Goal: Task Accomplishment & Management: Manage account settings

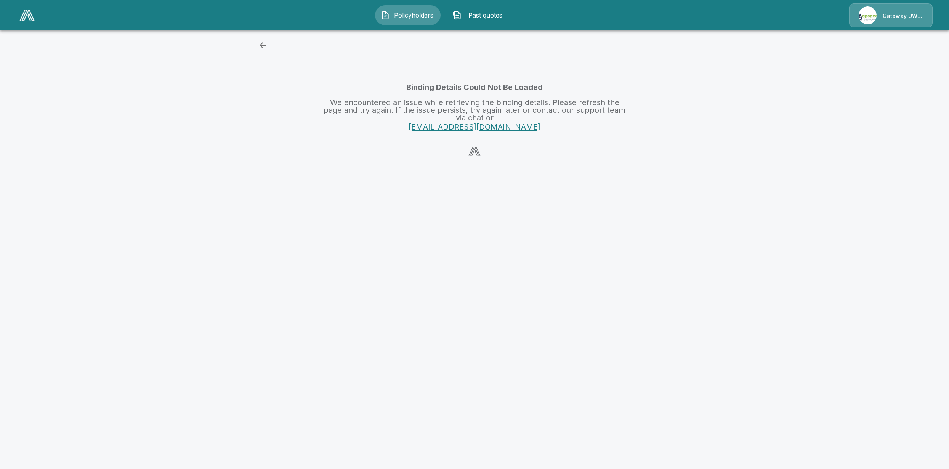
click at [264, 167] on html "Policyholders Past quotes Gateway UW dba Apogee Binding Details Could Not Be Lo…" at bounding box center [474, 83] width 949 height 167
click at [307, 167] on html "Policyholders Past quotes Gateway UW dba Apogee Binding Details Could Not Be Lo…" at bounding box center [474, 83] width 949 height 167
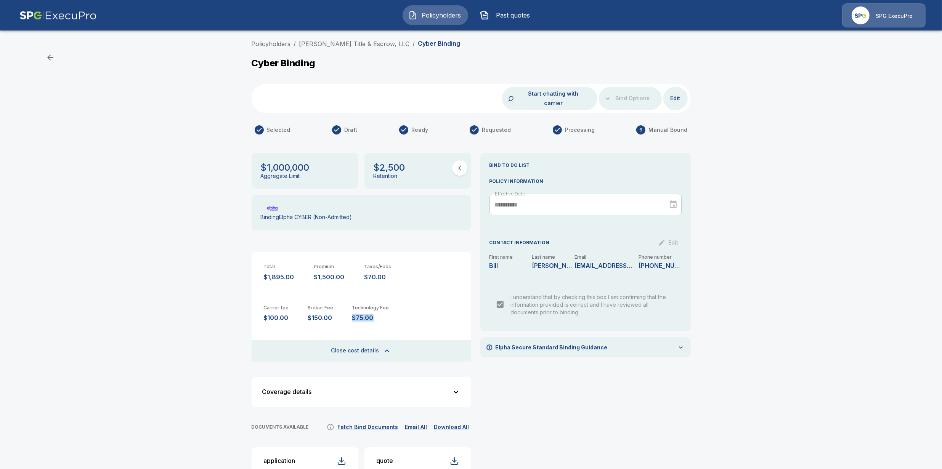
click at [445, 13] on span "Policyholders" at bounding box center [441, 15] width 42 height 9
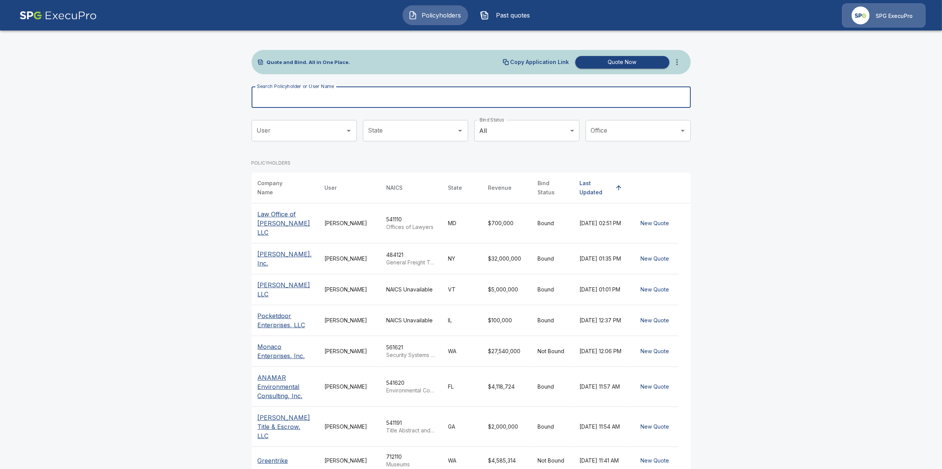
click at [424, 99] on input "Search Policyholder or User Name" at bounding box center [467, 97] width 431 height 21
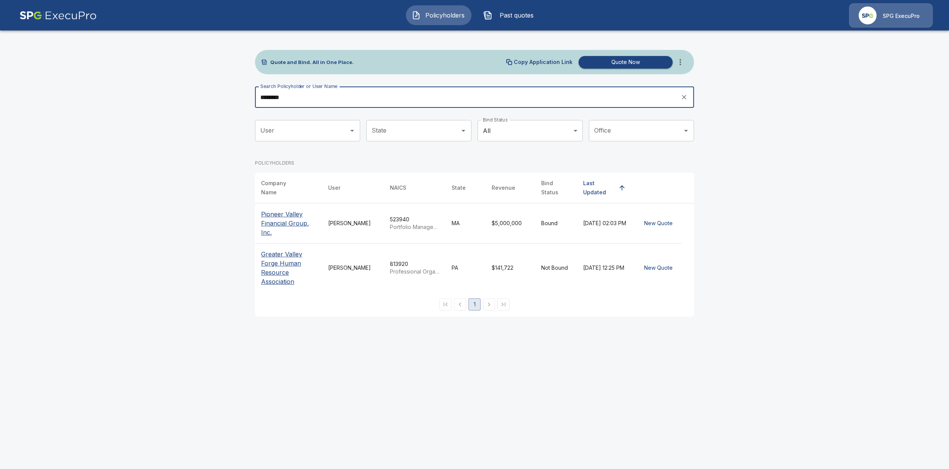
type input "********"
click at [264, 278] on p "Greater Valley Forge Human Resource Association" at bounding box center [288, 268] width 55 height 37
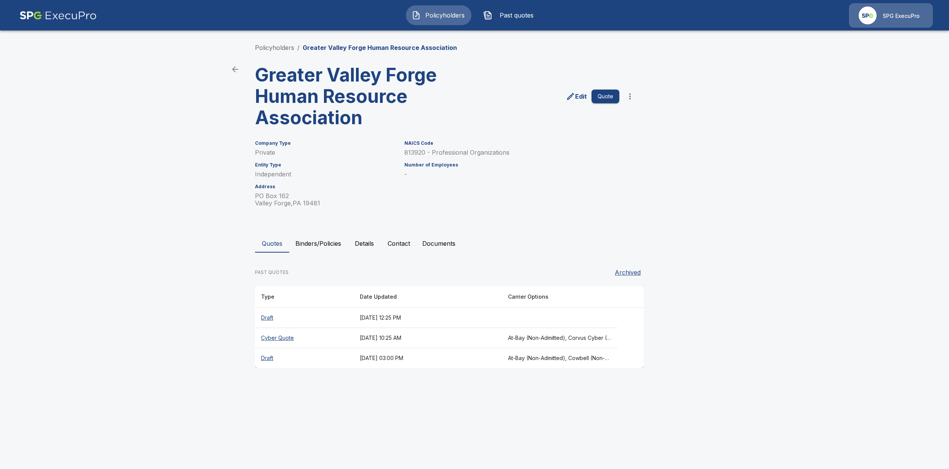
click at [269, 338] on th "Cyber Quote" at bounding box center [304, 338] width 99 height 20
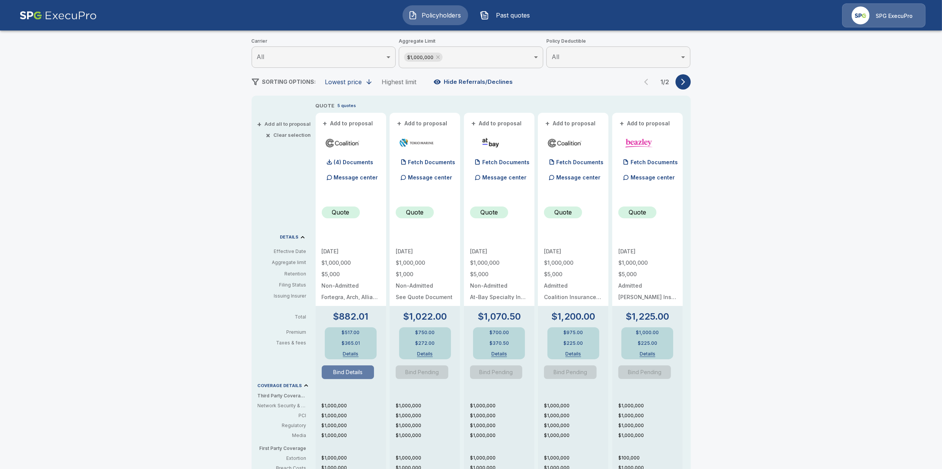
click at [344, 374] on button "Bind Details" at bounding box center [348, 373] width 53 height 14
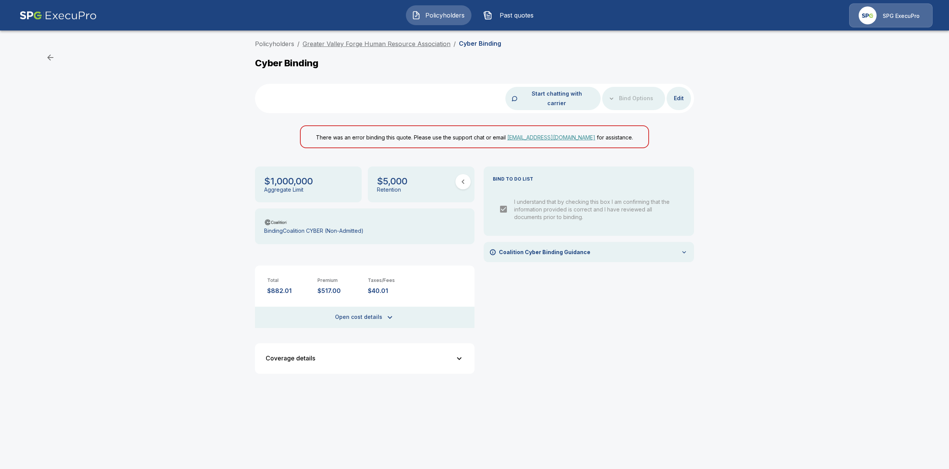
click at [396, 43] on link "Greater Valley Forge Human Resource Association" at bounding box center [377, 44] width 148 height 8
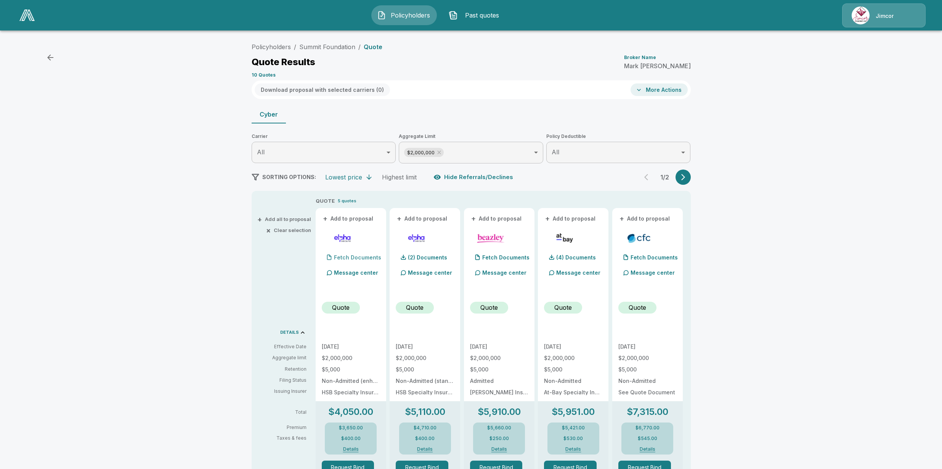
scroll to position [29, 0]
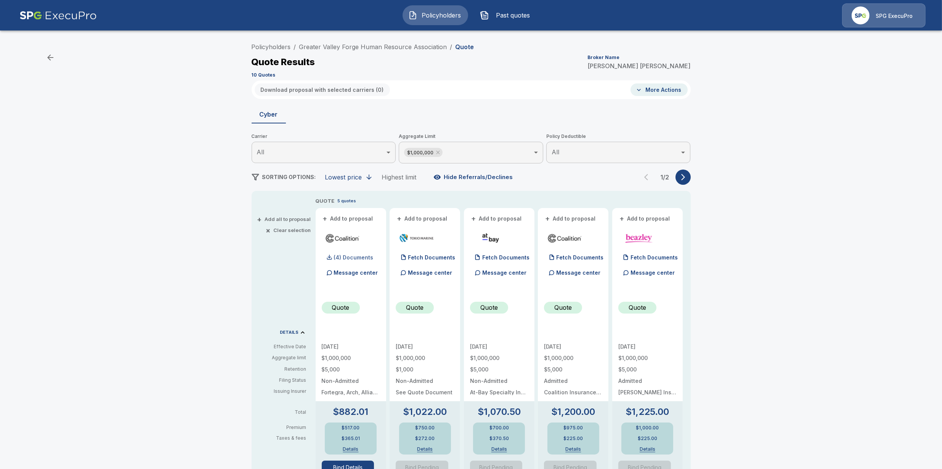
click at [363, 260] on p "(4) Documents" at bounding box center [354, 257] width 40 height 5
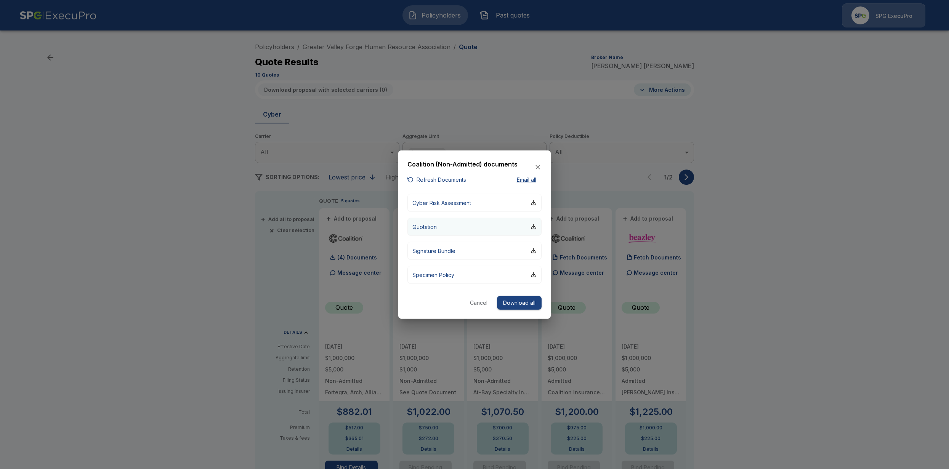
click at [467, 229] on button "Quotation" at bounding box center [475, 227] width 134 height 18
click at [516, 50] on div at bounding box center [474, 234] width 949 height 469
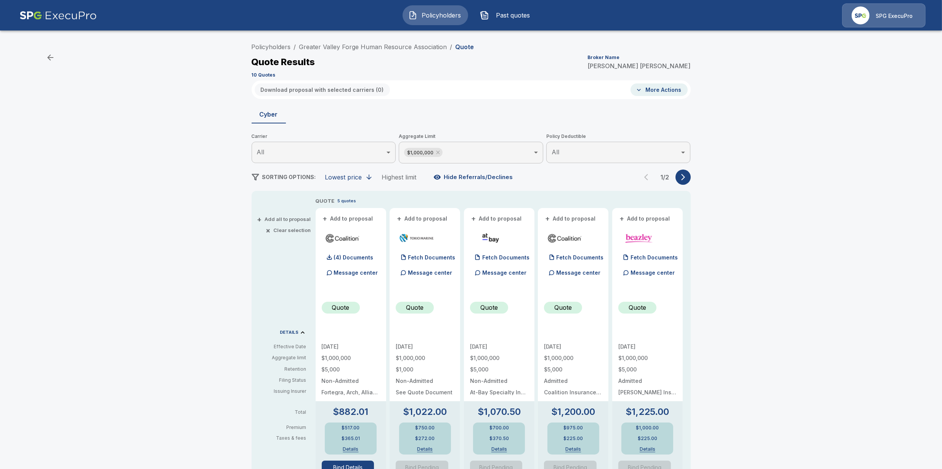
click at [355, 462] on button "Bind Details" at bounding box center [348, 468] width 53 height 14
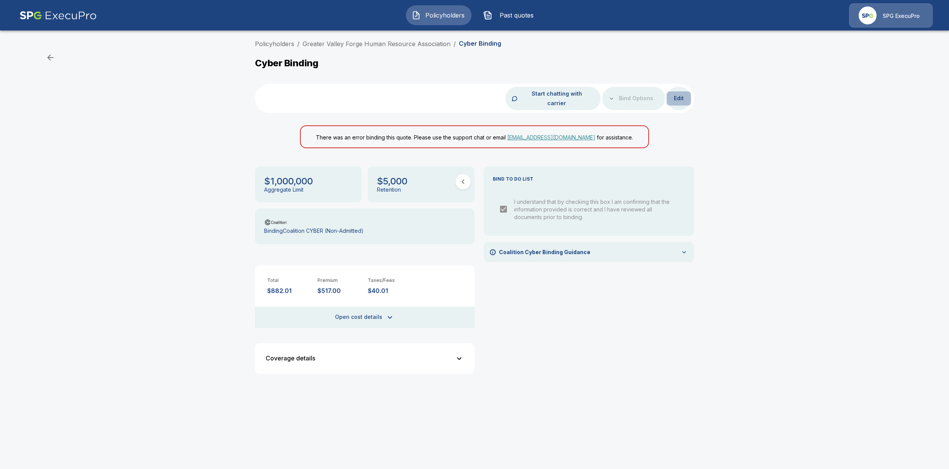
click at [681, 94] on button "Edit" at bounding box center [679, 98] width 24 height 14
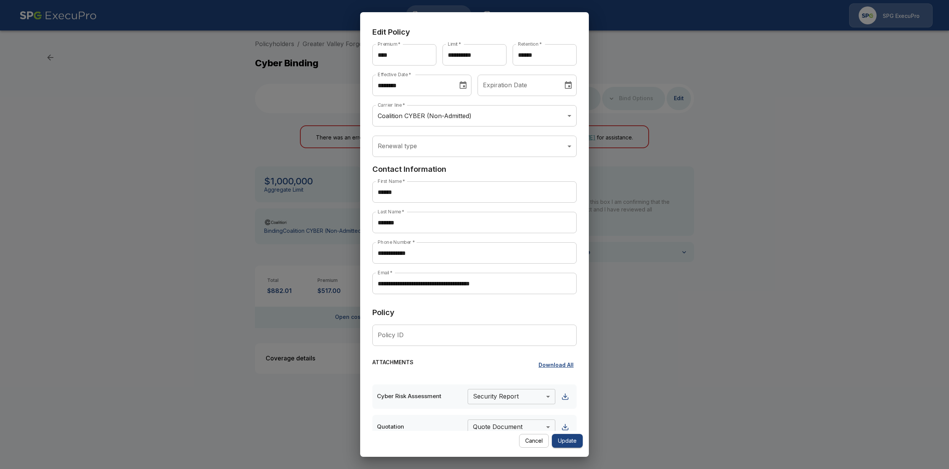
click at [723, 170] on div "**********" at bounding box center [474, 234] width 949 height 469
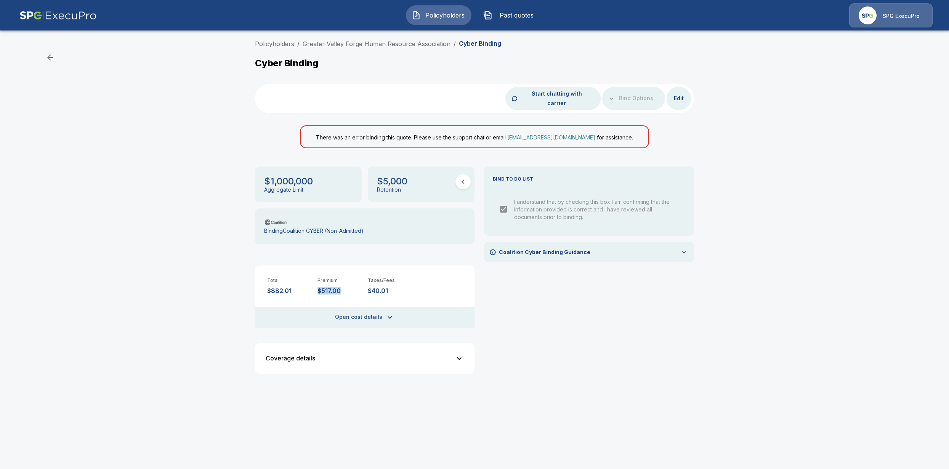
drag, startPoint x: 339, startPoint y: 283, endPoint x: 316, endPoint y: 282, distance: 22.9
click at [316, 282] on div "Total $882.01 Premium $517.00 Taxes/Fees $40.01" at bounding box center [365, 280] width 220 height 29
copy p "$517.00"
click at [356, 307] on button "Open cost details" at bounding box center [365, 317] width 220 height 21
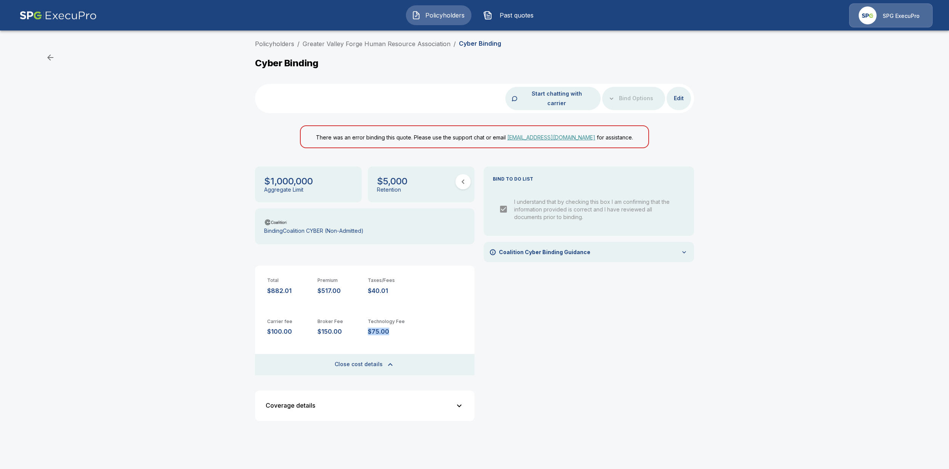
drag, startPoint x: 396, startPoint y: 321, endPoint x: 367, endPoint y: 323, distance: 29.4
click at [368, 328] on p "$75.00" at bounding box center [390, 331] width 44 height 7
copy p "$75.00"
drag, startPoint x: 754, startPoint y: 212, endPoint x: 649, endPoint y: 145, distance: 124.1
click at [753, 210] on div "Policyholders / Greater Valley Forge Human Resource Association / Cyber Binding…" at bounding box center [474, 236] width 949 height 400
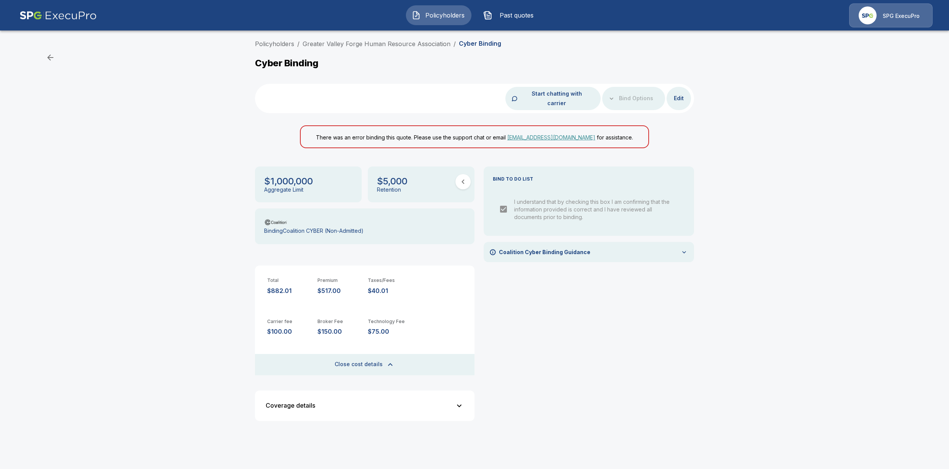
click at [441, 20] on button "Policyholders" at bounding box center [439, 15] width 66 height 20
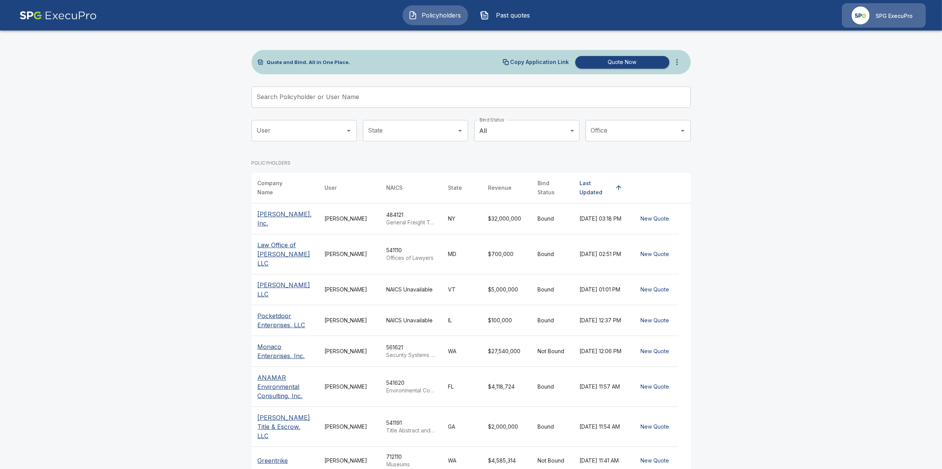
click at [390, 109] on div "Search Policyholder or User Name Search Policyholder or User Name" at bounding box center [471, 100] width 439 height 27
click at [391, 101] on input "Search Policyholder or User Name" at bounding box center [467, 97] width 431 height 21
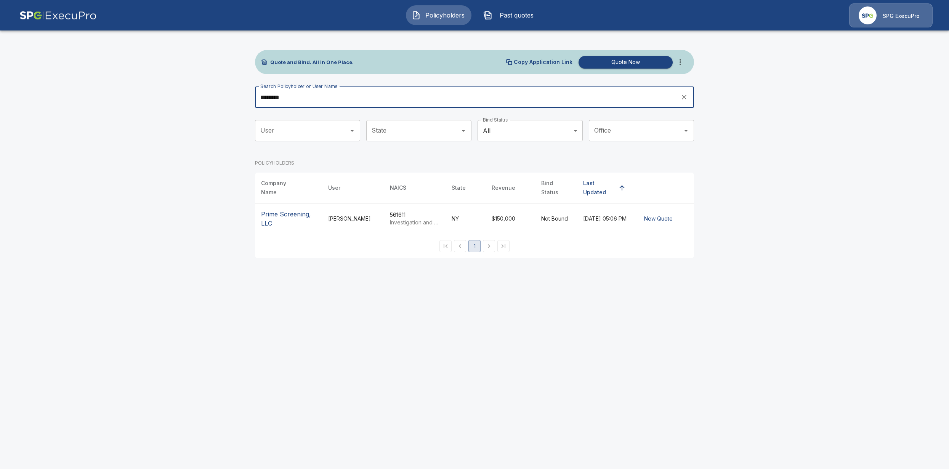
type input "********"
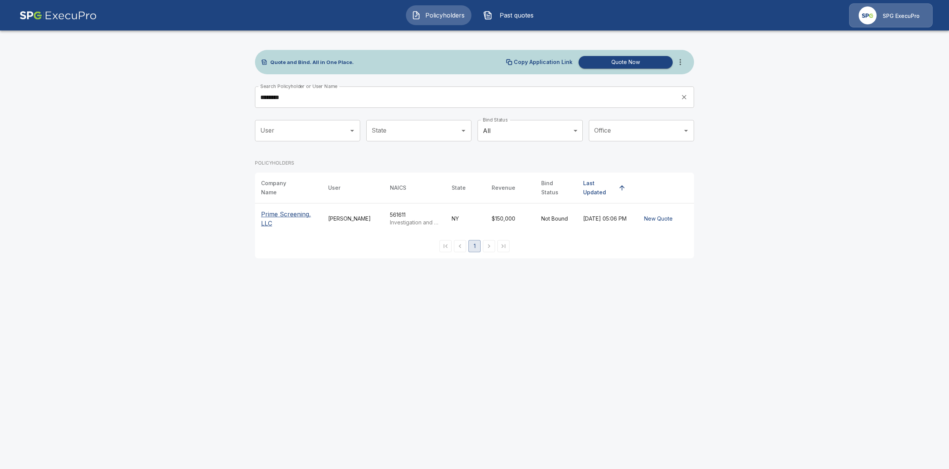
click at [283, 214] on p "Prime Screening, LLC" at bounding box center [288, 219] width 55 height 18
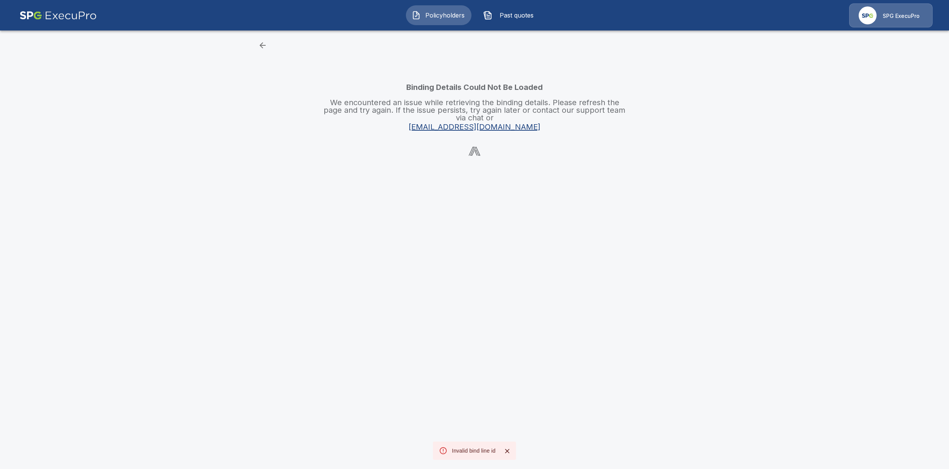
drag, startPoint x: 595, startPoint y: 212, endPoint x: 948, endPoint y: 250, distance: 355.1
click at [645, 167] on html "Policyholders Past quotes SPG ExecuPro Binding Details Could Not Be Loaded We e…" at bounding box center [474, 83] width 949 height 167
click at [287, 167] on html "Policyholders Past quotes SPG ExecuPro Binding Details Could Not Be Loaded We e…" at bounding box center [474, 83] width 949 height 167
click at [513, 167] on html "Policyholders Past quotes SPG ExecuPro Binding Details Could Not Be Loaded We e…" at bounding box center [474, 83] width 949 height 167
drag, startPoint x: 261, startPoint y: 220, endPoint x: 261, endPoint y: 213, distance: 6.9
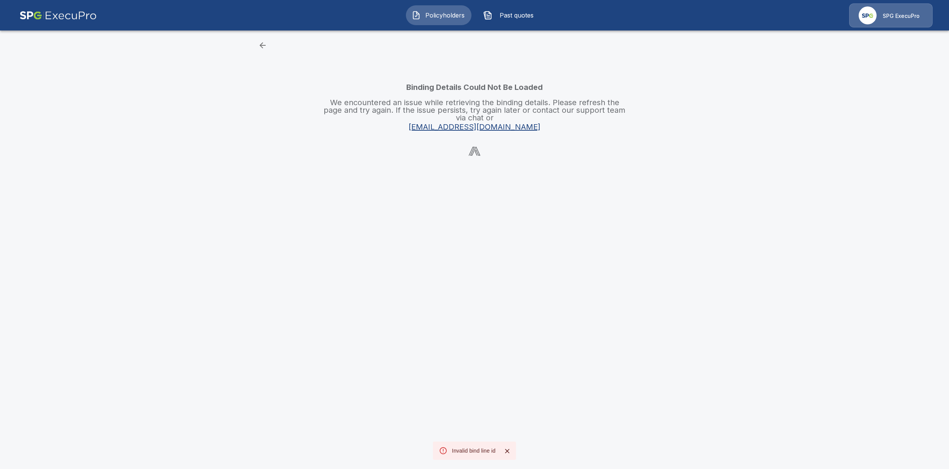
click at [262, 167] on html "Policyholders Past quotes SPG ExecuPro Binding Details Could Not Be Loaded We e…" at bounding box center [474, 83] width 949 height 167
click at [262, 45] on icon "button" at bounding box center [263, 45] width 6 height 6
click at [428, 15] on span "Policyholders" at bounding box center [445, 15] width 42 height 9
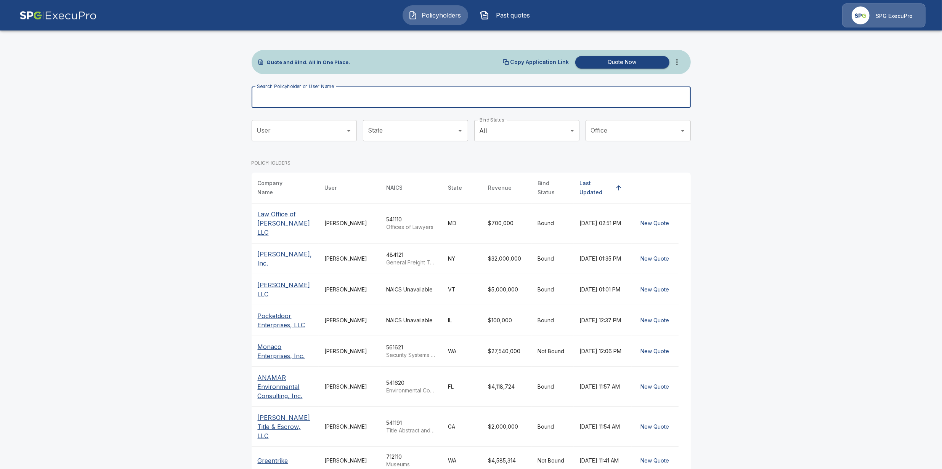
click at [311, 98] on input "Search Policyholder or User Name" at bounding box center [467, 97] width 431 height 21
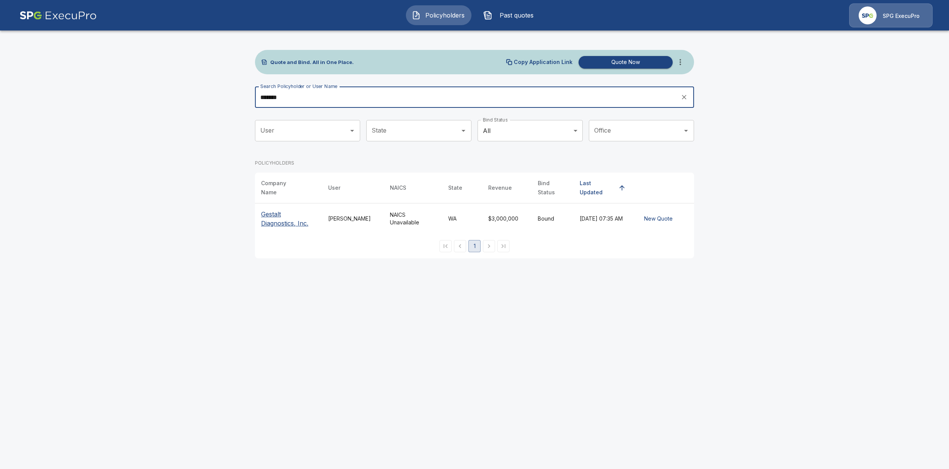
type input "*******"
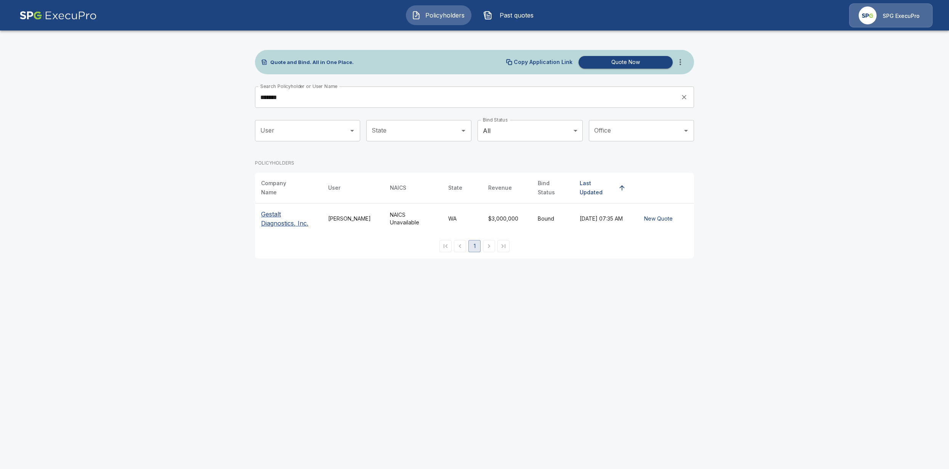
click at [279, 212] on p "Gestalt Diagnostics, Inc." at bounding box center [288, 219] width 55 height 18
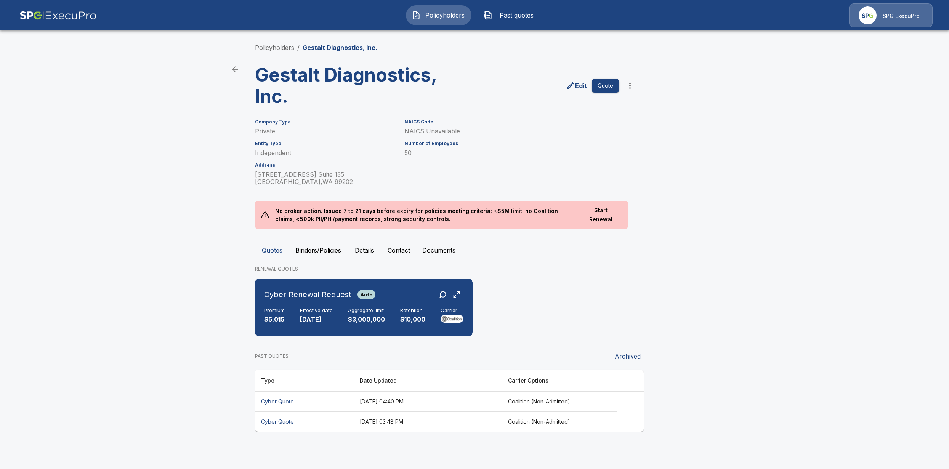
click at [284, 405] on th "Cyber Quote" at bounding box center [304, 402] width 99 height 20
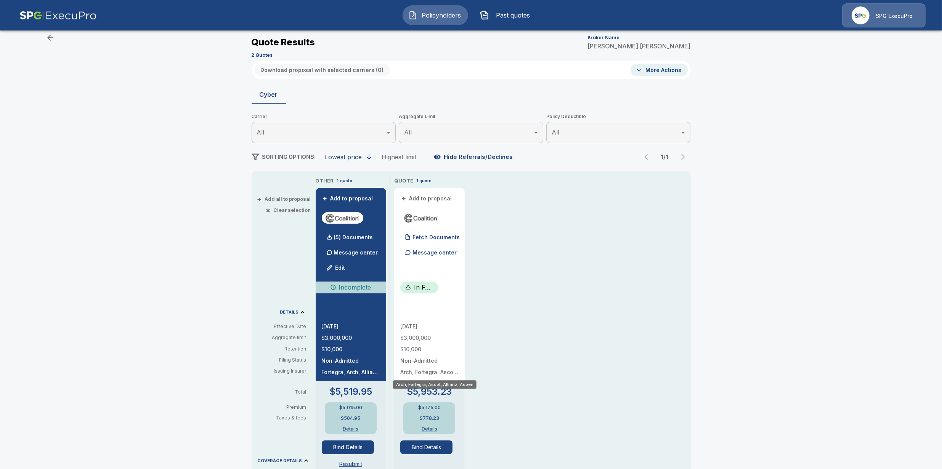
scroll to position [48, 0]
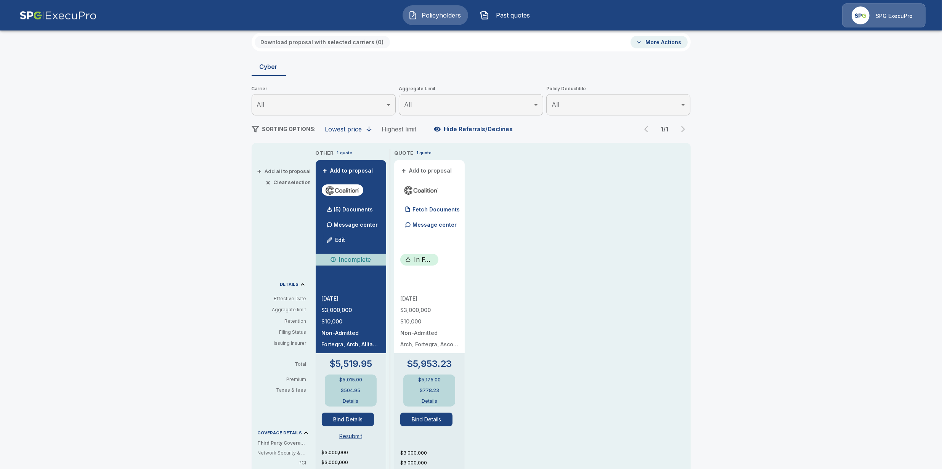
click at [349, 400] on button "Details" at bounding box center [350, 401] width 30 height 5
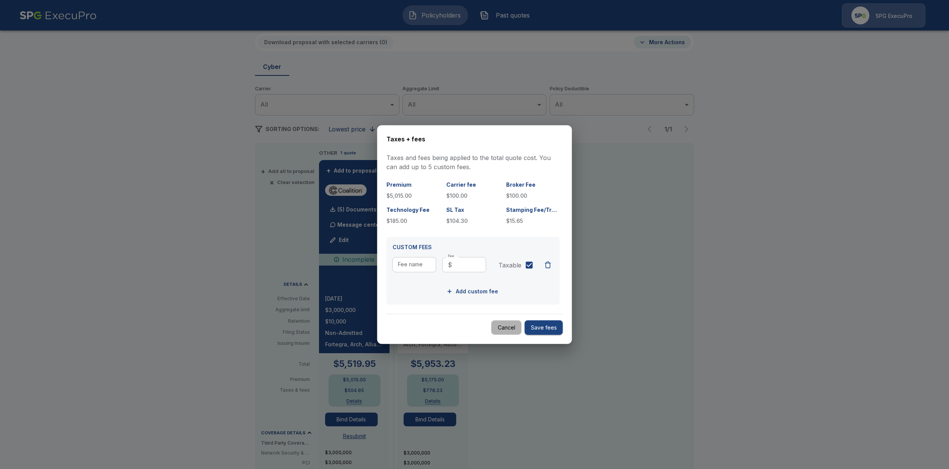
click at [511, 328] on button "Cancel" at bounding box center [506, 327] width 30 height 15
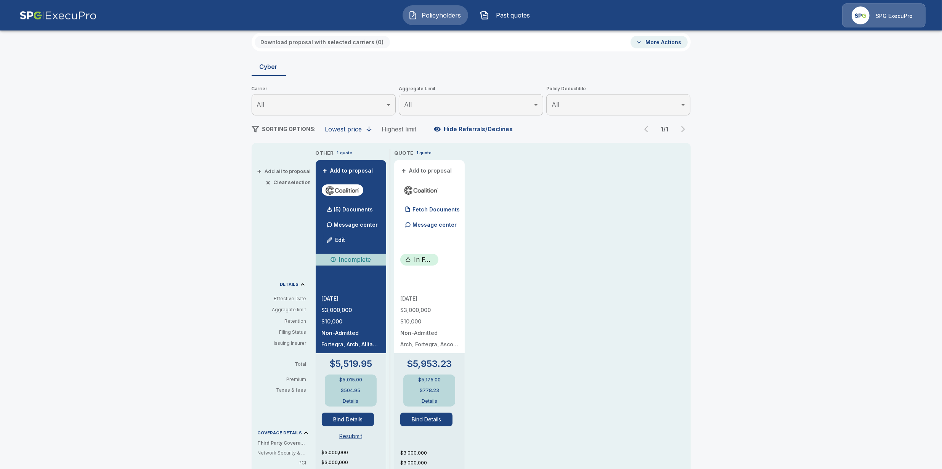
click at [357, 401] on button "Details" at bounding box center [350, 401] width 30 height 5
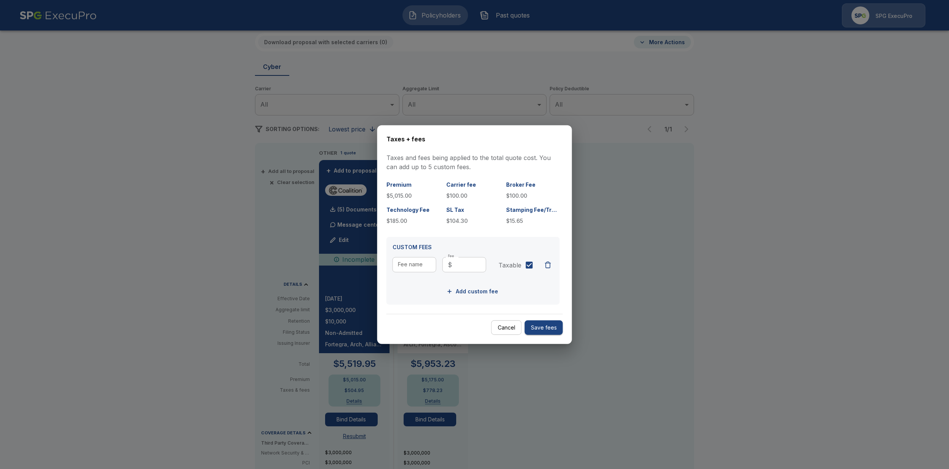
click at [587, 408] on div at bounding box center [474, 234] width 949 height 469
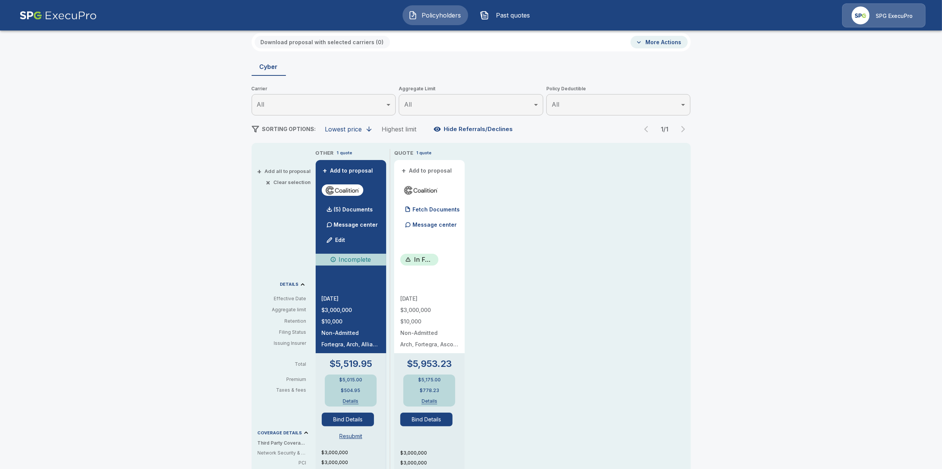
click at [181, 239] on div "Policyholders / Gestalt Diagnostics, Inc. / Quote Quote Results Broker Name Tri…" at bounding box center [471, 356] width 942 height 734
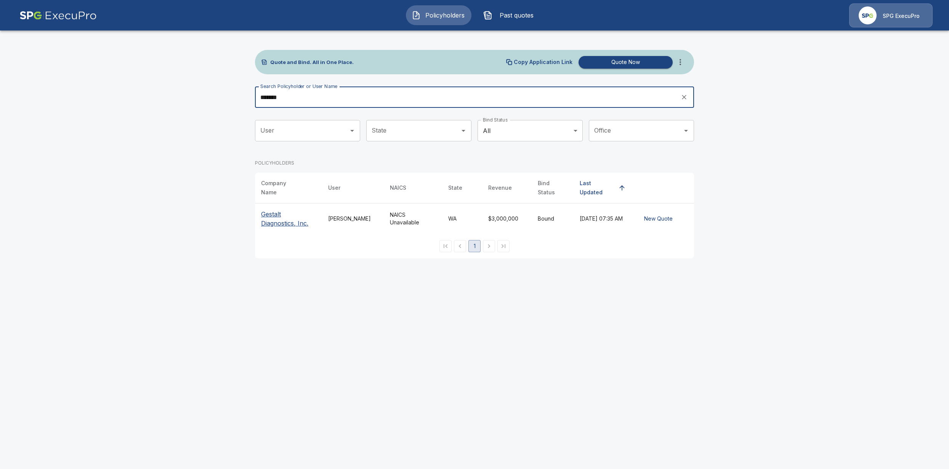
drag, startPoint x: 300, startPoint y: 106, endPoint x: 242, endPoint y: 96, distance: 59.1
click at [242, 96] on main "Quote and Bind. All in One Place. Copy Application Link Quote Now Search Policy…" at bounding box center [474, 134] width 949 height 268
type input "*******"
click at [275, 218] on p "AuclairRe International, Inc." at bounding box center [288, 219] width 55 height 18
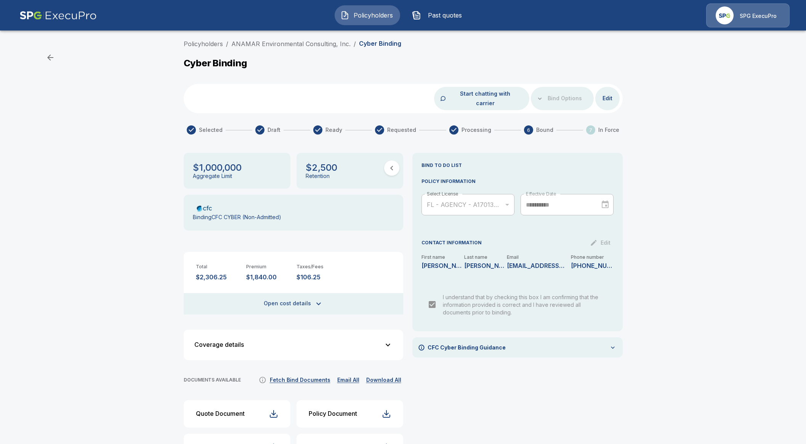
click at [380, 15] on span "Policyholders" at bounding box center [374, 15] width 42 height 9
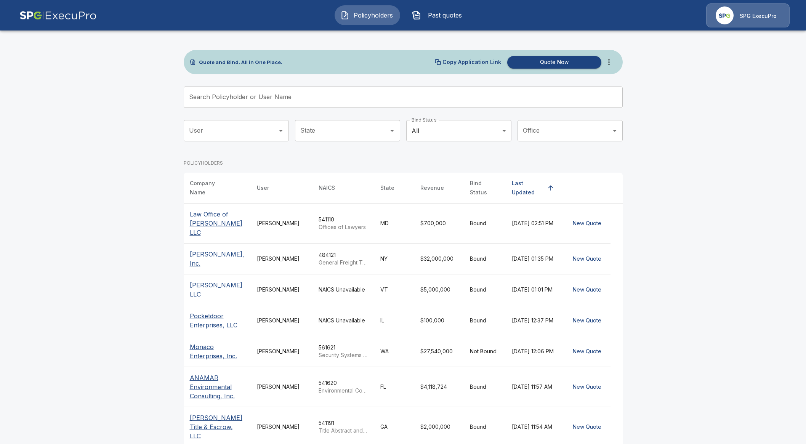
click at [286, 96] on input "Search Policyholder or User Name" at bounding box center [399, 97] width 431 height 21
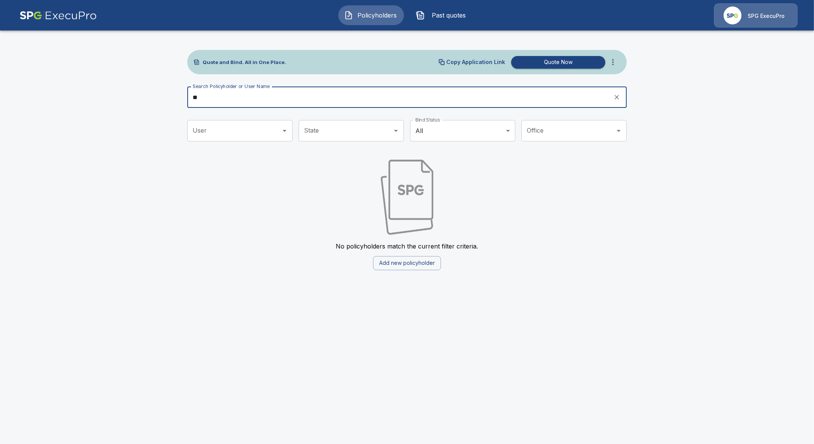
type input "*"
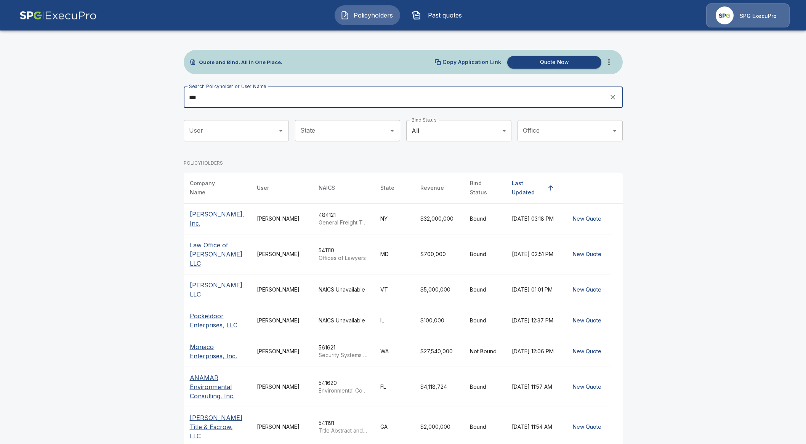
type input "****"
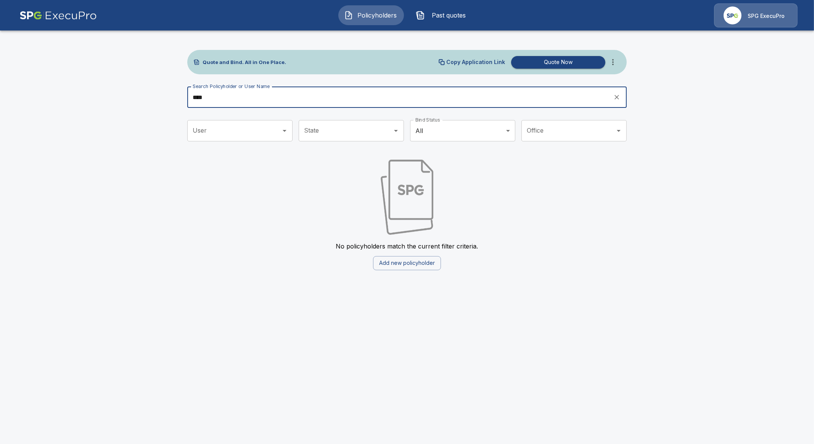
drag, startPoint x: 189, startPoint y: 101, endPoint x: 151, endPoint y: 100, distance: 38.1
click at [151, 100] on main "Quote and Bind. All in One Place. Copy Application Link Quote Now Search Policy…" at bounding box center [407, 139] width 814 height 279
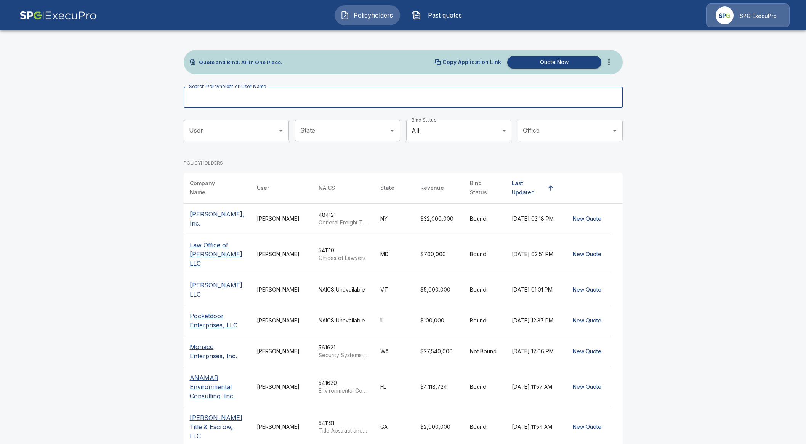
click at [258, 96] on input "Search Policyholder or User Name" at bounding box center [399, 97] width 431 height 21
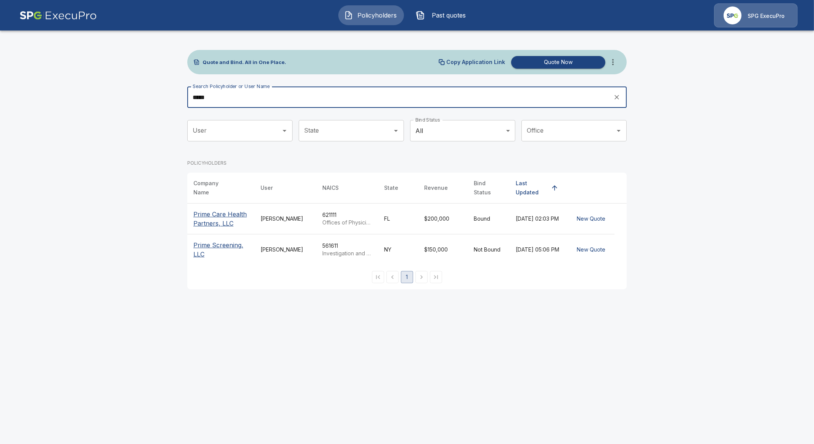
type input "*****"
click at [226, 243] on p "Prime Screening, LLC" at bounding box center [220, 250] width 55 height 18
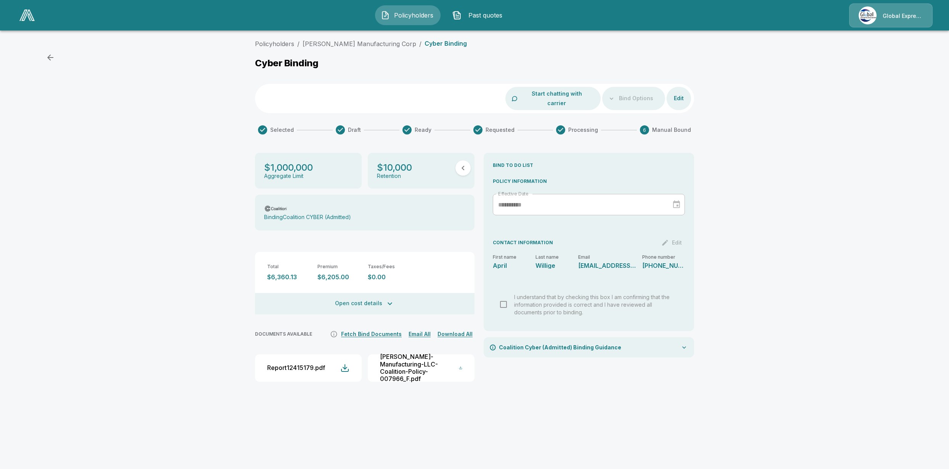
click at [155, 273] on div "**********" at bounding box center [474, 216] width 949 height 361
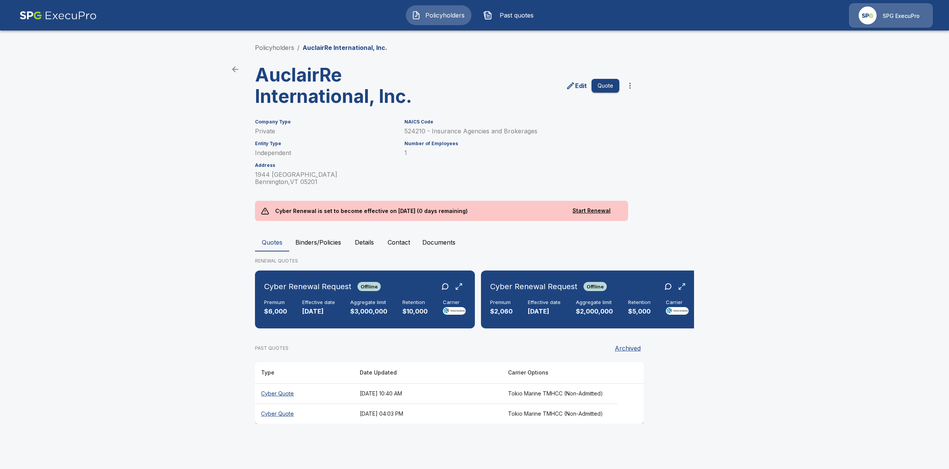
click at [314, 246] on button "Binders/Policies" at bounding box center [318, 242] width 58 height 18
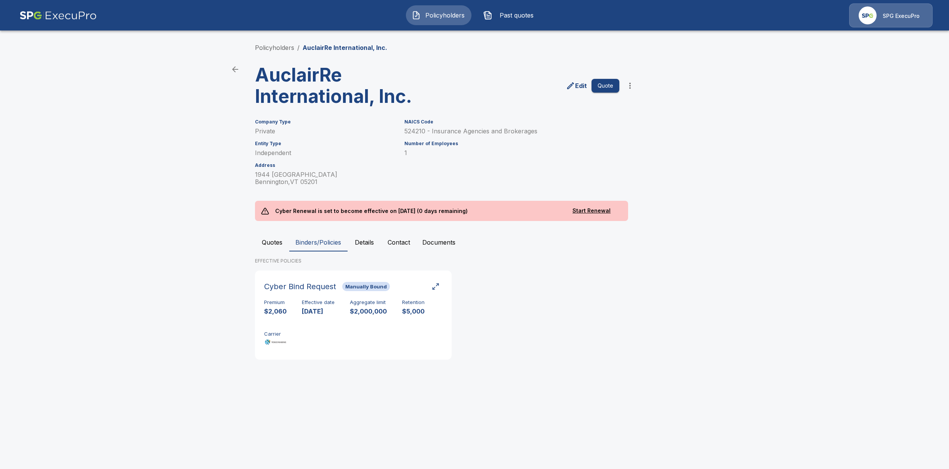
click at [183, 316] on main "Policyholders / AuclairRe International, Inc. AuclairRe International, Inc. Edi…" at bounding box center [474, 190] width 949 height 380
click at [488, 370] on div "Policyholders / AuclairRe International, Inc. AuclairRe International, Inc. Edi…" at bounding box center [474, 205] width 457 height 352
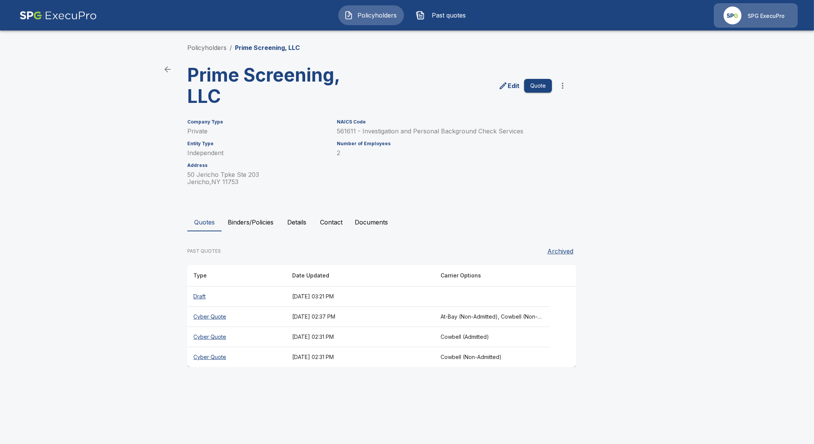
click at [215, 316] on th "Cyber Quote" at bounding box center [236, 317] width 99 height 20
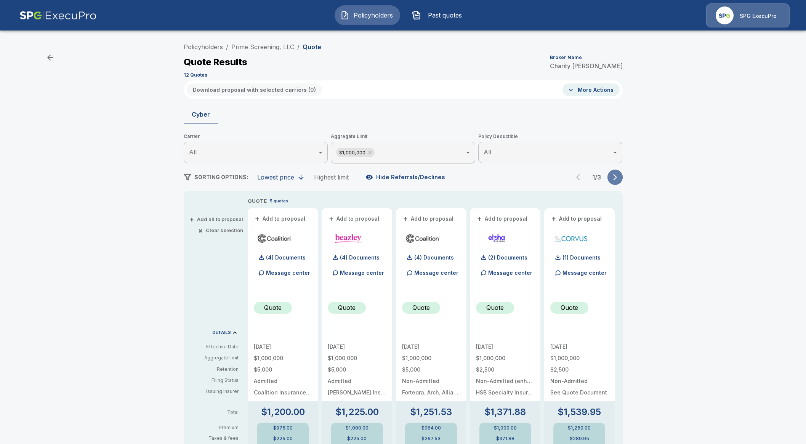
click at [623, 175] on button "button" at bounding box center [615, 177] width 15 height 15
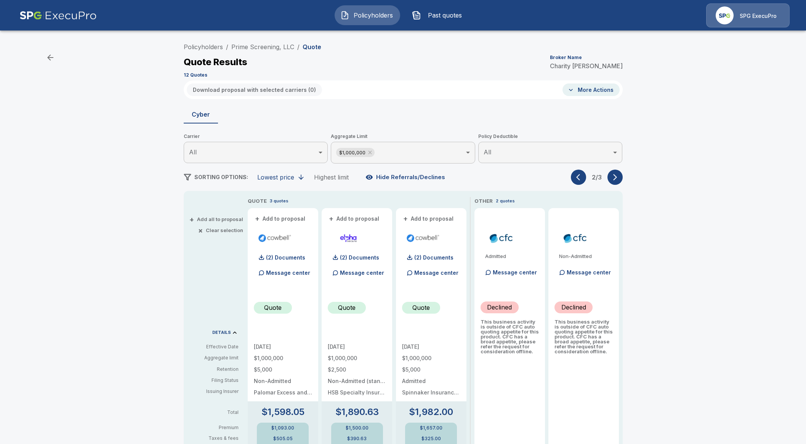
click at [628, 177] on div "Policyholders / Prime Screening, LLC / Quote Quote Results Broker Name Charity …" at bounding box center [403, 405] width 457 height 732
click at [623, 178] on button "button" at bounding box center [615, 177] width 15 height 15
click at [623, 178] on div "2 / 3" at bounding box center [597, 177] width 52 height 15
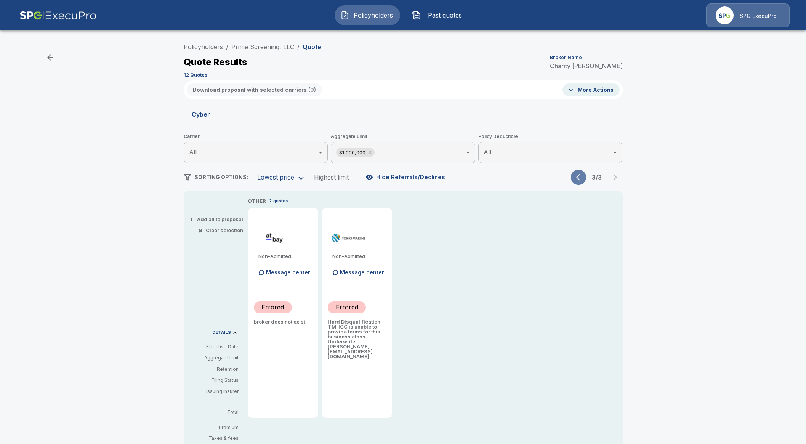
click at [580, 179] on icon "button" at bounding box center [580, 177] width 8 height 8
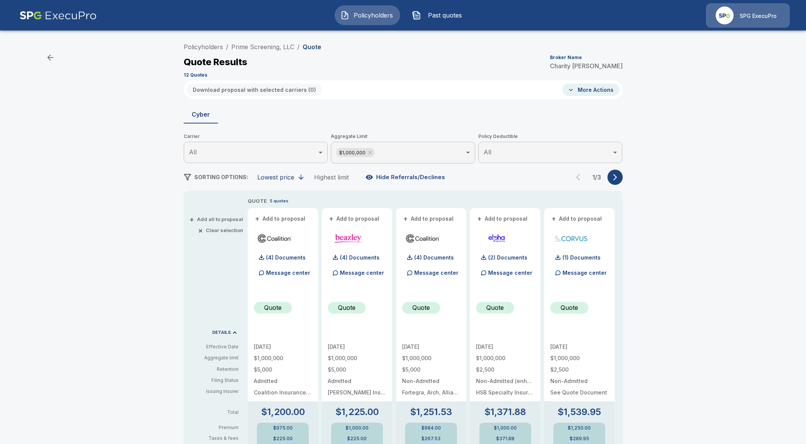
click at [57, 247] on div "Policyholders / Prime Screening, LLC / Quote Quote Results Broker Name Charity …" at bounding box center [403, 403] width 806 height 735
click at [601, 91] on button "More Actions" at bounding box center [591, 89] width 57 height 13
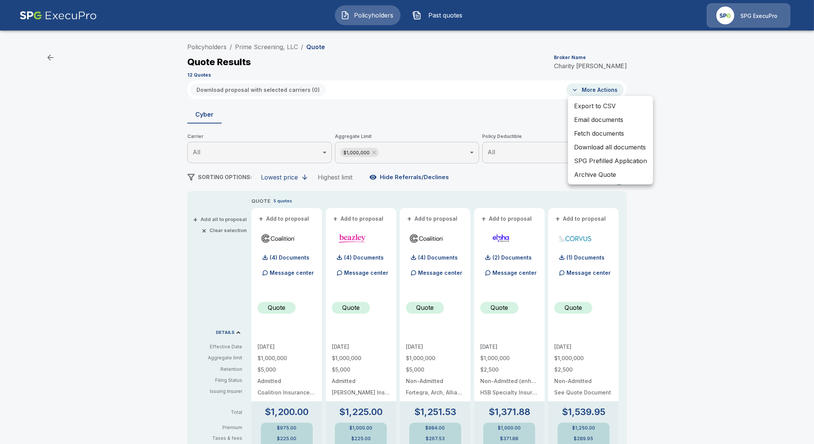
click at [705, 170] on div at bounding box center [407, 222] width 814 height 444
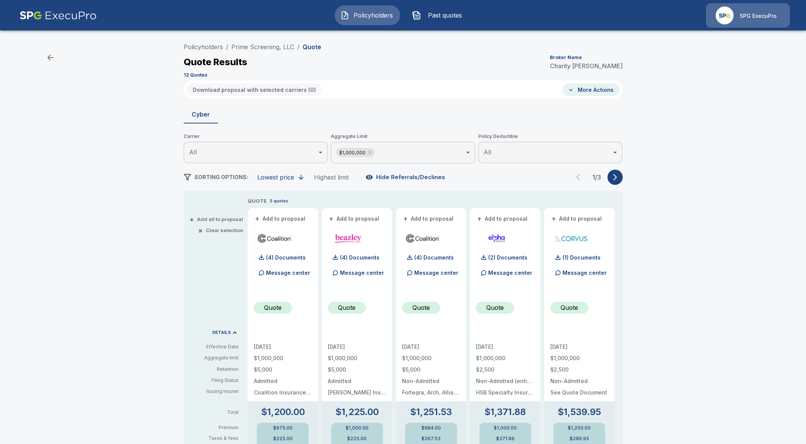
drag, startPoint x: 700, startPoint y: 150, endPoint x: 691, endPoint y: 148, distance: 8.5
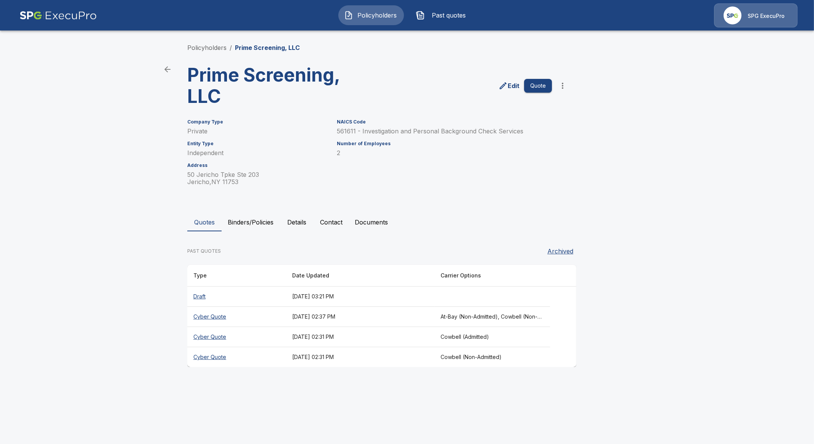
click at [225, 227] on button "Binders/Policies" at bounding box center [250, 222] width 58 height 18
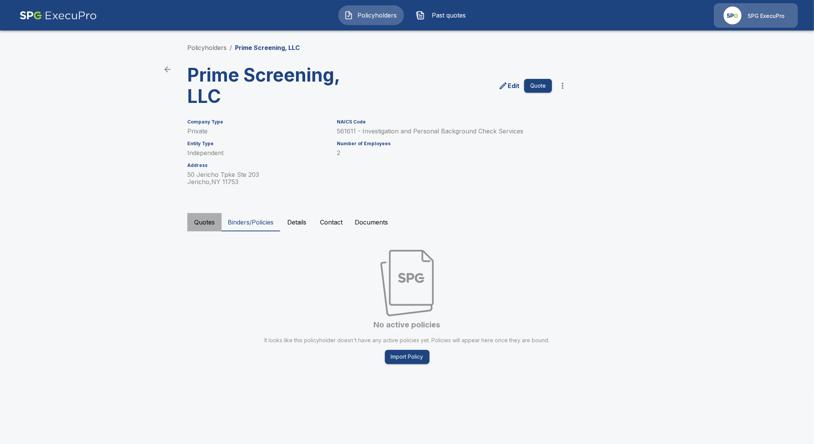
click at [204, 226] on button "Quotes" at bounding box center [204, 222] width 34 height 18
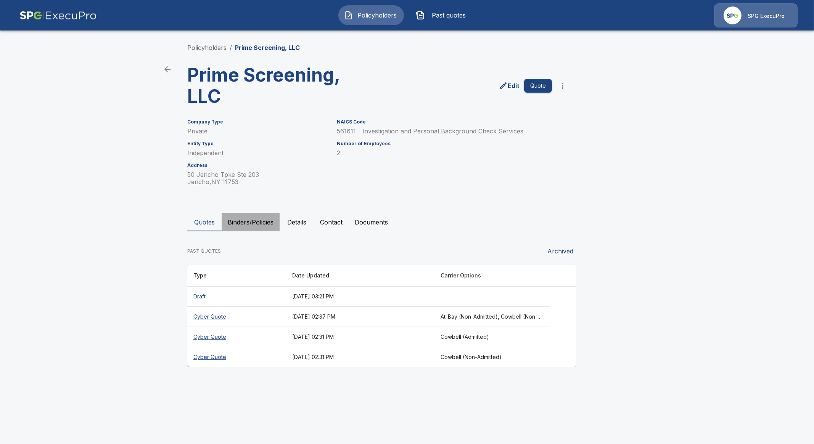
click at [238, 220] on button "Binders/Policies" at bounding box center [250, 222] width 58 height 18
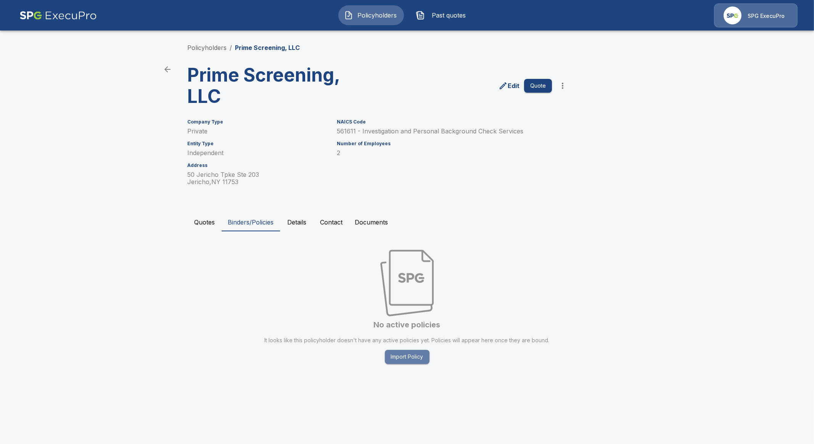
click at [414, 358] on button "Import Policy" at bounding box center [407, 357] width 45 height 14
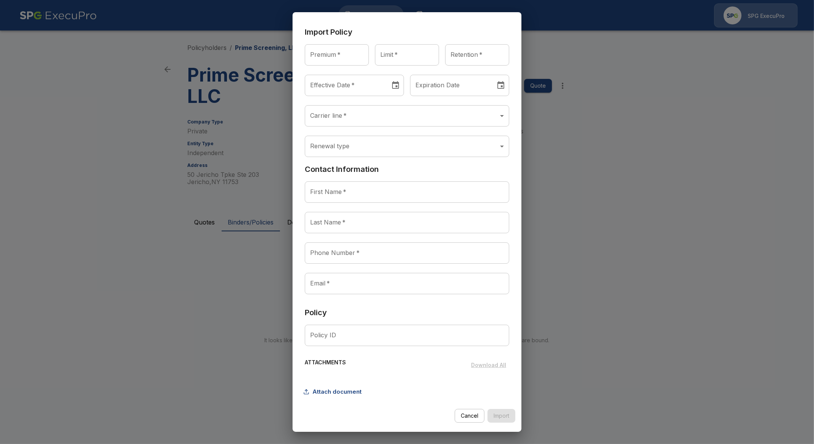
type input "********"
click at [351, 90] on input "********" at bounding box center [345, 85] width 80 height 21
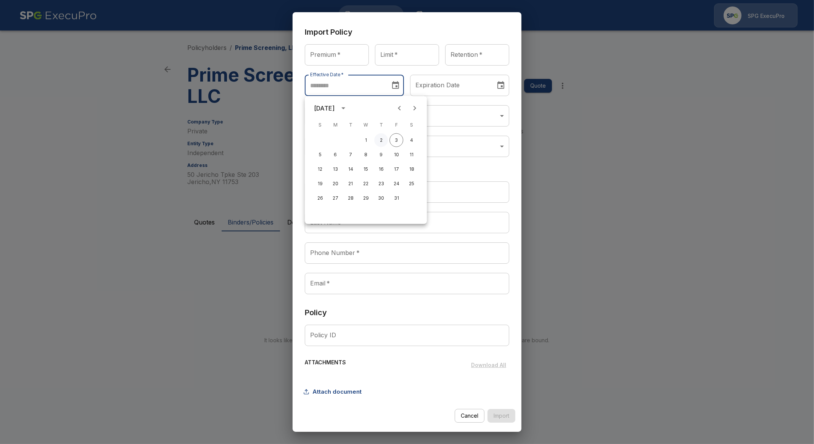
click at [385, 142] on button "2" at bounding box center [381, 140] width 14 height 14
type input "********"
click at [328, 54] on input "Premium   *" at bounding box center [337, 54] width 64 height 21
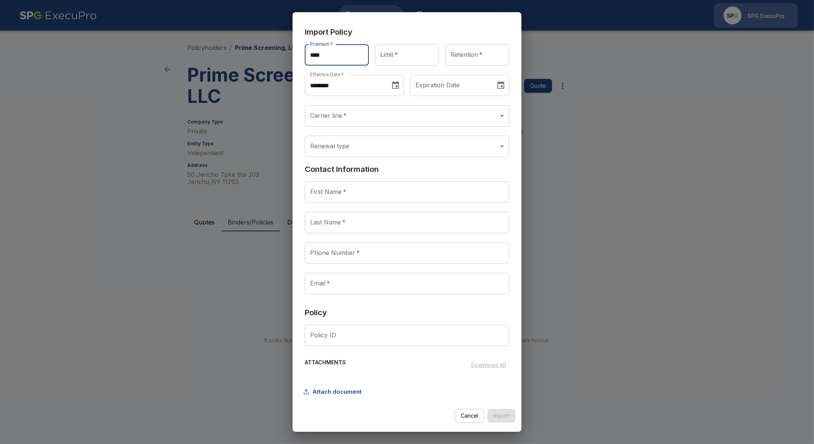
type input "****"
drag, startPoint x: 402, startPoint y: 56, endPoint x: 402, endPoint y: 61, distance: 5.0
click at [402, 56] on input "Limit   *" at bounding box center [407, 54] width 64 height 21
type input "**********"
drag, startPoint x: 464, startPoint y: 56, endPoint x: 457, endPoint y: 59, distance: 8.2
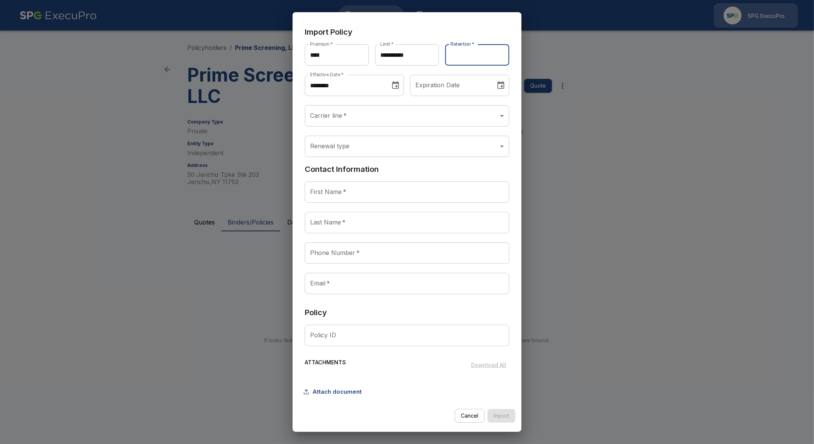
click at [464, 56] on input "Retention   *" at bounding box center [477, 54] width 64 height 21
type input "******"
click at [367, 114] on body "**********" at bounding box center [407, 195] width 814 height 391
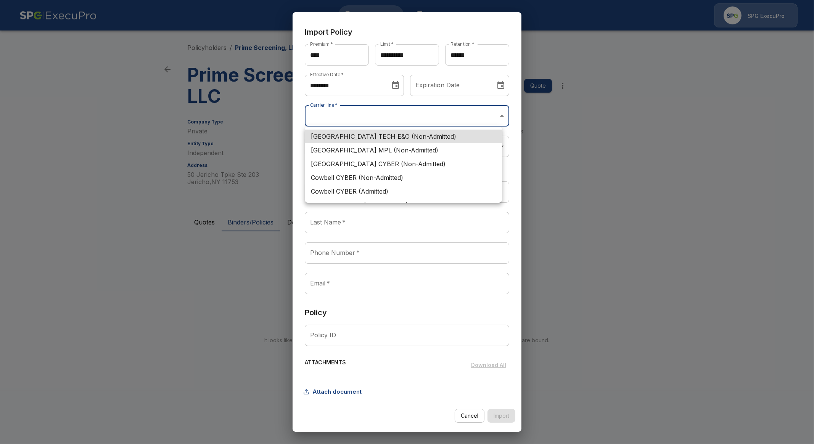
click at [393, 168] on li "At-Bay CYBER (Non-Admitted)" at bounding box center [403, 164] width 197 height 14
type input "**********"
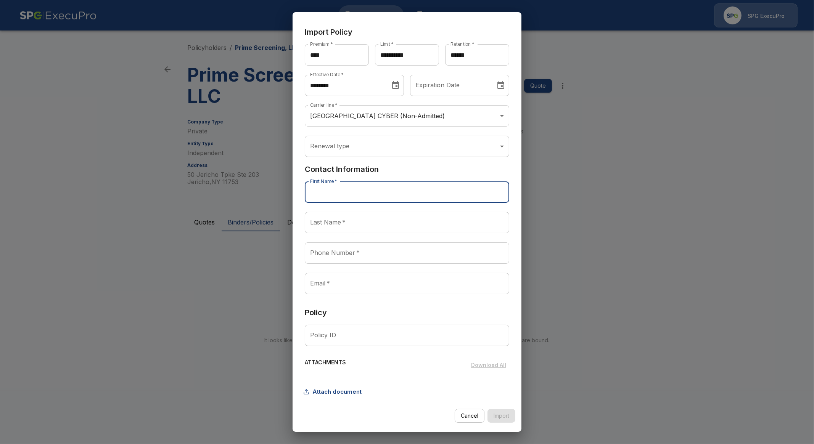
click at [358, 197] on input "First Name   *" at bounding box center [407, 191] width 204 height 21
paste input "**********"
drag, startPoint x: 359, startPoint y: 197, endPoint x: 335, endPoint y: 195, distance: 24.5
click at [335, 195] on input "**********" at bounding box center [407, 191] width 204 height 21
type input "******"
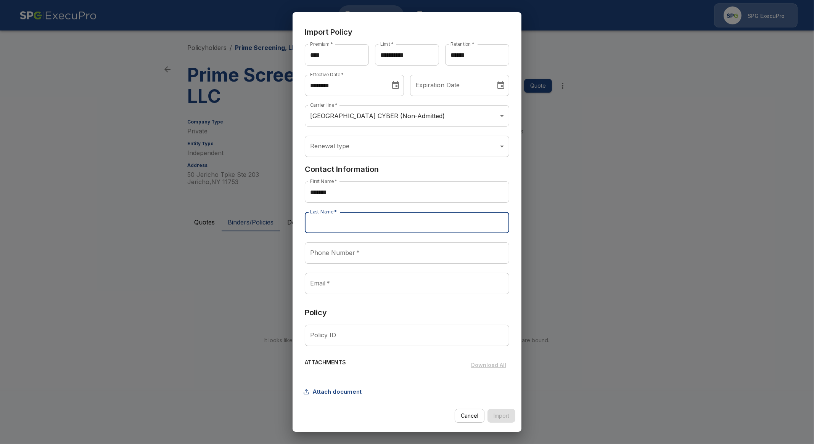
click at [340, 223] on input "Last Name   *" at bounding box center [407, 222] width 204 height 21
paste input "*****"
type input "*****"
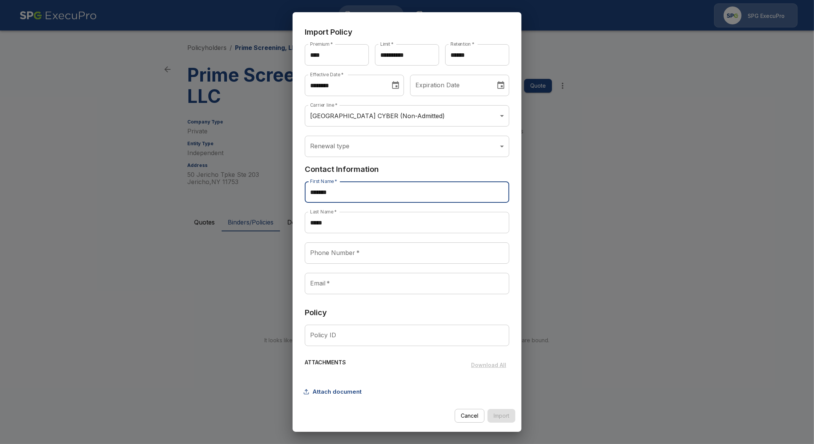
click at [363, 189] on input "******" at bounding box center [407, 191] width 204 height 21
type input "******"
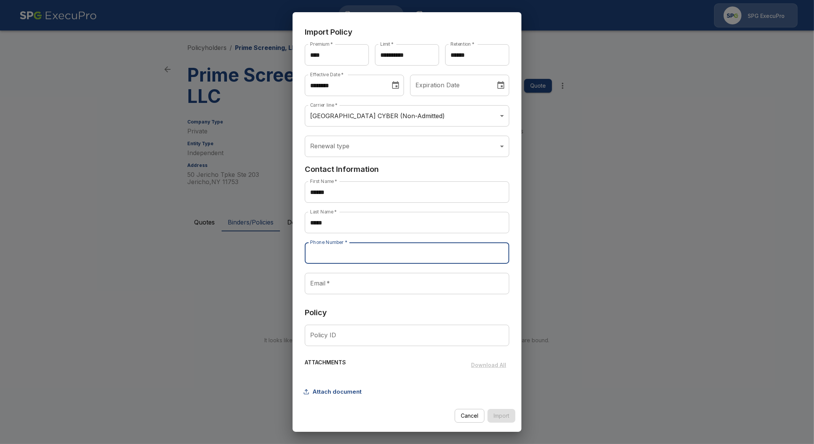
click at [350, 252] on input "Phone Number   *" at bounding box center [407, 252] width 204 height 21
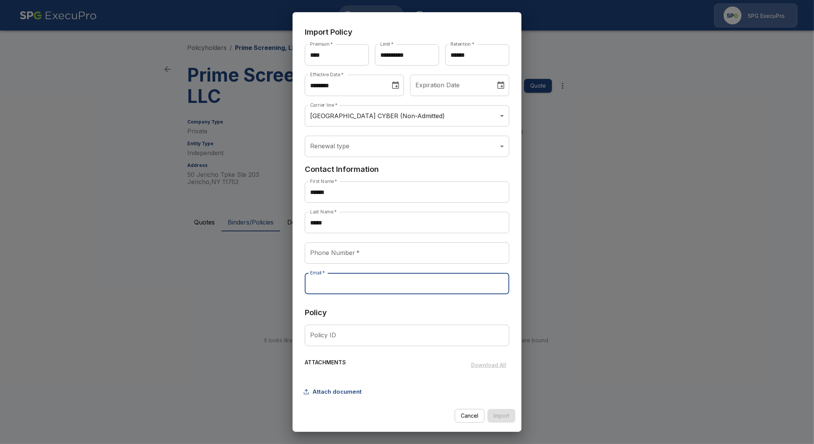
click at [341, 284] on input "Email   *" at bounding box center [407, 283] width 204 height 21
paste input "**********"
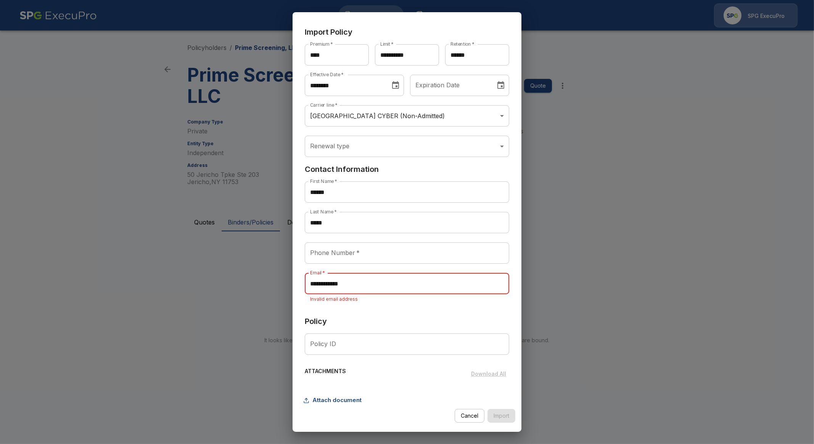
type input "**********"
click at [352, 253] on input "Phone Number   *" at bounding box center [407, 252] width 204 height 21
paste input "**********"
type input "**********"
drag, startPoint x: 318, startPoint y: 283, endPoint x: 242, endPoint y: 283, distance: 75.1
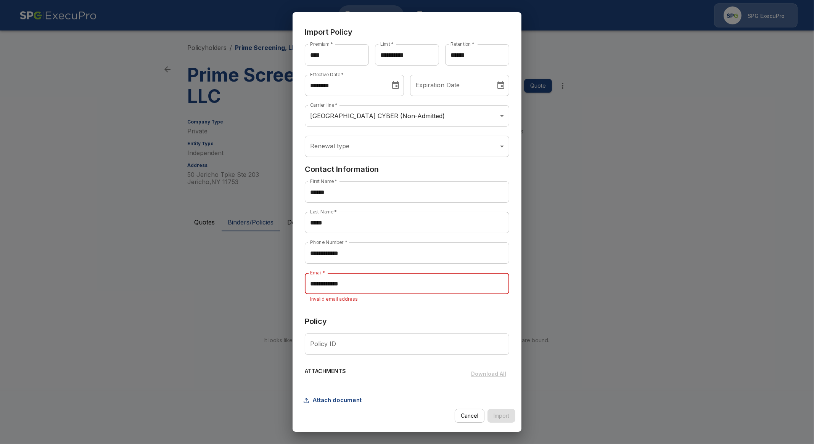
click at [242, 283] on div "**********" at bounding box center [407, 222] width 814 height 444
paste input "**********"
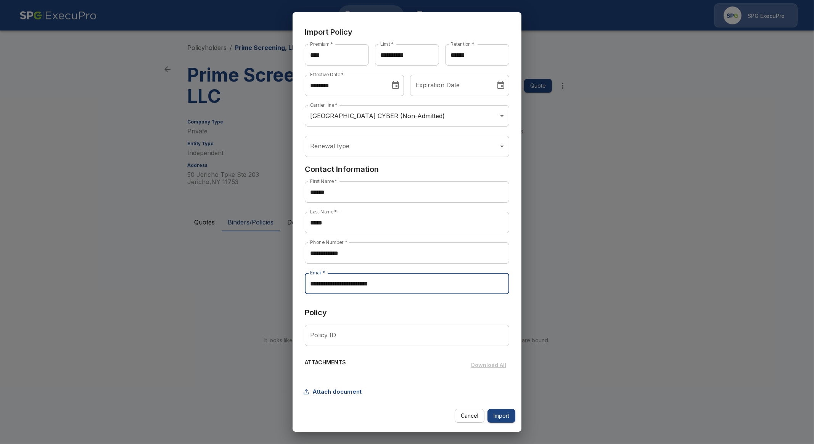
type input "**********"
click at [385, 336] on input "Policy ID" at bounding box center [407, 335] width 204 height 21
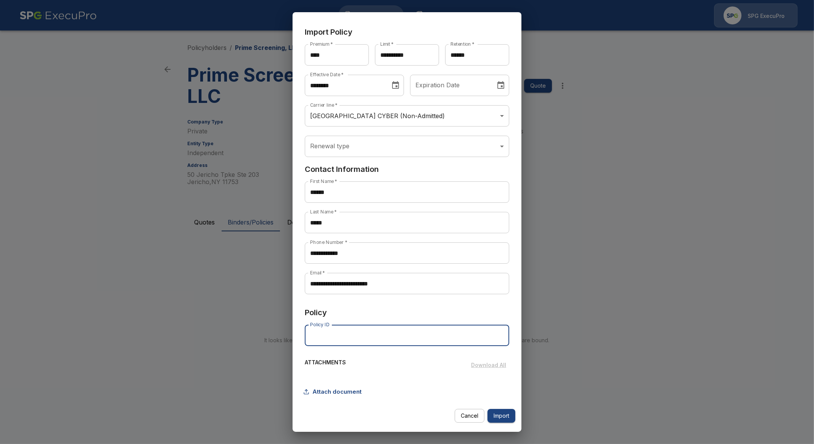
paste input "**********"
type input "**********"
click at [350, 395] on button "Attach document" at bounding box center [335, 392] width 60 height 14
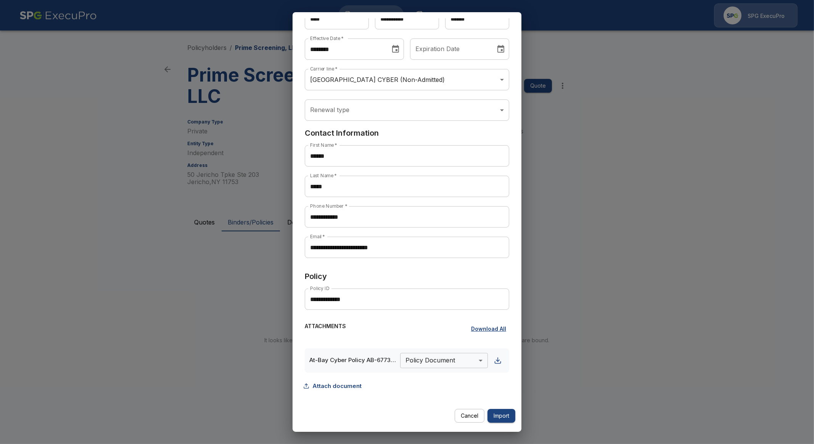
scroll to position [37, 0]
click at [345, 384] on button "Attach document" at bounding box center [335, 385] width 60 height 14
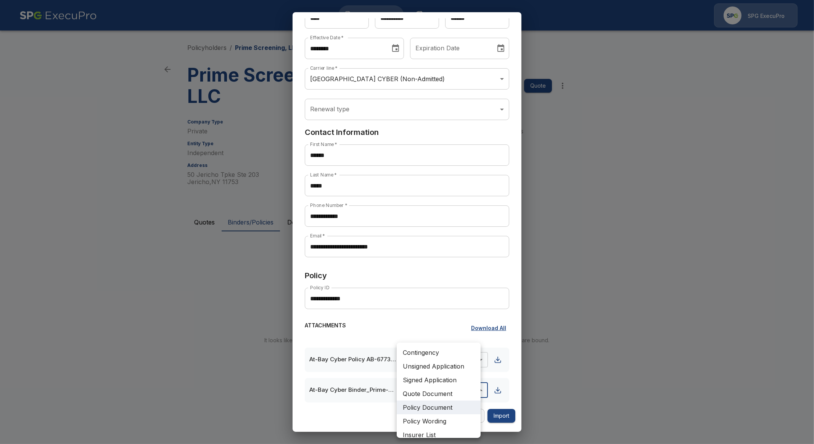
click at [423, 391] on body "**********" at bounding box center [407, 195] width 814 height 391
click at [431, 420] on li "Binder" at bounding box center [438, 423] width 84 height 14
type input "******"
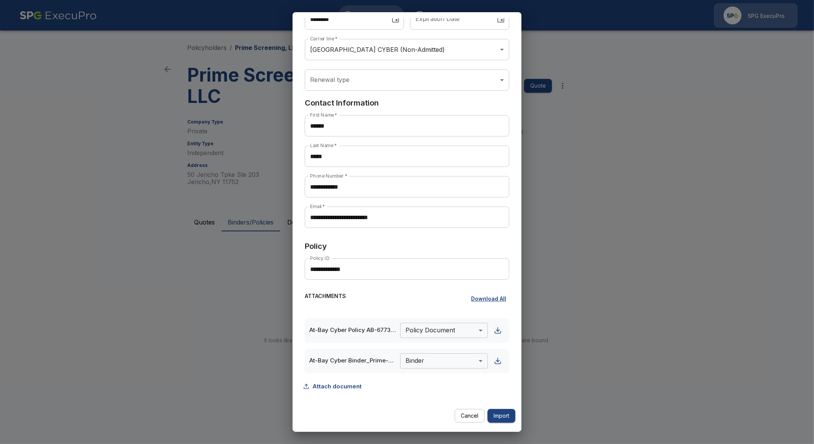
scroll to position [67, 0]
click at [344, 386] on button "Attach document" at bounding box center [335, 385] width 60 height 14
click at [434, 384] on body "**********" at bounding box center [407, 195] width 814 height 391
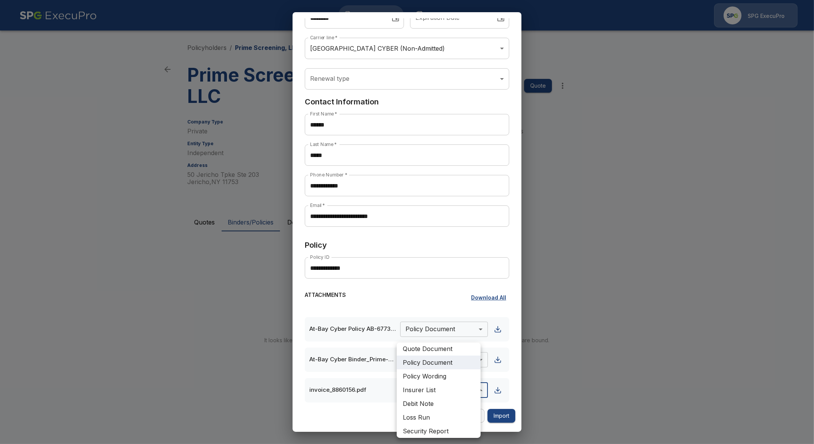
scroll to position [47, 0]
click at [432, 404] on li "Debit Note" at bounding box center [438, 402] width 84 height 14
type input "**********"
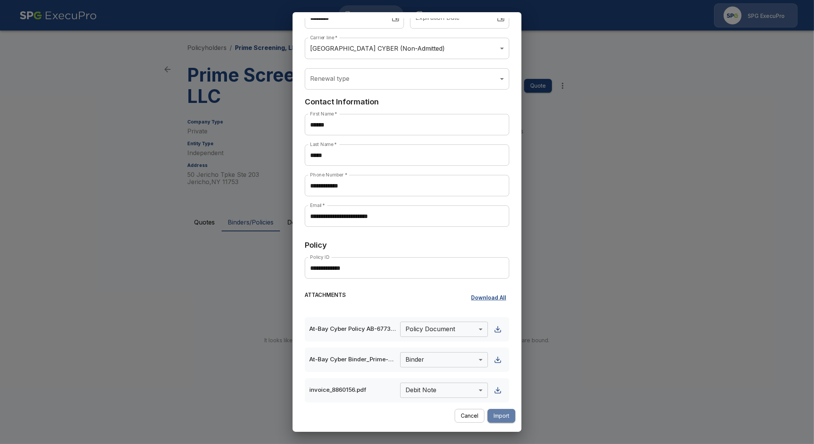
click at [504, 417] on button "Import" at bounding box center [501, 416] width 28 height 14
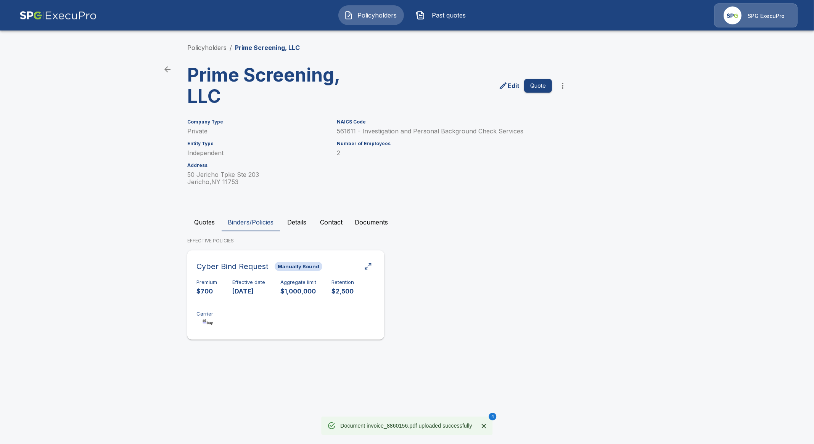
click at [366, 273] on div "Cyber Bind Request Manually Bound Premium $700 Effective date 10/2/2025 Aggrega…" at bounding box center [285, 295] width 191 height 83
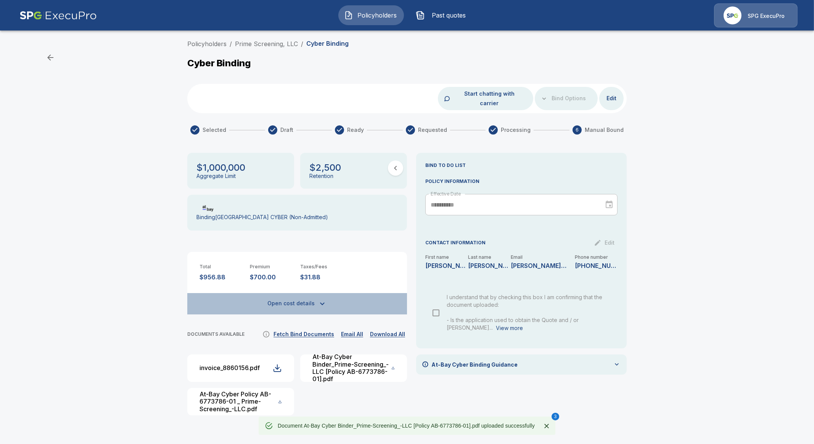
click at [308, 301] on button "Open cost details" at bounding box center [297, 303] width 220 height 21
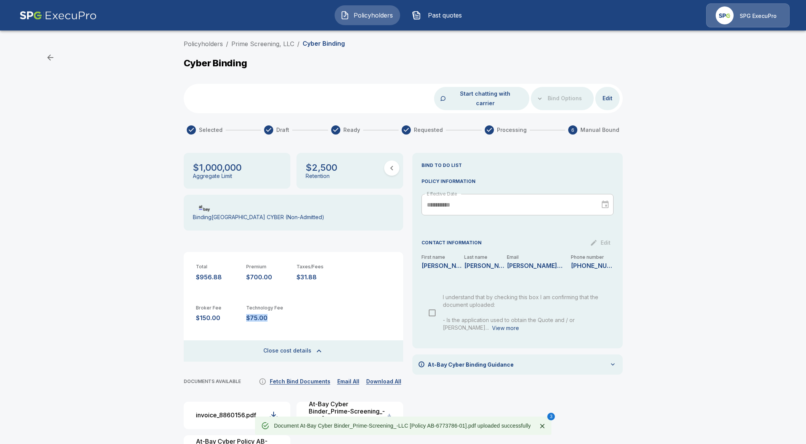
drag, startPoint x: 260, startPoint y: 308, endPoint x: 250, endPoint y: 310, distance: 9.7
click at [249, 310] on div "Broker Fee $150.00 Technology Fee $75.00" at bounding box center [294, 313] width 220 height 41
copy p "$75.00"
click at [734, 10] on div "SPG ExecuPro" at bounding box center [747, 15] width 83 height 24
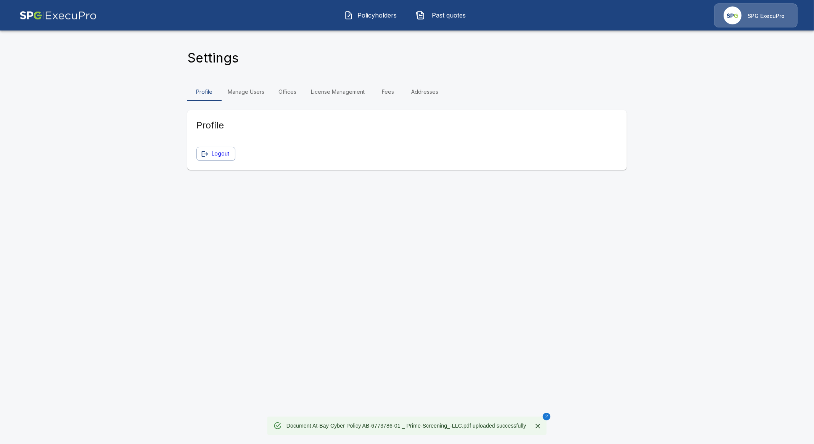
click at [249, 98] on link "Manage Users" at bounding box center [245, 92] width 49 height 18
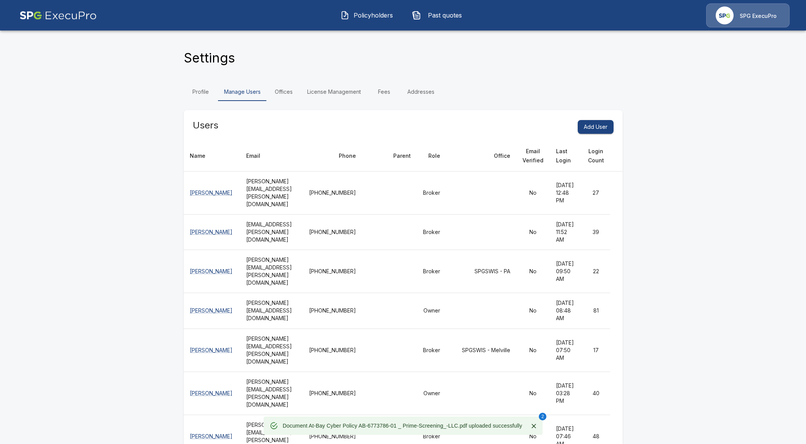
click at [380, 91] on link "Fees" at bounding box center [384, 92] width 34 height 18
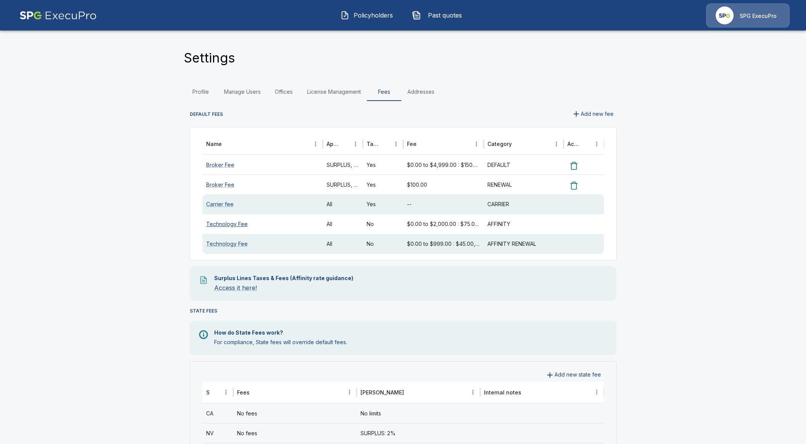
click at [226, 226] on link "Technology Fee" at bounding box center [227, 224] width 42 height 6
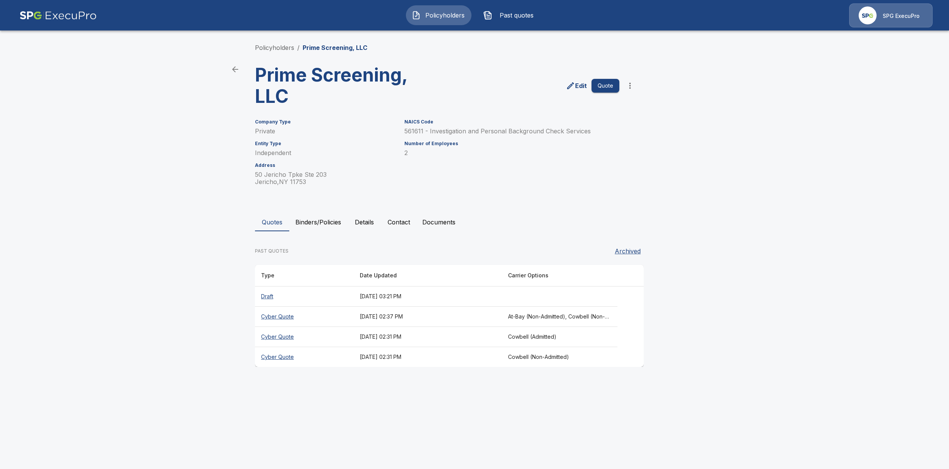
click at [368, 225] on button "Details" at bounding box center [364, 222] width 34 height 18
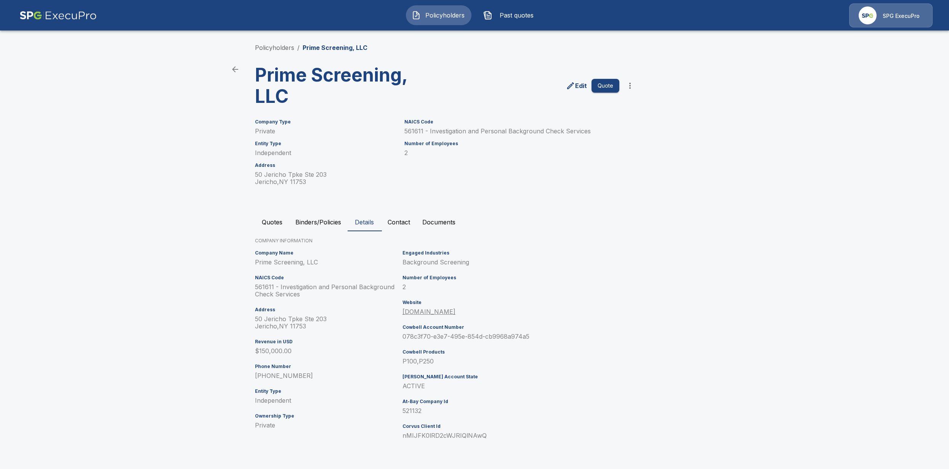
click at [395, 223] on button "Contact" at bounding box center [399, 222] width 35 height 18
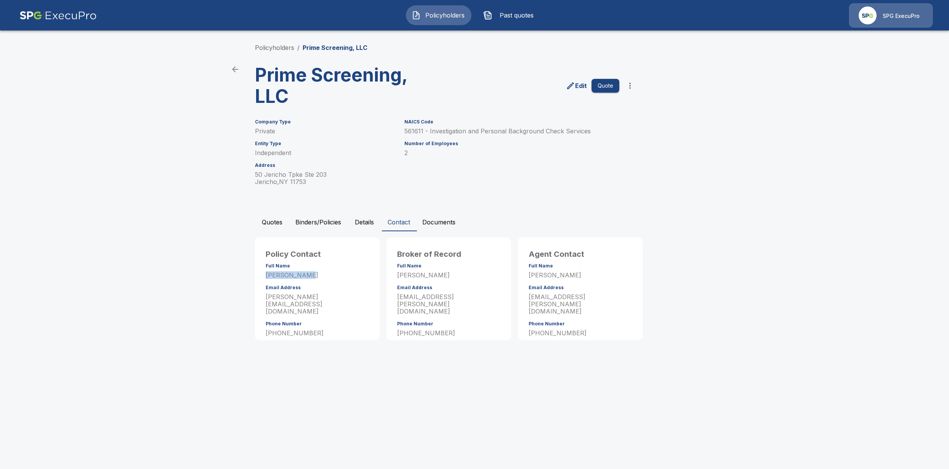
drag, startPoint x: 318, startPoint y: 274, endPoint x: 265, endPoint y: 272, distance: 53.0
click at [266, 272] on p "Andrew Hazen" at bounding box center [317, 275] width 103 height 7
copy p "Andrew Hazen"
drag, startPoint x: 307, startPoint y: 321, endPoint x: 263, endPoint y: 322, distance: 43.5
click at [263, 322] on div "Policy Contact Full Name Andrew Hazen Email Address andrew@primescreening.com P…" at bounding box center [318, 294] width 116 height 104
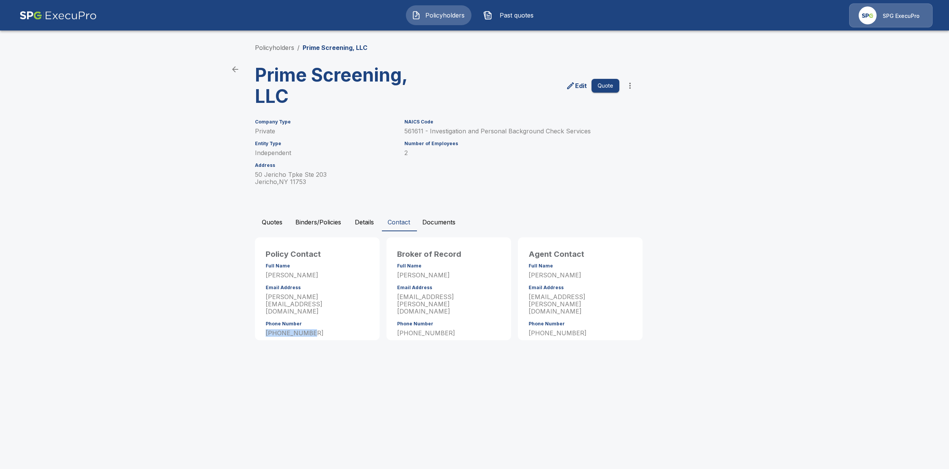
copy p "516-414-0915"
click at [332, 294] on p "andrew@primescreening.com" at bounding box center [317, 305] width 103 height 22
copy p "andrew@primescreening.com"
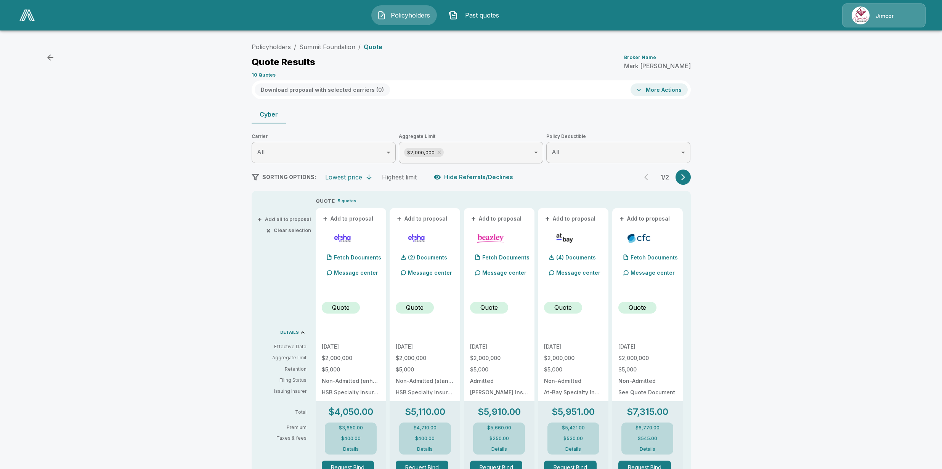
scroll to position [29, 0]
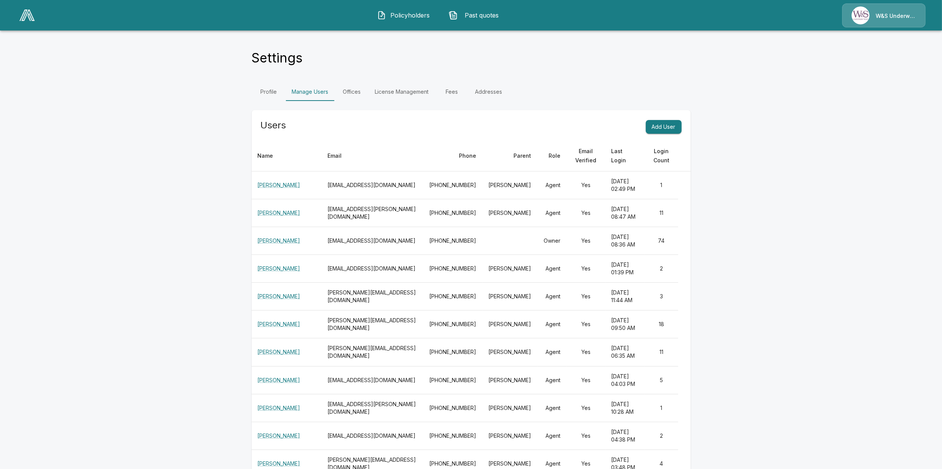
drag, startPoint x: 0, startPoint y: 0, endPoint x: 27, endPoint y: 19, distance: 33.1
click at [27, 19] on img at bounding box center [26, 15] width 15 height 11
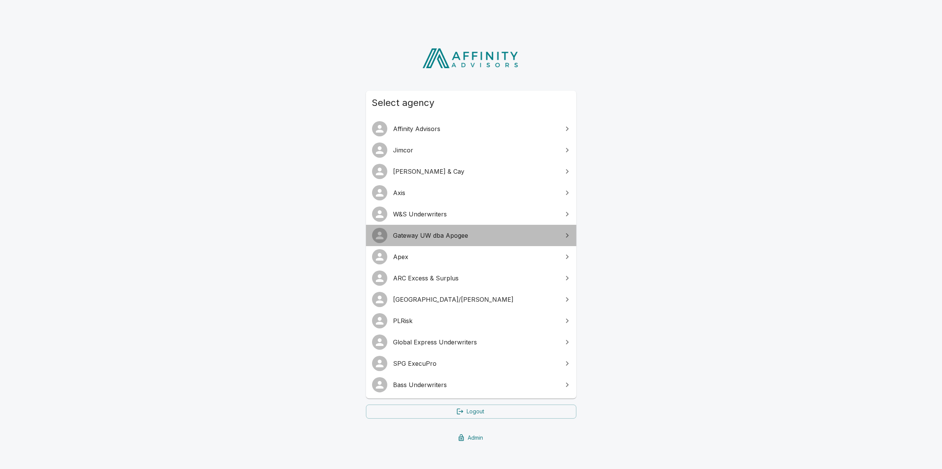
click at [452, 235] on span "Gateway UW dba Apogee" at bounding box center [475, 235] width 165 height 9
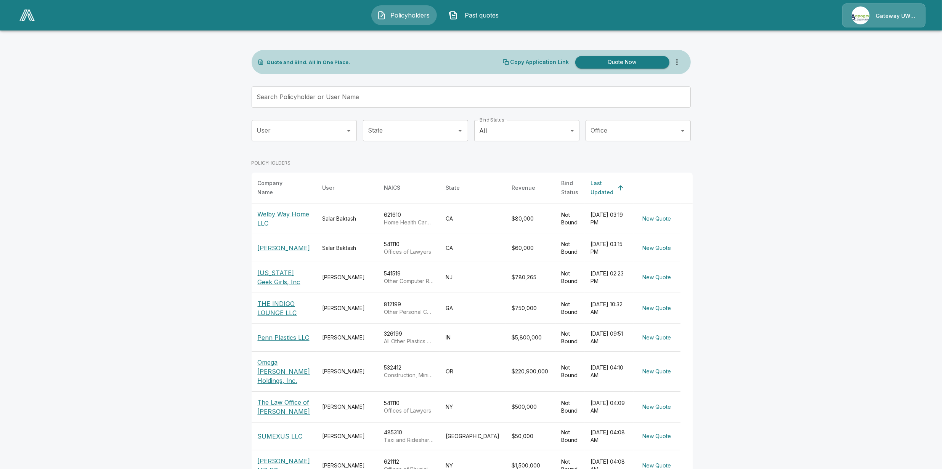
click at [356, 100] on input "Search Policyholder or User Name" at bounding box center [467, 97] width 431 height 21
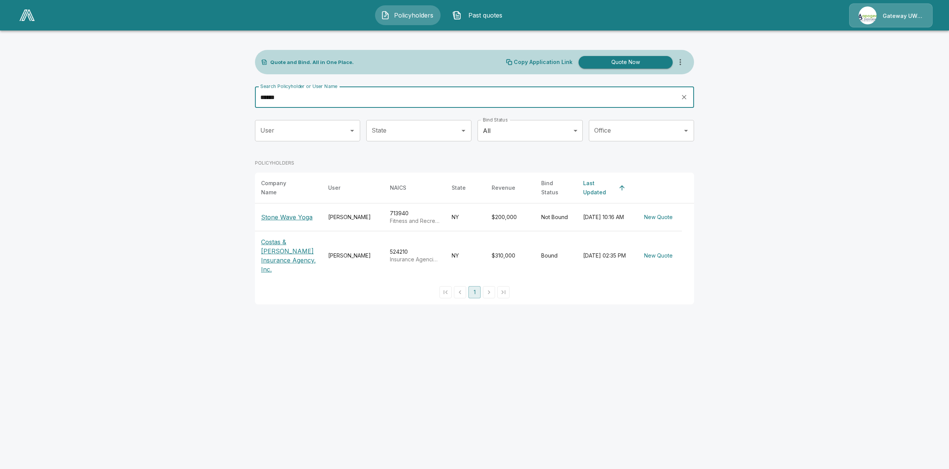
type input "******"
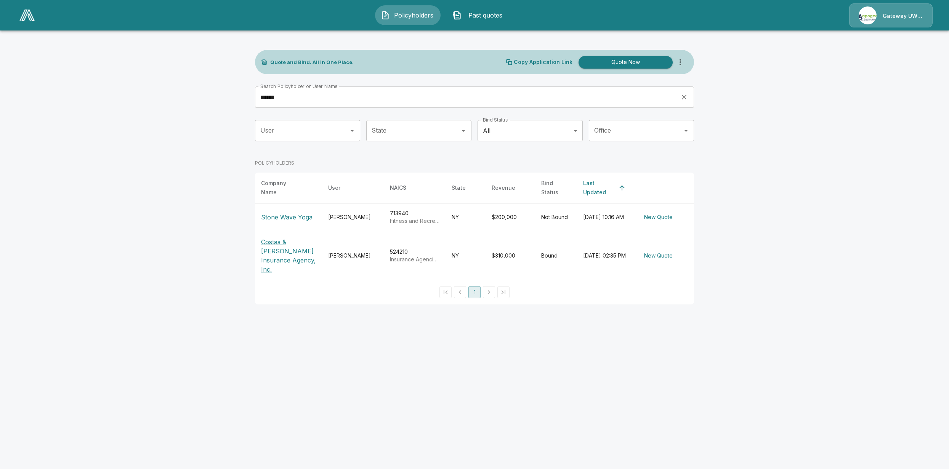
click at [272, 244] on p "Costas & [PERSON_NAME] Insurance Agency, Inc." at bounding box center [288, 256] width 55 height 37
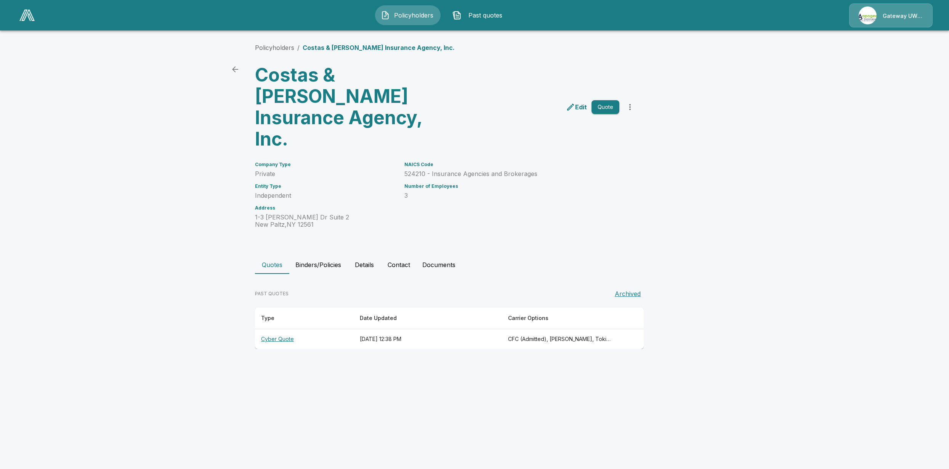
click at [275, 329] on th "Cyber Quote" at bounding box center [304, 339] width 99 height 20
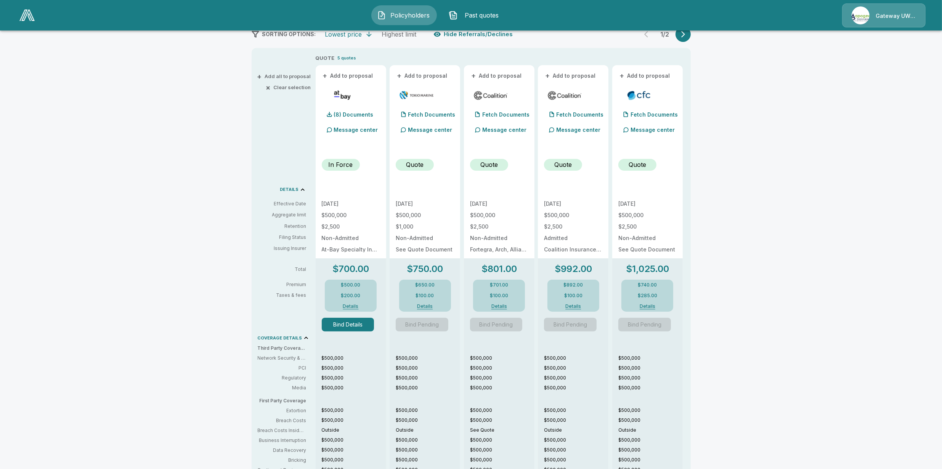
click at [346, 328] on button "Bind Details" at bounding box center [348, 325] width 53 height 14
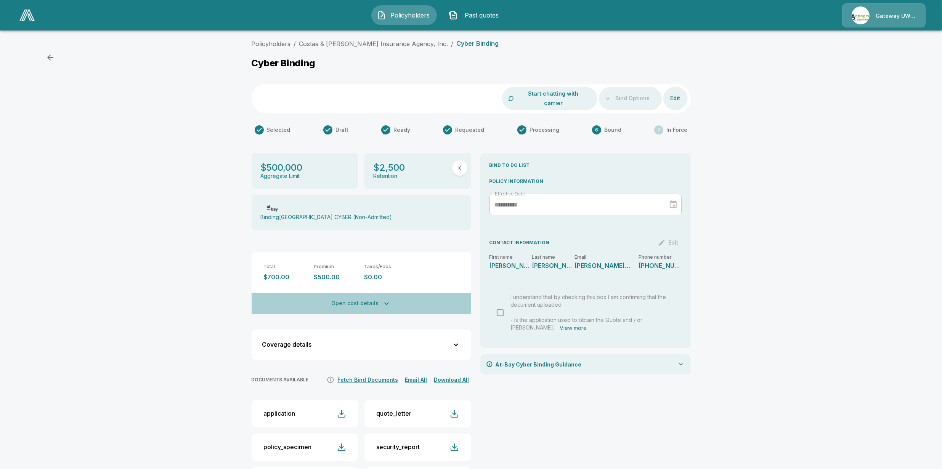
click at [368, 293] on button "Open cost details" at bounding box center [362, 303] width 220 height 21
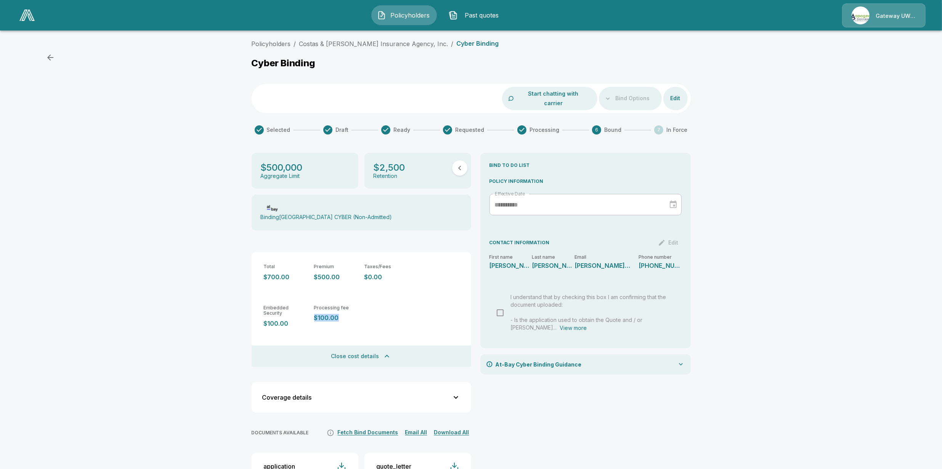
drag, startPoint x: 347, startPoint y: 311, endPoint x: 319, endPoint y: 309, distance: 28.7
click at [319, 315] on p "$100.00" at bounding box center [336, 318] width 44 height 7
copy p "$100.00"
click at [187, 323] on div "Policyholders / Costas & Tate Insurance Agency, Inc. / Cyber Binding Cyber Bind…" at bounding box center [471, 333] width 942 height 594
click at [556, 419] on div "**********" at bounding box center [585, 387] width 210 height 468
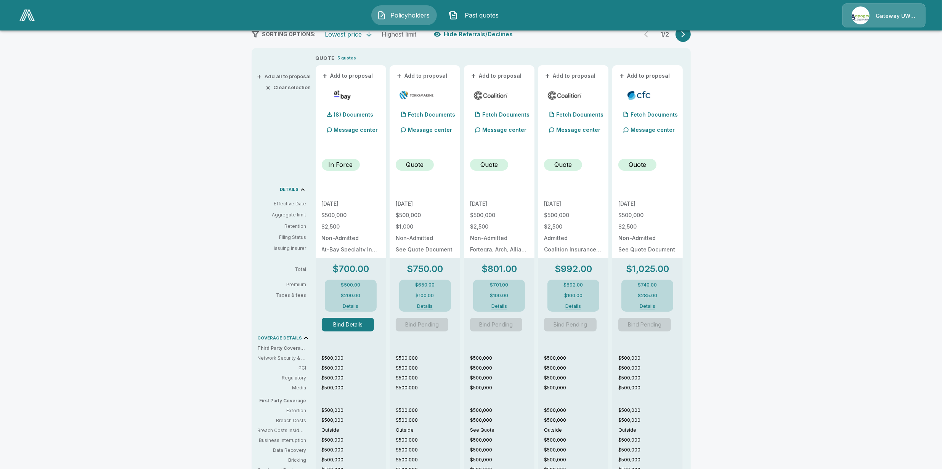
click at [365, 325] on button "Bind Details" at bounding box center [348, 325] width 53 height 14
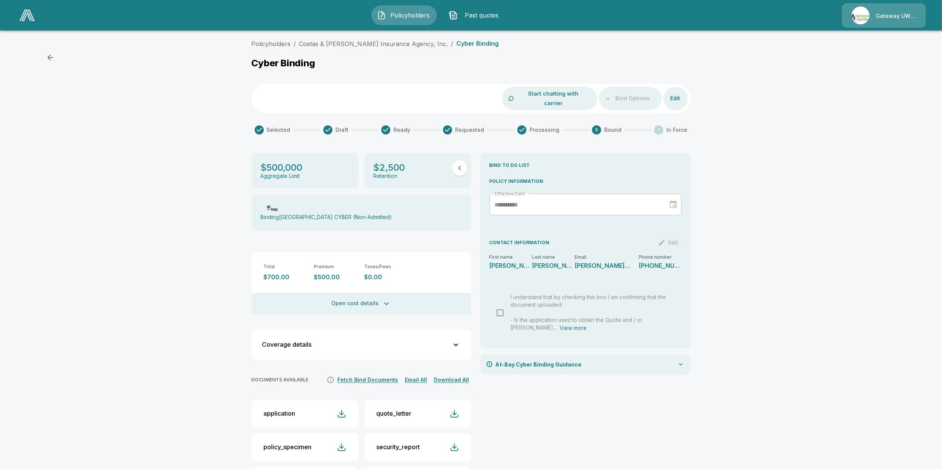
click at [408, 16] on span "Policyholders" at bounding box center [410, 15] width 42 height 9
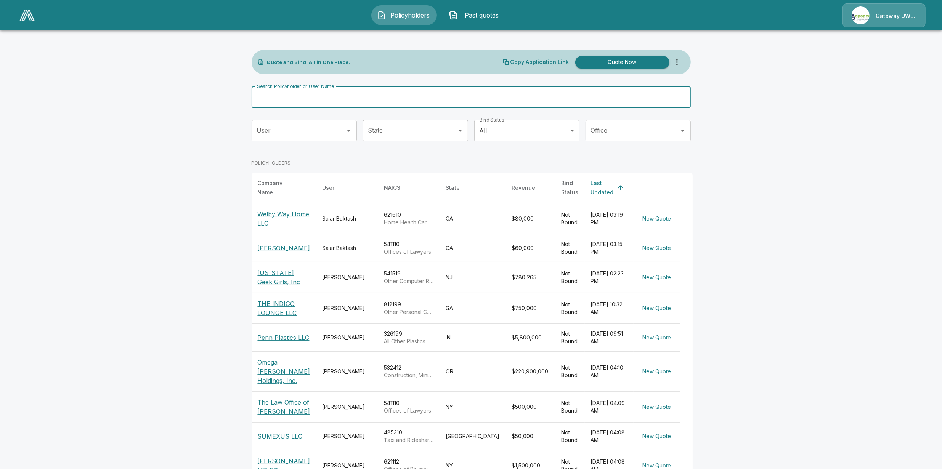
drag, startPoint x: 401, startPoint y: 95, endPoint x: 355, endPoint y: 95, distance: 45.8
click at [355, 95] on input "Search Policyholder or User Name" at bounding box center [467, 97] width 431 height 21
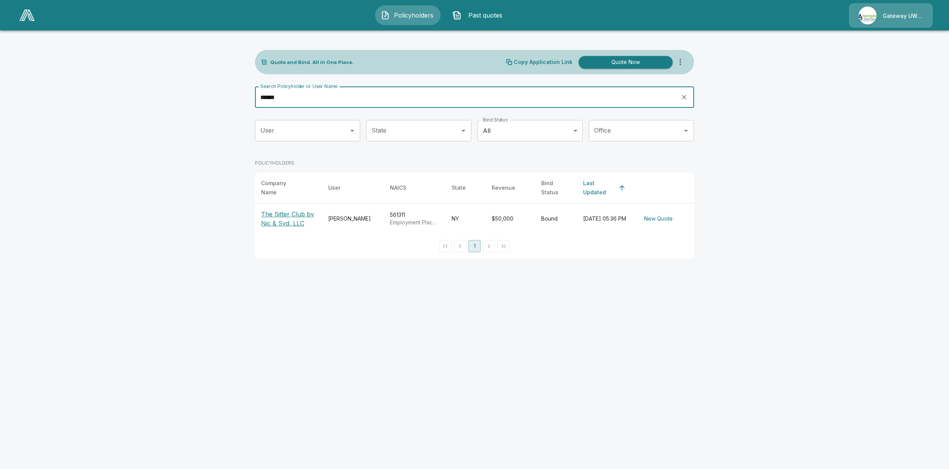
type input "******"
click at [272, 215] on p "The Sitter Club by Nic & Syd, LLC" at bounding box center [288, 219] width 55 height 18
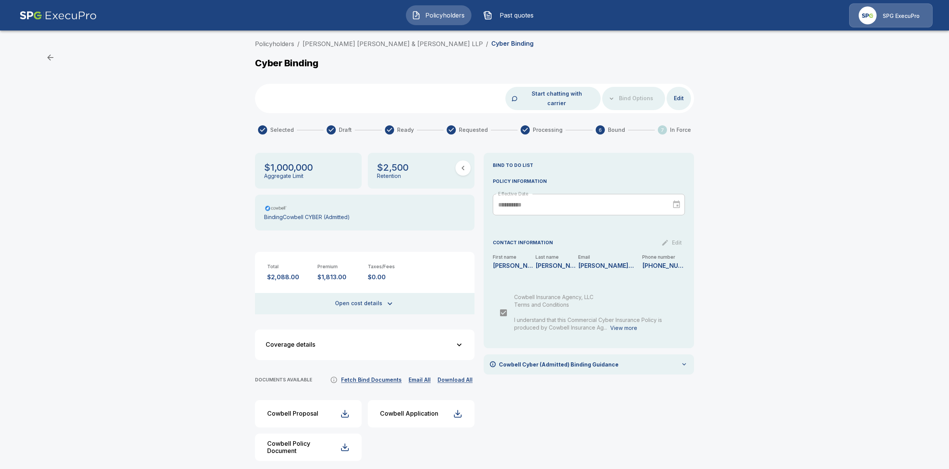
click at [581, 416] on div "**********" at bounding box center [589, 310] width 210 height 315
click at [372, 293] on button "Open cost details" at bounding box center [365, 303] width 220 height 21
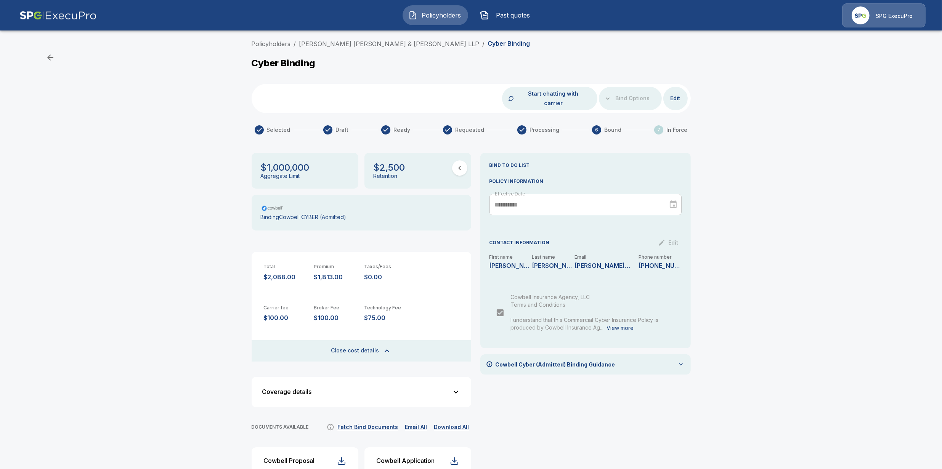
click at [381, 344] on button "Close cost details" at bounding box center [362, 350] width 220 height 21
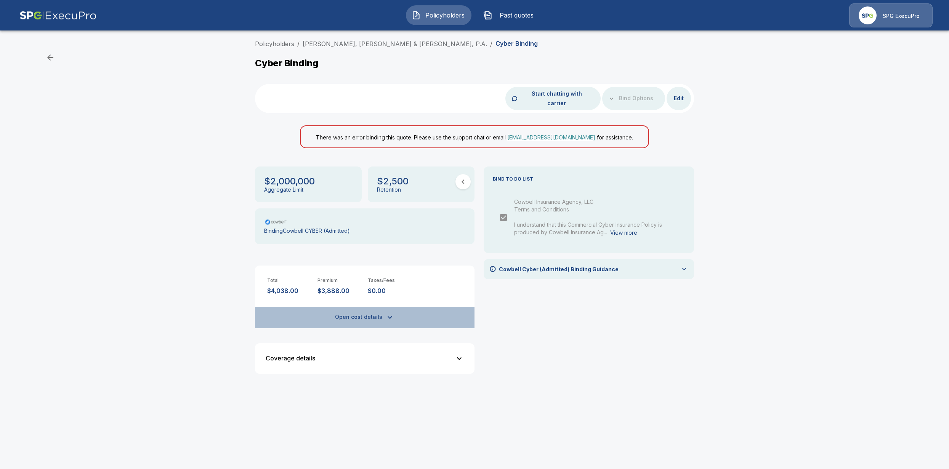
click at [388, 313] on icon "button" at bounding box center [389, 317] width 9 height 9
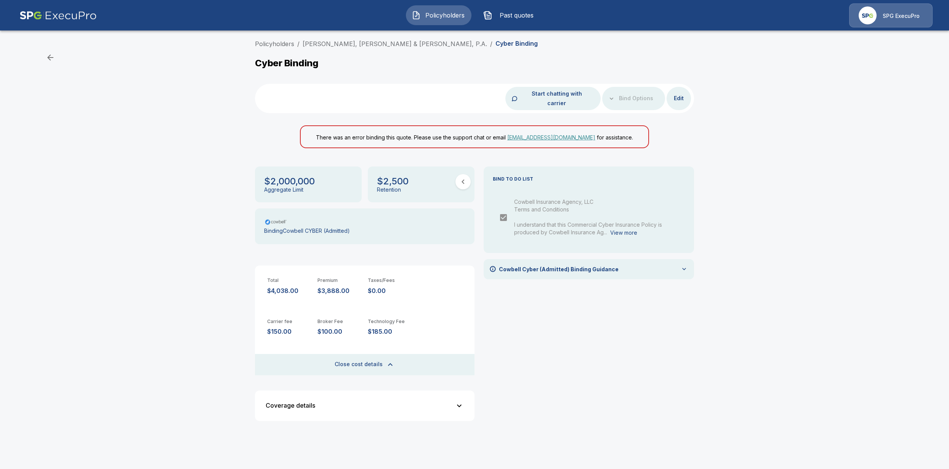
drag, startPoint x: 648, startPoint y: 326, endPoint x: 643, endPoint y: 326, distance: 5.3
click at [648, 326] on div "BIND TO DO LIST Cowbell Insurance Agency, LLC Terms and Conditions I understand…" at bounding box center [589, 297] width 210 height 261
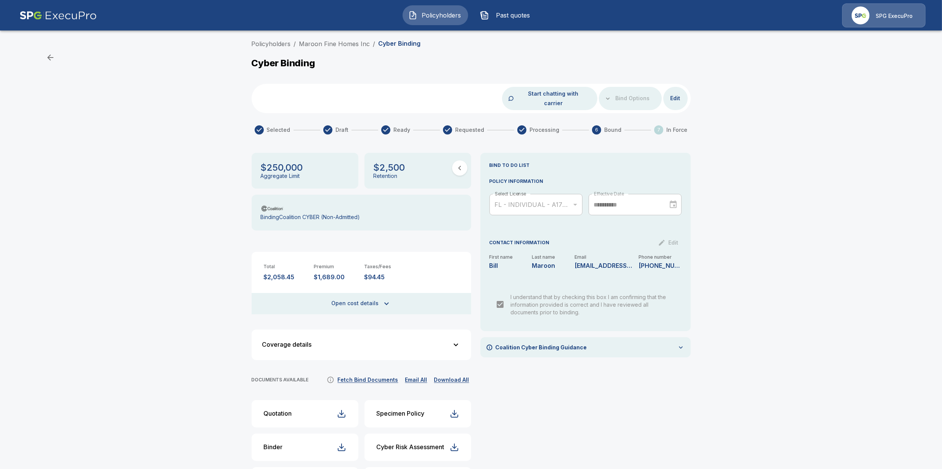
click at [534, 394] on div "**********" at bounding box center [585, 360] width 210 height 415
click at [547, 394] on div "**********" at bounding box center [585, 360] width 210 height 415
click at [604, 384] on div "**********" at bounding box center [585, 360] width 210 height 415
click at [416, 19] on img "button" at bounding box center [412, 15] width 9 height 9
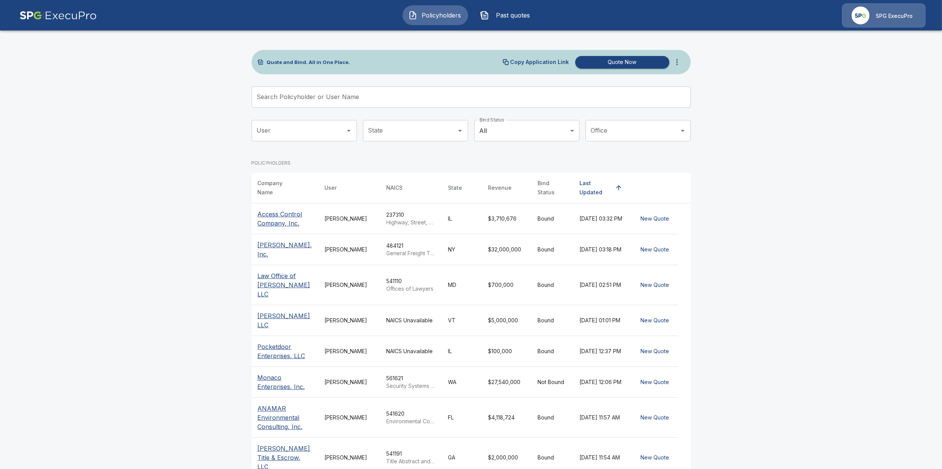
click at [339, 95] on input "Search Policyholder or User Name" at bounding box center [467, 97] width 431 height 21
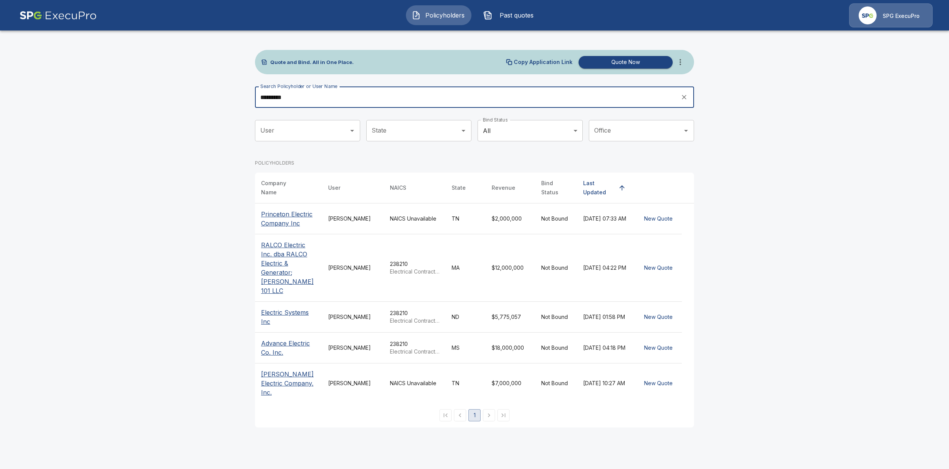
type input "********"
click at [288, 308] on p "Electric Systems Inc" at bounding box center [288, 317] width 55 height 18
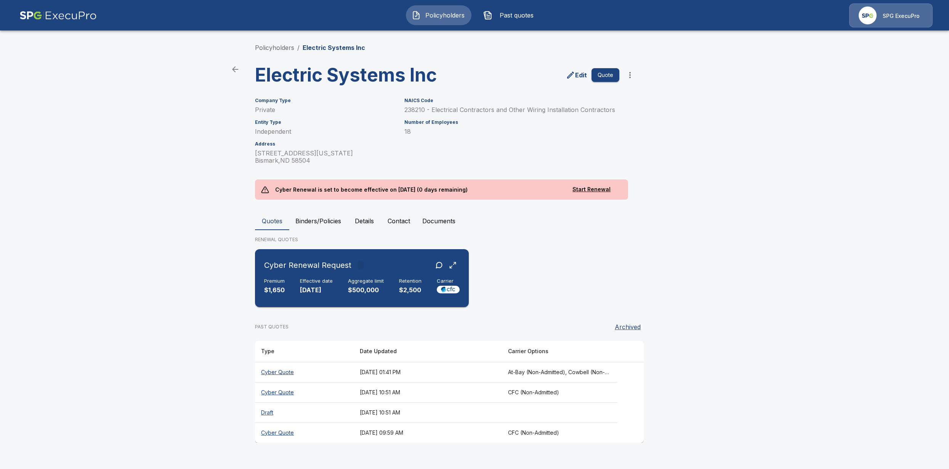
click at [330, 287] on p "[DATE]" at bounding box center [316, 290] width 33 height 9
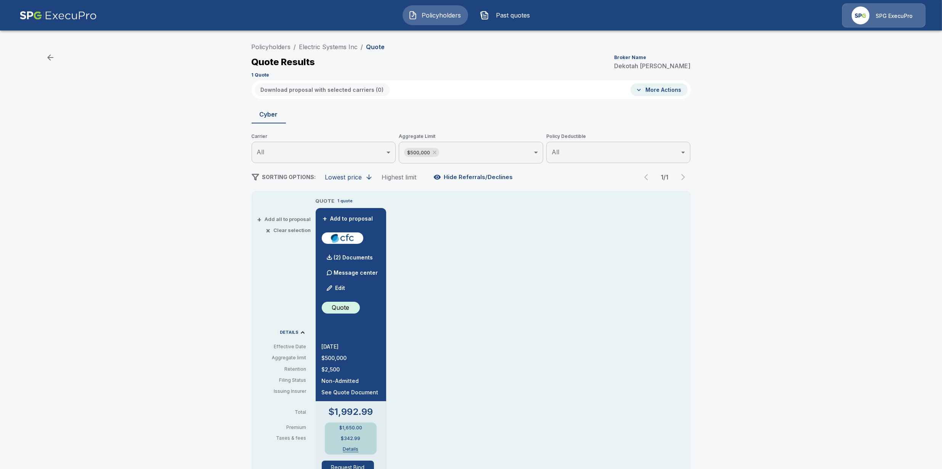
click at [260, 275] on div "+ Add all to proposal × Clear selection DETAILS Effective Date Aggregate limit …" at bounding box center [282, 449] width 61 height 504
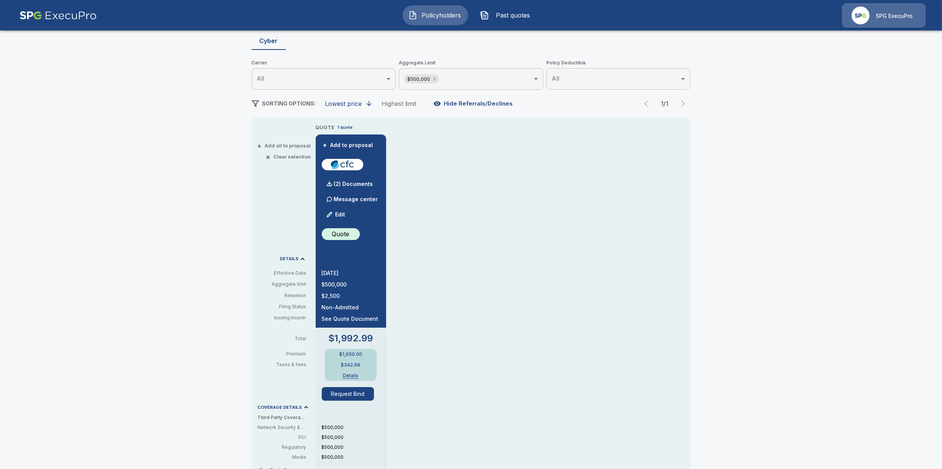
scroll to position [95, 0]
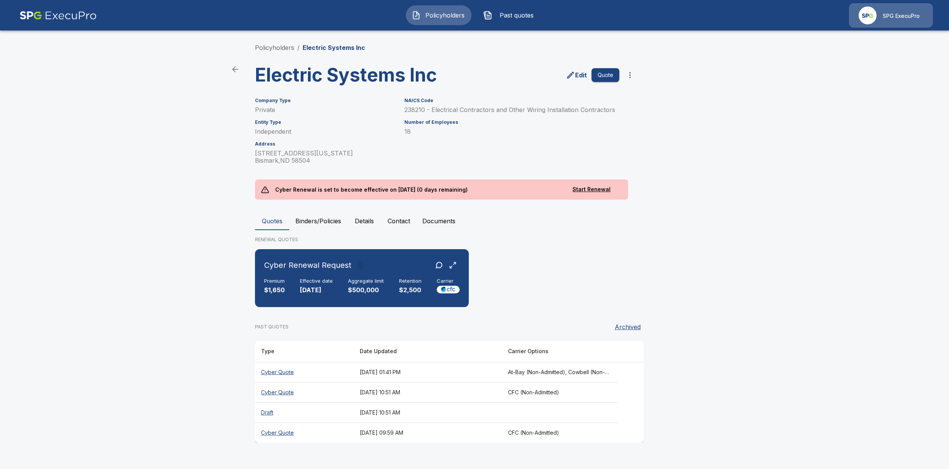
click at [300, 223] on button "Binders/Policies" at bounding box center [318, 221] width 58 height 18
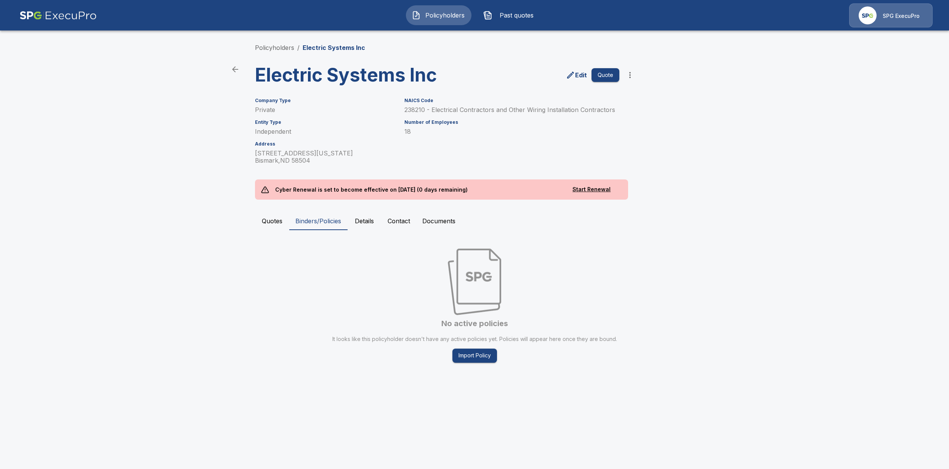
click at [263, 221] on button "Quotes" at bounding box center [272, 221] width 34 height 18
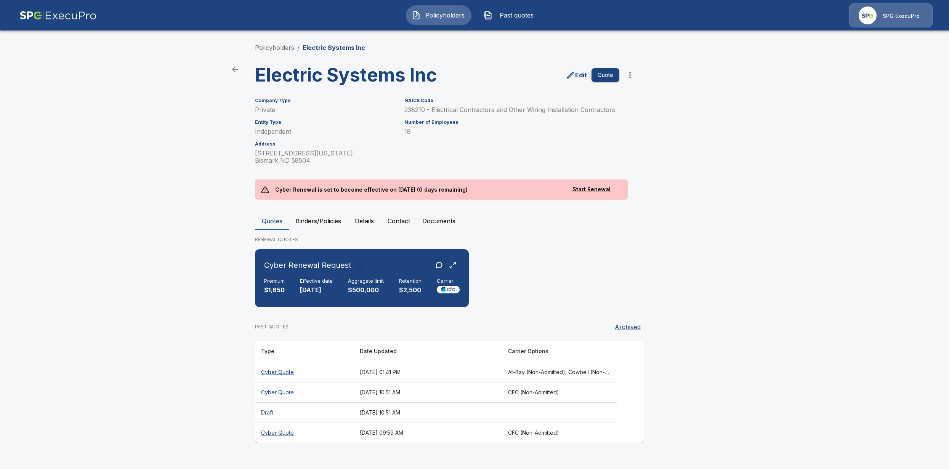
click at [276, 393] on th "Cyber Quote" at bounding box center [304, 392] width 99 height 20
click at [282, 430] on th "Cyber Quote" at bounding box center [304, 433] width 99 height 20
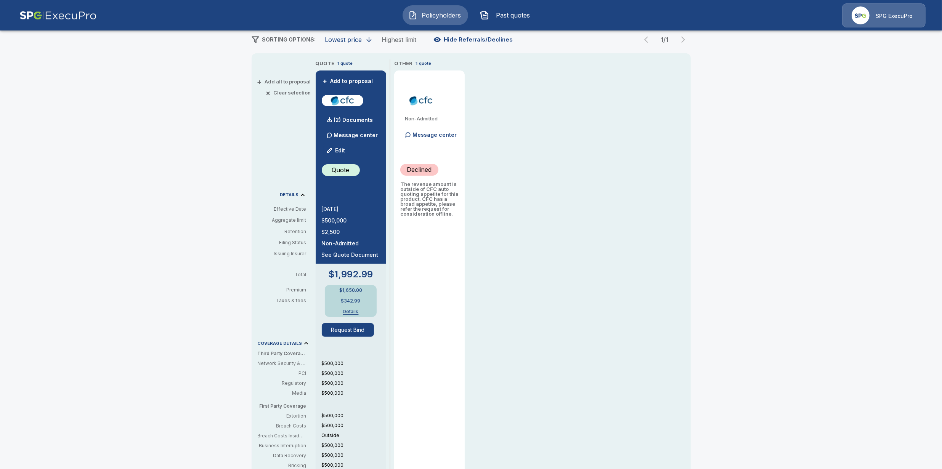
scroll to position [143, 0]
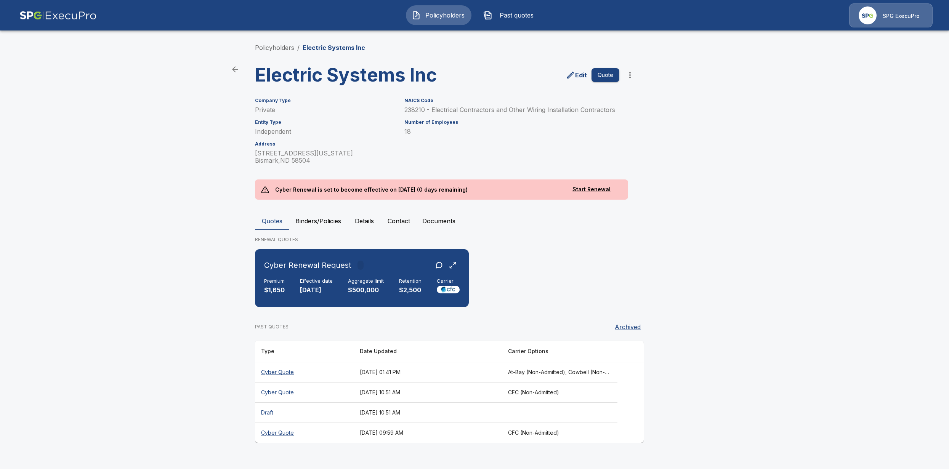
click at [284, 376] on th "Cyber Quote" at bounding box center [304, 372] width 99 height 20
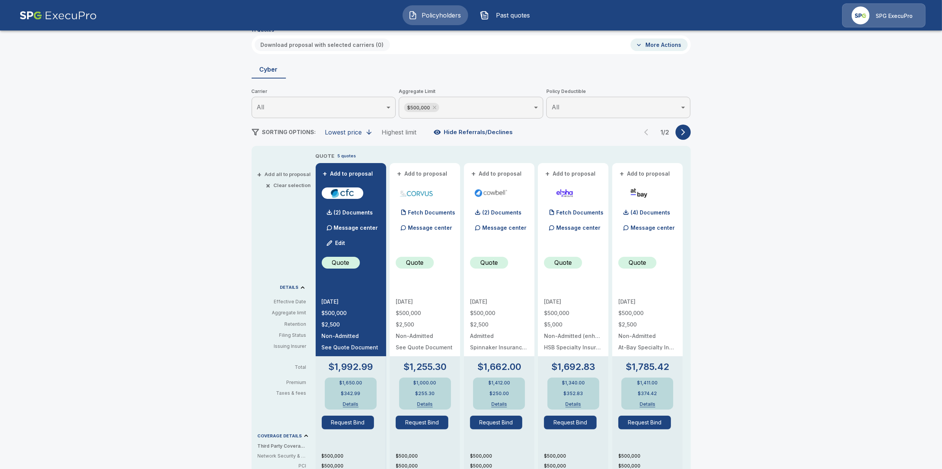
scroll to position [48, 0]
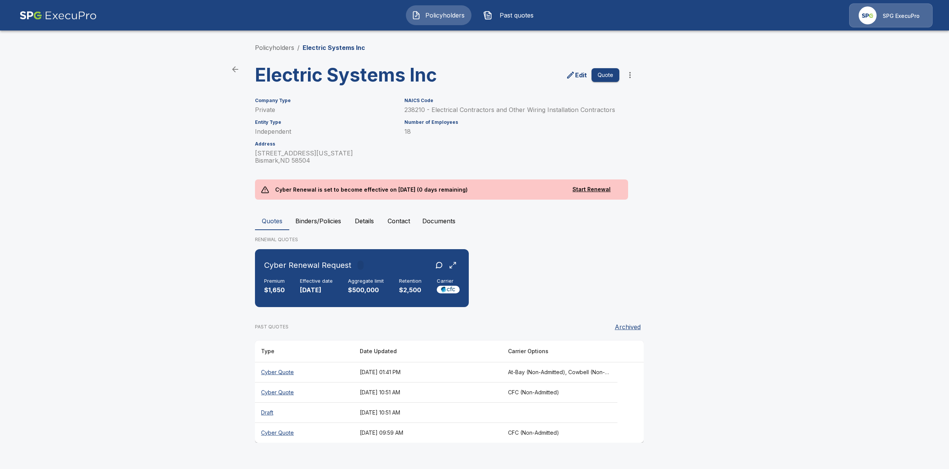
click at [281, 372] on th "Cyber Quote" at bounding box center [304, 372] width 99 height 20
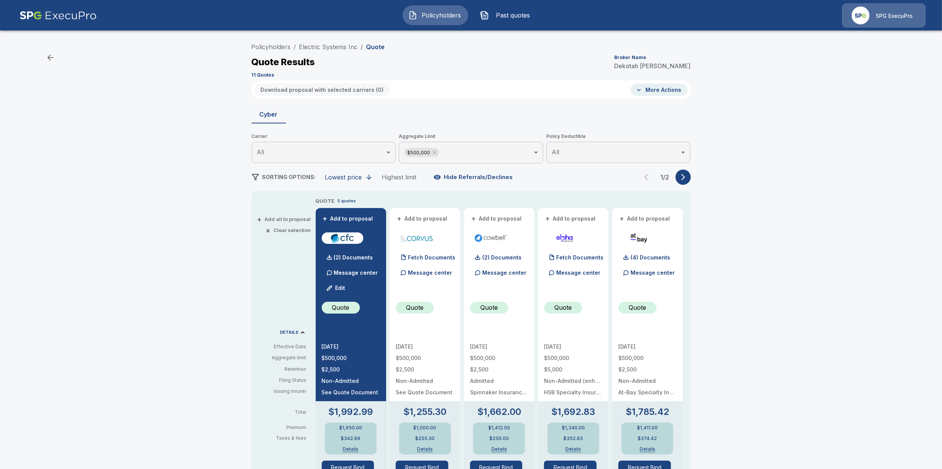
click at [687, 174] on icon "button" at bounding box center [683, 177] width 8 height 8
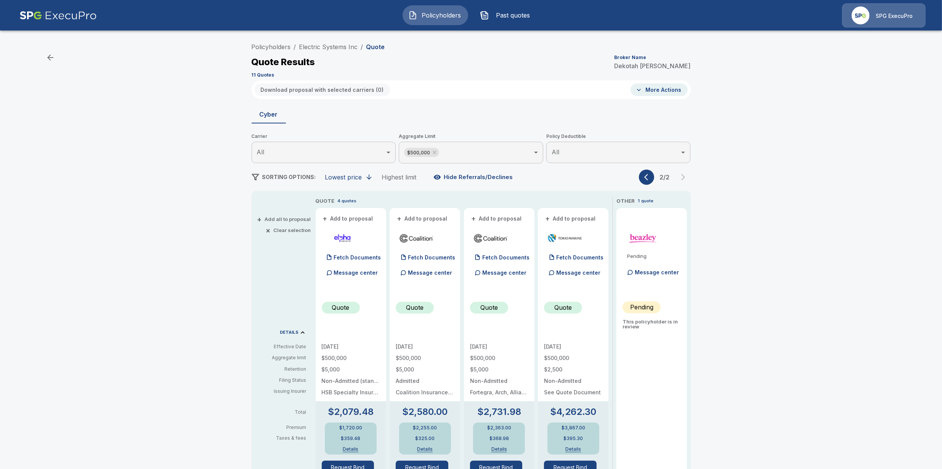
click at [642, 177] on button "button" at bounding box center [646, 177] width 15 height 15
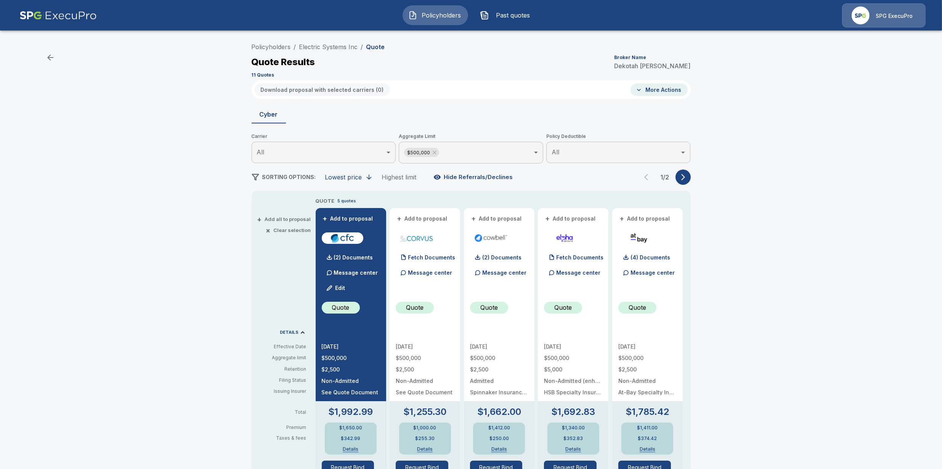
click at [152, 249] on div "Policyholders / Electric Systems Inc / Quote Quote Results Broker Name Dekotah …" at bounding box center [471, 403] width 942 height 735
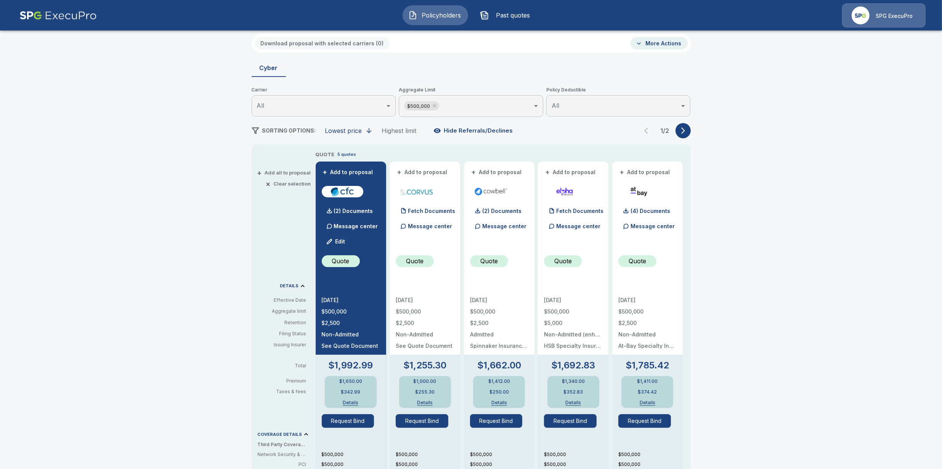
scroll to position [48, 0]
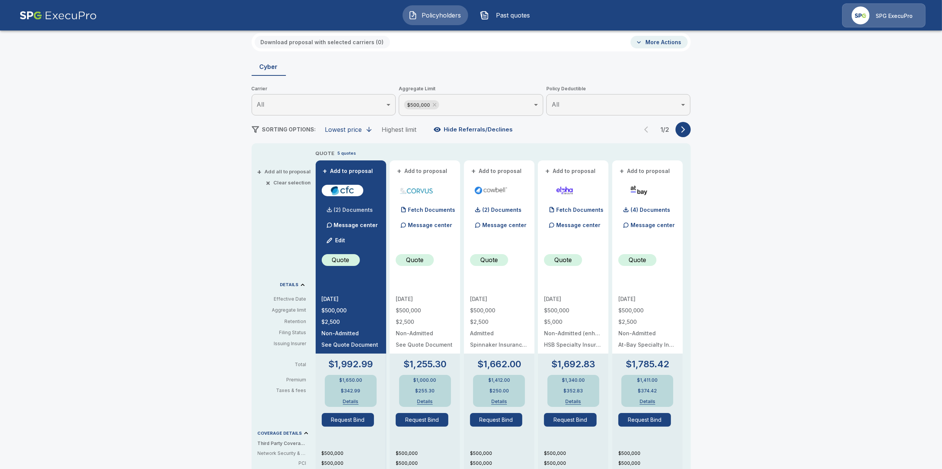
click at [345, 206] on div "(2) Documents" at bounding box center [347, 209] width 51 height 15
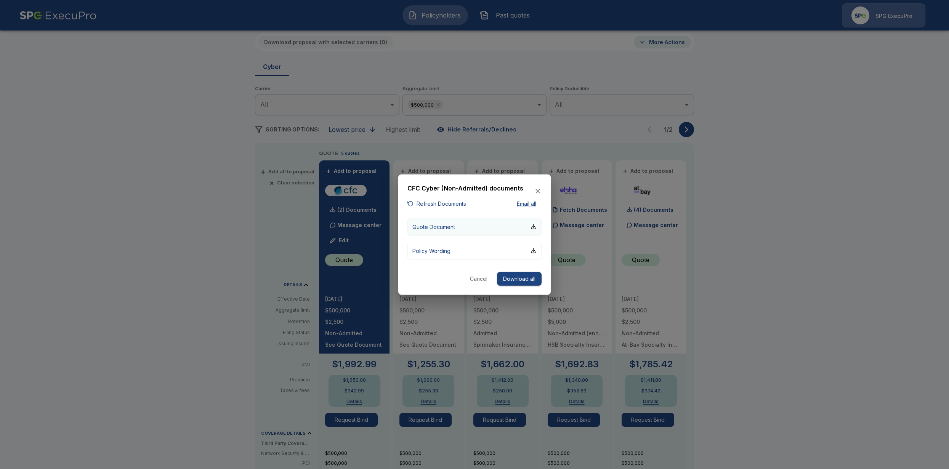
click at [465, 223] on button "Quote Document" at bounding box center [475, 227] width 134 height 18
click at [456, 202] on button "Refresh Documents" at bounding box center [437, 204] width 59 height 10
click at [435, 231] on button "Quote Document" at bounding box center [475, 227] width 134 height 18
click at [483, 282] on button "Cancel" at bounding box center [479, 279] width 24 height 14
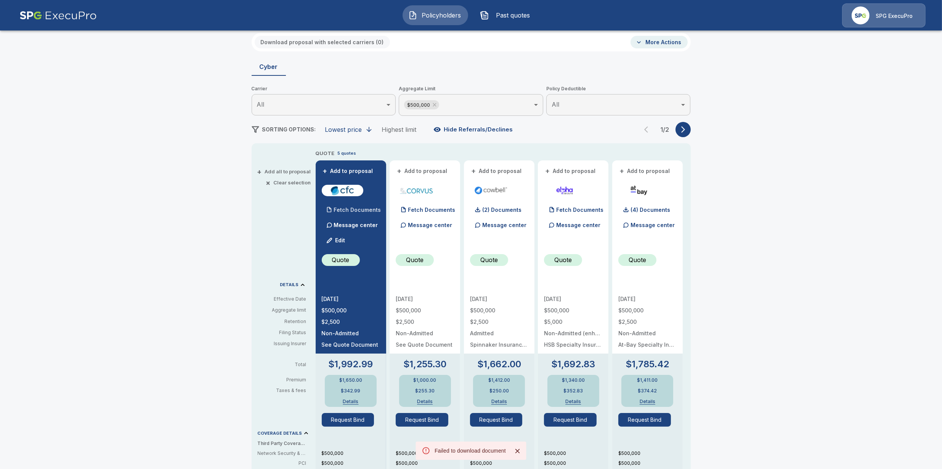
click at [355, 210] on p "Fetch Documents" at bounding box center [357, 209] width 47 height 5
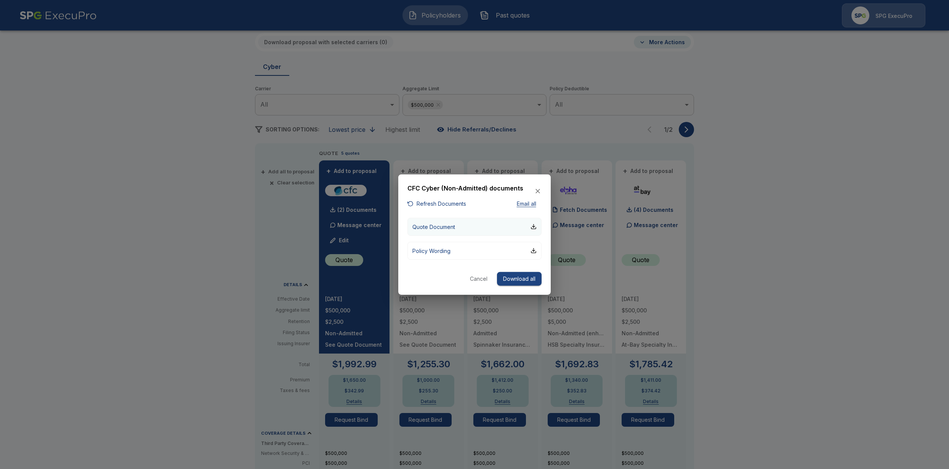
click at [435, 231] on p "Quote Document" at bounding box center [433, 227] width 43 height 8
click at [470, 282] on button "Cancel" at bounding box center [479, 279] width 24 height 14
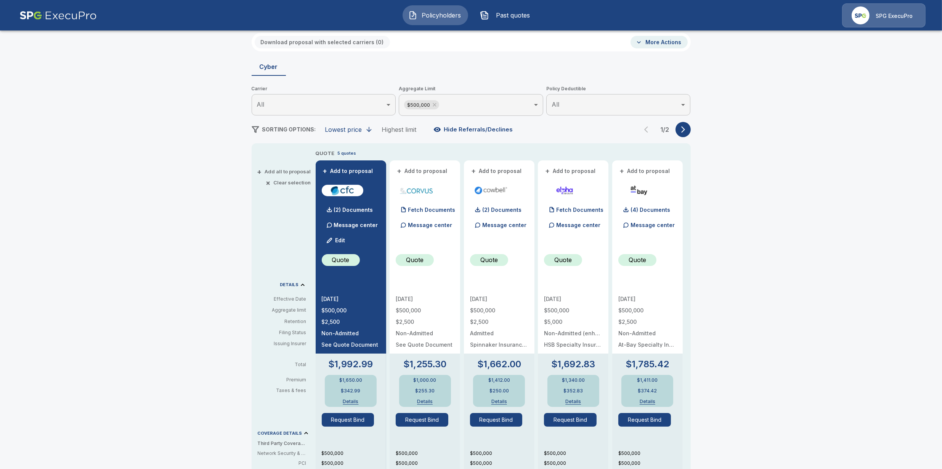
click at [358, 401] on button "Details" at bounding box center [350, 402] width 30 height 5
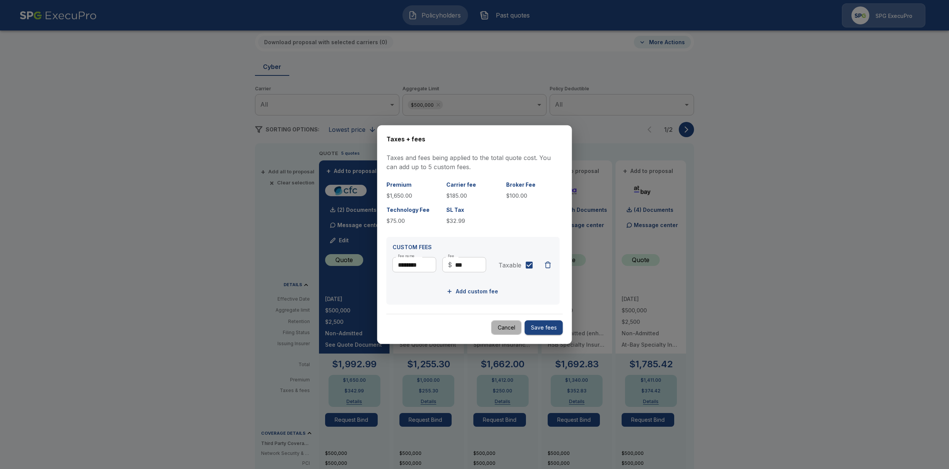
click at [515, 330] on button "Cancel" at bounding box center [506, 327] width 30 height 15
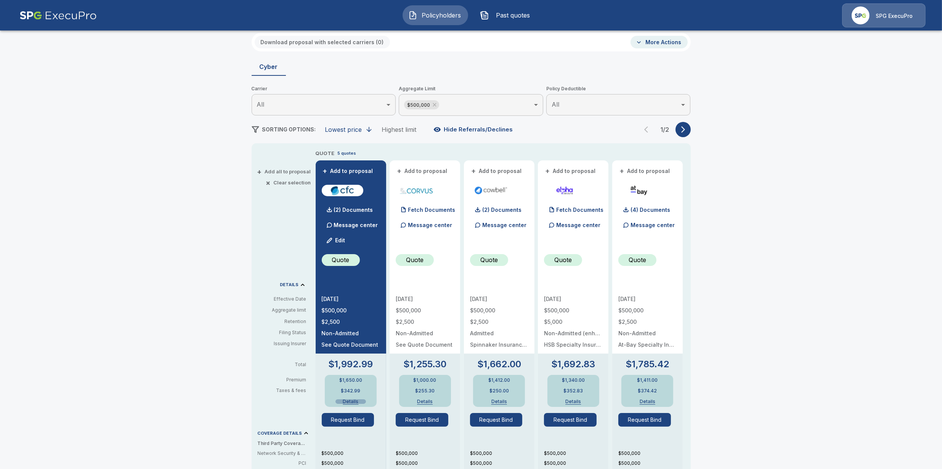
click at [357, 402] on button "Details" at bounding box center [350, 402] width 30 height 5
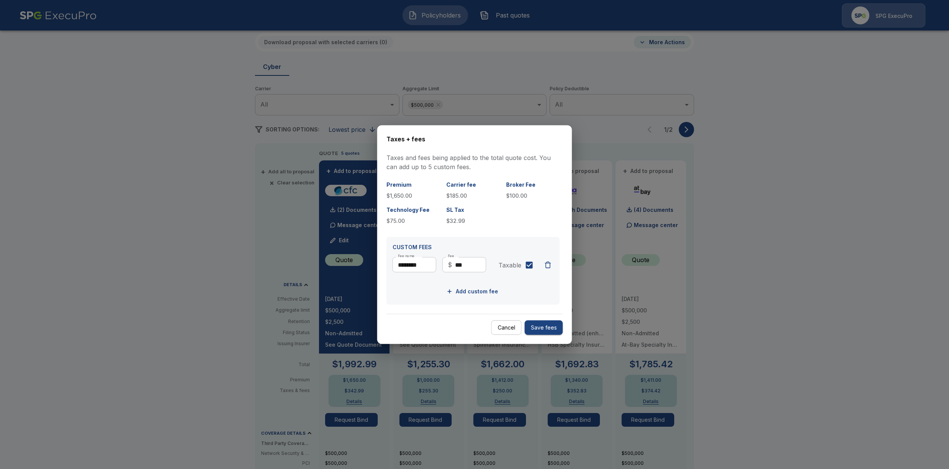
click at [355, 404] on div at bounding box center [474, 234] width 949 height 469
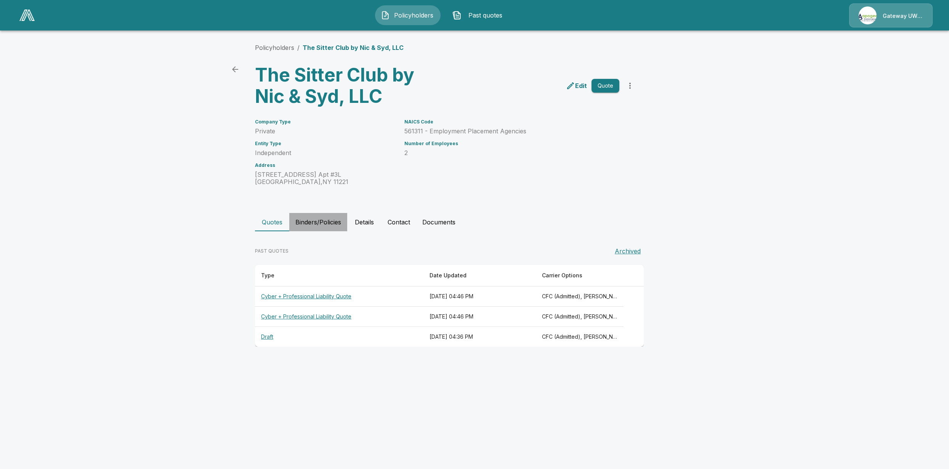
click at [316, 218] on button "Binders/Policies" at bounding box center [318, 222] width 58 height 18
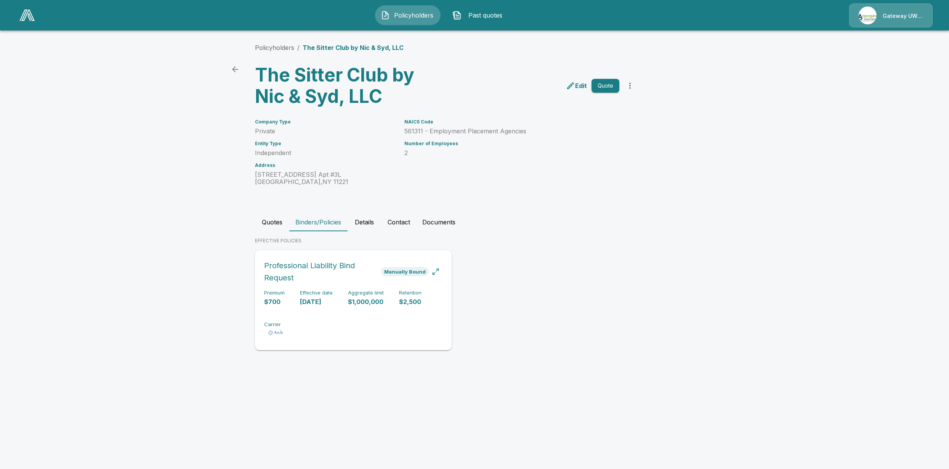
click at [309, 302] on p "[DATE]" at bounding box center [316, 302] width 33 height 9
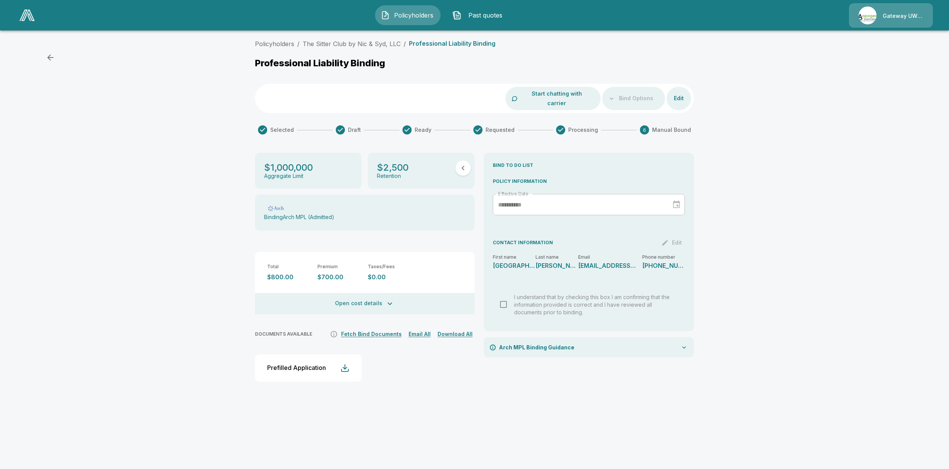
click at [409, 295] on button "Open cost details" at bounding box center [365, 303] width 220 height 21
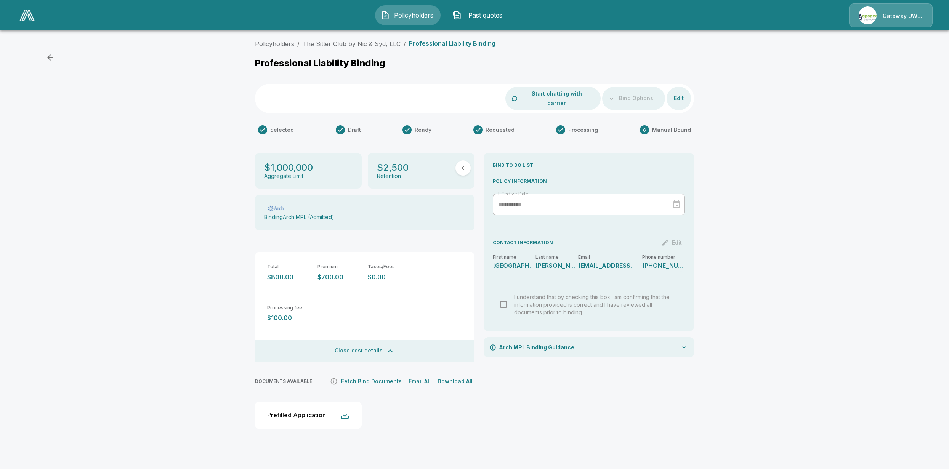
click at [389, 16] on img "button" at bounding box center [385, 15] width 9 height 9
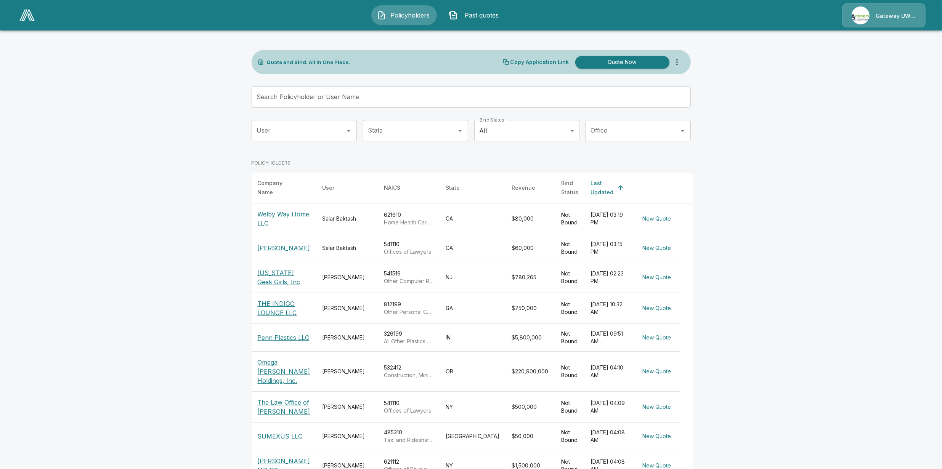
click at [356, 95] on input "Search Policyholder or User Name" at bounding box center [467, 97] width 431 height 21
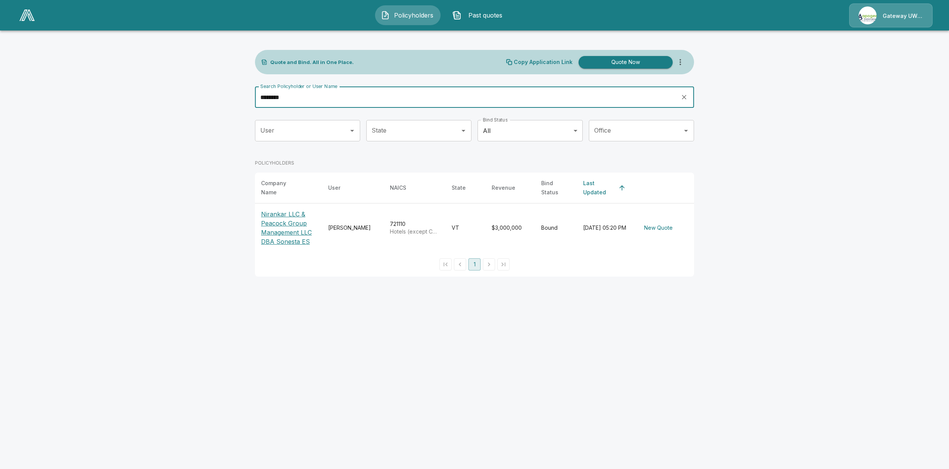
type input "********"
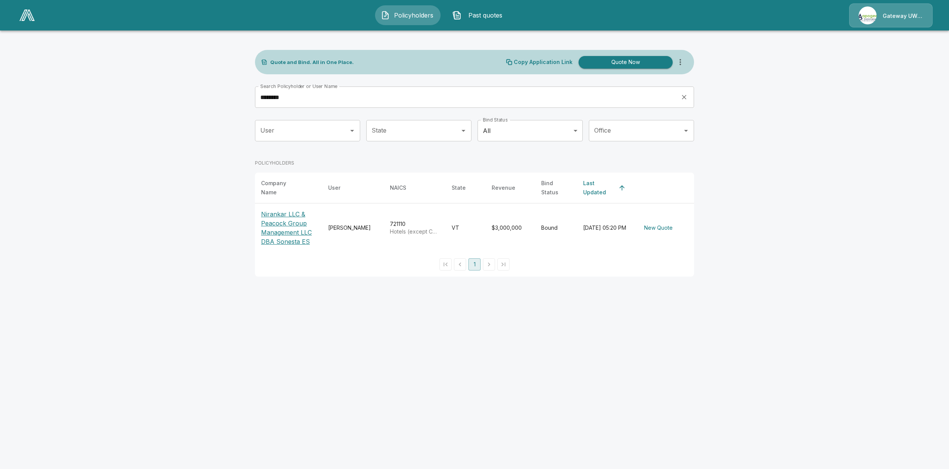
click at [267, 215] on p "Nirankar LLC & Peacock Group Management LLC DBA Sonesta ES" at bounding box center [288, 228] width 55 height 37
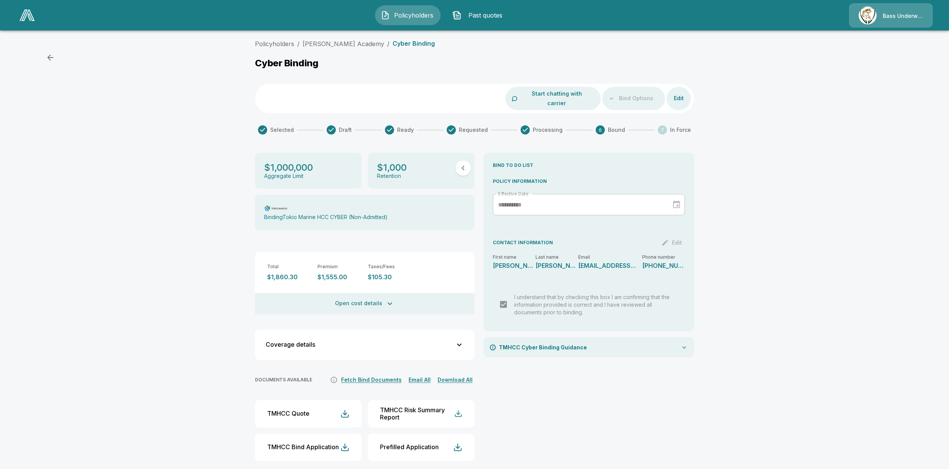
click at [574, 427] on div "**********" at bounding box center [589, 310] width 210 height 315
click at [666, 395] on div "**********" at bounding box center [589, 310] width 210 height 315
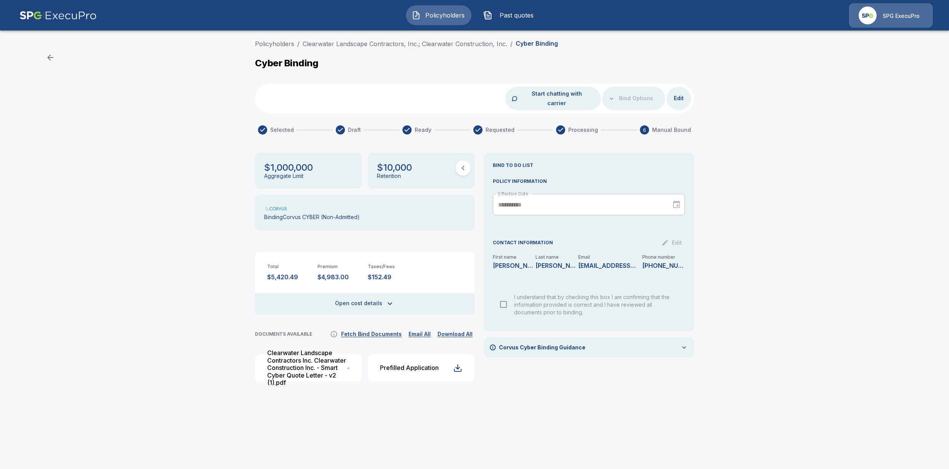
click at [432, 14] on span "Policyholders" at bounding box center [445, 15] width 42 height 9
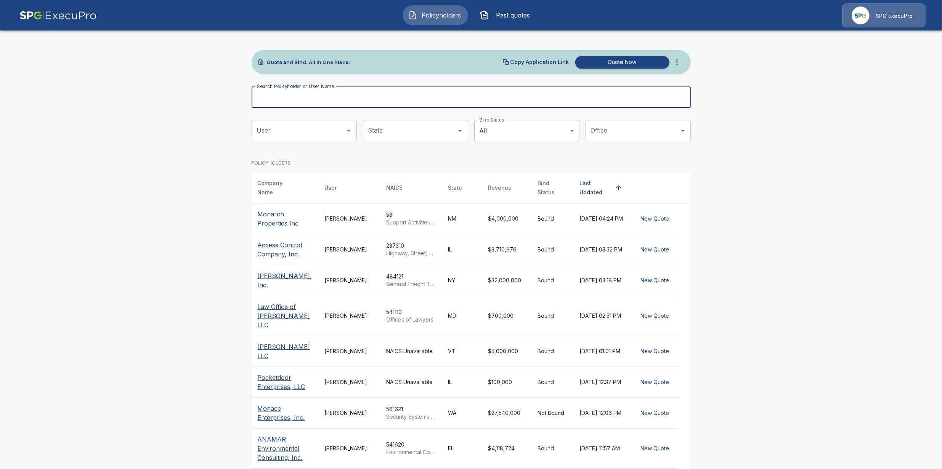
click at [378, 94] on input "Search Policyholder or User Name" at bounding box center [467, 97] width 431 height 21
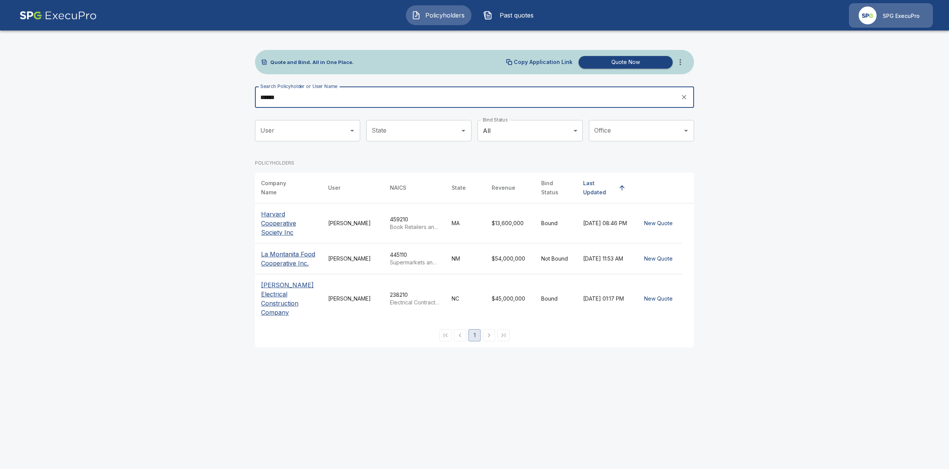
type input "******"
click at [281, 289] on p "Cooper Electrical Construction Company" at bounding box center [288, 299] width 55 height 37
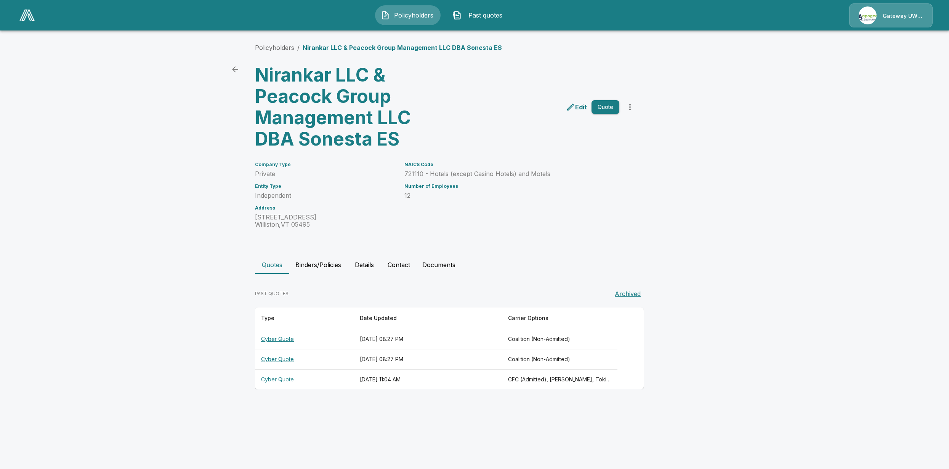
click at [328, 268] on button "Binders/Policies" at bounding box center [318, 265] width 58 height 18
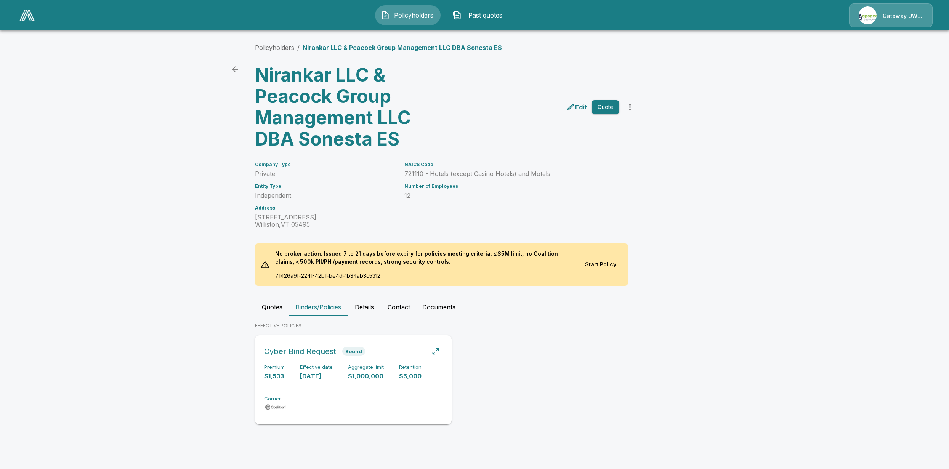
click at [313, 380] on p "8/25/2025" at bounding box center [316, 376] width 33 height 9
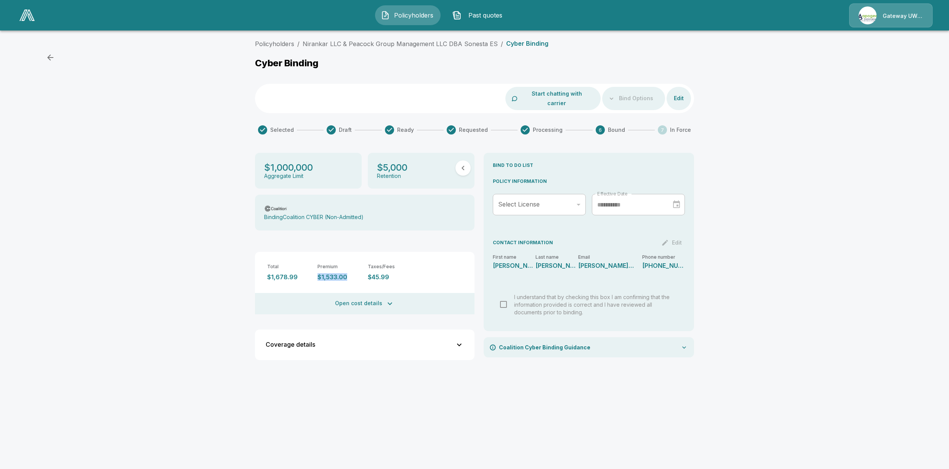
drag, startPoint x: 317, startPoint y: 270, endPoint x: 347, endPoint y: 266, distance: 30.3
click at [347, 266] on div "Total $1,678.99 Premium $1,533.00 Taxes/Fees $45.99" at bounding box center [365, 266] width 220 height 29
click at [569, 372] on html "Policyholders Past quotes Gateway UW dba Apogee Policyholders / Nirankar LLC & …" at bounding box center [474, 188] width 949 height 376
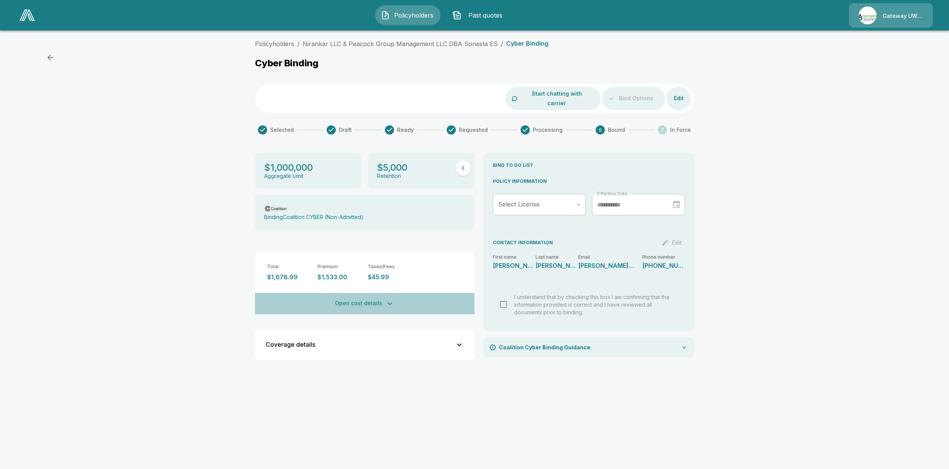
click at [370, 302] on button "Open cost details" at bounding box center [365, 303] width 220 height 21
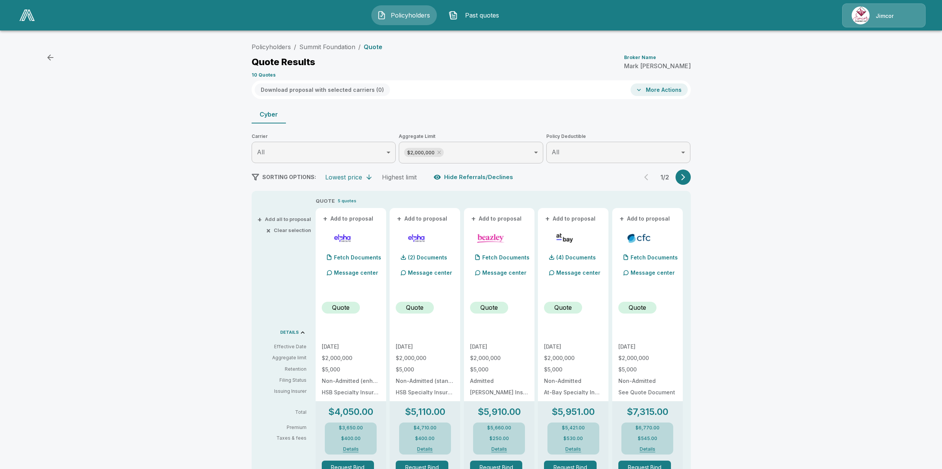
scroll to position [29, 0]
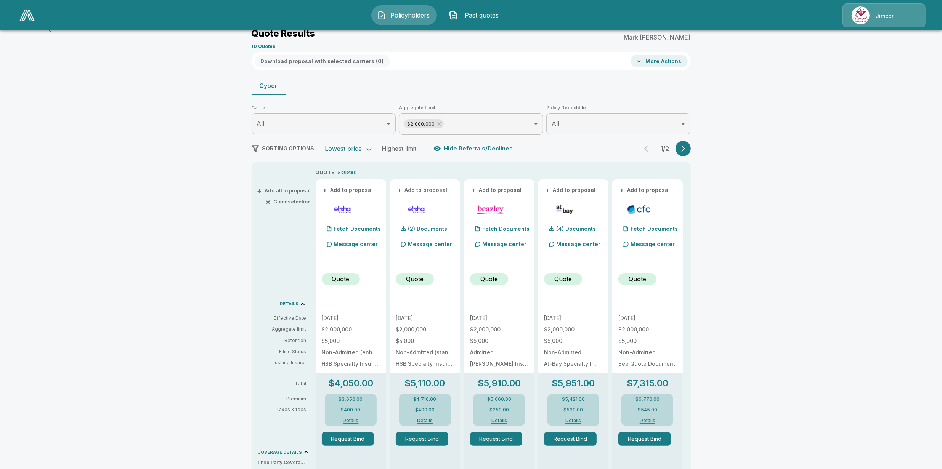
click at [27, 16] on img at bounding box center [26, 15] width 15 height 11
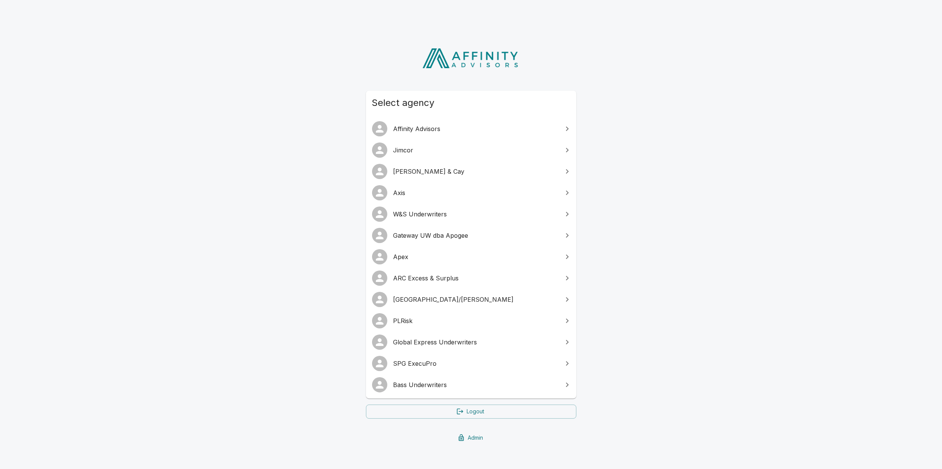
click at [418, 215] on span "W&S Underwriters" at bounding box center [475, 214] width 165 height 9
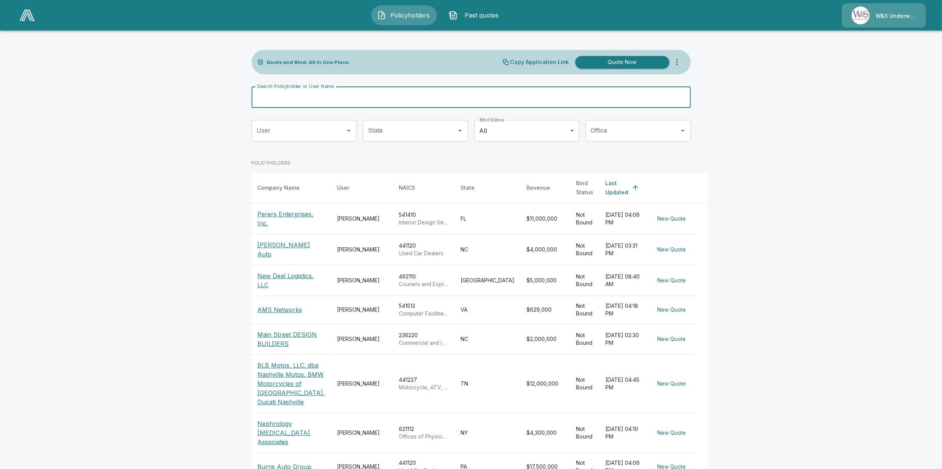
click at [466, 98] on input "Search Policyholder or User Name" at bounding box center [467, 97] width 431 height 21
click at [175, 206] on main "Quote and Bind. All in One Place. Copy Application Link Quote Now Search Policy…" at bounding box center [471, 291] width 942 height 582
click at [290, 210] on p "Perers Enterprises, Inc." at bounding box center [291, 219] width 67 height 18
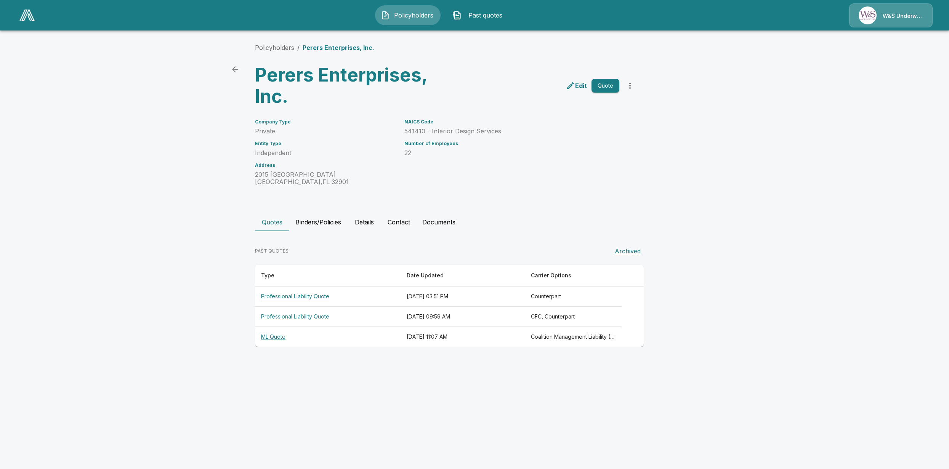
click at [275, 341] on th "ML Quote" at bounding box center [328, 337] width 146 height 20
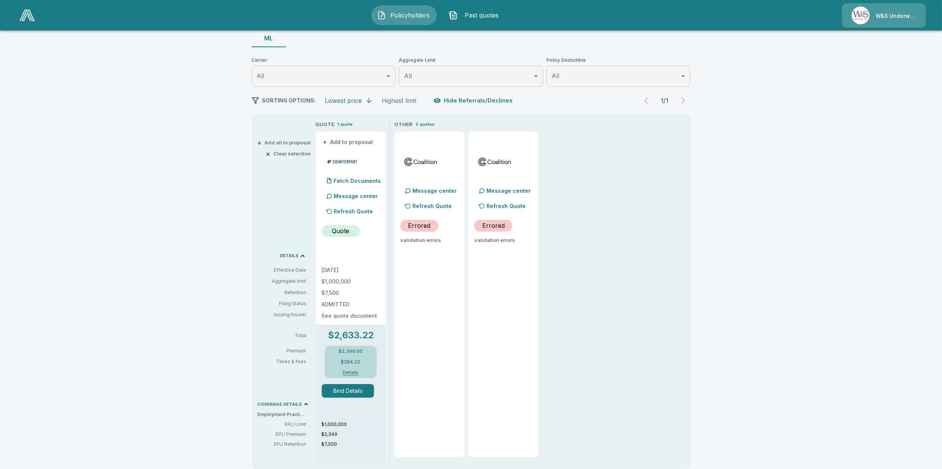
scroll to position [95, 0]
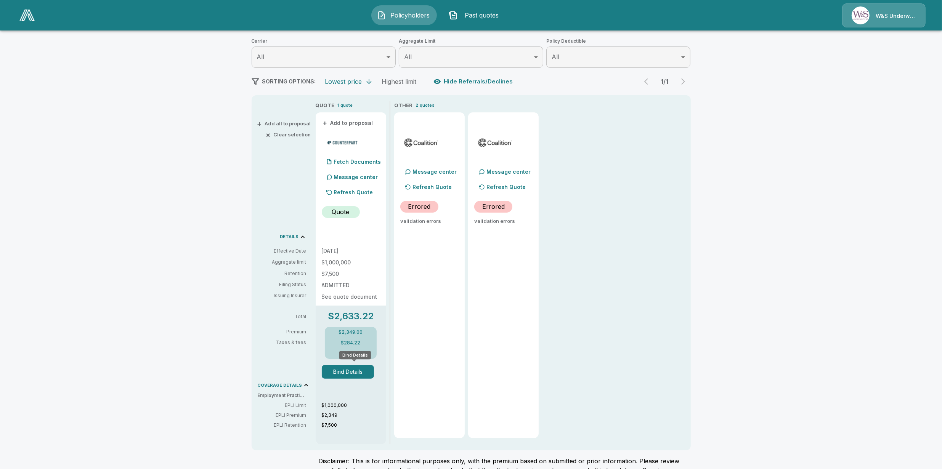
click at [351, 375] on button "Bind Details" at bounding box center [348, 372] width 53 height 14
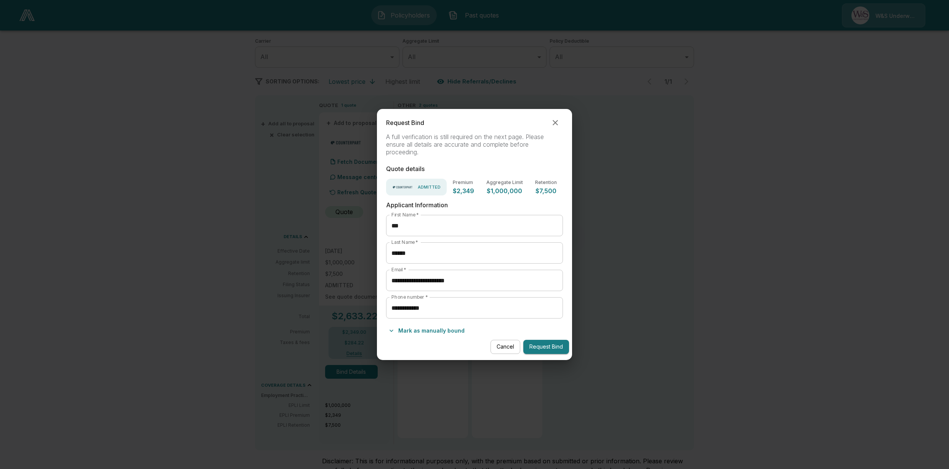
click at [510, 347] on button "Cancel" at bounding box center [506, 347] width 30 height 14
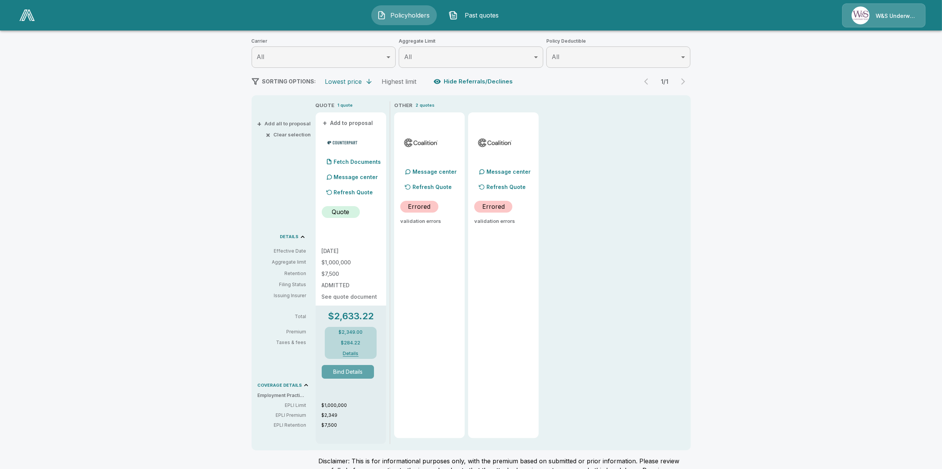
click at [359, 370] on button "Bind Details" at bounding box center [348, 372] width 53 height 14
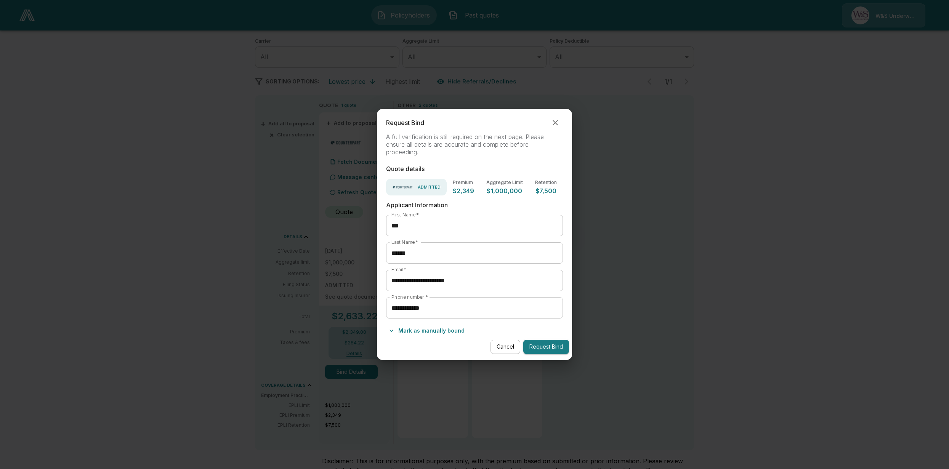
click at [506, 347] on button "Cancel" at bounding box center [506, 347] width 30 height 14
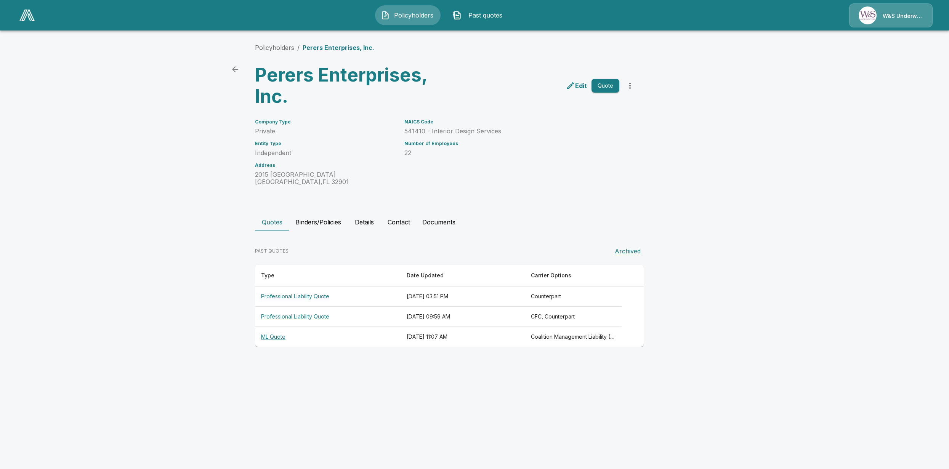
click at [280, 341] on th "ML Quote" at bounding box center [328, 337] width 146 height 20
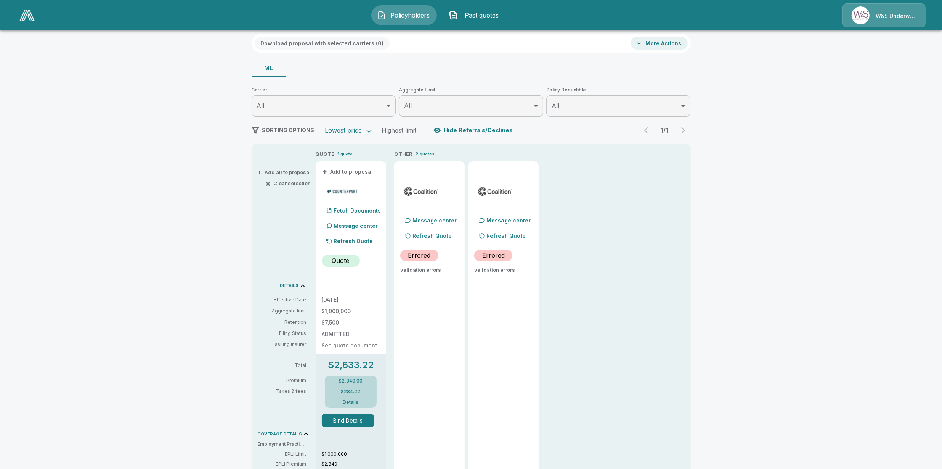
scroll to position [48, 0]
click at [350, 420] on button "Bind Details" at bounding box center [348, 420] width 53 height 14
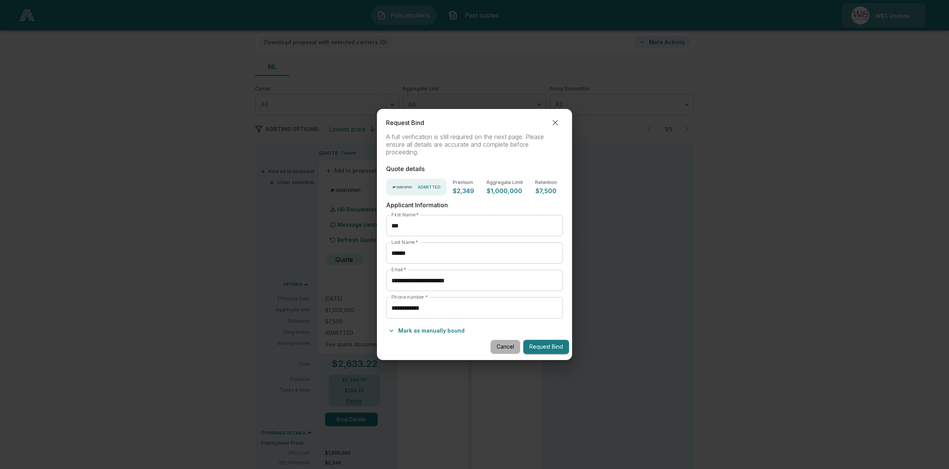
click at [504, 349] on button "Cancel" at bounding box center [506, 347] width 30 height 14
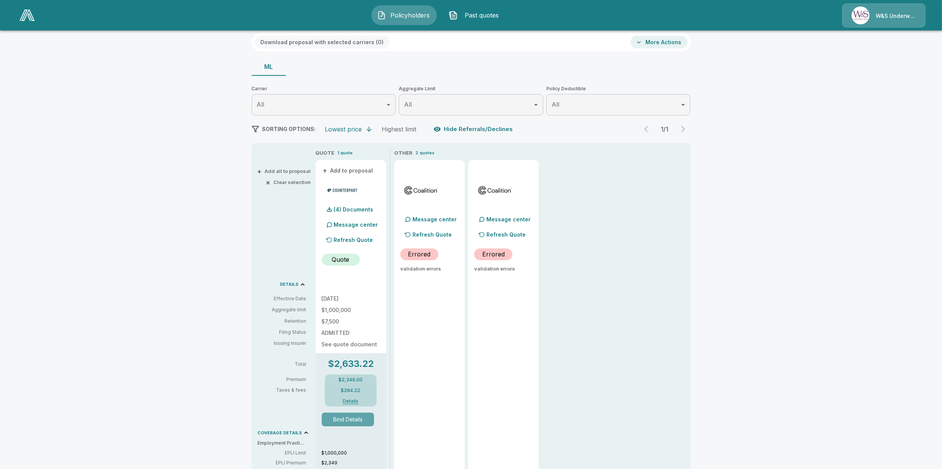
click at [331, 424] on button "Bind Details" at bounding box center [348, 420] width 53 height 14
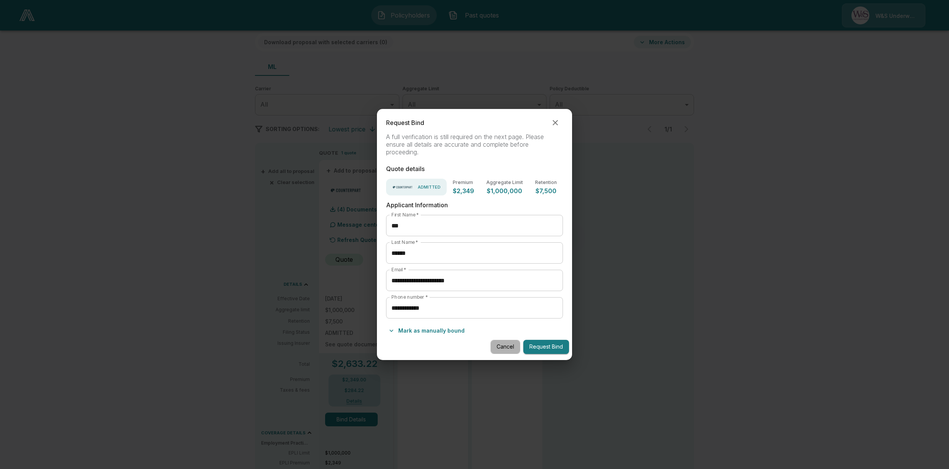
click at [517, 350] on button "Cancel" at bounding box center [506, 347] width 30 height 14
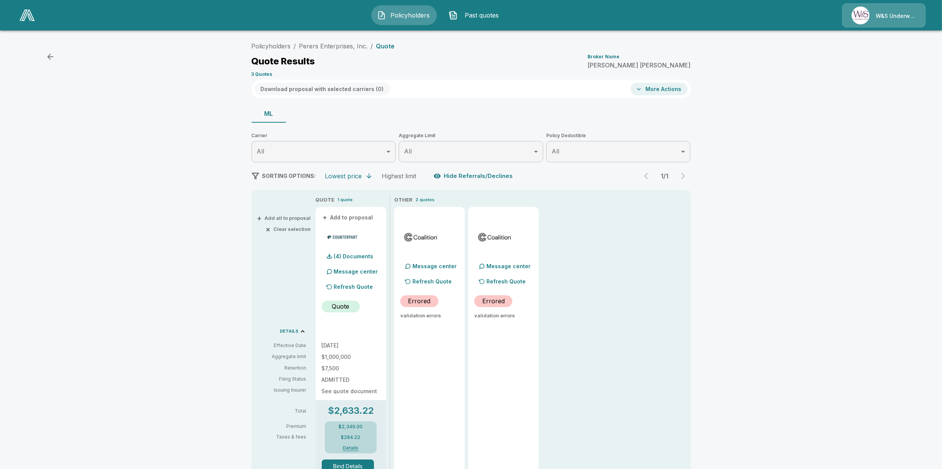
scroll to position [0, 0]
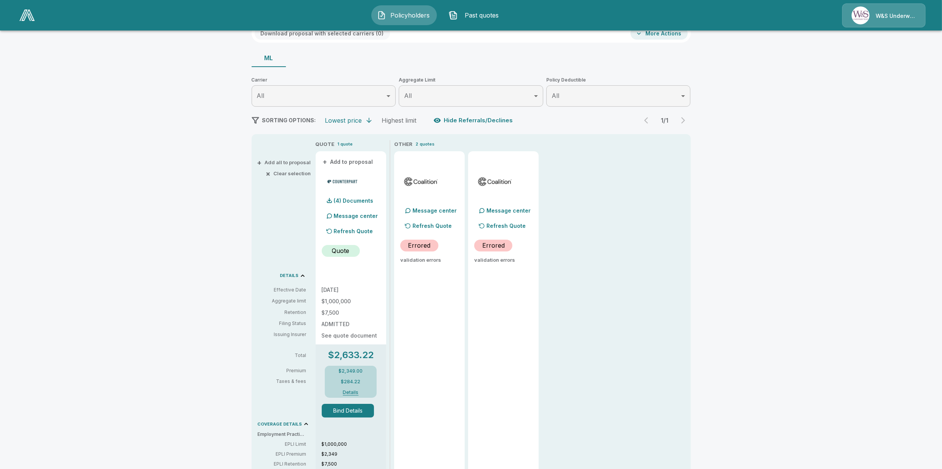
scroll to position [59, 0]
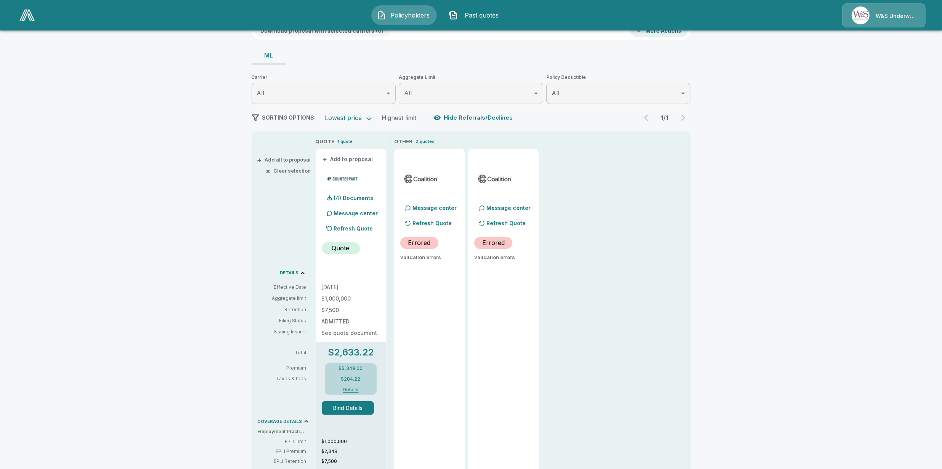
click at [353, 408] on button "Bind Details" at bounding box center [348, 408] width 53 height 14
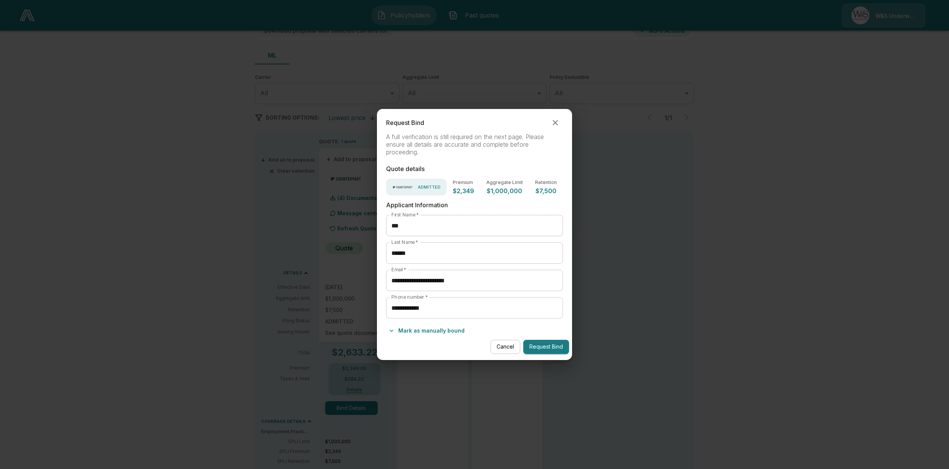
click at [553, 349] on button "Request Bind" at bounding box center [546, 347] width 46 height 14
click at [647, 372] on div "**********" at bounding box center [474, 234] width 949 height 469
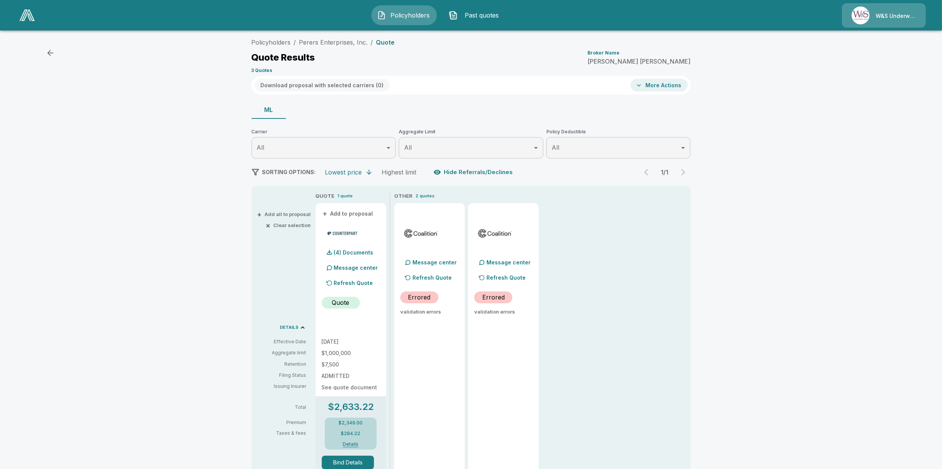
scroll to position [0, 0]
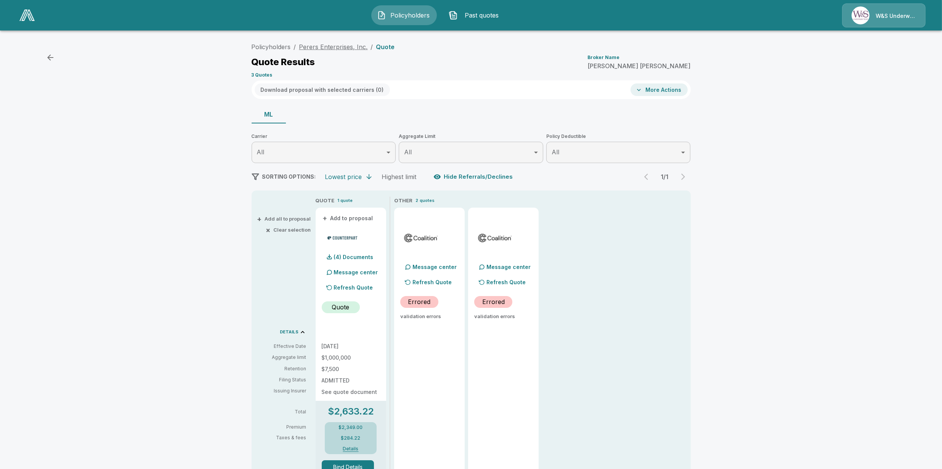
click at [338, 48] on link "Perers Enterprises, Inc." at bounding box center [333, 47] width 69 height 8
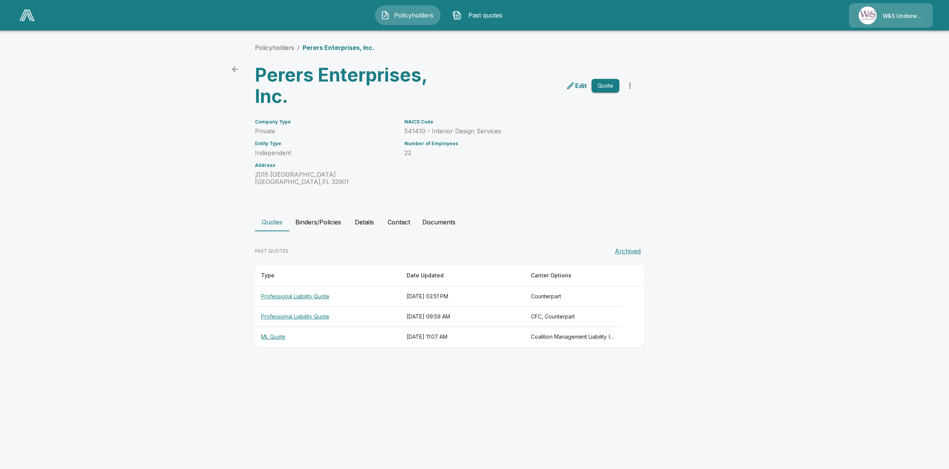
click at [316, 221] on button "Binders/Policies" at bounding box center [318, 222] width 58 height 18
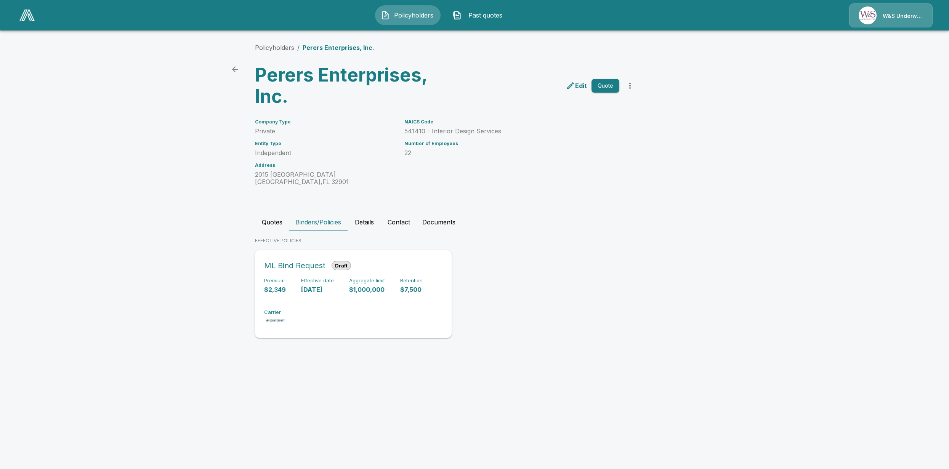
click at [334, 300] on div "Premium $2,349 Effective date [DATE] Aggregate limit $1,000,000 Retention $7,50…" at bounding box center [353, 302] width 178 height 48
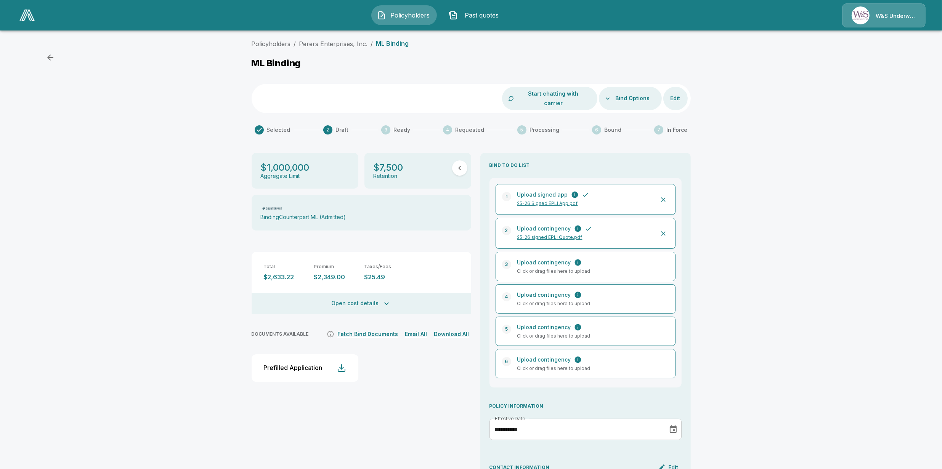
click at [652, 91] on button "Bind Options" at bounding box center [633, 98] width 40 height 14
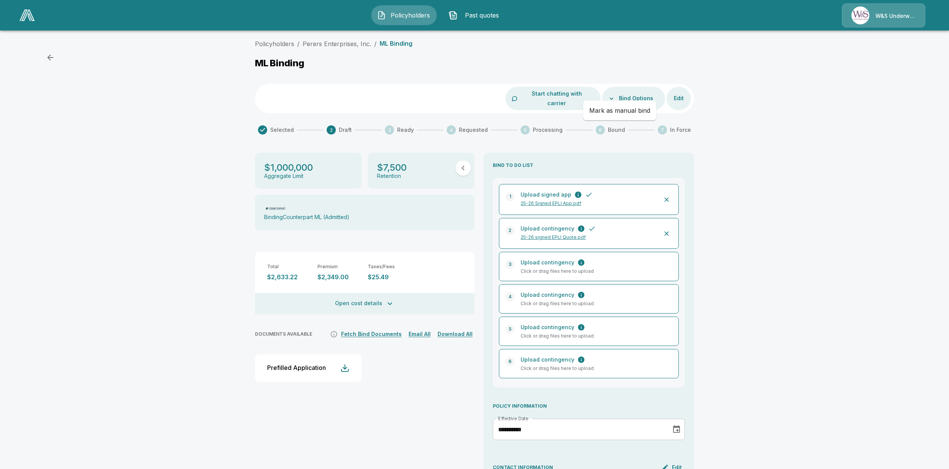
click at [639, 92] on div at bounding box center [474, 234] width 949 height 469
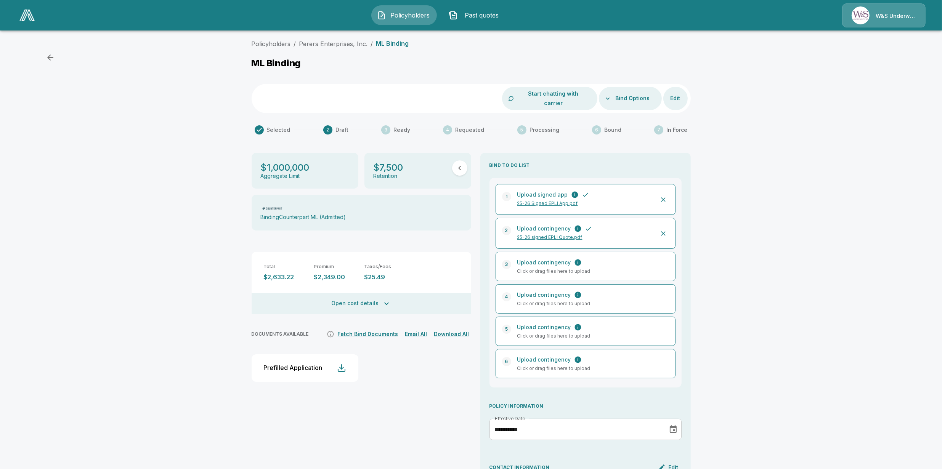
click at [390, 330] on button "Fetch Bind Documents" at bounding box center [368, 335] width 64 height 10
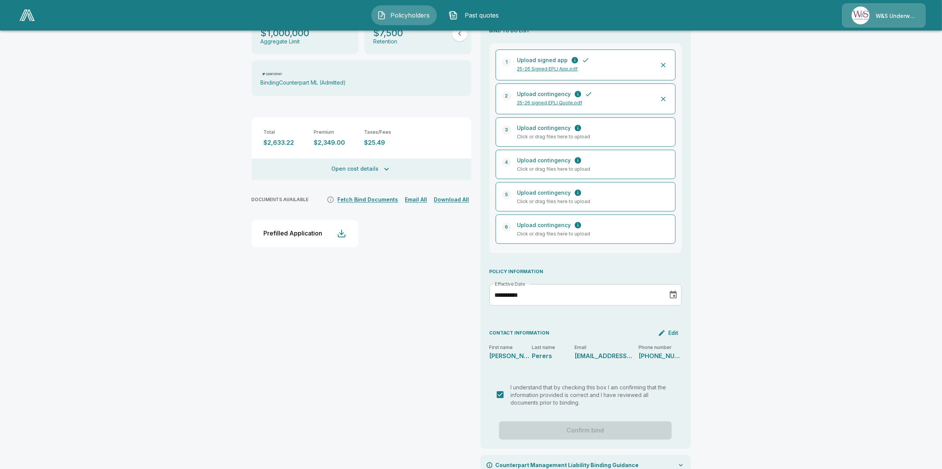
scroll to position [140, 0]
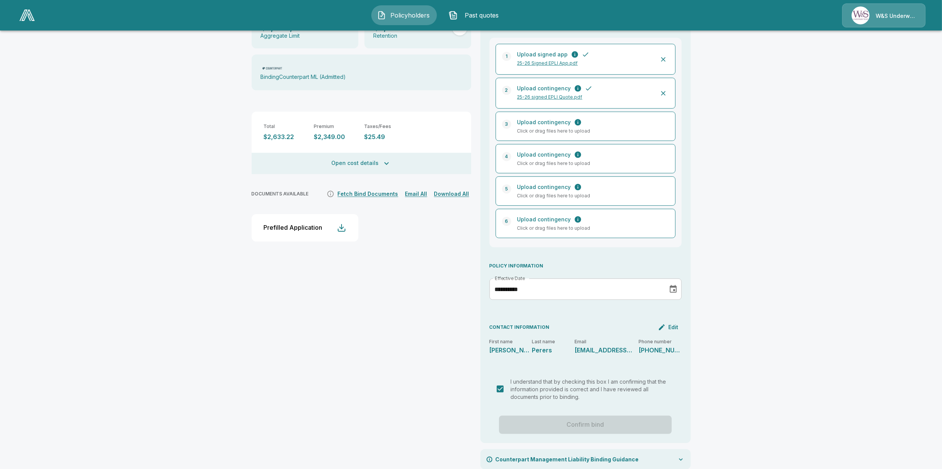
click at [546, 416] on div "Confirm bind" at bounding box center [585, 425] width 192 height 18
click at [600, 416] on div "Confirm bind" at bounding box center [585, 425] width 192 height 18
click at [595, 416] on div "Confirm bind" at bounding box center [585, 425] width 192 height 18
click at [462, 338] on div "$1,000,000 Aggregate Limit $7,500 Retention Binding Counterpart ML (Admitted) T…" at bounding box center [362, 241] width 220 height 457
click at [545, 456] on p "Counterpart Management Liability Binding Guidance" at bounding box center [567, 460] width 143 height 8
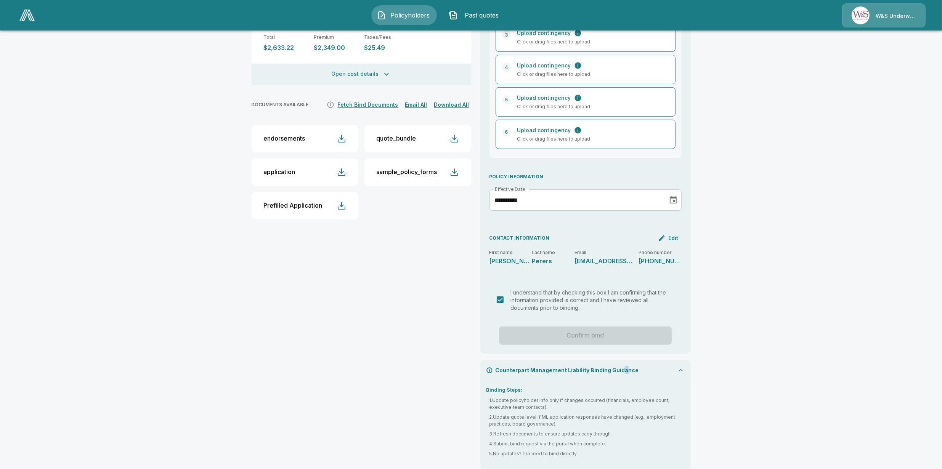
drag, startPoint x: 623, startPoint y: 355, endPoint x: 625, endPoint y: 358, distance: 4.1
click at [625, 360] on div "Counterpart Management Liability Binding Guidance" at bounding box center [585, 370] width 210 height 20
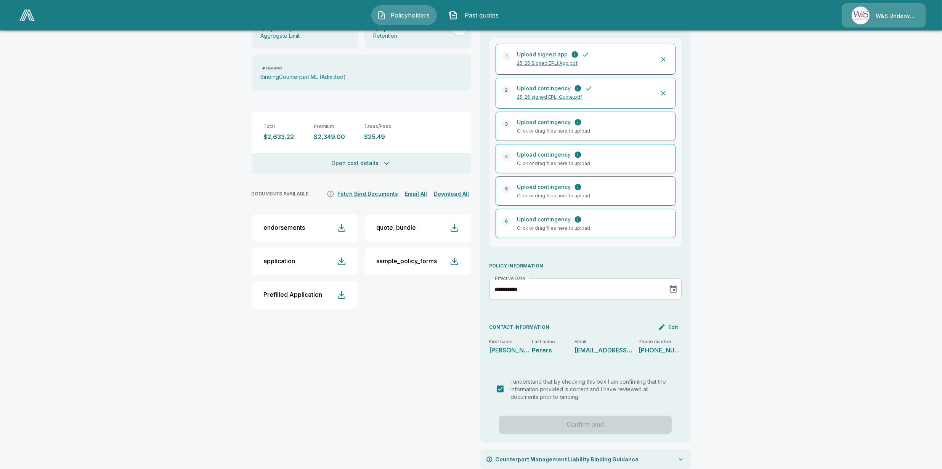
click at [603, 416] on div "Confirm bind" at bounding box center [585, 425] width 192 height 18
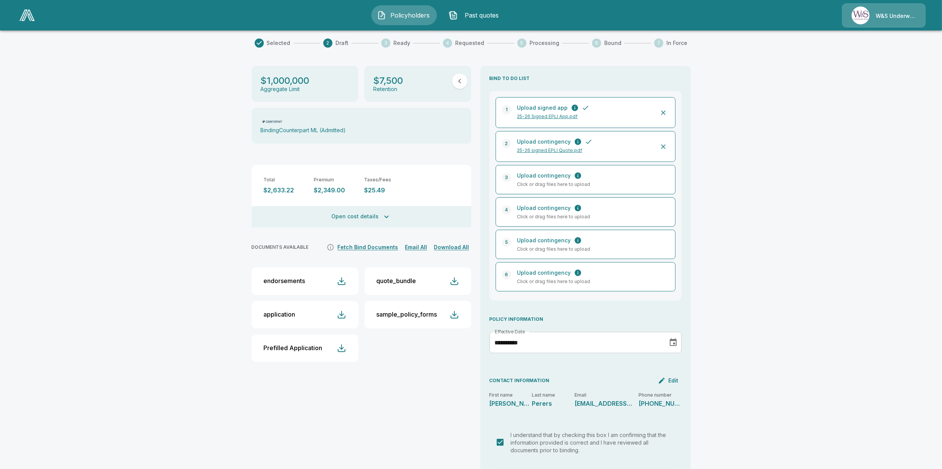
scroll to position [0, 0]
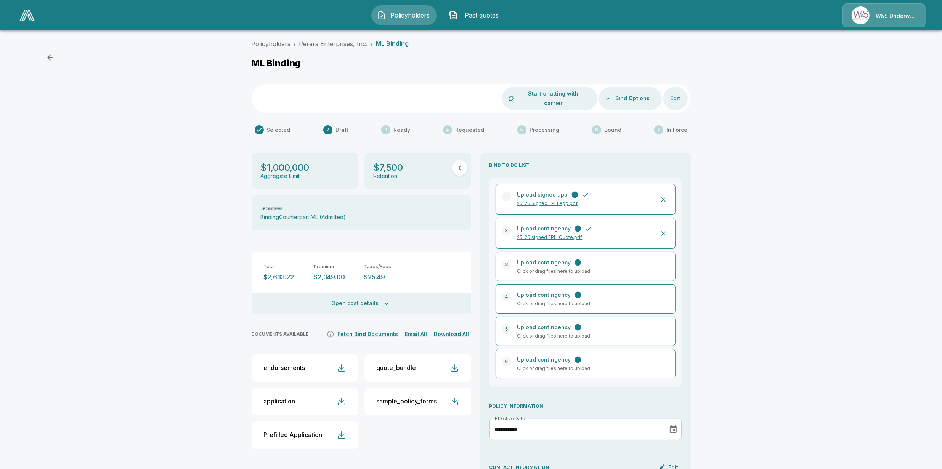
click at [783, 223] on div "**********" at bounding box center [471, 327] width 942 height 583
click at [327, 44] on link "Perers Enterprises, Inc." at bounding box center [333, 44] width 69 height 8
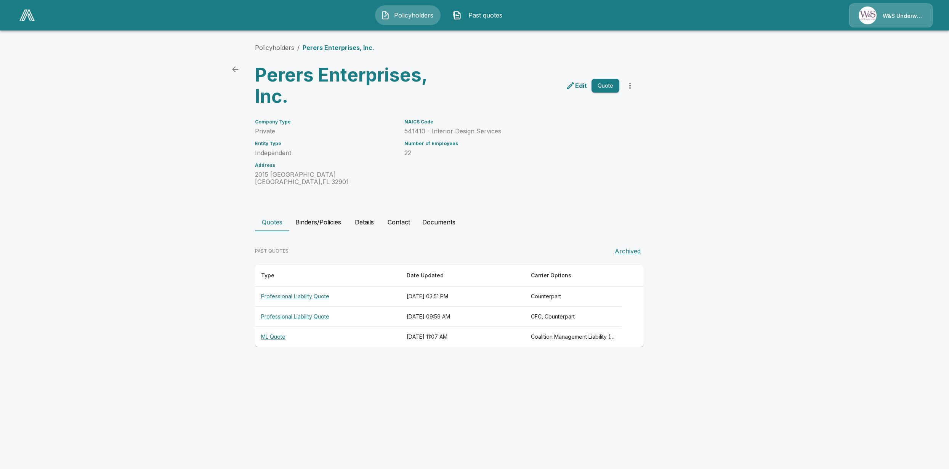
click at [279, 336] on th "ML Quote" at bounding box center [328, 337] width 146 height 20
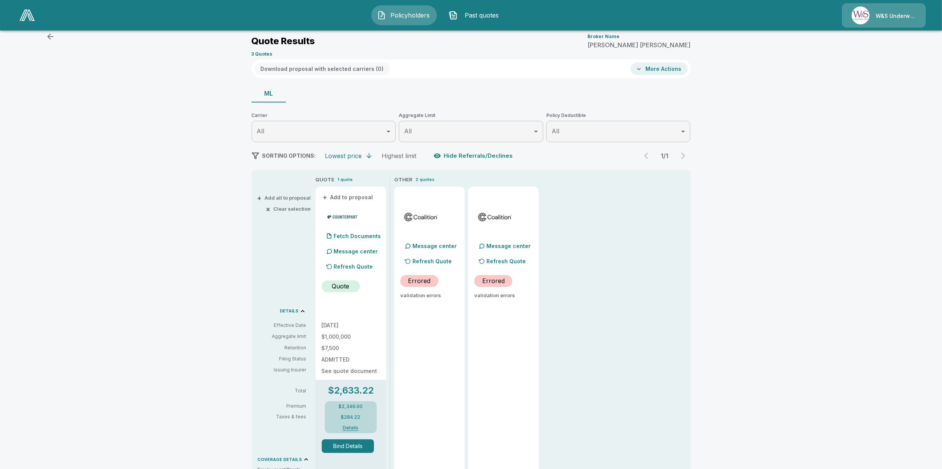
scroll to position [48, 0]
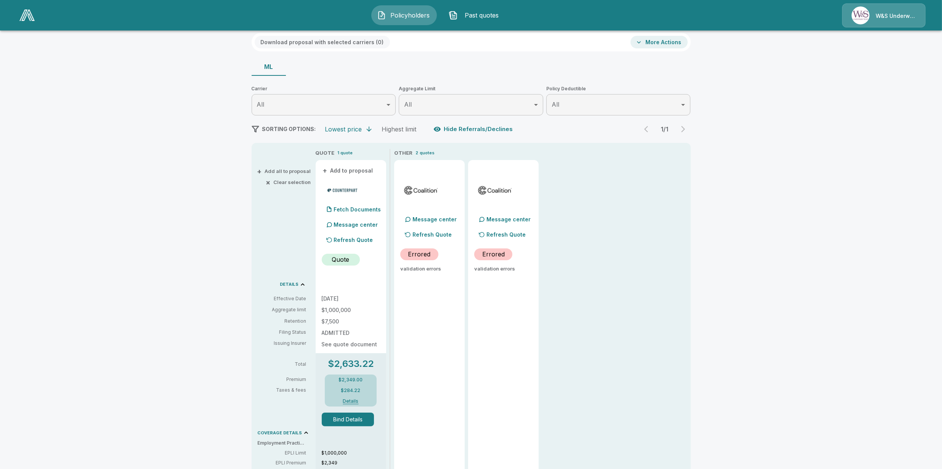
click at [347, 419] on button "Bind Details" at bounding box center [348, 420] width 53 height 14
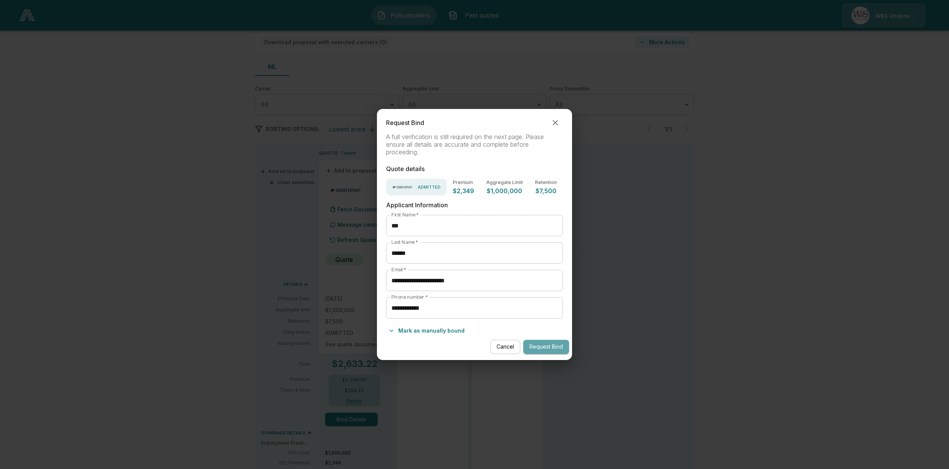
click at [556, 344] on button "Request Bind" at bounding box center [546, 347] width 46 height 14
click at [511, 344] on button "Cancel" at bounding box center [506, 347] width 30 height 14
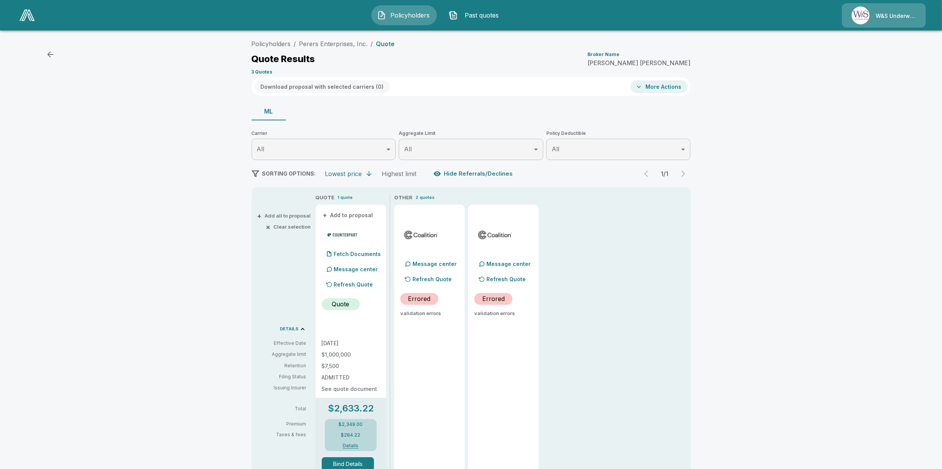
scroll to position [0, 0]
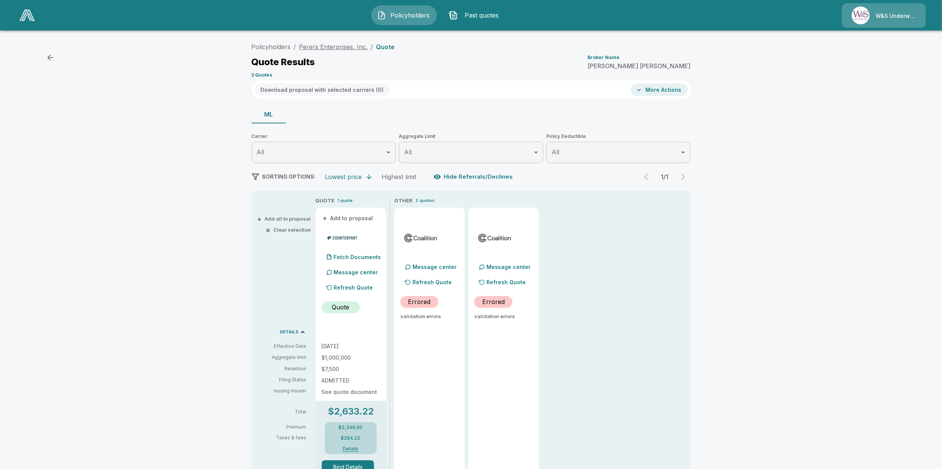
click at [335, 48] on link "Perers Enterprises, Inc." at bounding box center [333, 47] width 69 height 8
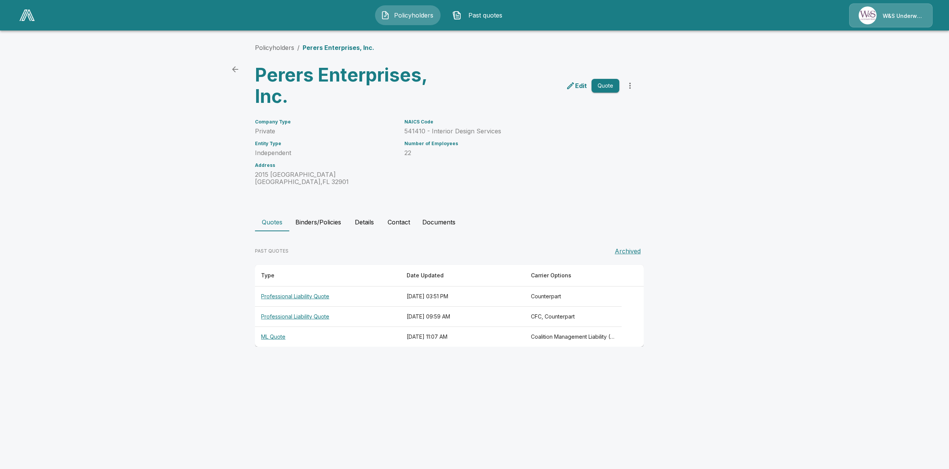
click at [323, 221] on button "Binders/Policies" at bounding box center [318, 222] width 58 height 18
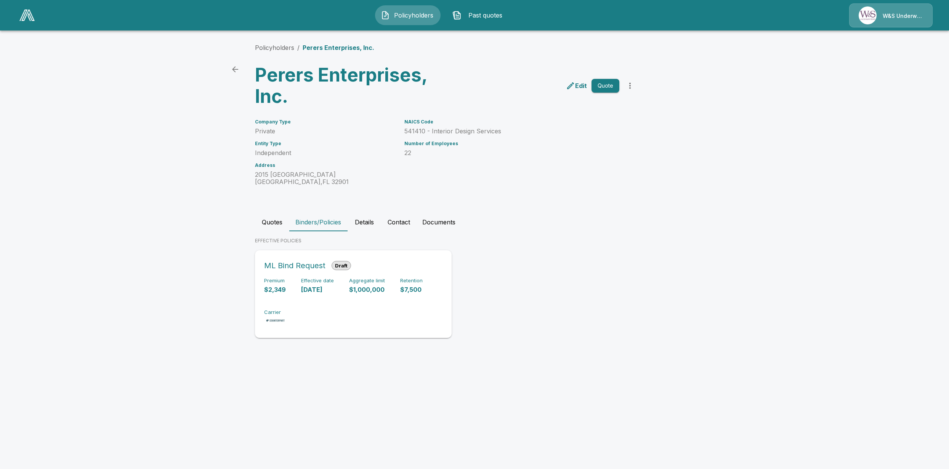
click at [325, 286] on p "[DATE]" at bounding box center [317, 290] width 33 height 9
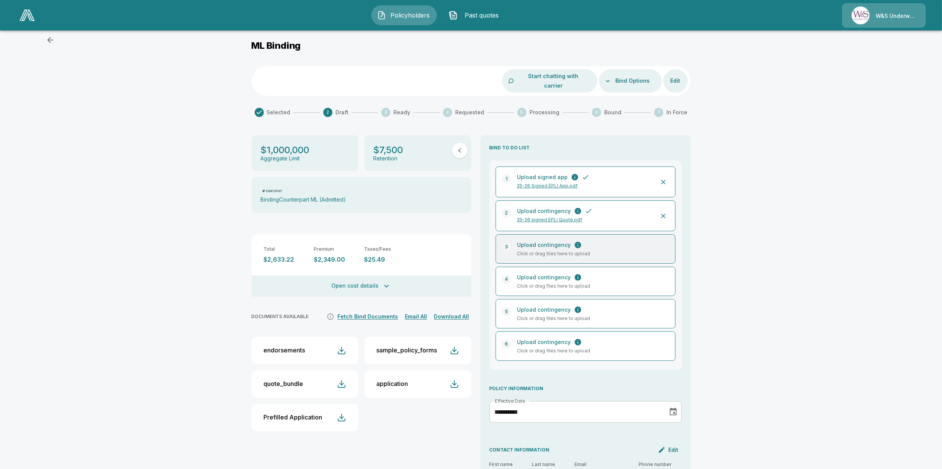
scroll to position [48, 0]
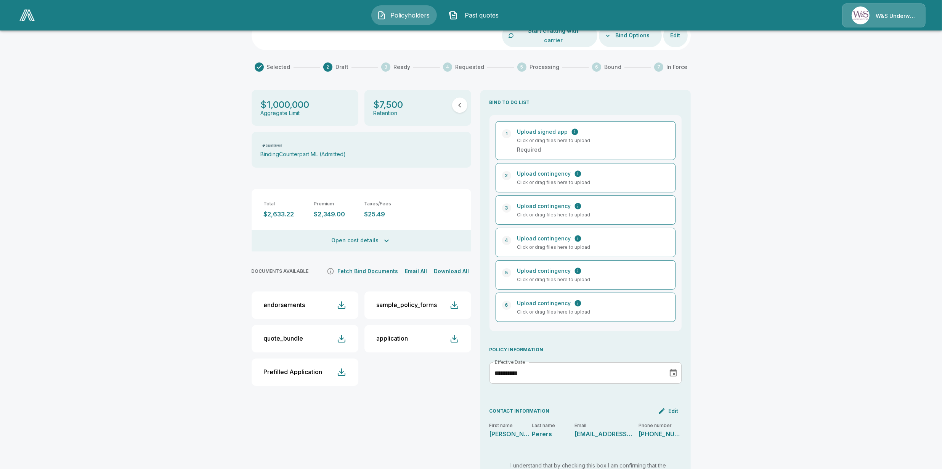
scroll to position [48, 0]
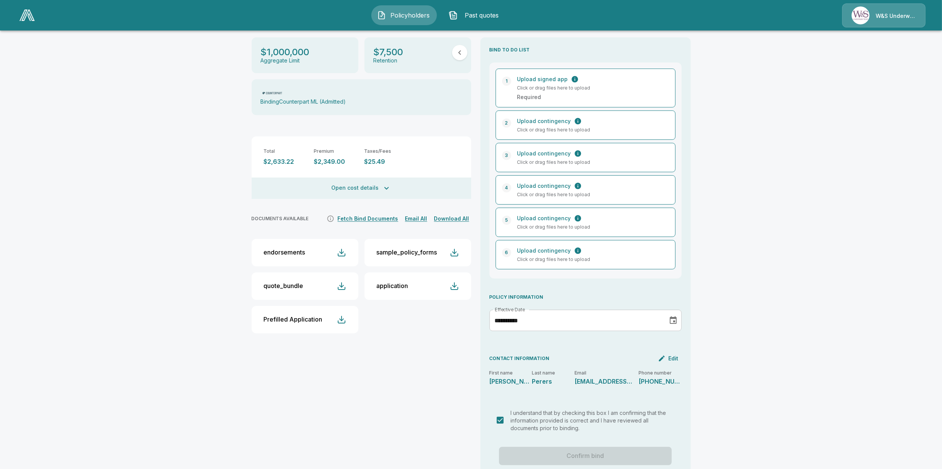
scroll to position [143, 0]
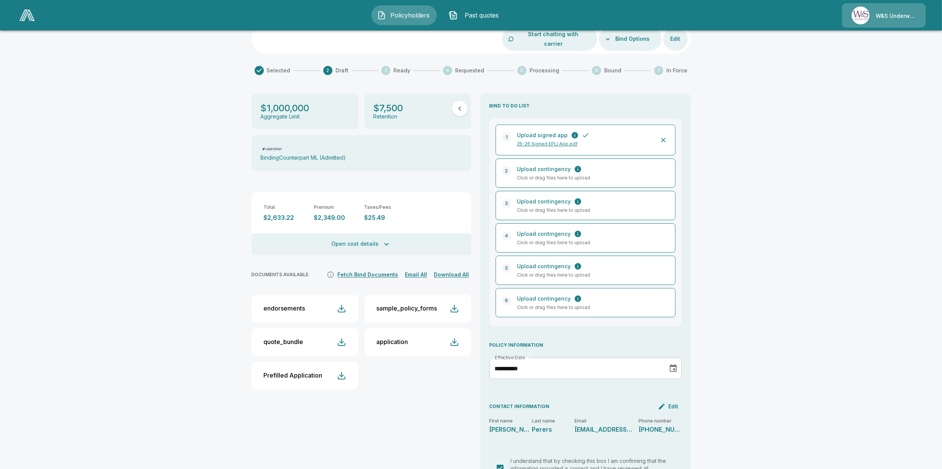
scroll to position [44, 0]
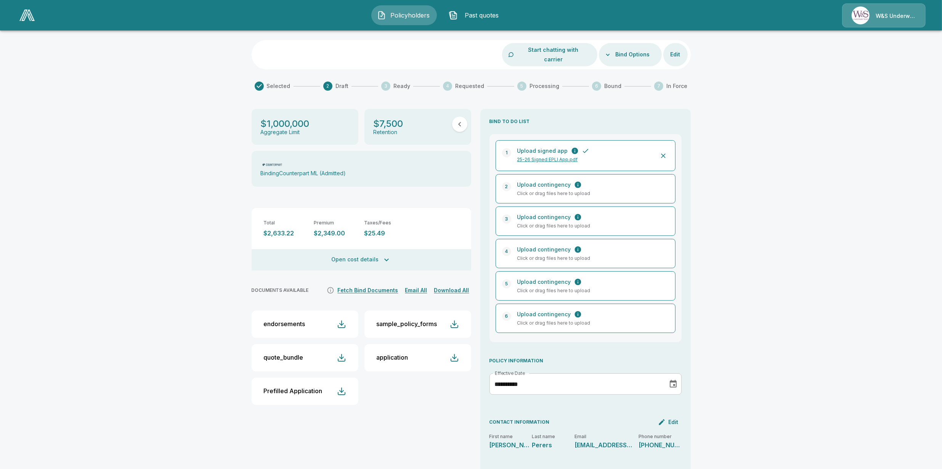
click at [561, 376] on input "**********" at bounding box center [575, 384] width 173 height 21
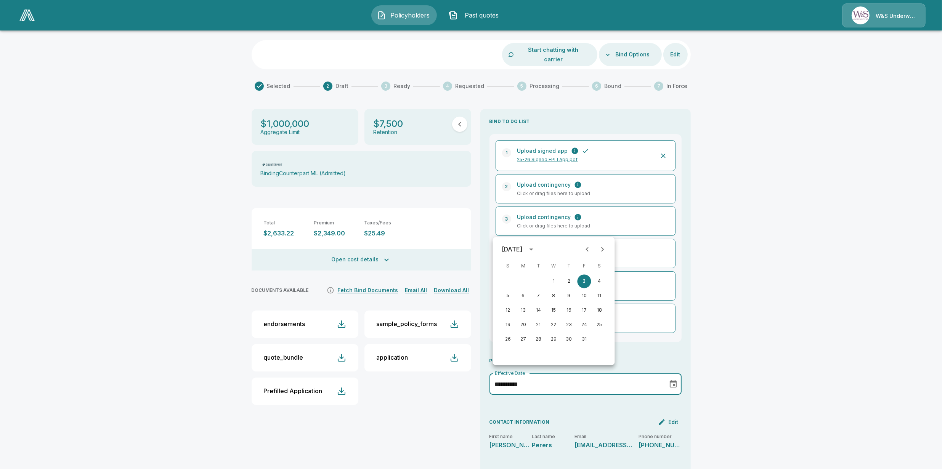
click at [741, 331] on div "**********" at bounding box center [471, 282] width 942 height 581
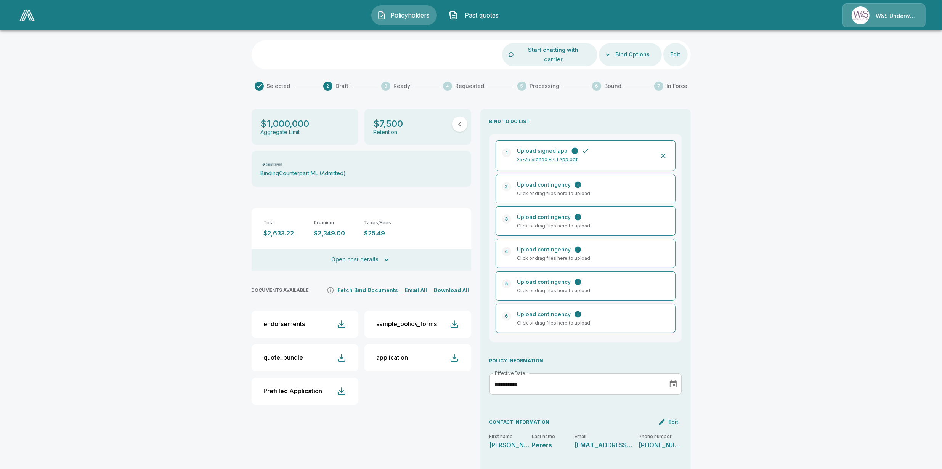
click at [550, 156] on p "25-26 Signed EPLI App.pdf" at bounding box center [584, 159] width 134 height 7
click at [565, 156] on p "25-26 Signed EPLI App.pdf" at bounding box center [584, 159] width 134 height 7
click at [774, 225] on div "**********" at bounding box center [471, 282] width 942 height 581
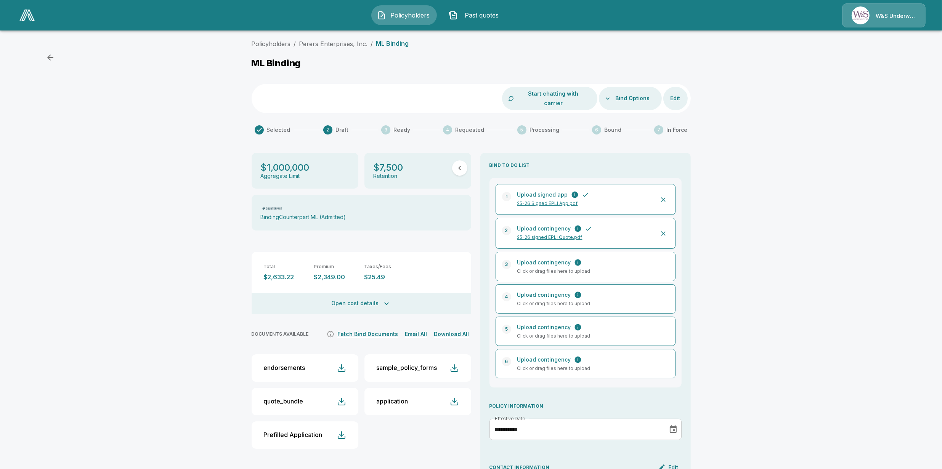
click at [571, 234] on p "25-26 signed EPLI Quote.pdf" at bounding box center [584, 237] width 134 height 7
click at [782, 330] on div "**********" at bounding box center [471, 327] width 942 height 583
drag, startPoint x: 370, startPoint y: 41, endPoint x: 303, endPoint y: 48, distance: 66.7
click at [303, 48] on ol "Policyholders / Perers Enterprises, Inc. / ML Binding" at bounding box center [330, 43] width 157 height 9
copy link "Perers Enterprises, Inc."
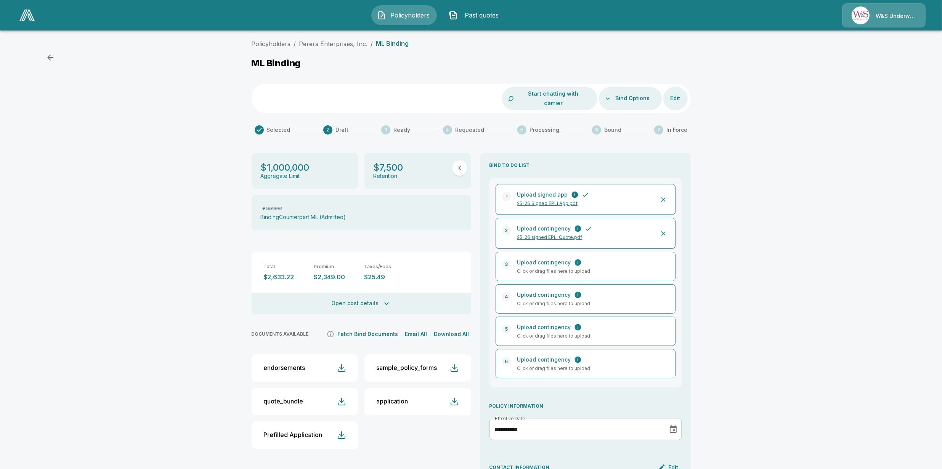
click at [496, 50] on div "Policyholders / Perers Enterprises, Inc. / ML Binding" at bounding box center [471, 45] width 439 height 12
click at [635, 92] on button "Bind Options" at bounding box center [633, 98] width 40 height 14
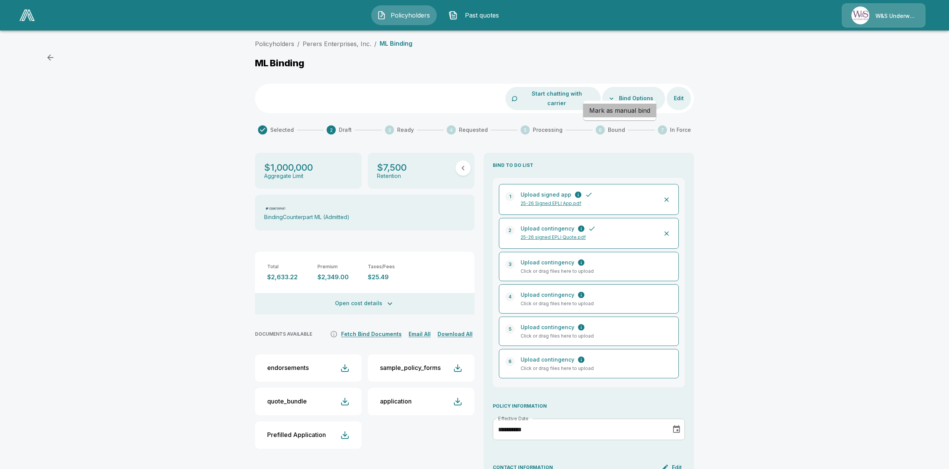
click at [634, 113] on li "Mark as manual bind" at bounding box center [619, 111] width 73 height 14
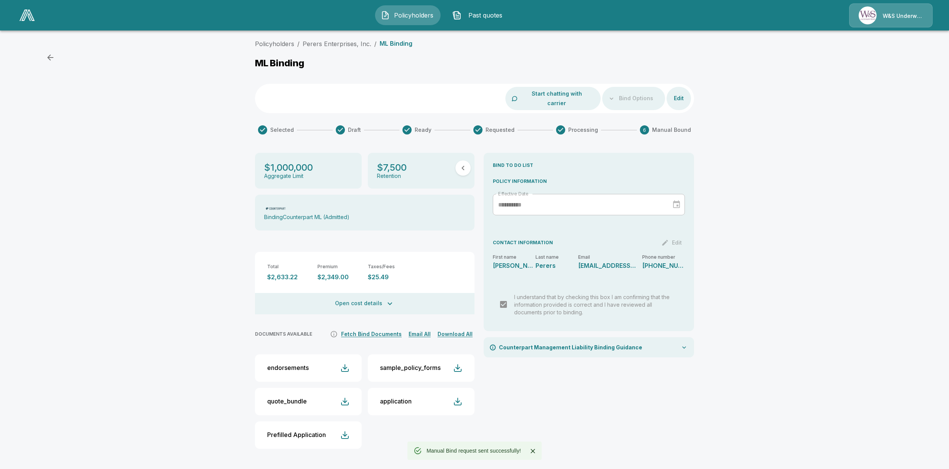
click at [86, 209] on div "**********" at bounding box center [474, 250] width 949 height 428
click at [681, 93] on button "Edit" at bounding box center [679, 98] width 24 height 14
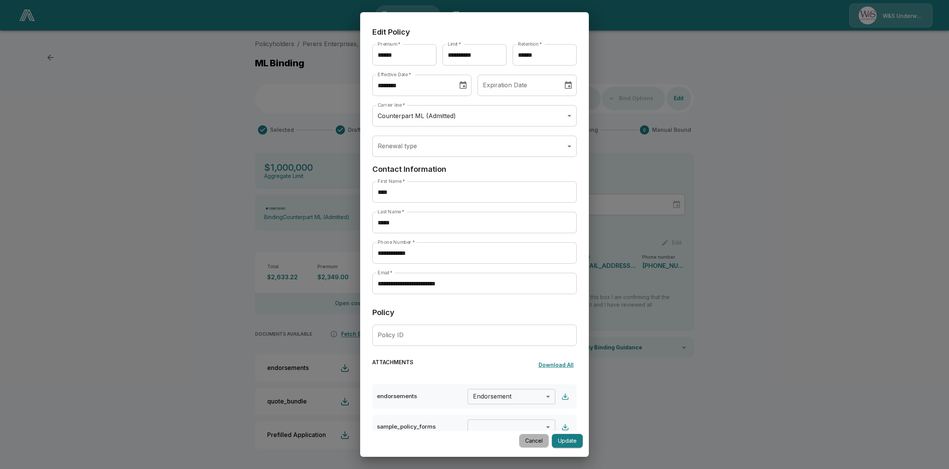
click at [526, 441] on button "Cancel" at bounding box center [534, 441] width 30 height 14
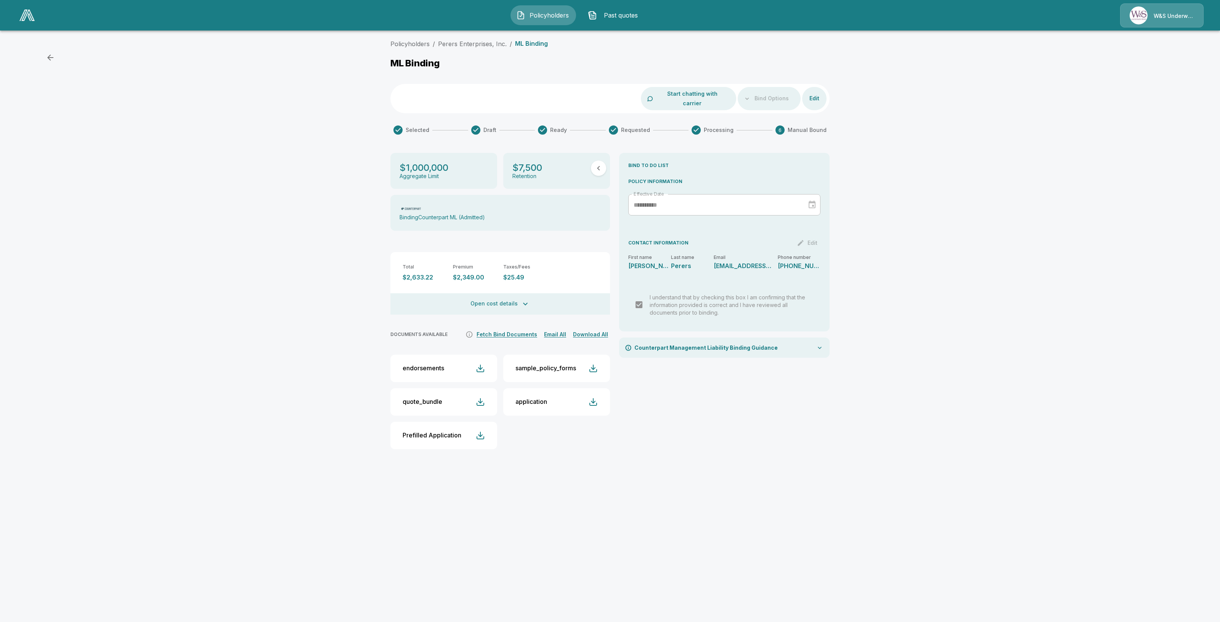
click at [29, 13] on img at bounding box center [26, 15] width 15 height 11
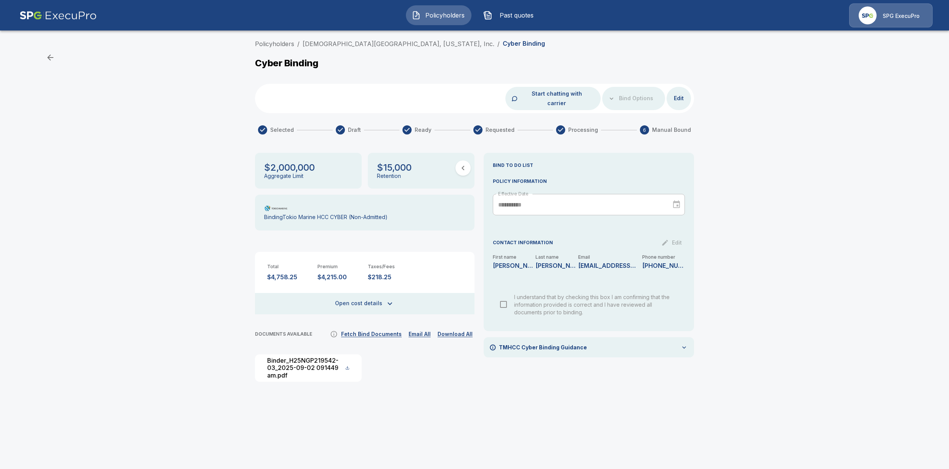
click at [147, 309] on div "**********" at bounding box center [474, 216] width 949 height 361
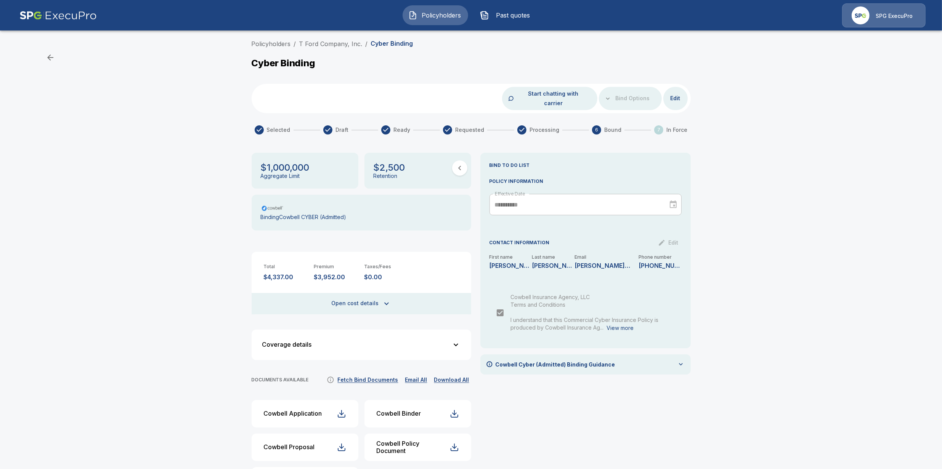
click at [159, 329] on div "Policyholders / T Ford Company, Inc. / Cyber Binding Cyber Binding Start chatti…" at bounding box center [471, 273] width 942 height 474
click at [342, 293] on button "Open cost details" at bounding box center [362, 303] width 220 height 21
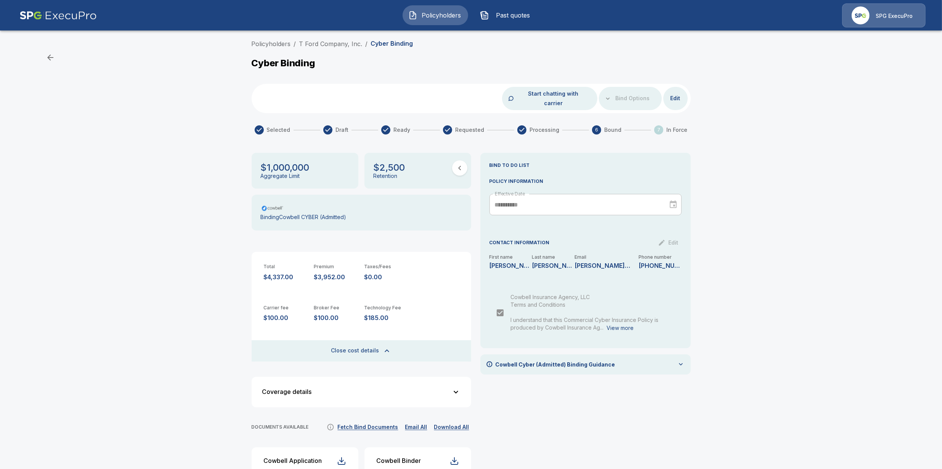
click at [173, 316] on div "Policyholders / T Ford Company, Inc. / Cyber Binding Cyber Binding Start chatti…" at bounding box center [471, 296] width 942 height 521
click at [532, 397] on div "**********" at bounding box center [585, 350] width 210 height 395
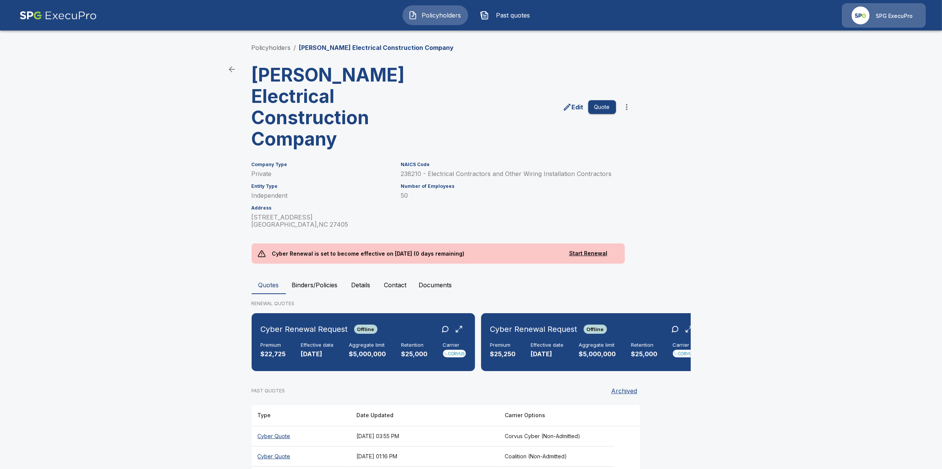
click at [303, 276] on button "Binders/Policies" at bounding box center [315, 285] width 58 height 18
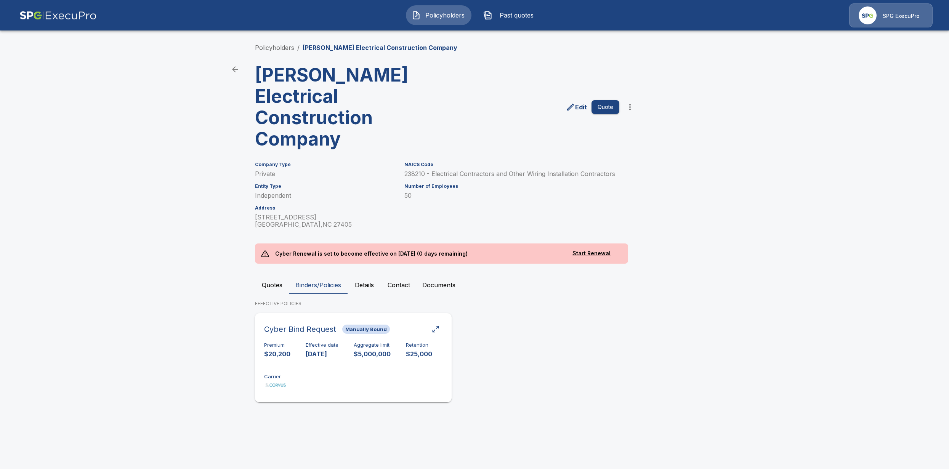
click at [314, 358] on div "Premium $20,200 Effective date 9/30/2025 Aggregate limit $5,000,000 Retention $…" at bounding box center [353, 366] width 178 height 48
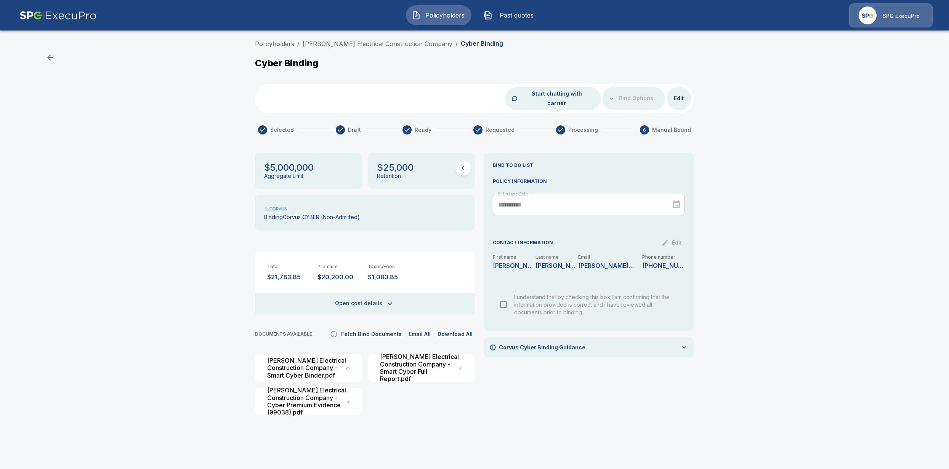
click at [374, 293] on button "Open cost details" at bounding box center [365, 303] width 220 height 21
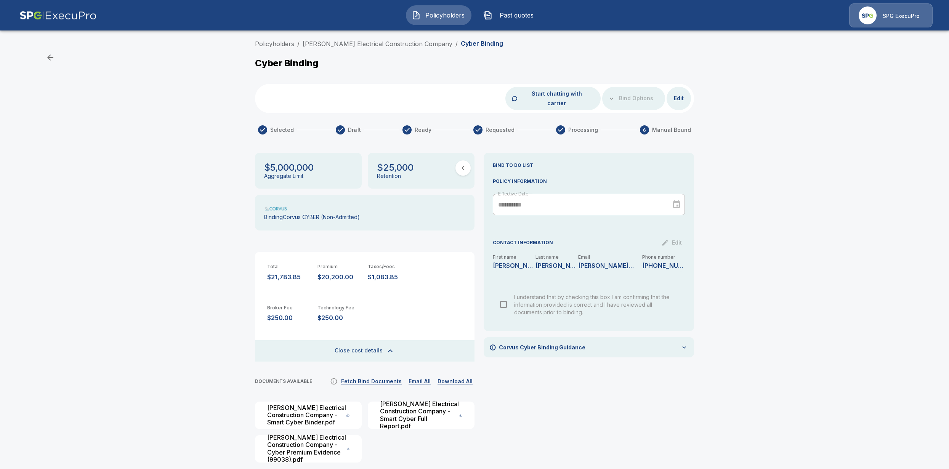
click at [420, 13] on img "button" at bounding box center [416, 15] width 9 height 9
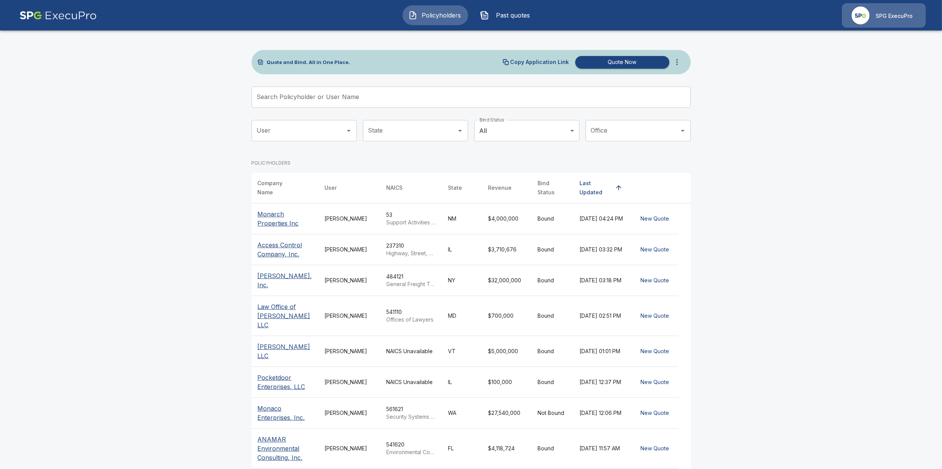
click at [360, 91] on input "Search Policyholder or User Name" at bounding box center [467, 97] width 431 height 21
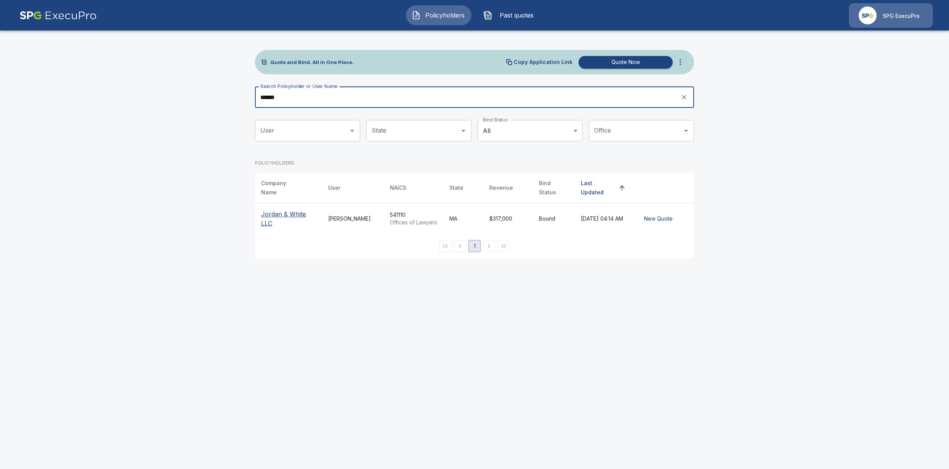
type input "******"
click at [285, 212] on p "Jordan & White LLC" at bounding box center [288, 219] width 55 height 18
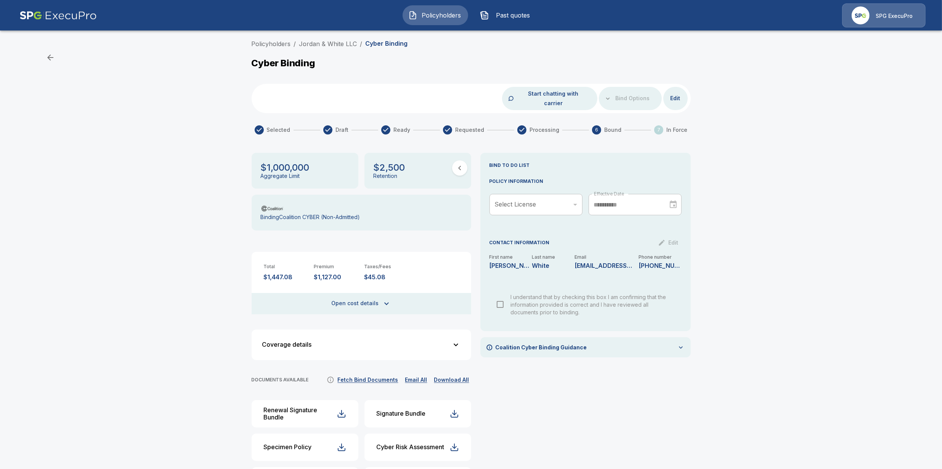
click at [620, 423] on div "**********" at bounding box center [585, 360] width 210 height 415
drag, startPoint x: 345, startPoint y: 268, endPoint x: 318, endPoint y: 268, distance: 27.8
click at [318, 274] on p "$1,127.00" at bounding box center [336, 277] width 44 height 7
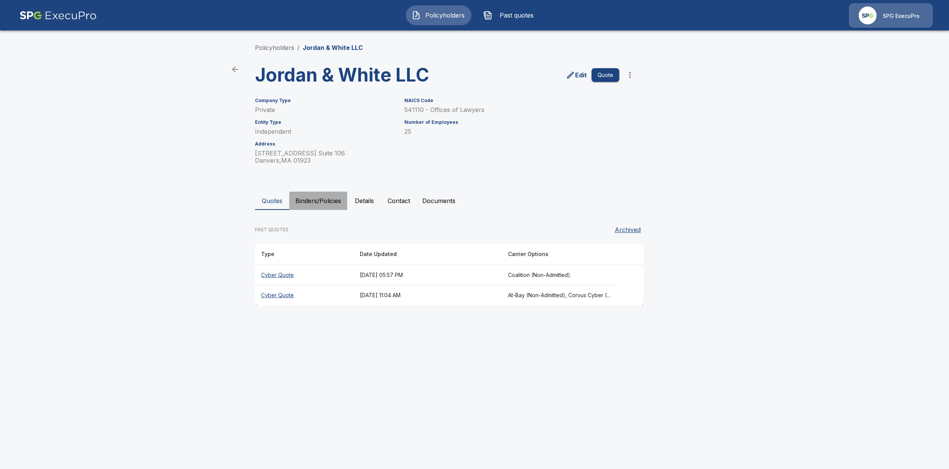
click at [300, 195] on button "Binders/Policies" at bounding box center [318, 201] width 58 height 18
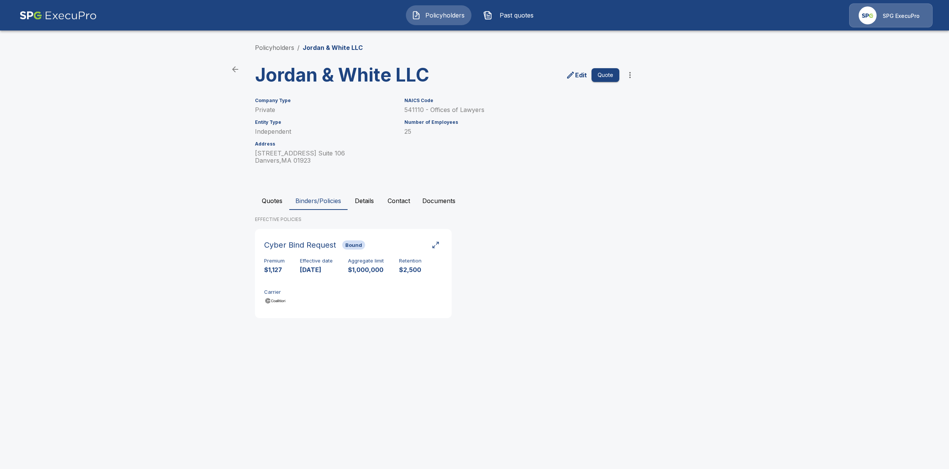
click at [577, 325] on div "Policyholders / Jordan & White LLC Jordan & White LLC Edit Quote Company Type P…" at bounding box center [474, 184] width 457 height 310
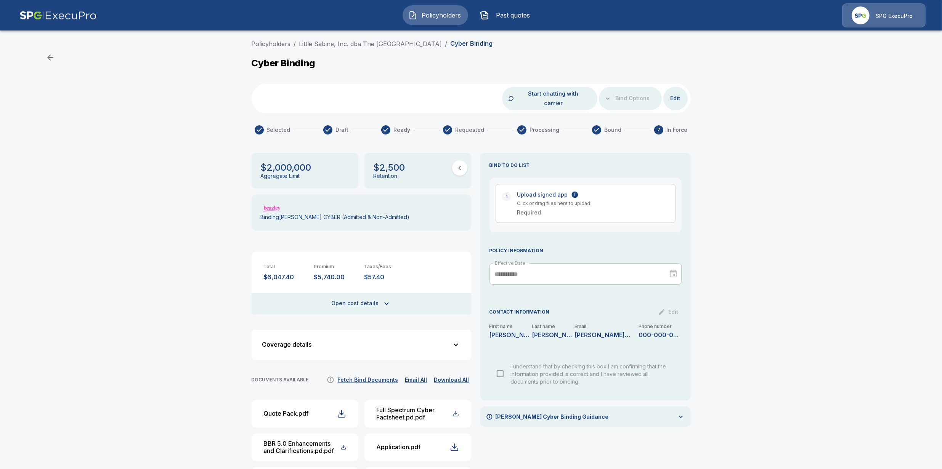
click at [340, 293] on button "Open cost details" at bounding box center [362, 303] width 220 height 21
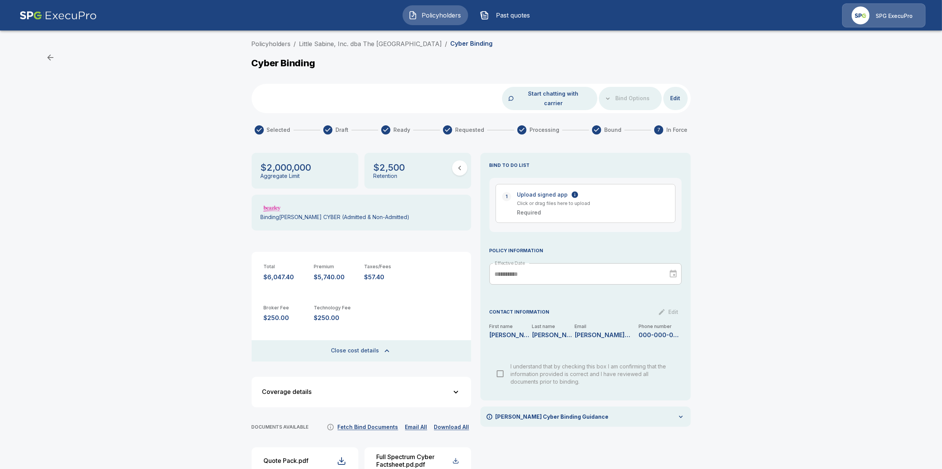
click at [428, 17] on span "Policyholders" at bounding box center [441, 15] width 42 height 9
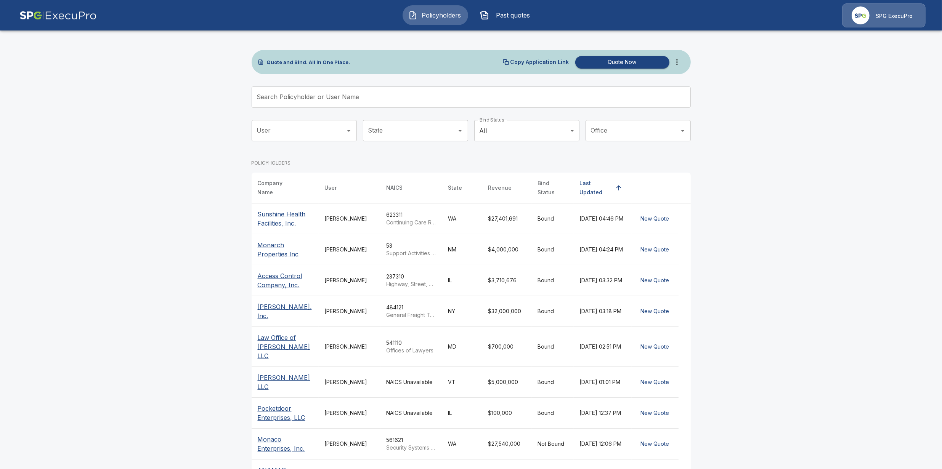
click at [318, 95] on input "Search Policyholder or User Name" at bounding box center [467, 97] width 431 height 21
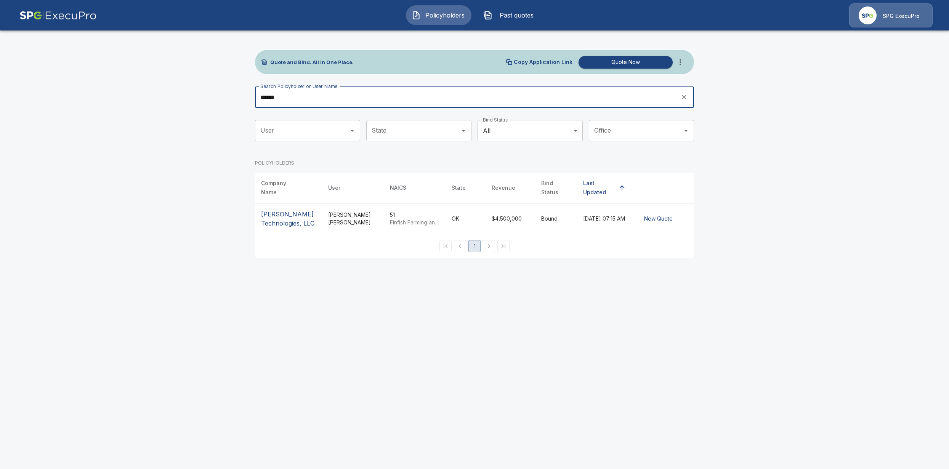
type input "******"
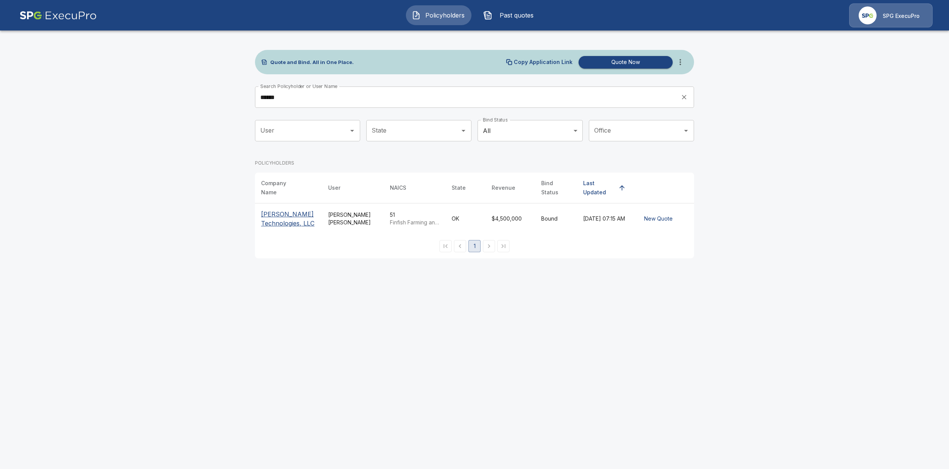
click at [281, 220] on p "[PERSON_NAME] Technologies, LLC" at bounding box center [288, 219] width 55 height 18
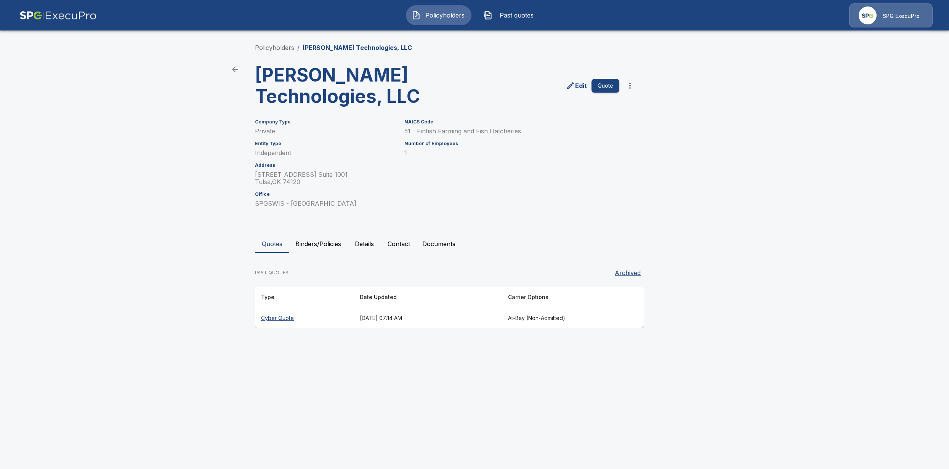
click at [321, 240] on button "Binders/Policies" at bounding box center [318, 244] width 58 height 18
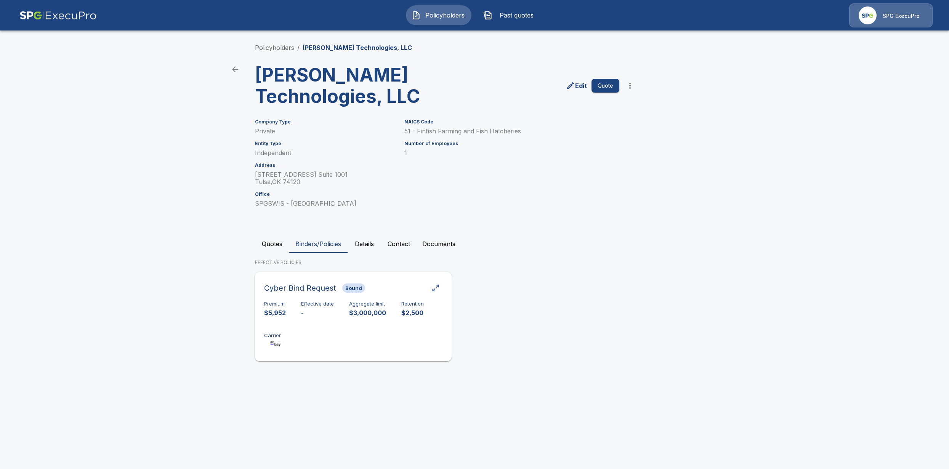
click at [315, 319] on div "Premium $5,952 Effective date - Aggregate limit $3,000,000 Retention $2,500 Car…" at bounding box center [353, 325] width 178 height 48
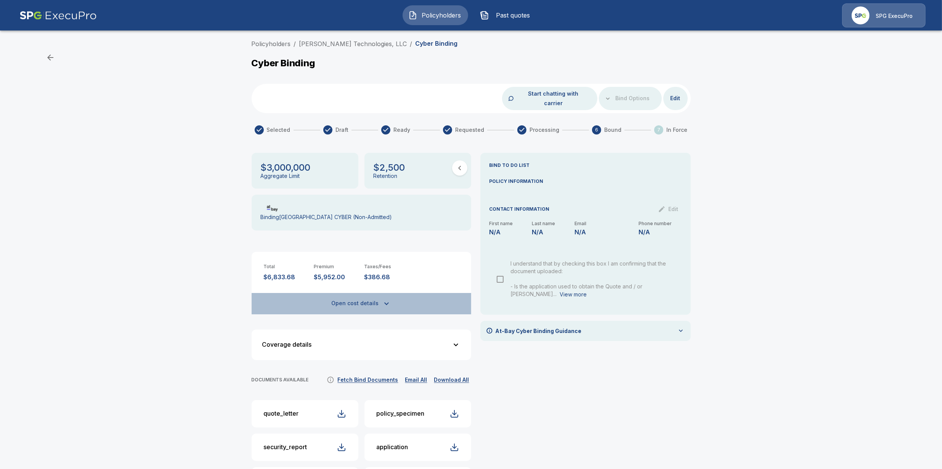
click at [355, 295] on button "Open cost details" at bounding box center [362, 303] width 220 height 21
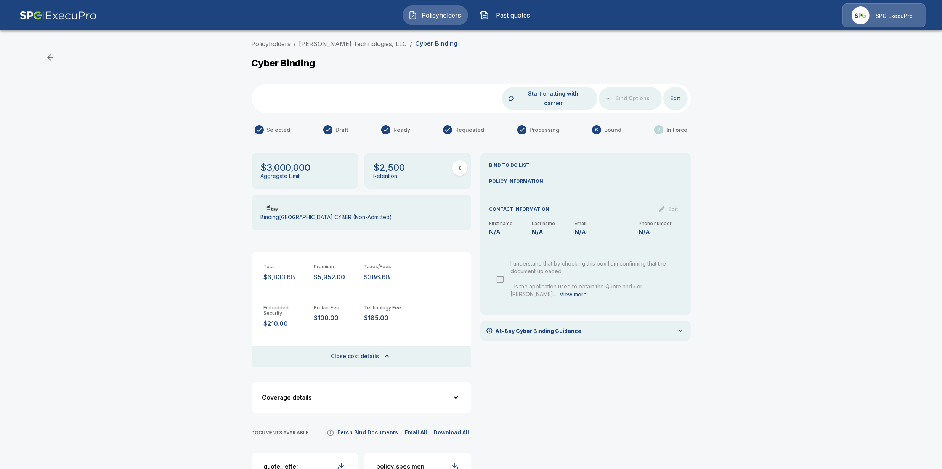
drag, startPoint x: 608, startPoint y: 386, endPoint x: 550, endPoint y: 349, distance: 69.2
click at [608, 386] on div "BIND TO DO LIST POLICY INFORMATION CONTACT INFORMATION Edit First name N/A Last…" at bounding box center [585, 387] width 210 height 468
click at [416, 18] on img "button" at bounding box center [412, 15] width 9 height 9
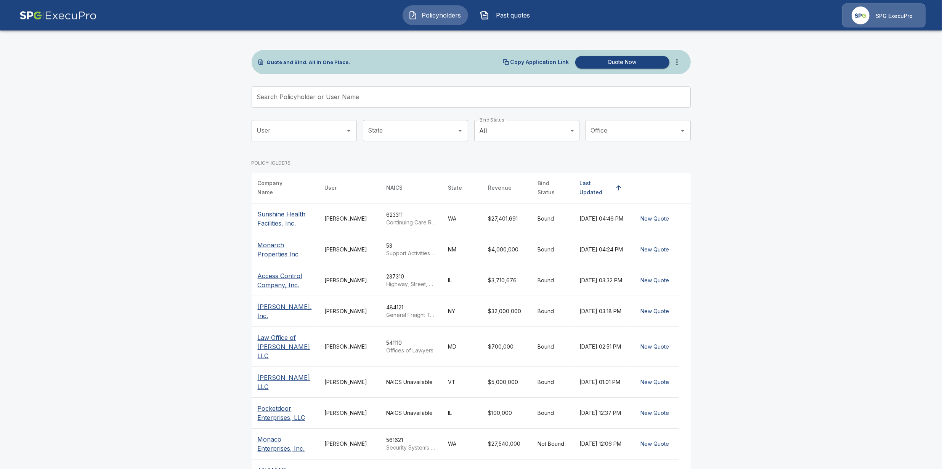
click at [308, 92] on input "Search Policyholder or User Name" at bounding box center [467, 97] width 431 height 21
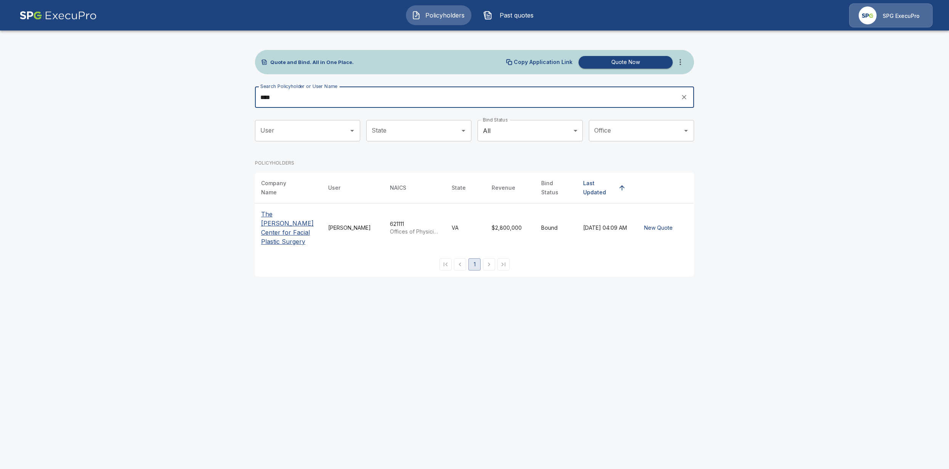
type input "****"
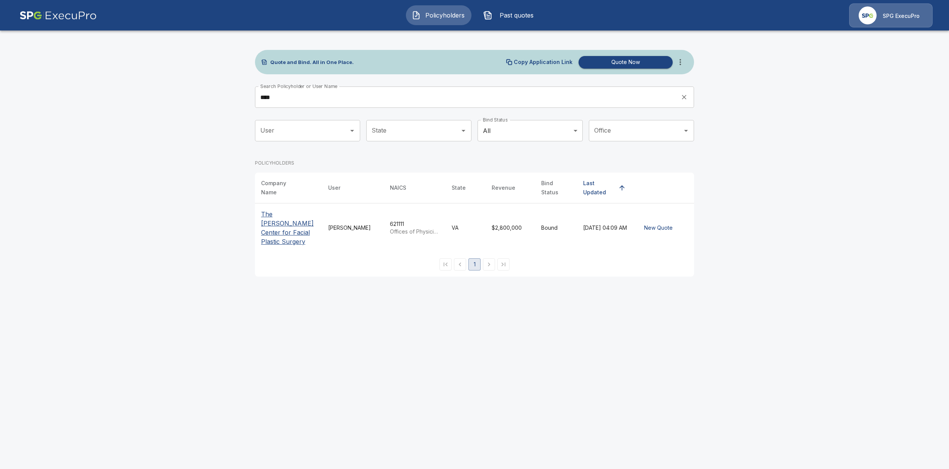
click at [276, 221] on p "The Choe Center for Facial Plastic Surgery" at bounding box center [288, 228] width 55 height 37
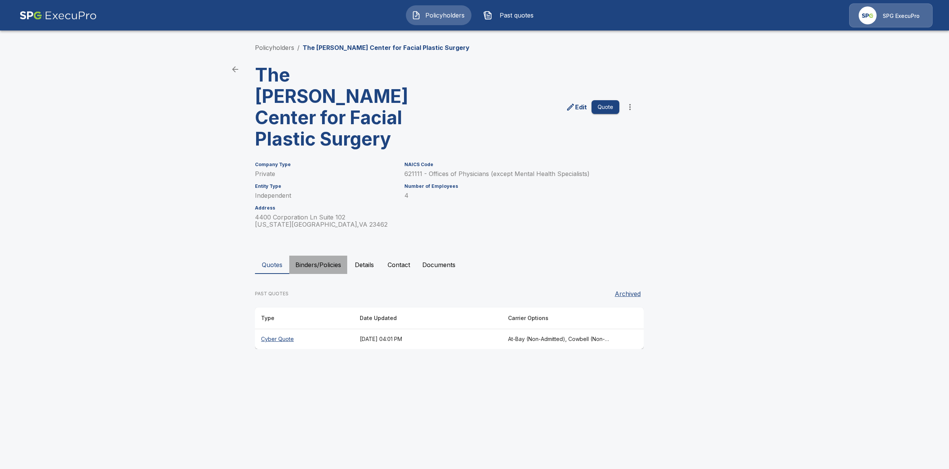
click at [318, 256] on button "Binders/Policies" at bounding box center [318, 265] width 58 height 18
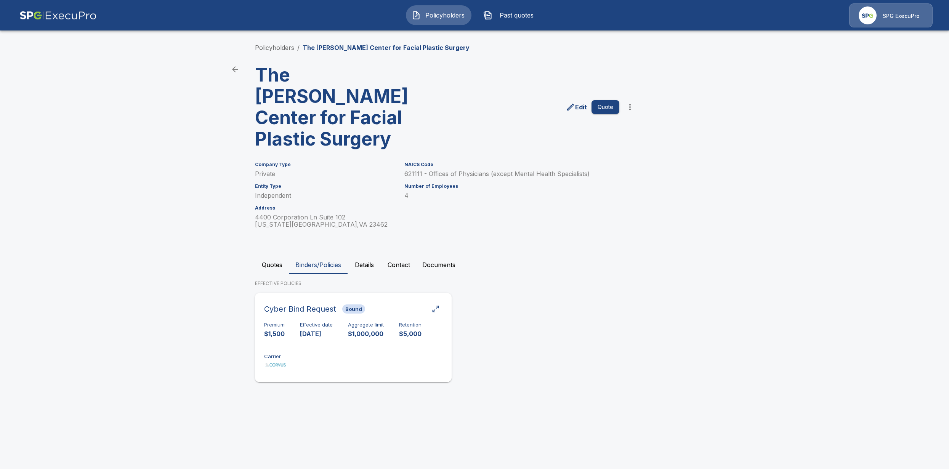
click at [298, 326] on div "Premium $1,500 Effective date 9/14/2025 Aggregate limit $1,000,000 Retention $5…" at bounding box center [353, 346] width 178 height 48
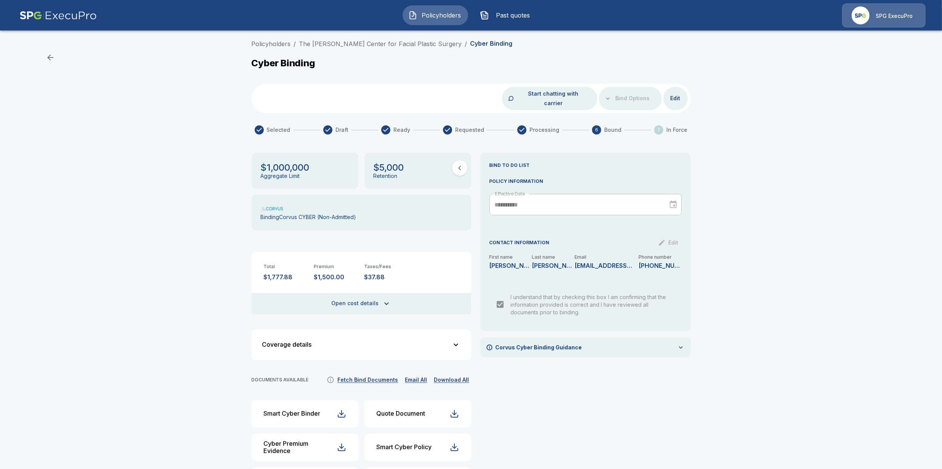
click at [636, 407] on div "**********" at bounding box center [585, 327] width 210 height 348
click at [417, 17] on button "Policyholders" at bounding box center [436, 15] width 66 height 20
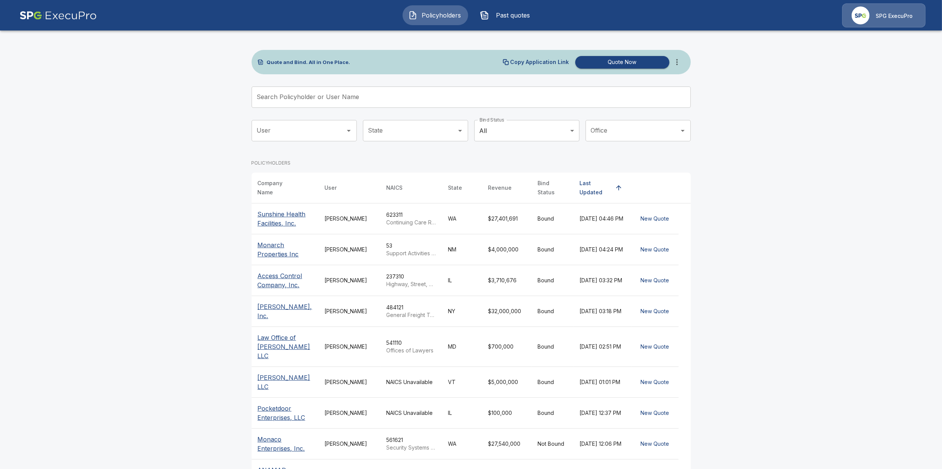
click at [275, 98] on input "Search Policyholder or User Name" at bounding box center [467, 97] width 431 height 21
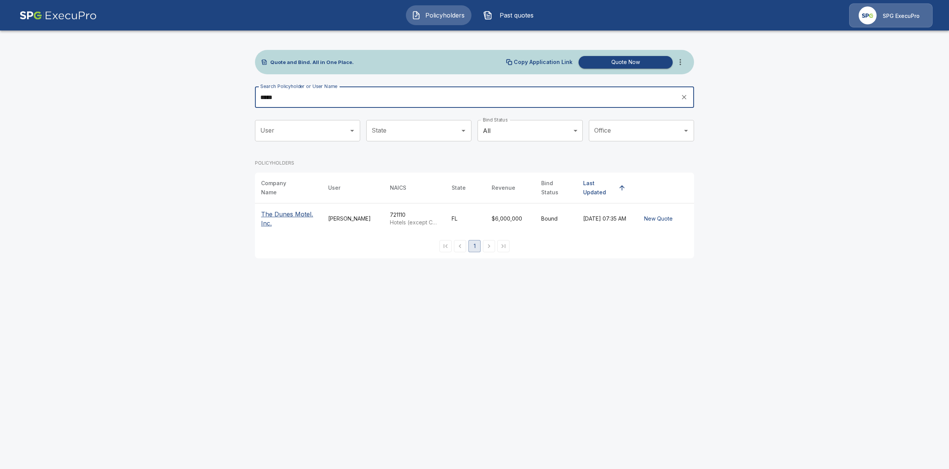
type input "*****"
click at [278, 210] on p "The Dunes Motel, Inc." at bounding box center [288, 219] width 55 height 18
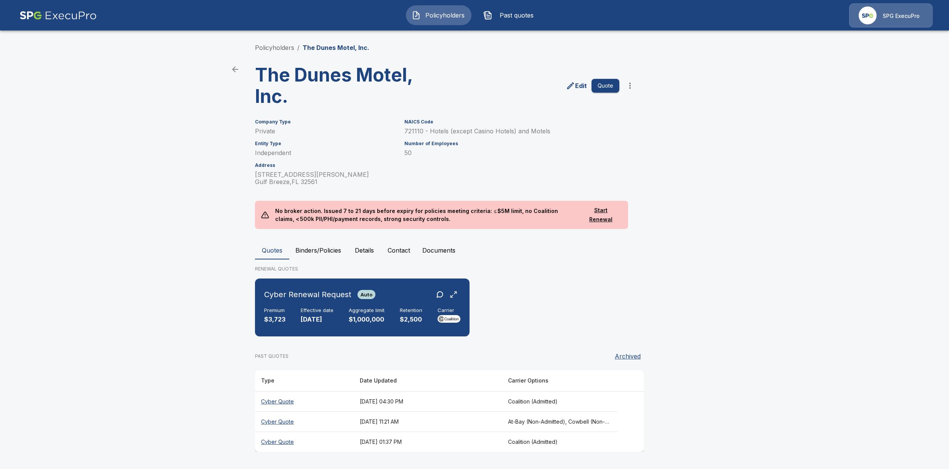
drag, startPoint x: 324, startPoint y: 234, endPoint x: 324, endPoint y: 245, distance: 10.7
click at [324, 241] on div "Policyholders / The Dunes Motel, Inc. The Dunes Motel, Inc. Edit Quote Company …" at bounding box center [474, 248] width 457 height 438
click at [324, 245] on button "Binders/Policies" at bounding box center [318, 250] width 58 height 18
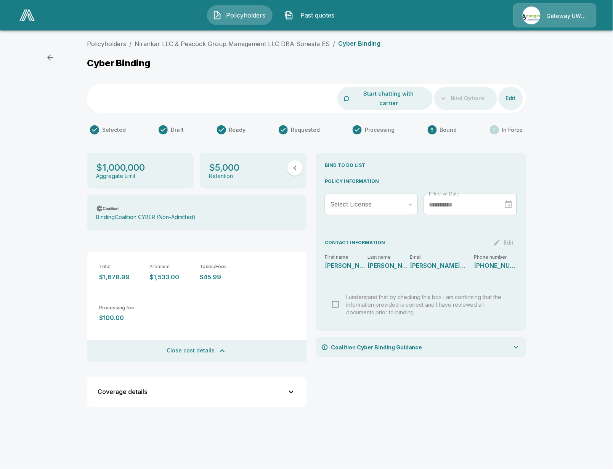
click at [66, 380] on div "Policyholders / Nirankar LLC & Peacock Group Management LLC DBA Sonesta ES / Cy…" at bounding box center [306, 229] width 613 height 387
click at [112, 42] on link "Policyholders" at bounding box center [106, 44] width 39 height 8
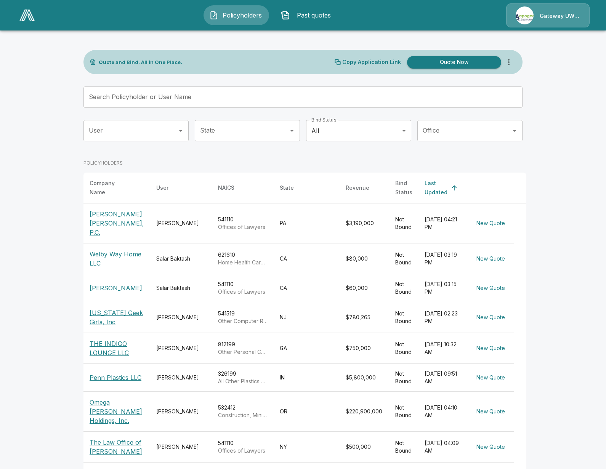
click at [219, 91] on input "Search Policyholder or User Name" at bounding box center [298, 97] width 431 height 21
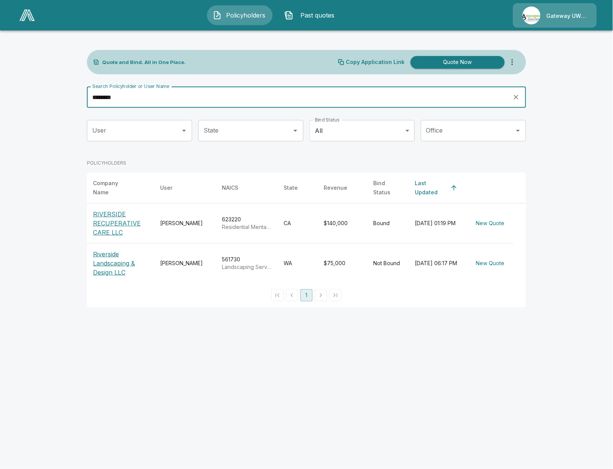
type input "********"
click at [103, 216] on p "RIVERSIDE RECUPERATIVE CARE LLC" at bounding box center [120, 223] width 55 height 27
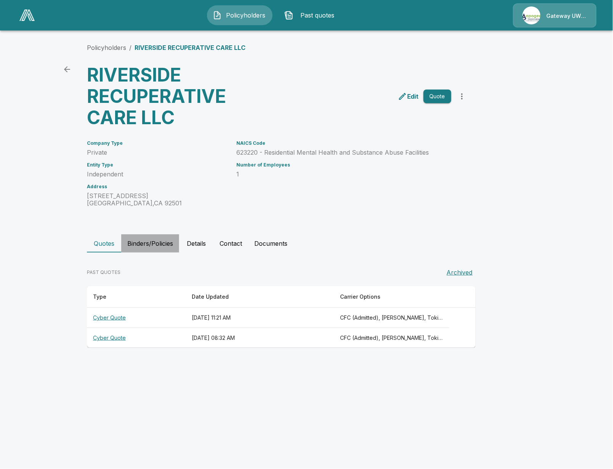
click at [152, 245] on button "Binders/Policies" at bounding box center [150, 243] width 58 height 18
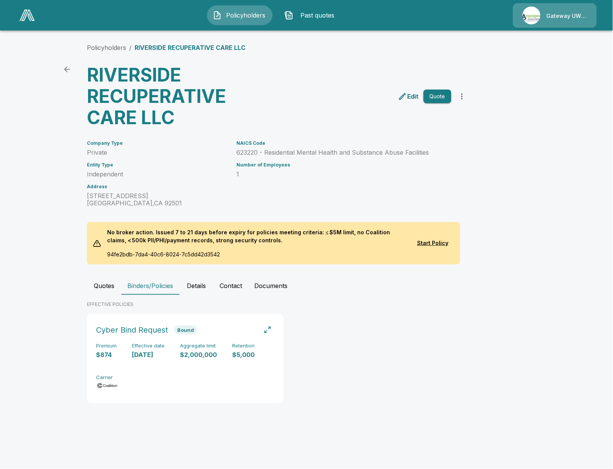
click at [104, 290] on button "Quotes" at bounding box center [104, 286] width 34 height 18
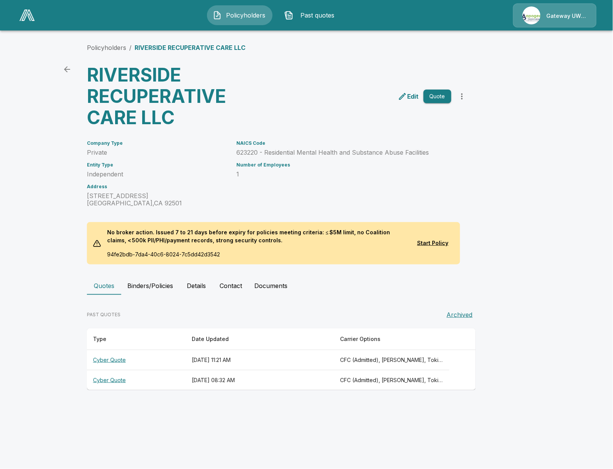
click at [149, 274] on div "Policyholders / RIVERSIDE RECUPERATIVE CARE LLC RIVERSIDE RECUPERATIVE CARE LLC…" at bounding box center [306, 217] width 457 height 376
click at [140, 282] on button "Binders/Policies" at bounding box center [150, 286] width 58 height 18
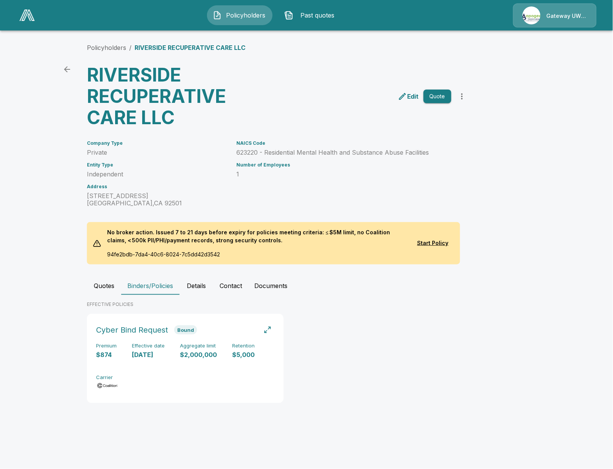
click at [136, 350] on div "Effective date 9/9/2025" at bounding box center [148, 351] width 33 height 16
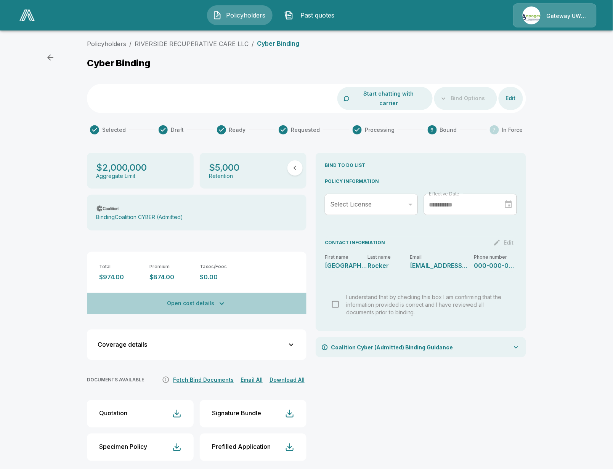
click at [215, 295] on button "Open cost details" at bounding box center [197, 303] width 220 height 21
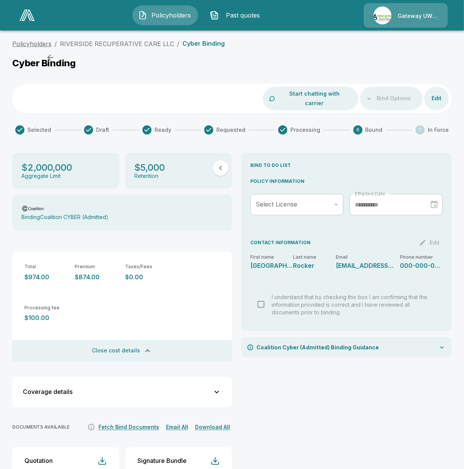
click at [48, 43] on link "Policyholders" at bounding box center [31, 44] width 39 height 8
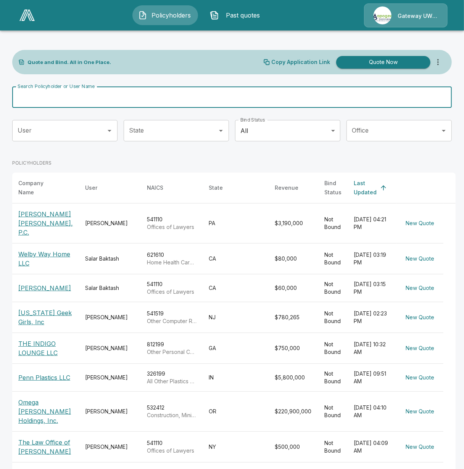
click at [202, 102] on input "Search Policyholder or User Name" at bounding box center [227, 97] width 431 height 21
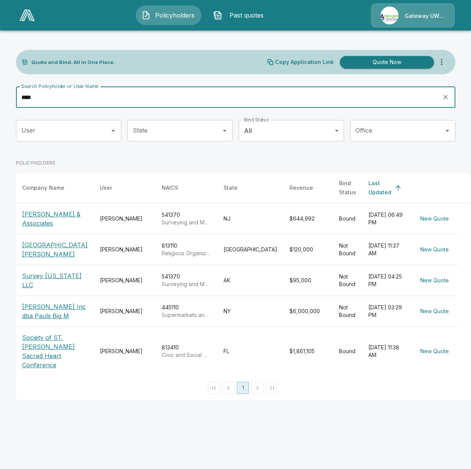
type input "****"
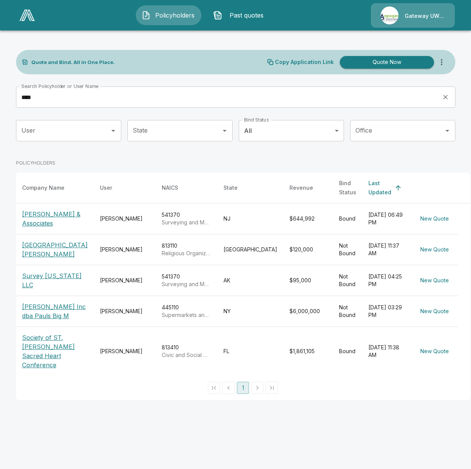
click at [46, 217] on p "[PERSON_NAME] & Associates" at bounding box center [55, 219] width 66 height 18
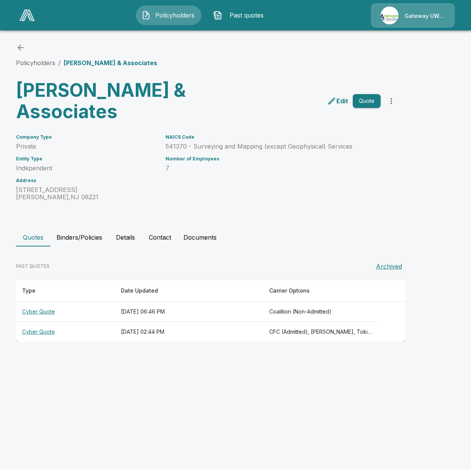
click at [72, 233] on button "Binders/Policies" at bounding box center [79, 237] width 58 height 18
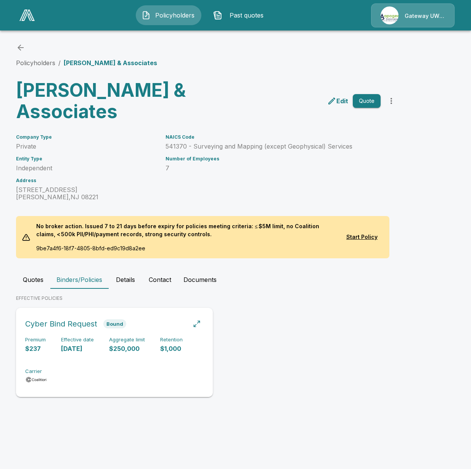
click at [87, 345] on p "[DATE]" at bounding box center [77, 349] width 33 height 9
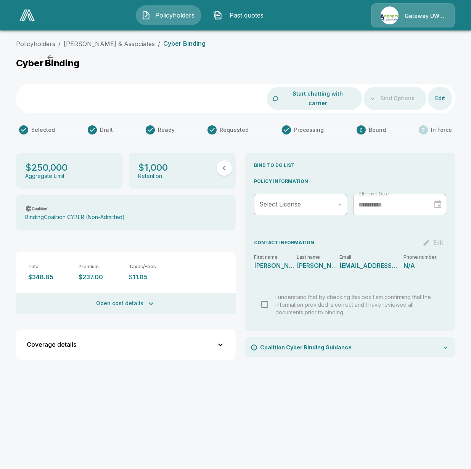
click at [108, 296] on button "Open cost details" at bounding box center [126, 303] width 220 height 21
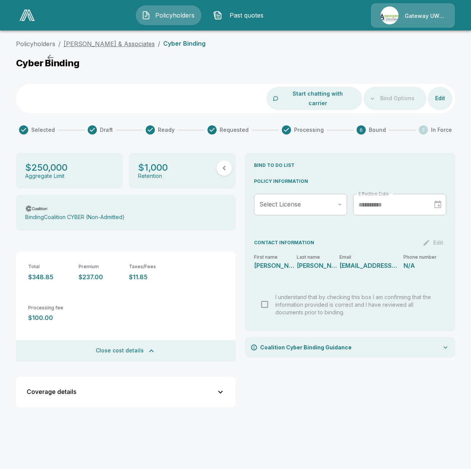
click at [99, 45] on link "[PERSON_NAME] & Associates" at bounding box center [109, 44] width 91 height 8
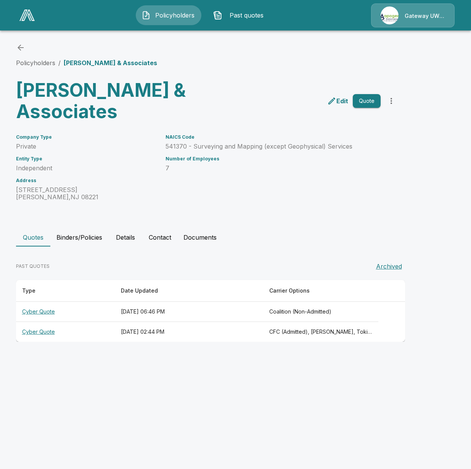
click at [172, 17] on span "Policyholders" at bounding box center [175, 15] width 42 height 9
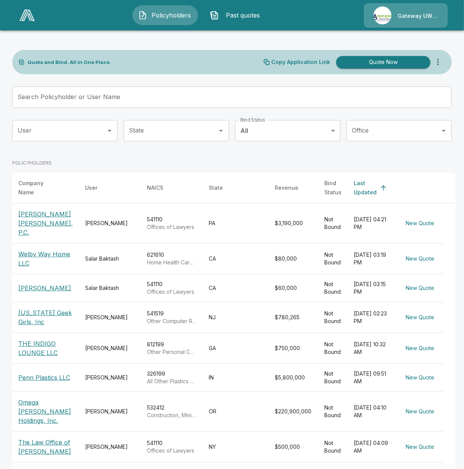
click at [186, 94] on input "Search Policyholder or User Name" at bounding box center [227, 97] width 431 height 21
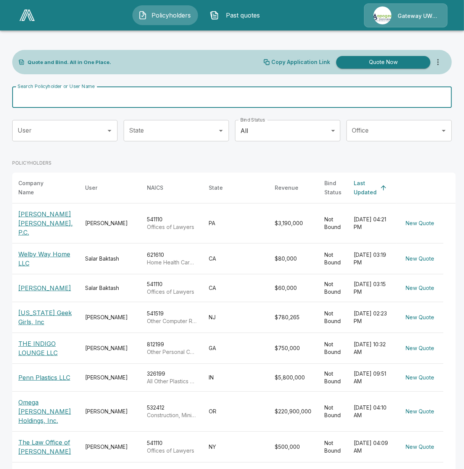
drag, startPoint x: 216, startPoint y: 100, endPoint x: 47, endPoint y: 98, distance: 169.7
click at [47, 98] on input "Search Policyholder or User Name" at bounding box center [227, 97] width 431 height 21
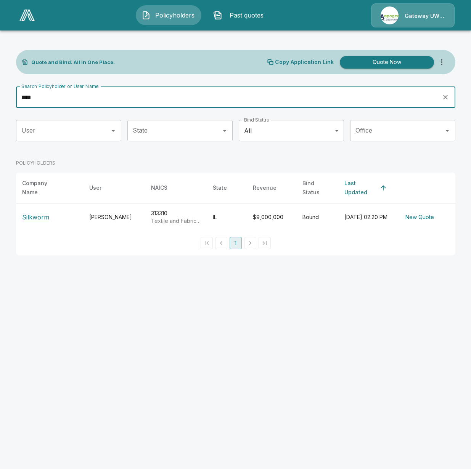
type input "****"
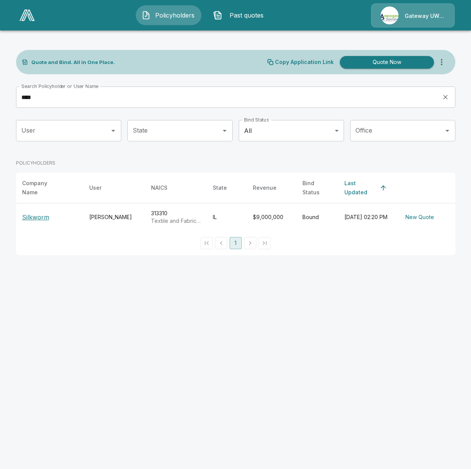
click at [41, 215] on p "Silkworm" at bounding box center [35, 217] width 27 height 9
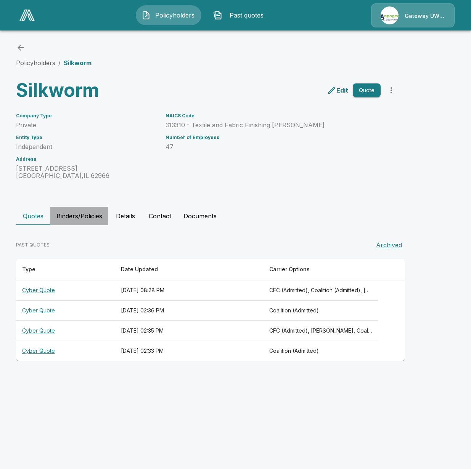
click at [79, 217] on button "Binders/Policies" at bounding box center [79, 216] width 58 height 18
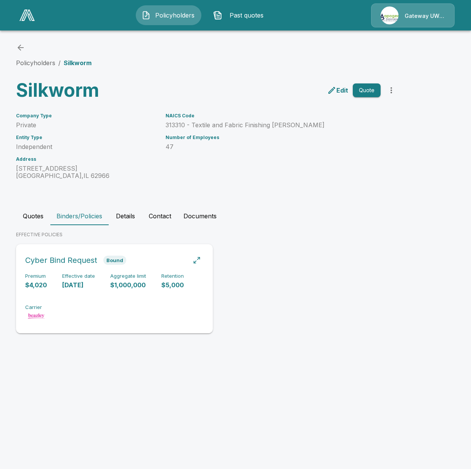
click at [68, 285] on p "[DATE]" at bounding box center [78, 285] width 33 height 9
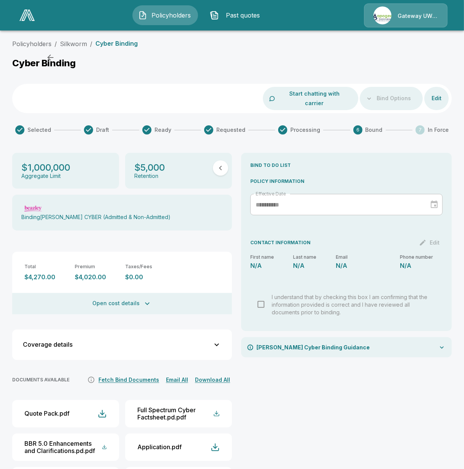
click at [130, 298] on button "Open cost details" at bounding box center [122, 303] width 220 height 21
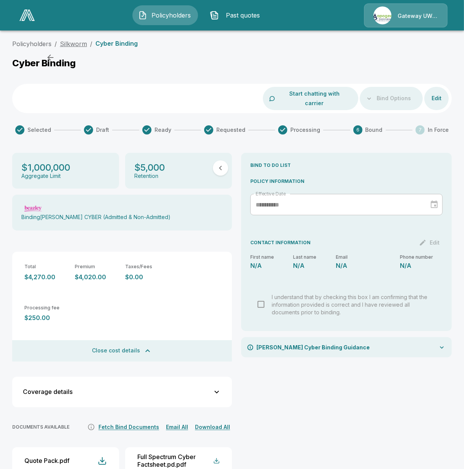
click at [72, 45] on link "Silkworm" at bounding box center [73, 44] width 27 height 8
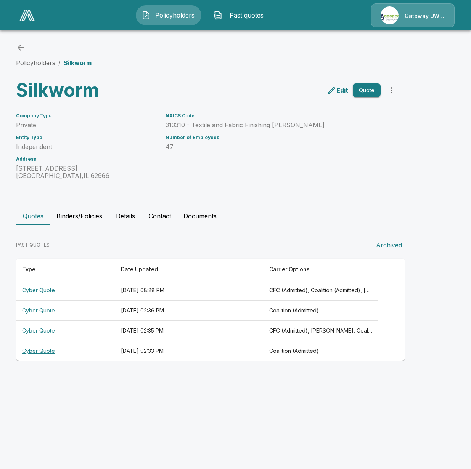
click at [162, 14] on span "Policyholders" at bounding box center [175, 15] width 42 height 9
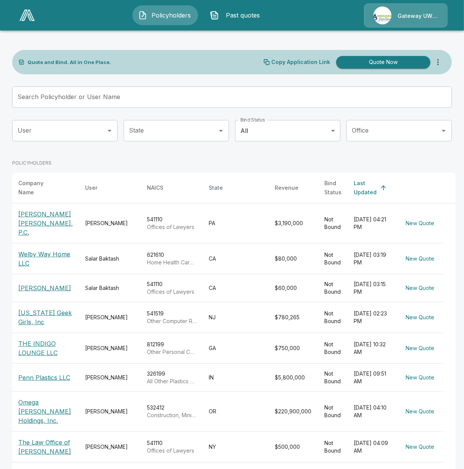
click at [163, 94] on input "Search Policyholder or User Name" at bounding box center [227, 97] width 431 height 21
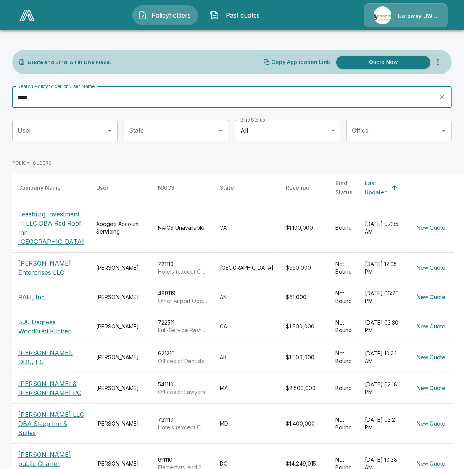
type input "****"
click at [50, 228] on p "Leesburg Investment III LLC DBA Red Roof Inn [GEOGRAPHIC_DATA]" at bounding box center [51, 228] width 66 height 37
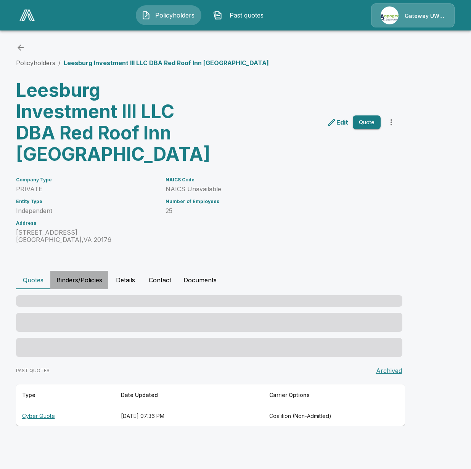
click at [67, 285] on button "Binders/Policies" at bounding box center [79, 280] width 58 height 18
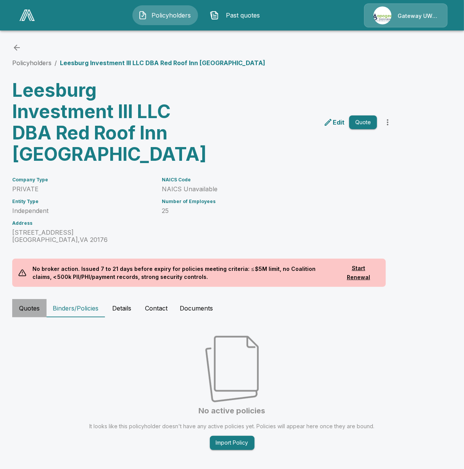
click at [26, 307] on button "Quotes" at bounding box center [29, 308] width 34 height 18
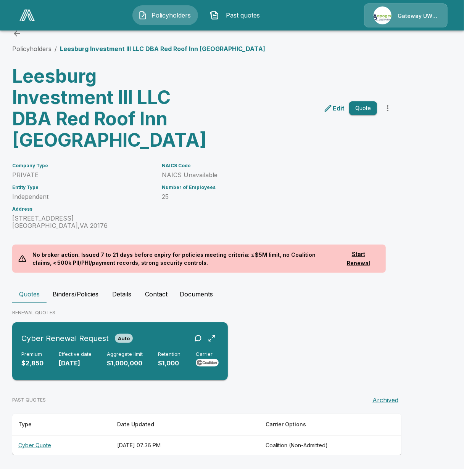
scroll to position [14, 0]
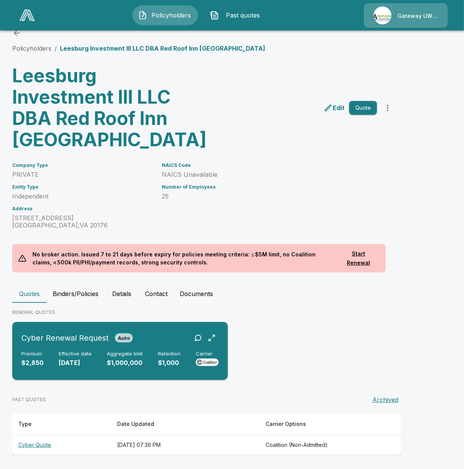
click at [121, 367] on p "$1,000,000" at bounding box center [125, 363] width 36 height 9
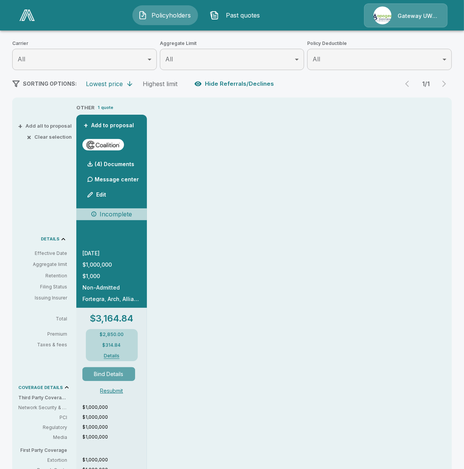
click at [126, 371] on button "Bind Details" at bounding box center [108, 374] width 53 height 14
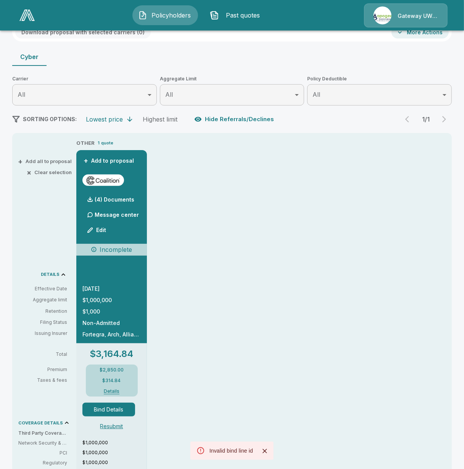
scroll to position [76, 0]
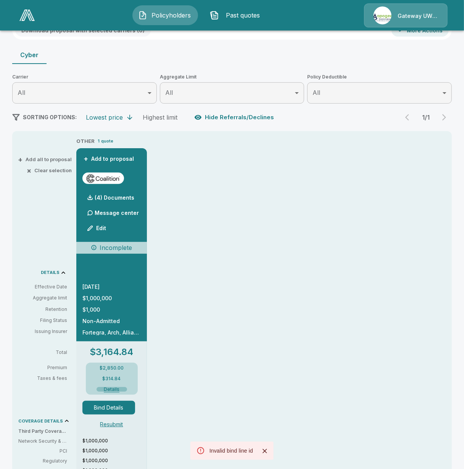
click at [108, 387] on button "Details" at bounding box center [111, 389] width 30 height 5
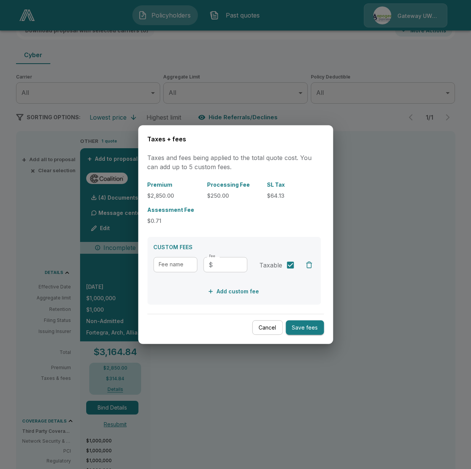
drag, startPoint x: 339, startPoint y: 98, endPoint x: 265, endPoint y: 67, distance: 80.4
click at [339, 97] on div at bounding box center [235, 234] width 471 height 469
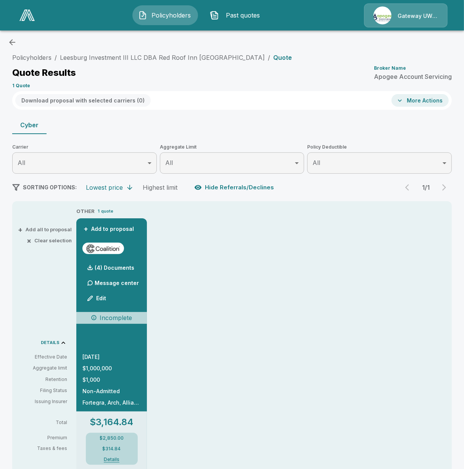
scroll to position [0, 0]
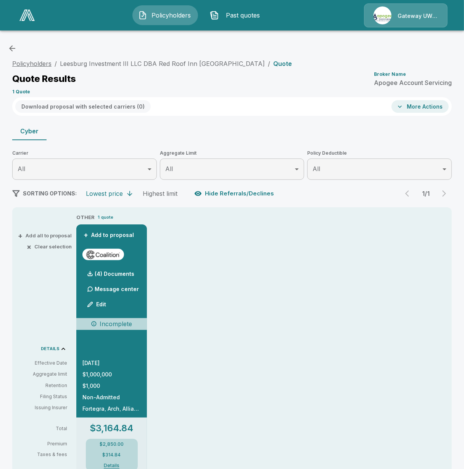
click at [34, 64] on link "Policyholders" at bounding box center [31, 64] width 39 height 8
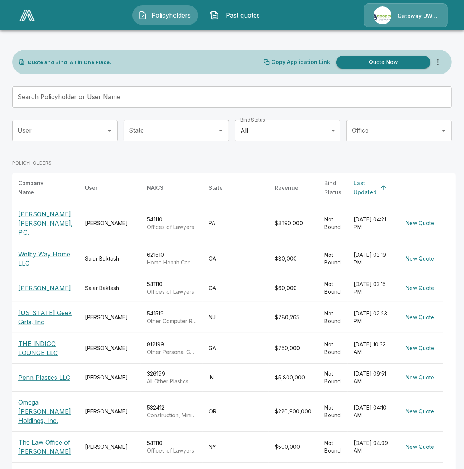
click at [119, 98] on input "Search Policyholder or User Name" at bounding box center [227, 97] width 431 height 21
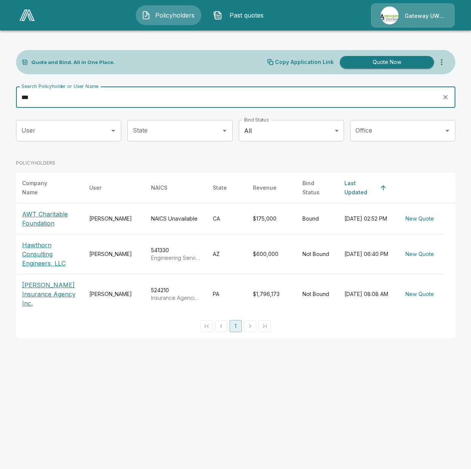
type input "***"
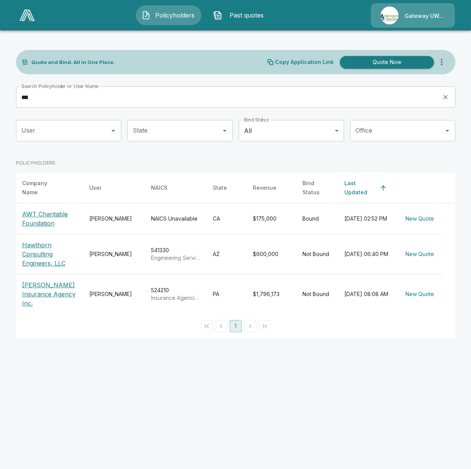
click at [41, 212] on p "AWT Charitable Foundation" at bounding box center [49, 219] width 55 height 18
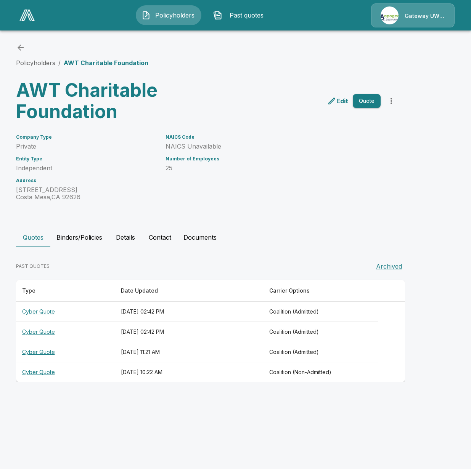
click at [63, 245] on button "Binders/Policies" at bounding box center [79, 237] width 58 height 18
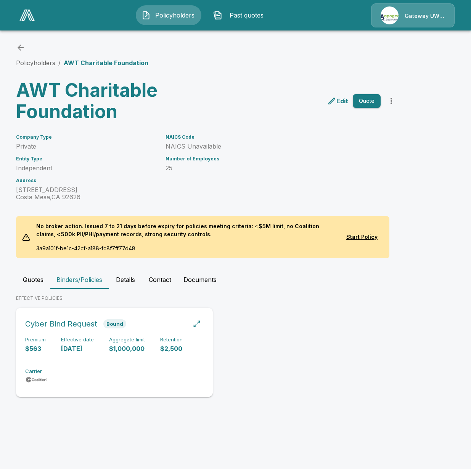
click at [109, 380] on div "Premium $563 Effective date 9/16/2025 Aggregate limit $1,000,000 Retention $2,5…" at bounding box center [114, 361] width 178 height 48
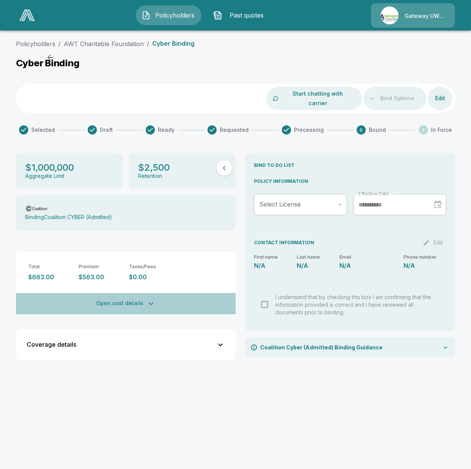
click at [134, 294] on button "Open cost details" at bounding box center [126, 303] width 220 height 21
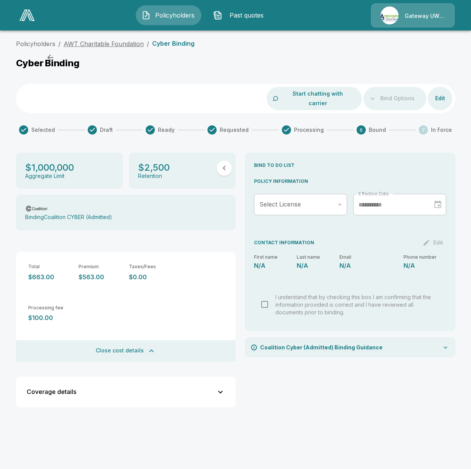
click at [111, 47] on link "AWT Charitable Foundation" at bounding box center [104, 44] width 80 height 8
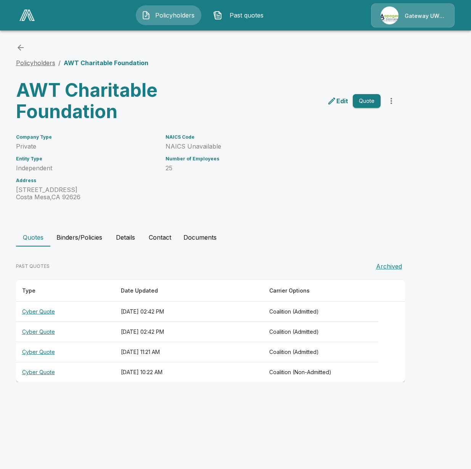
click at [44, 63] on link "Policyholders" at bounding box center [35, 63] width 39 height 8
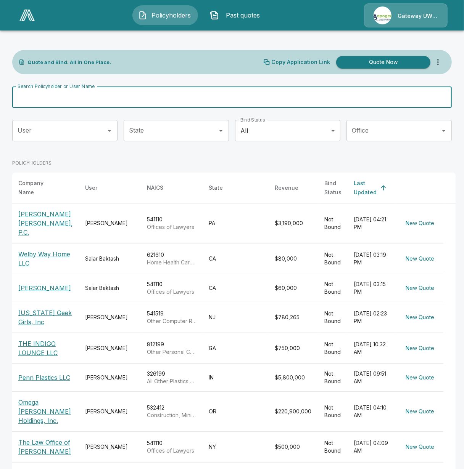
click at [115, 96] on input "Search Policyholder or User Name" at bounding box center [227, 97] width 431 height 21
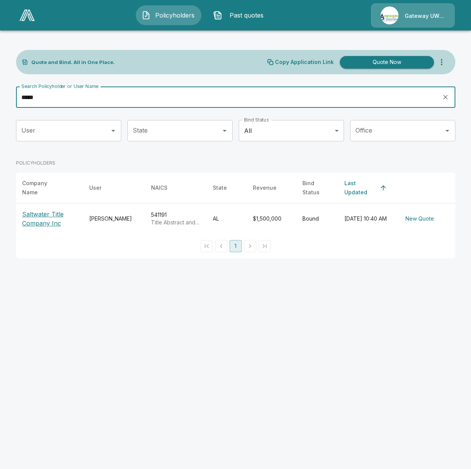
type input "*****"
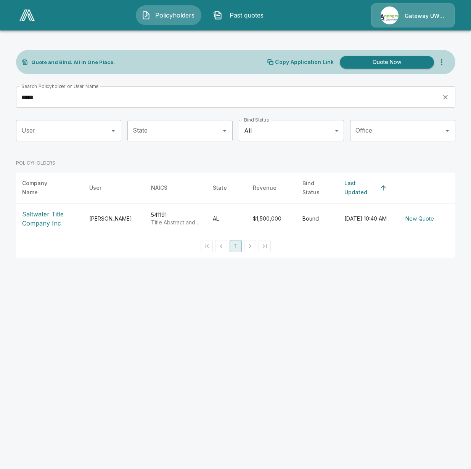
click at [46, 212] on p "Saltwater Title Company Inc" at bounding box center [49, 219] width 55 height 18
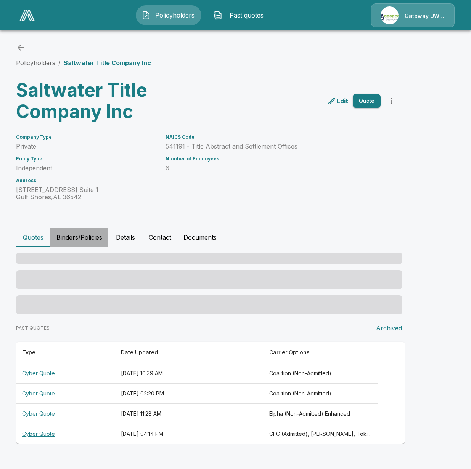
click at [83, 239] on button "Binders/Policies" at bounding box center [79, 237] width 58 height 18
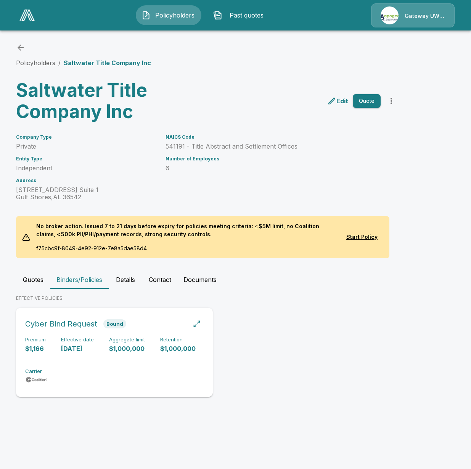
click at [91, 370] on div "Premium $1,166 Effective date [DATE] Aggregate limit $1,000,000 Retention $1,00…" at bounding box center [114, 361] width 178 height 48
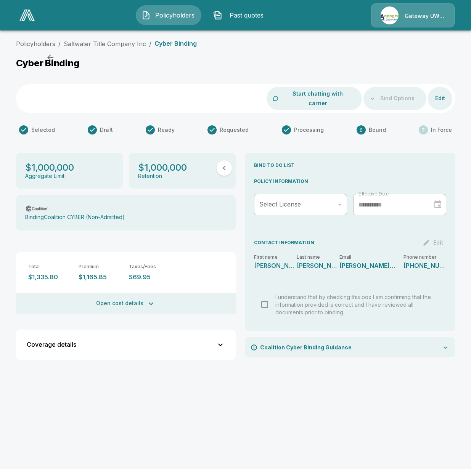
click at [106, 293] on button "Open cost details" at bounding box center [126, 303] width 220 height 21
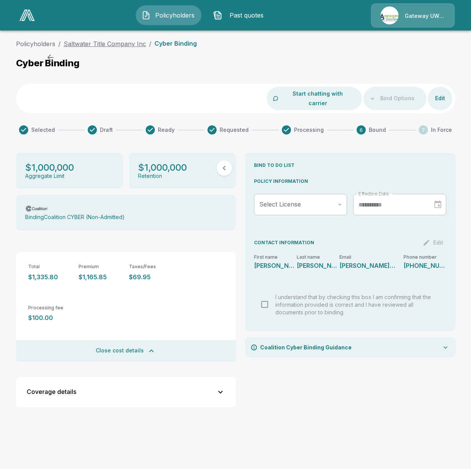
click at [124, 45] on link "Saltwater Title Company Inc" at bounding box center [105, 44] width 82 height 8
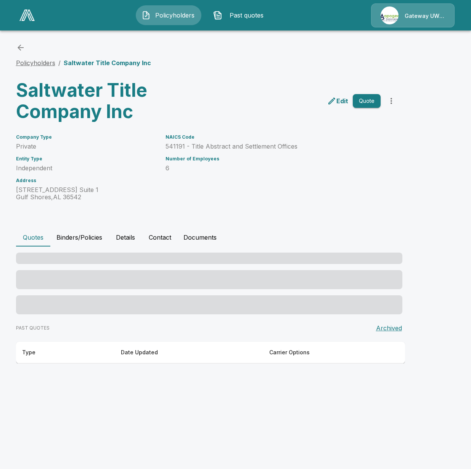
click at [43, 60] on link "Policyholders" at bounding box center [35, 63] width 39 height 8
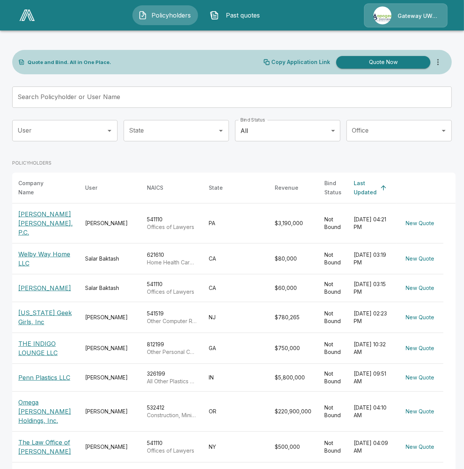
click at [172, 101] on input "Search Policyholder or User Name" at bounding box center [227, 97] width 431 height 21
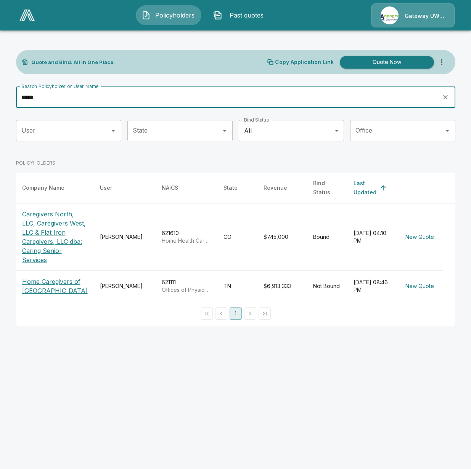
type input "*****"
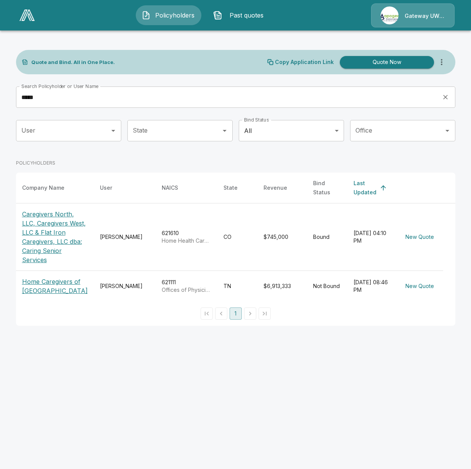
click at [50, 237] on p "Caregivers North, LLC, Caregivers West, LLC & Flat Iron Caregivers, LLC dba: Ca…" at bounding box center [55, 237] width 66 height 55
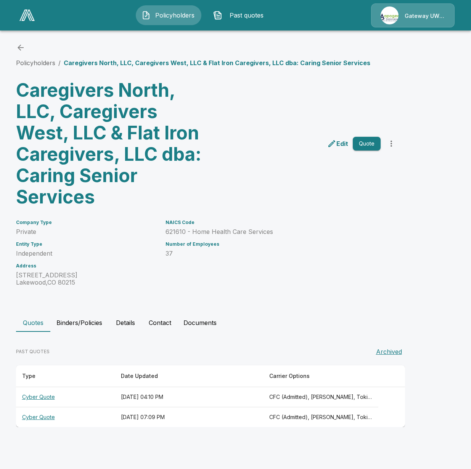
click at [87, 316] on button "Binders/Policies" at bounding box center [79, 323] width 58 height 18
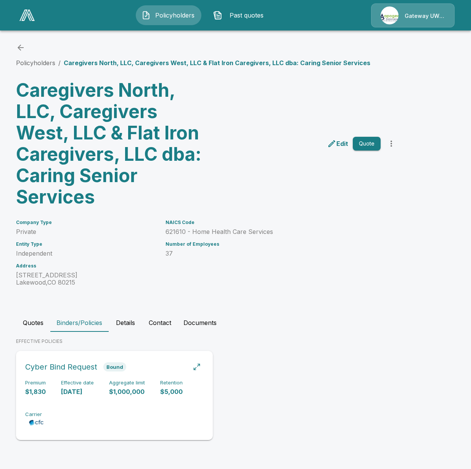
click at [119, 385] on h6 "Aggregate limit" at bounding box center [127, 383] width 36 height 6
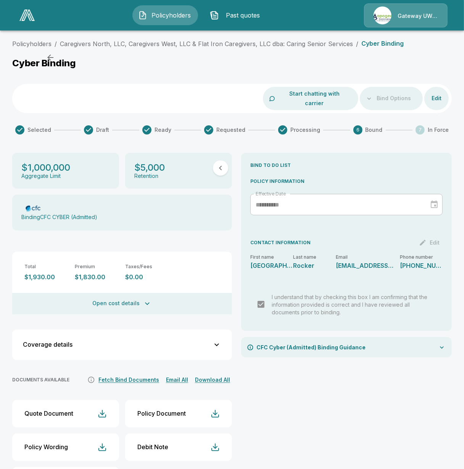
click at [113, 293] on button "Open cost details" at bounding box center [122, 303] width 220 height 21
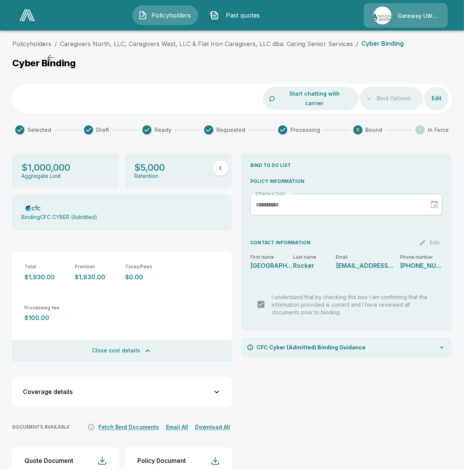
click at [55, 43] on ol "Policyholders / Caregivers North, LLC, Caregivers West, LLC & Flat Iron Caregiv…" at bounding box center [207, 43] width 391 height 9
click at [47, 44] on link "Policyholders" at bounding box center [31, 44] width 39 height 8
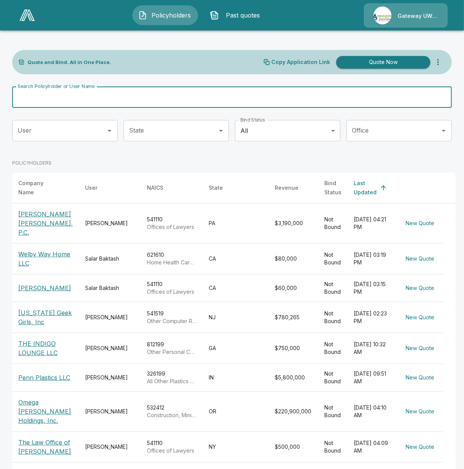
click at [149, 105] on input "Search Policyholder or User Name" at bounding box center [227, 97] width 431 height 21
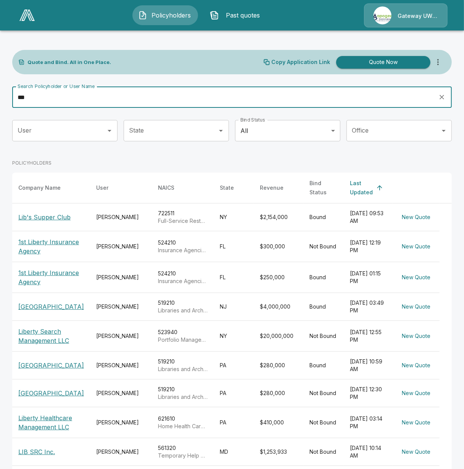
type input "***"
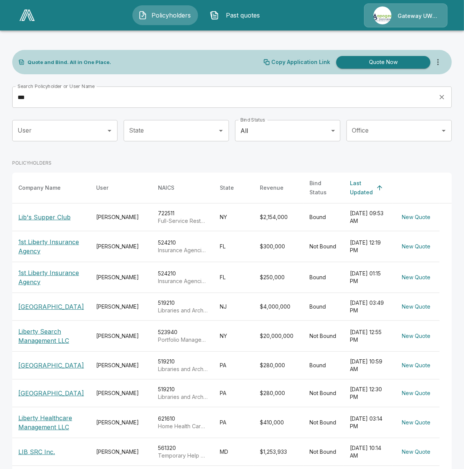
click at [56, 213] on p "Lib's Supper Club" at bounding box center [44, 217] width 52 height 9
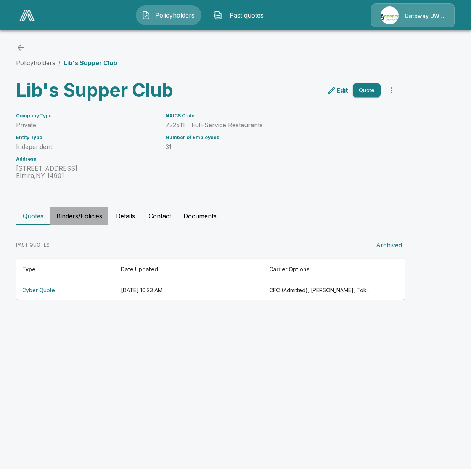
click at [64, 211] on button "Binders/Policies" at bounding box center [79, 216] width 58 height 18
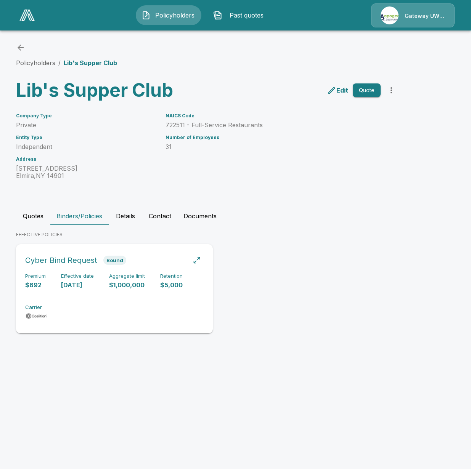
click at [87, 302] on div "Premium $692 Effective date [DATE] Aggregate limit $1,000,000 Retention $5,000 …" at bounding box center [114, 297] width 178 height 48
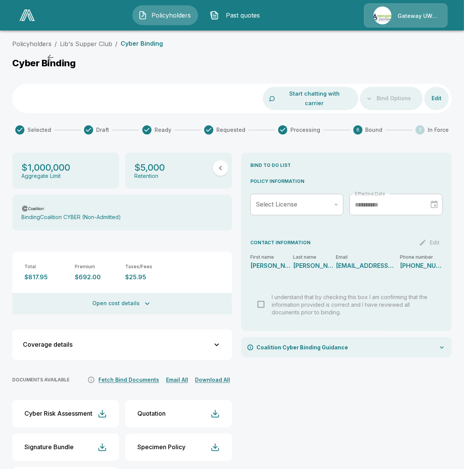
click at [79, 293] on button "Open cost details" at bounding box center [122, 303] width 220 height 21
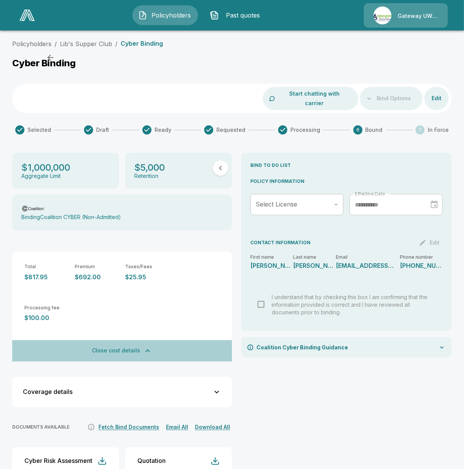
click at [91, 340] on button "Close cost details" at bounding box center [122, 350] width 220 height 21
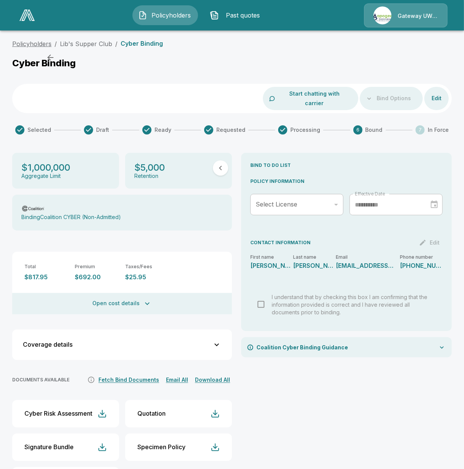
click at [21, 44] on link "Policyholders" at bounding box center [31, 44] width 39 height 8
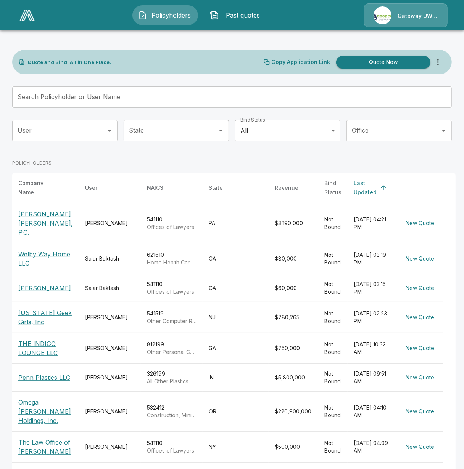
click at [129, 102] on input "Search Policyholder or User Name" at bounding box center [227, 97] width 431 height 21
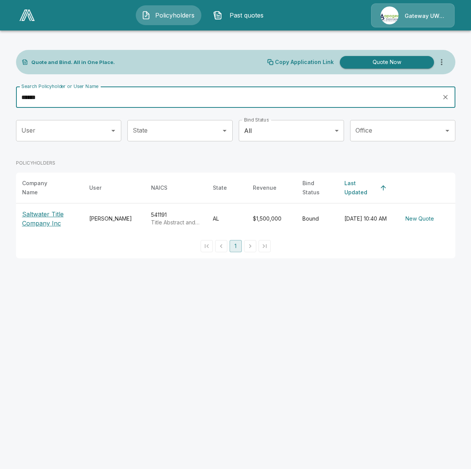
type input "******"
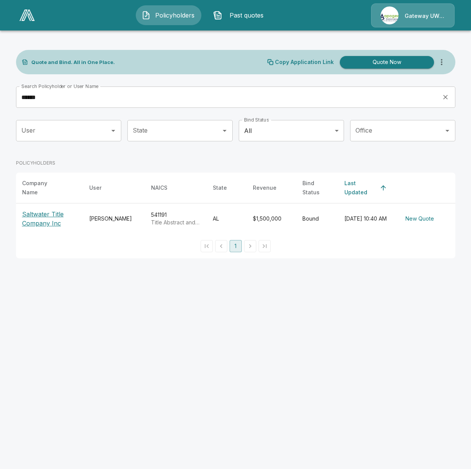
click at [40, 212] on p "Saltwater Title Company Inc" at bounding box center [49, 219] width 55 height 18
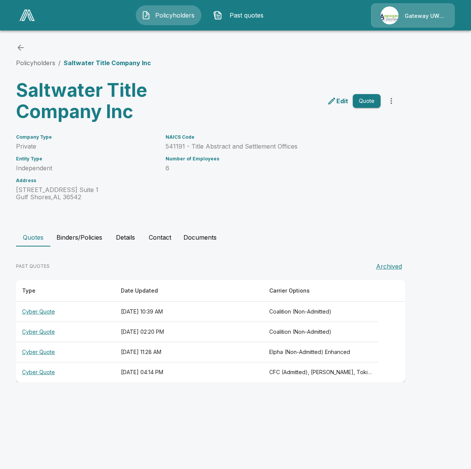
click at [75, 237] on button "Binders/Policies" at bounding box center [79, 237] width 58 height 18
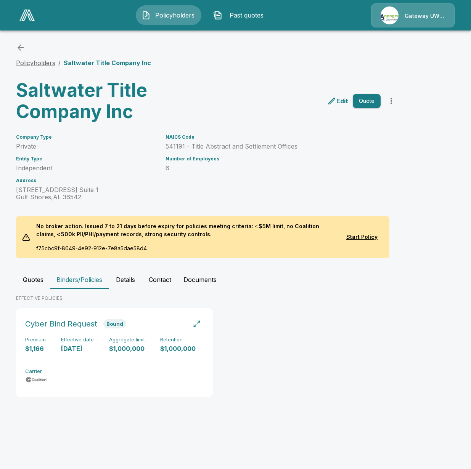
click at [38, 62] on link "Policyholders" at bounding box center [35, 63] width 39 height 8
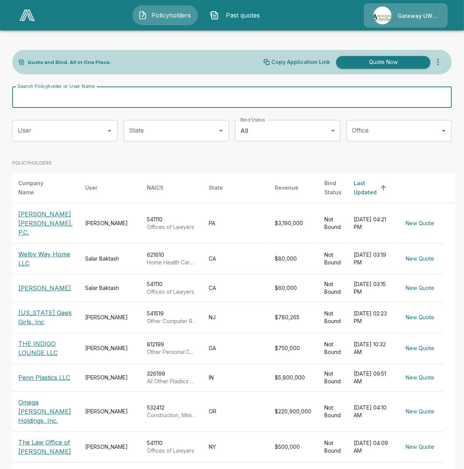
click at [182, 104] on input "Search Policyholder or User Name" at bounding box center [227, 97] width 431 height 21
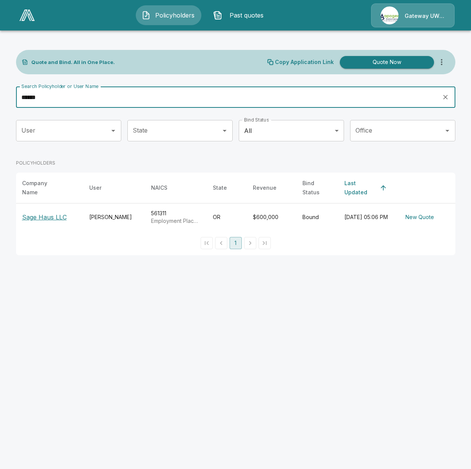
type input "******"
click at [46, 214] on p "Sage Haus LLC" at bounding box center [44, 217] width 45 height 9
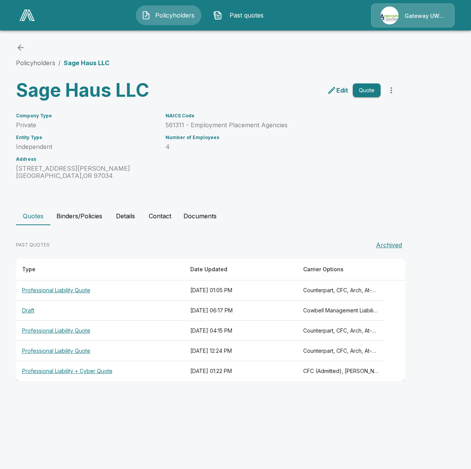
click at [66, 215] on button "Binders/Policies" at bounding box center [79, 216] width 58 height 18
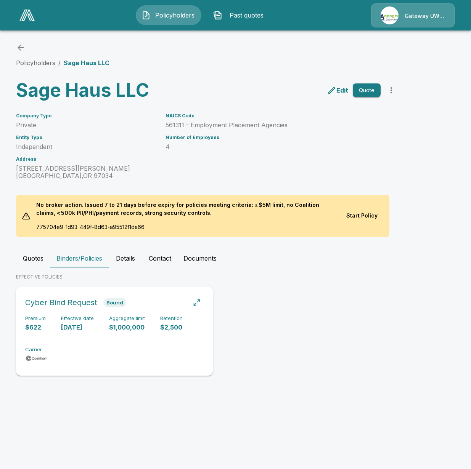
click at [99, 324] on div "Premium $622 Effective date [DATE] Aggregate limit $1,000,000 Retention $2,500 …" at bounding box center [114, 340] width 178 height 48
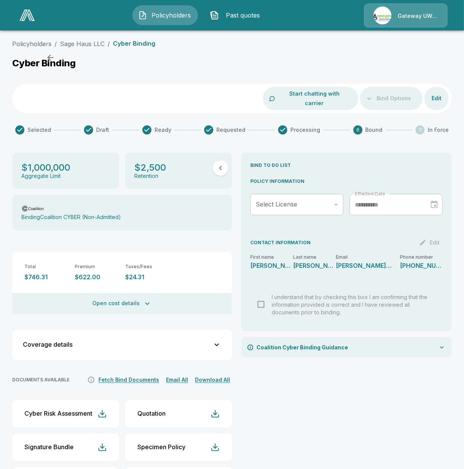
click at [162, 293] on button "Open cost details" at bounding box center [122, 303] width 220 height 21
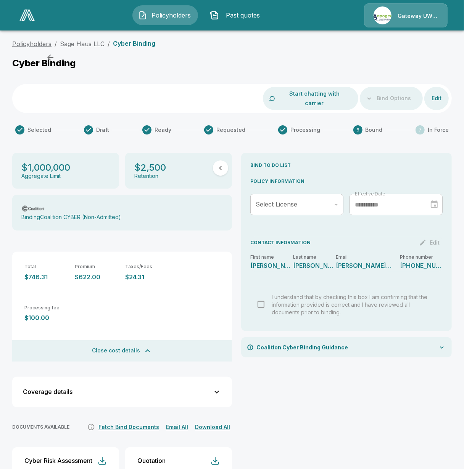
click at [30, 42] on link "Policyholders" at bounding box center [31, 44] width 39 height 8
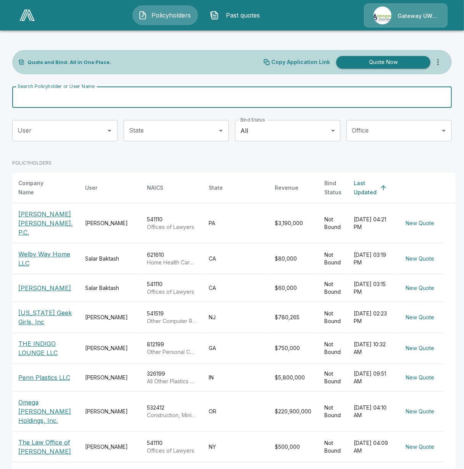
click at [121, 100] on input "Search Policyholder or User Name" at bounding box center [227, 97] width 431 height 21
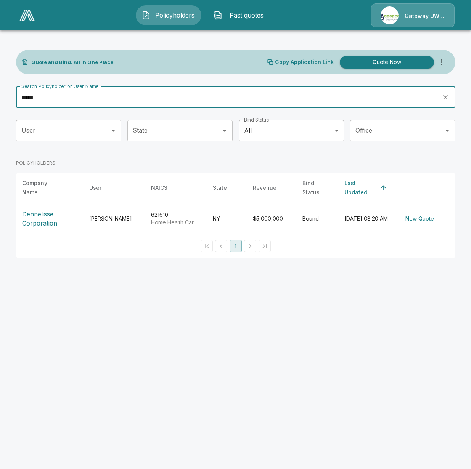
type input "*****"
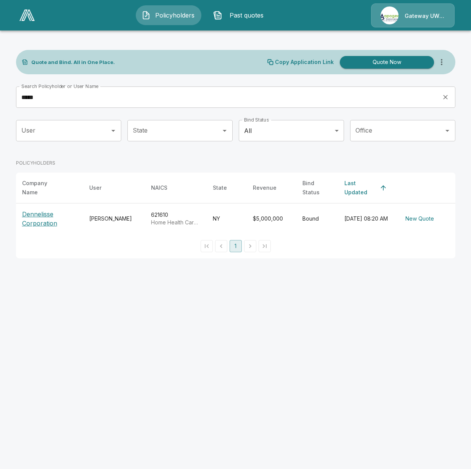
click at [51, 218] on p "Dennelisse Corporation" at bounding box center [49, 219] width 55 height 18
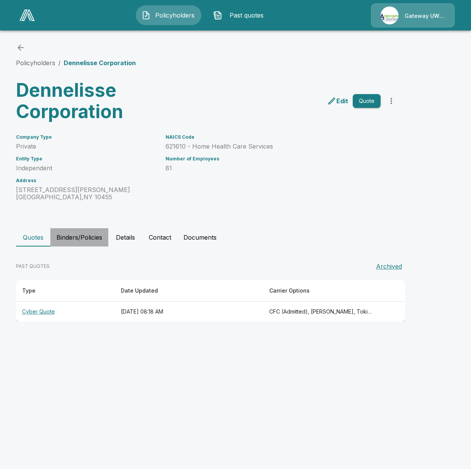
click at [86, 246] on button "Binders/Policies" at bounding box center [79, 237] width 58 height 18
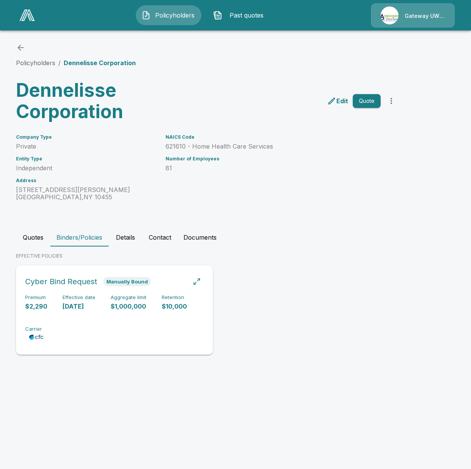
click at [69, 323] on div "Premium $2,290 Effective date [DATE] Aggregate limit $1,000,000 Retention $10,0…" at bounding box center [114, 319] width 178 height 48
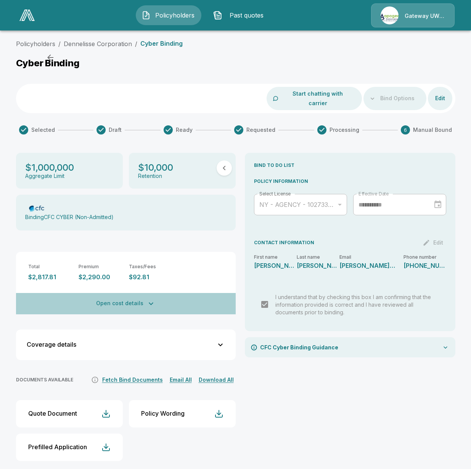
click at [100, 299] on button "Open cost details" at bounding box center [126, 303] width 220 height 21
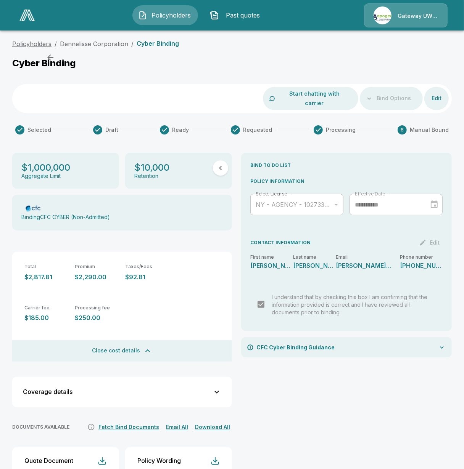
click at [39, 41] on link "Policyholders" at bounding box center [31, 44] width 39 height 8
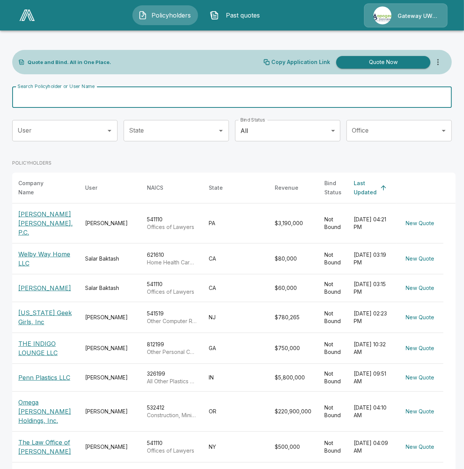
click at [168, 95] on input "Search Policyholder or User Name" at bounding box center [227, 97] width 431 height 21
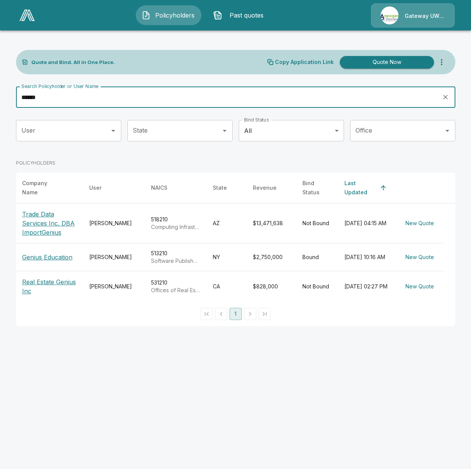
type input "******"
click at [68, 254] on p "Genius Education" at bounding box center [47, 257] width 50 height 9
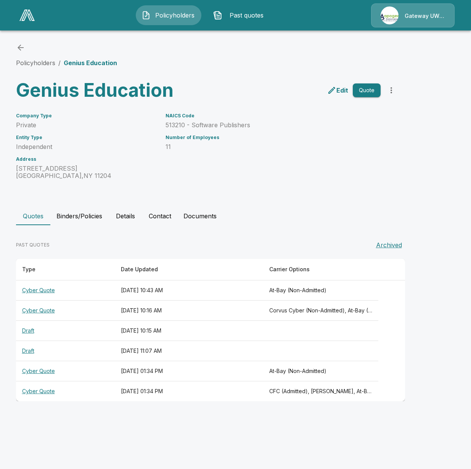
click at [82, 216] on button "Binders/Policies" at bounding box center [79, 216] width 58 height 18
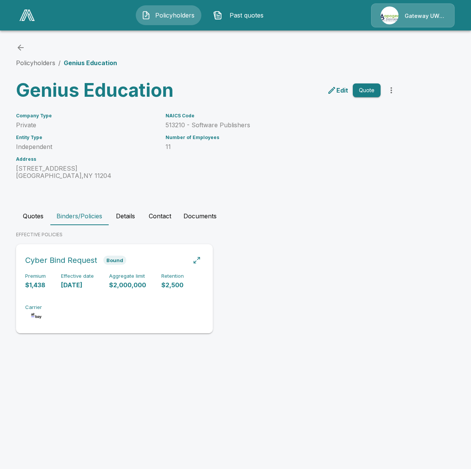
click at [101, 303] on div "Premium $1,438 Effective date 9/8/2025 Aggregate limit $2,000,000 Retention $2,…" at bounding box center [114, 297] width 178 height 48
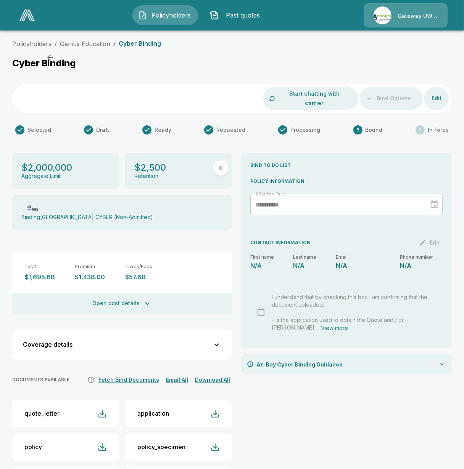
click at [136, 297] on button "Open cost details" at bounding box center [122, 303] width 220 height 21
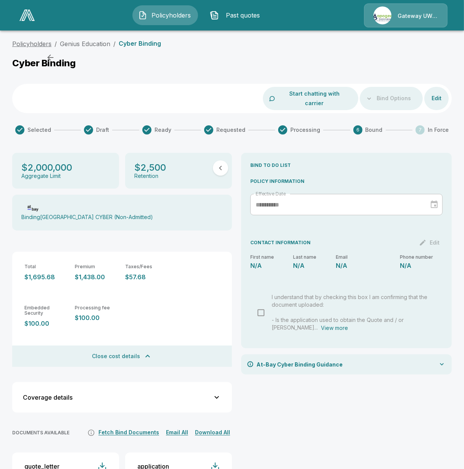
click at [41, 40] on link "Policyholders" at bounding box center [31, 44] width 39 height 8
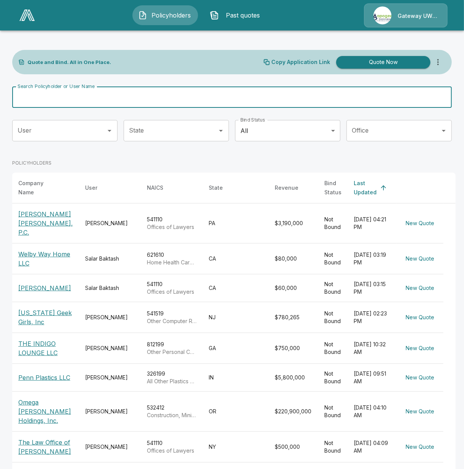
click at [155, 93] on input "Search Policyholder or User Name" at bounding box center [227, 97] width 431 height 21
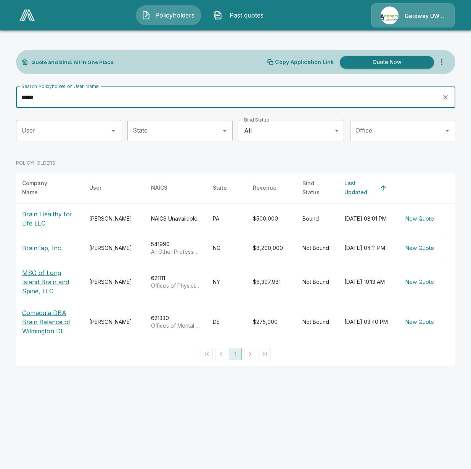
type input "*****"
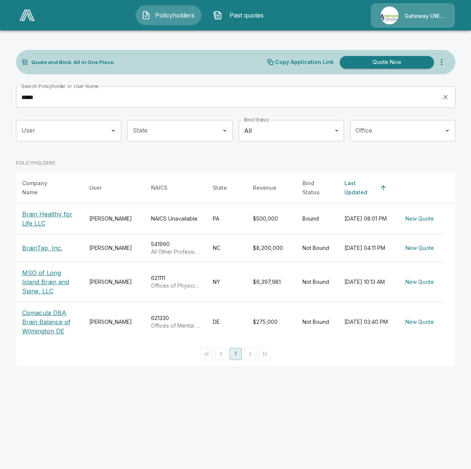
click at [47, 218] on p "Brain Healthy for Life LLC" at bounding box center [49, 219] width 55 height 18
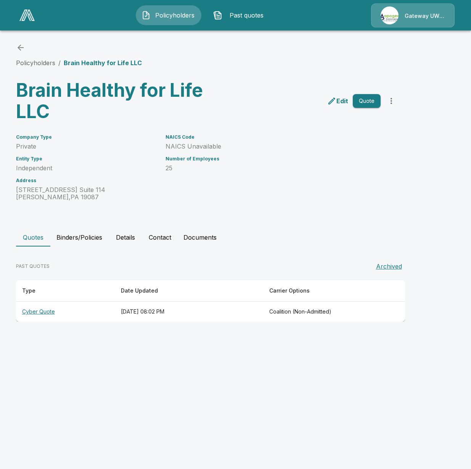
click at [72, 242] on button "Binders/Policies" at bounding box center [79, 237] width 58 height 18
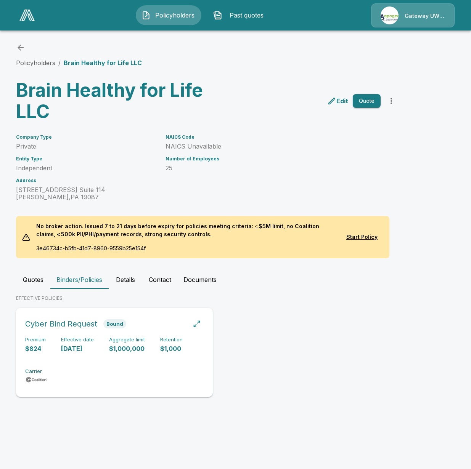
click at [61, 353] on div "Premium $824 Effective date 6/23/2025 Aggregate limit $1,000,000 Retention $1,0…" at bounding box center [114, 361] width 178 height 48
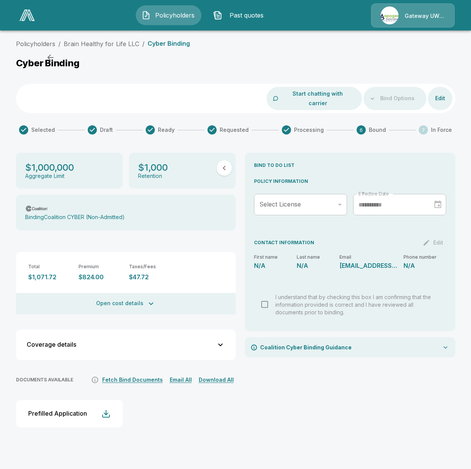
click at [101, 293] on button "Open cost details" at bounding box center [126, 303] width 220 height 21
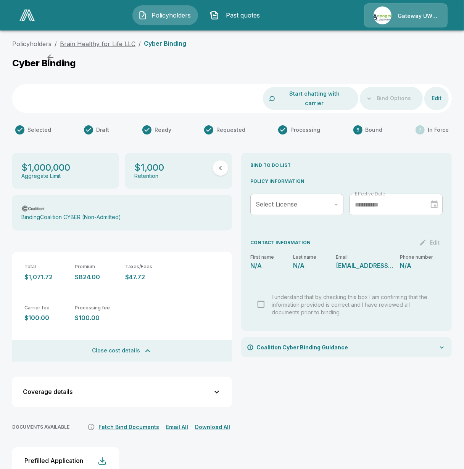
click at [80, 42] on link "Brain Healthy for Life LLC" at bounding box center [97, 44] width 75 height 8
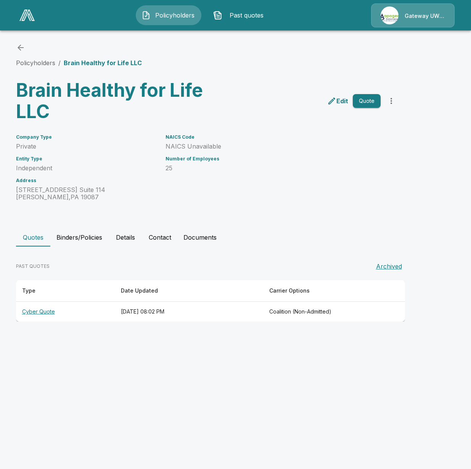
click at [35, 55] on div "Policyholders / Brain Healthy for Life LLC" at bounding box center [235, 55] width 439 height 24
click at [41, 61] on link "Policyholders" at bounding box center [35, 63] width 39 height 8
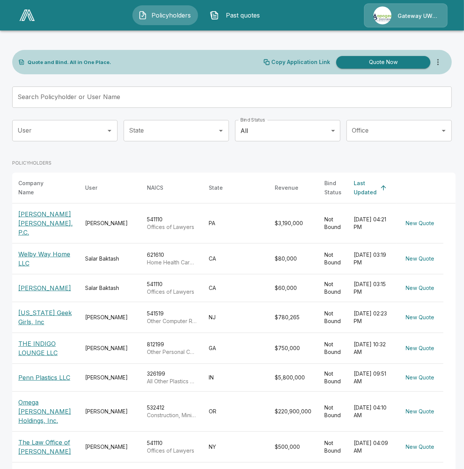
click at [96, 96] on input "Search Policyholder or User Name" at bounding box center [227, 97] width 431 height 21
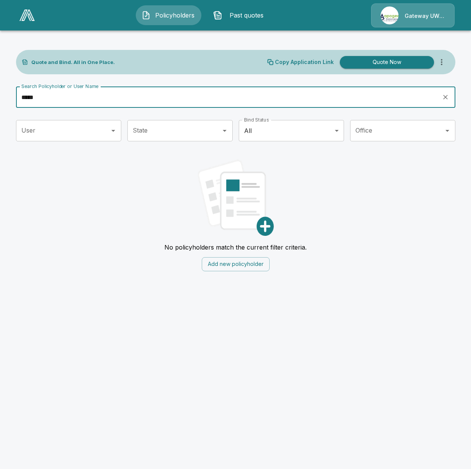
click at [25, 99] on input "*****" at bounding box center [226, 97] width 420 height 21
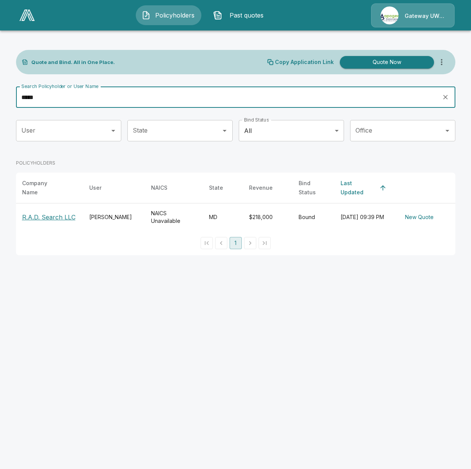
type input "*****"
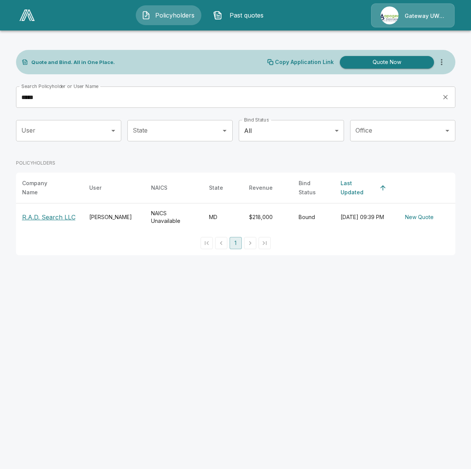
click at [58, 213] on p "R.A.D. Search LLC" at bounding box center [48, 217] width 53 height 9
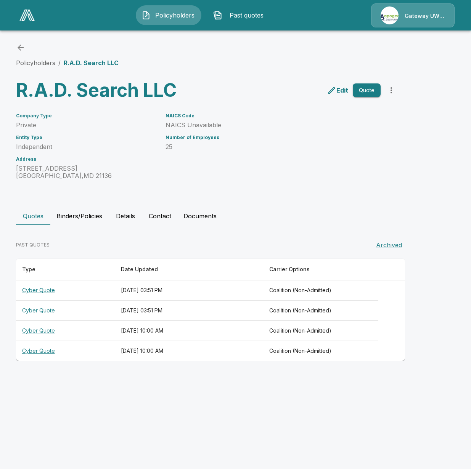
click at [79, 221] on button "Binders/Policies" at bounding box center [79, 216] width 58 height 18
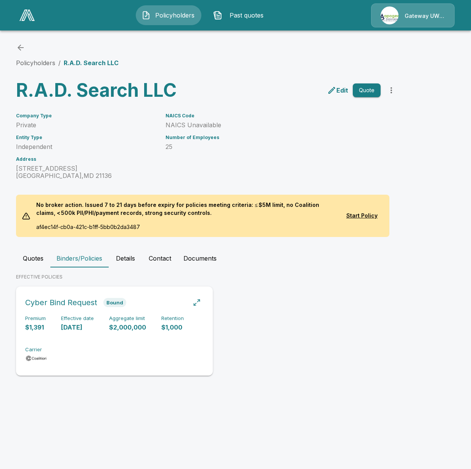
click at [103, 335] on div "Premium $1,391 Effective date 9/2/2025 Aggregate limit $2,000,000 Retention $1,…" at bounding box center [114, 340] width 178 height 48
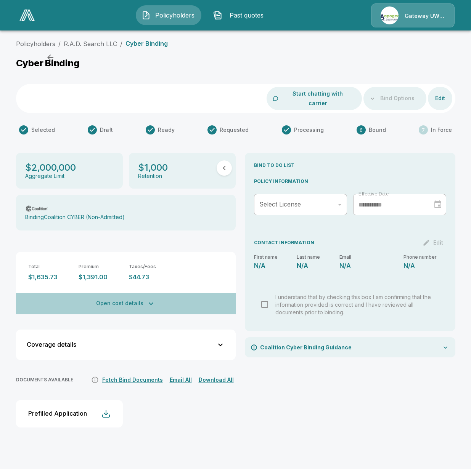
click at [136, 293] on button "Open cost details" at bounding box center [126, 303] width 220 height 21
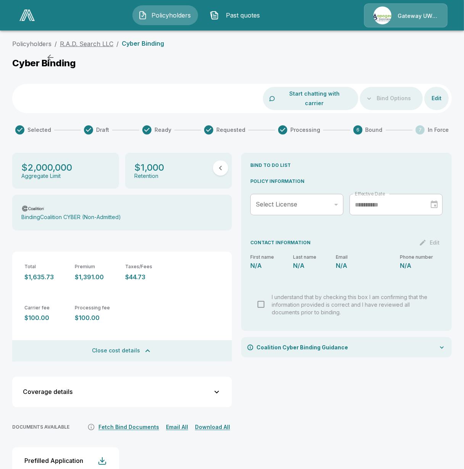
click at [88, 40] on link "R.A.D. Search LLC" at bounding box center [86, 44] width 53 height 8
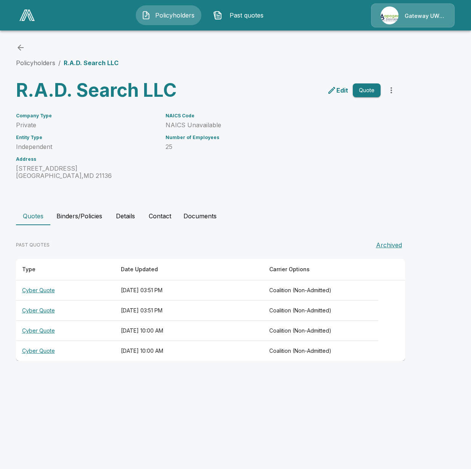
click at [142, 21] on button "Policyholders" at bounding box center [169, 15] width 66 height 20
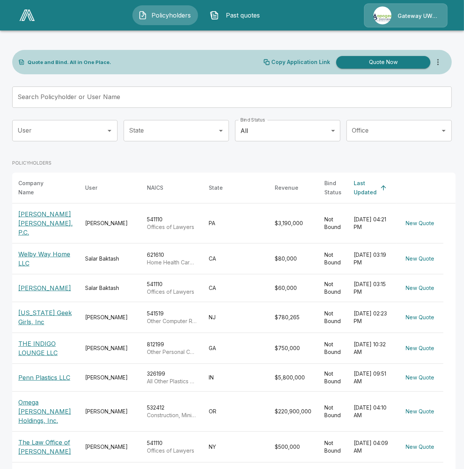
click at [98, 92] on input "Search Policyholder or User Name" at bounding box center [227, 97] width 431 height 21
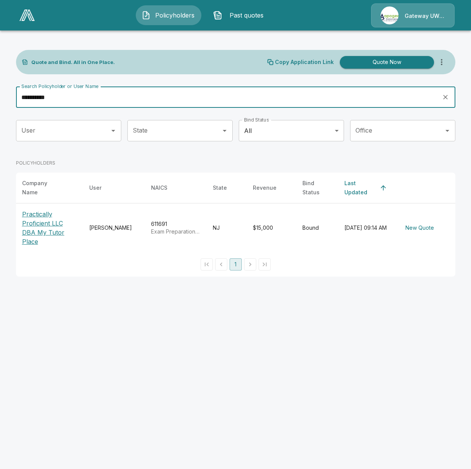
type input "**********"
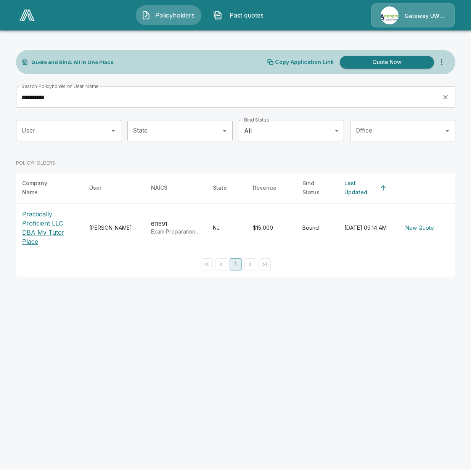
click at [50, 218] on p "Practically Proficient LLC DBA My Tutor Place" at bounding box center [49, 228] width 55 height 37
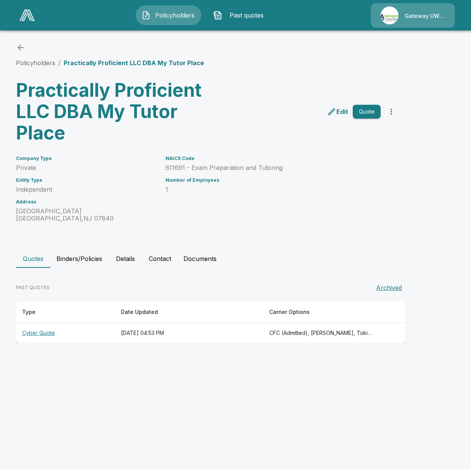
click at [77, 255] on button "Binders/Policies" at bounding box center [79, 259] width 58 height 18
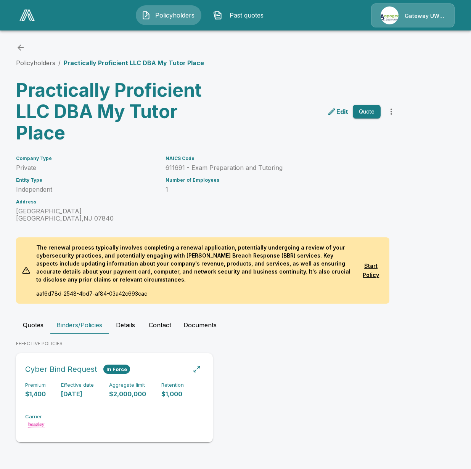
click at [105, 404] on div "Premium $1,400 Effective date [DATE] Aggregate limit $2,000,000 Retention $1,00…" at bounding box center [114, 406] width 178 height 48
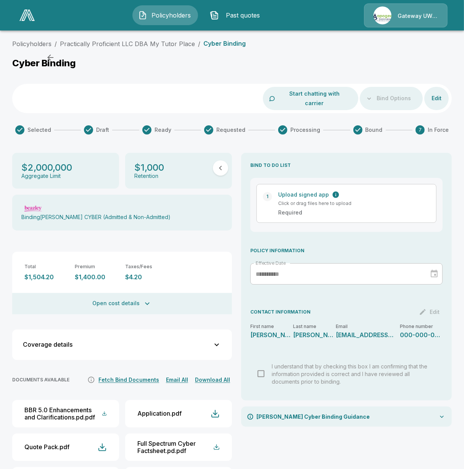
click at [126, 295] on button "Open cost details" at bounding box center [122, 303] width 220 height 21
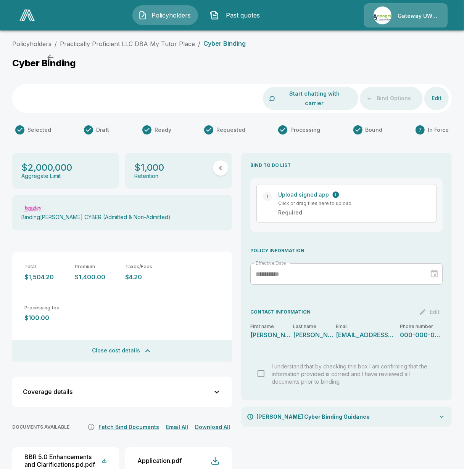
click at [166, 20] on button "Policyholders" at bounding box center [165, 15] width 66 height 20
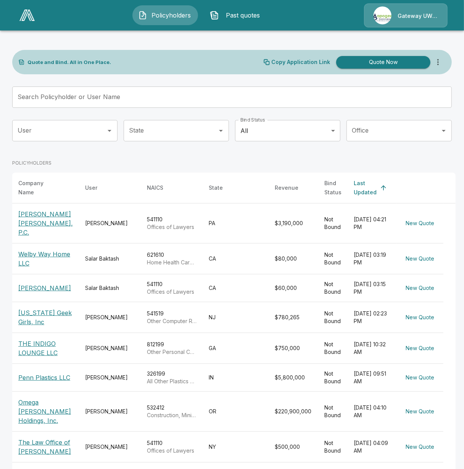
click at [163, 91] on input "Search Policyholder or User Name" at bounding box center [227, 97] width 431 height 21
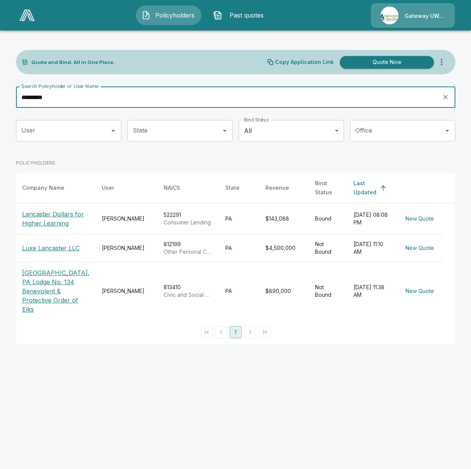
type input "*********"
click at [41, 224] on p "Lancaster Dollars for Higher Learning" at bounding box center [55, 219] width 67 height 18
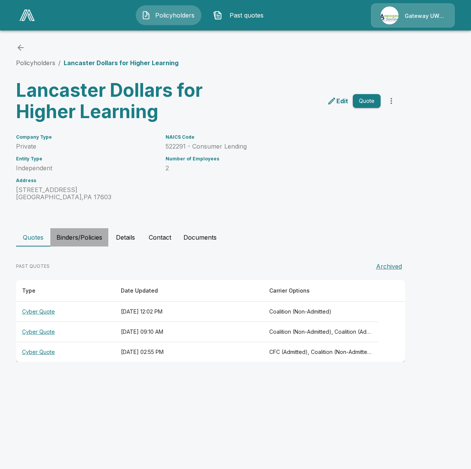
click at [65, 244] on button "Binders/Policies" at bounding box center [79, 237] width 58 height 18
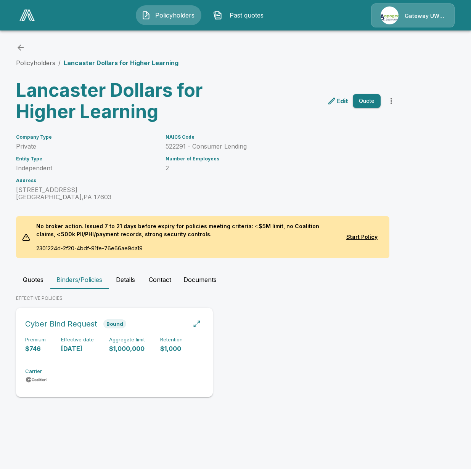
click at [92, 353] on div "Premium $746 Effective date [DATE] Aggregate limit $1,000,000 Retention $1,000 …" at bounding box center [114, 361] width 178 height 48
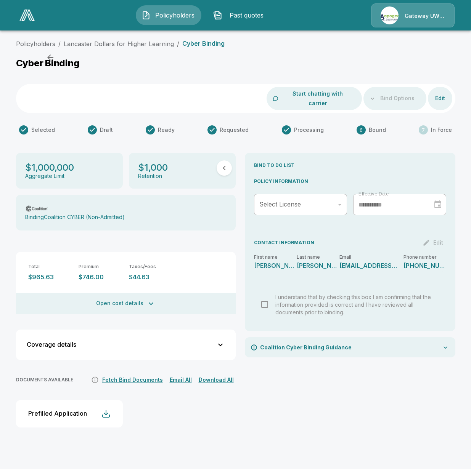
click at [107, 300] on button "Open cost details" at bounding box center [126, 303] width 220 height 21
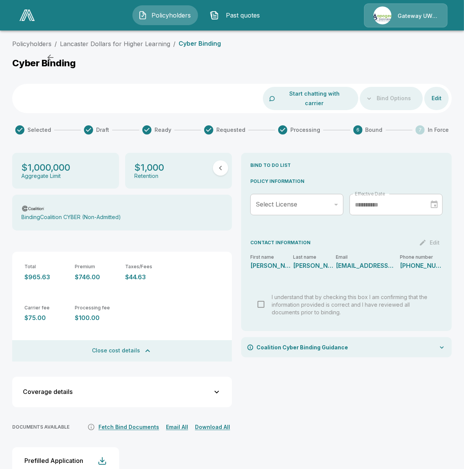
click at [287, 69] on div "Cyber Binding" at bounding box center [231, 65] width 439 height 14
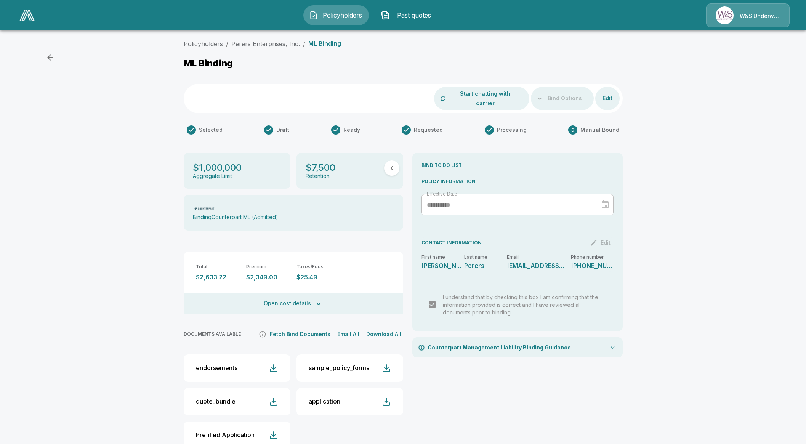
drag, startPoint x: 769, startPoint y: 82, endPoint x: 740, endPoint y: 39, distance: 51.7
click at [769, 81] on div "**********" at bounding box center [403, 250] width 806 height 428
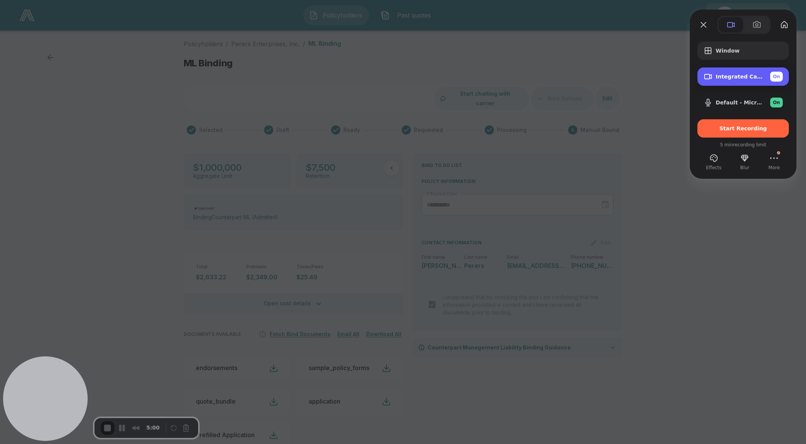
click at [729, 74] on span "Integrated Camera (5986:115f)" at bounding box center [740, 77] width 48 height 6
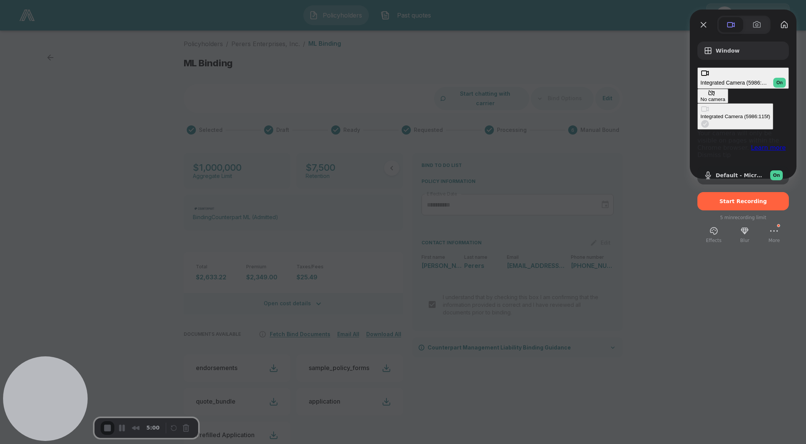
click at [701, 96] on div "No camera" at bounding box center [713, 99] width 25 height 6
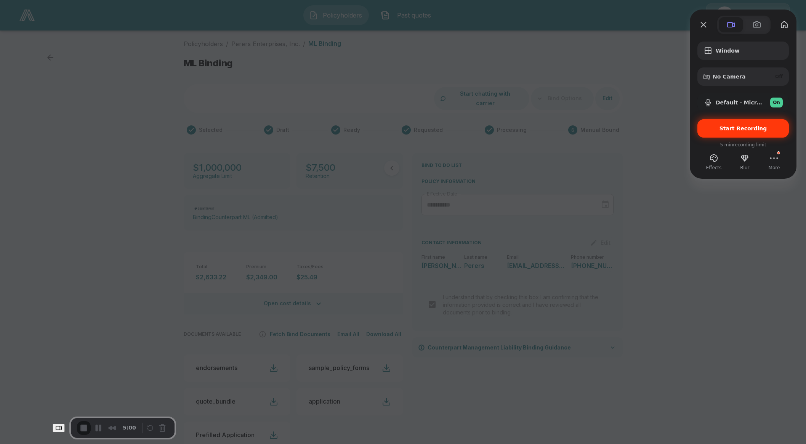
click at [735, 127] on span "Start Recording" at bounding box center [744, 128] width 48 height 6
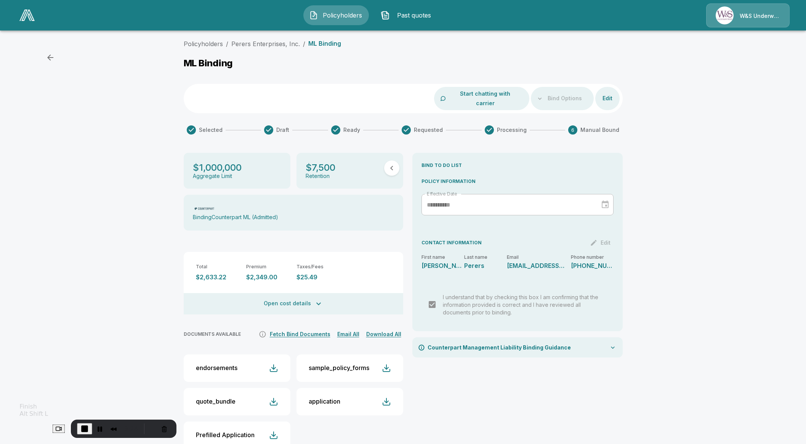
click at [80, 427] on span "End Recording" at bounding box center [84, 428] width 9 height 9
click at [120, 270] on div "**********" at bounding box center [403, 250] width 806 height 428
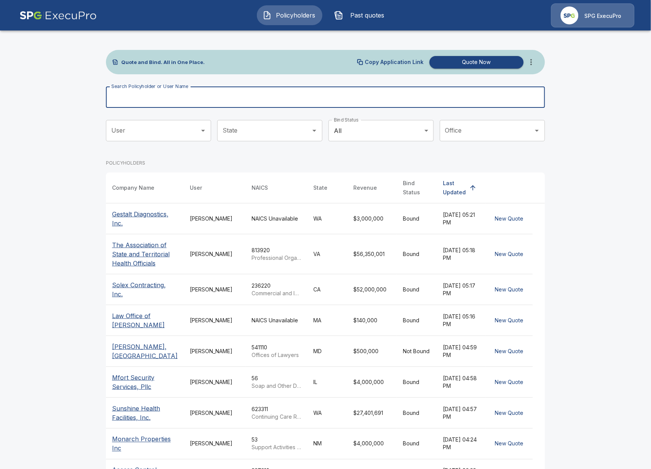
click at [277, 103] on input "Search Policyholder or User Name" at bounding box center [321, 97] width 431 height 21
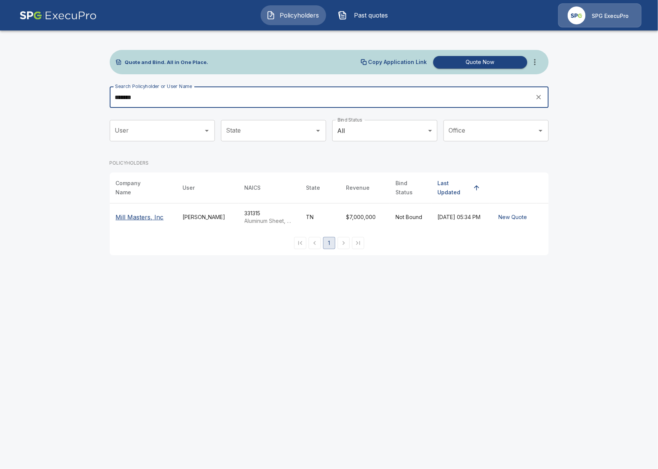
type input "*******"
click at [143, 213] on p "Mill Masters, Inc" at bounding box center [140, 217] width 48 height 9
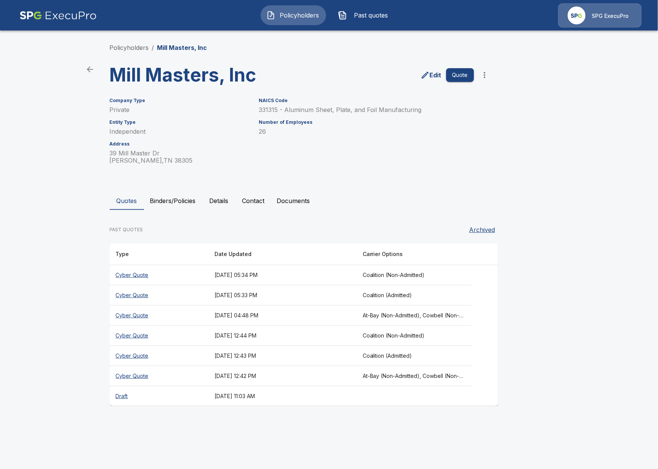
click at [155, 206] on button "Binders/Policies" at bounding box center [173, 201] width 58 height 18
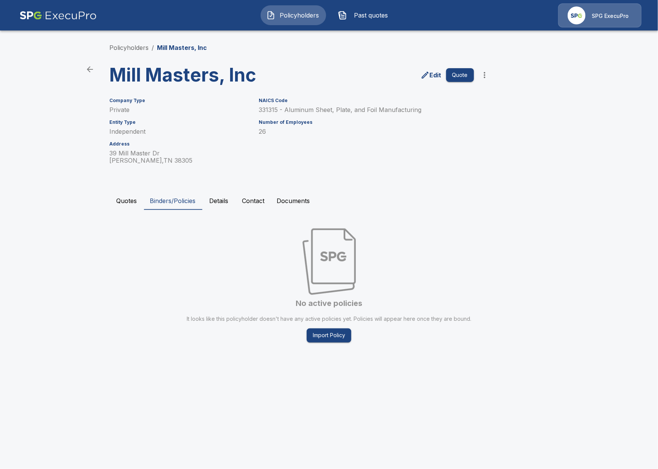
click at [125, 197] on button "Quotes" at bounding box center [127, 201] width 34 height 18
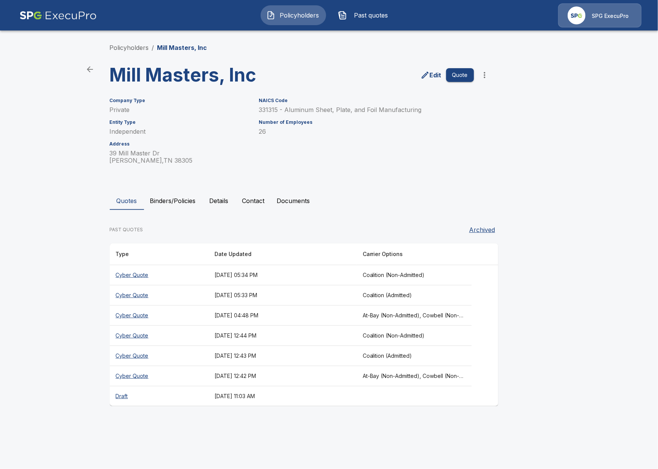
click at [132, 315] on th "Cyber Quote" at bounding box center [159, 316] width 99 height 20
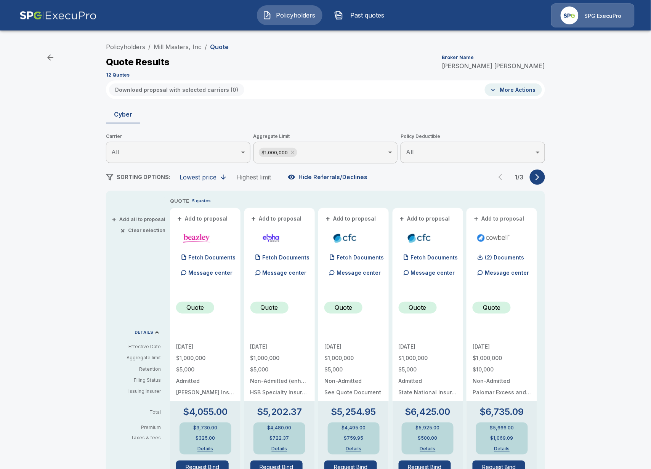
click at [541, 186] on div "Policyholders / Mill Masters, Inc / Quote Quote Results Broker Name Tricia Diet…" at bounding box center [325, 405] width 457 height 732
drag, startPoint x: 542, startPoint y: 186, endPoint x: 542, endPoint y: 178, distance: 7.2
click at [542, 185] on div "Policyholders / Mill Masters, Inc / Quote Quote Results Broker Name Tricia Diet…" at bounding box center [325, 405] width 457 height 732
click at [541, 178] on icon "button" at bounding box center [538, 177] width 8 height 8
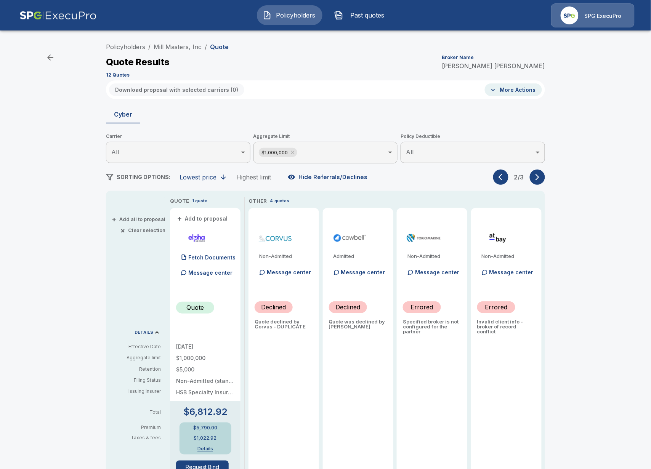
click at [504, 276] on p "Message center" at bounding box center [511, 272] width 44 height 8
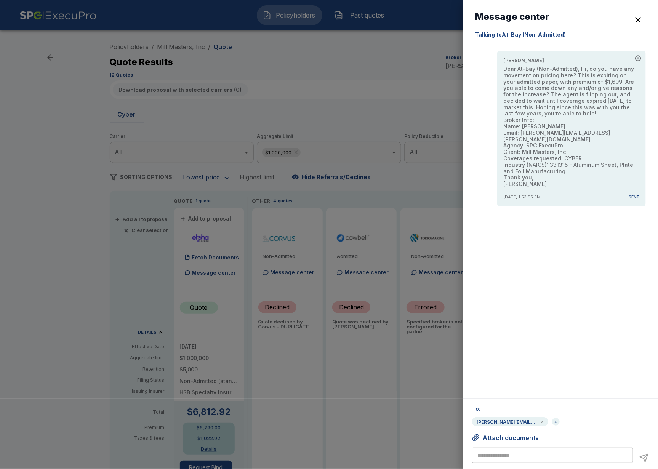
click at [347, 329] on div at bounding box center [329, 234] width 658 height 469
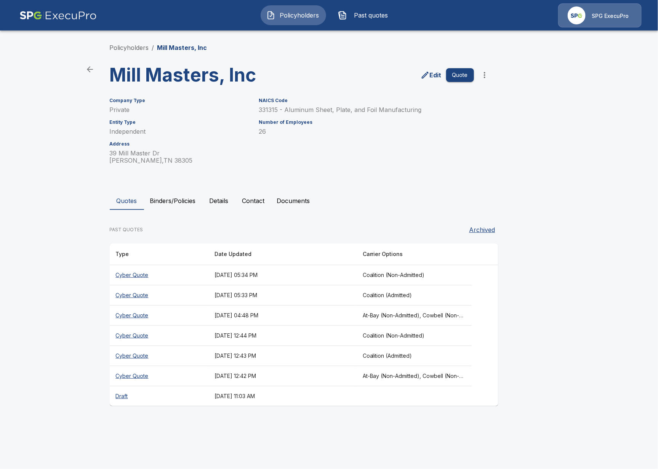
click at [130, 377] on th "Cyber Quote" at bounding box center [159, 376] width 99 height 20
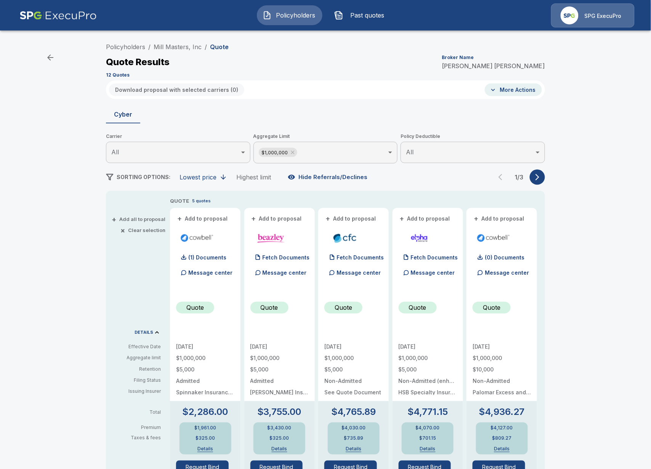
click at [538, 179] on icon "button" at bounding box center [538, 177] width 8 height 8
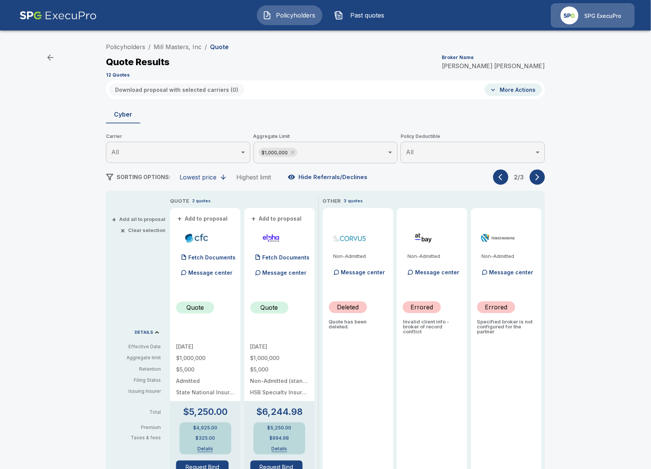
click at [420, 272] on p "Message center" at bounding box center [437, 272] width 44 height 8
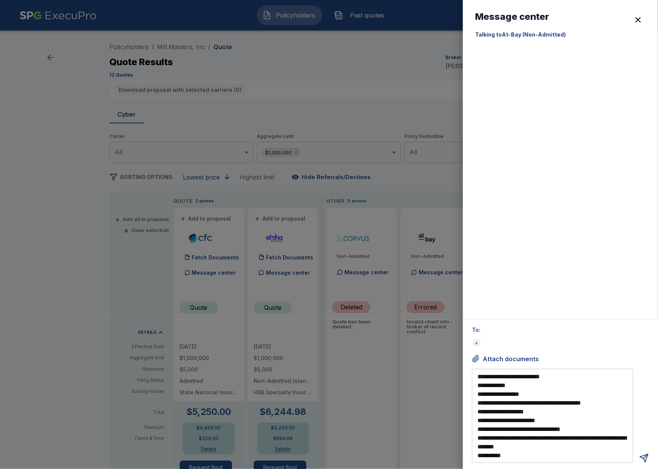
click at [382, 166] on div at bounding box center [329, 234] width 658 height 469
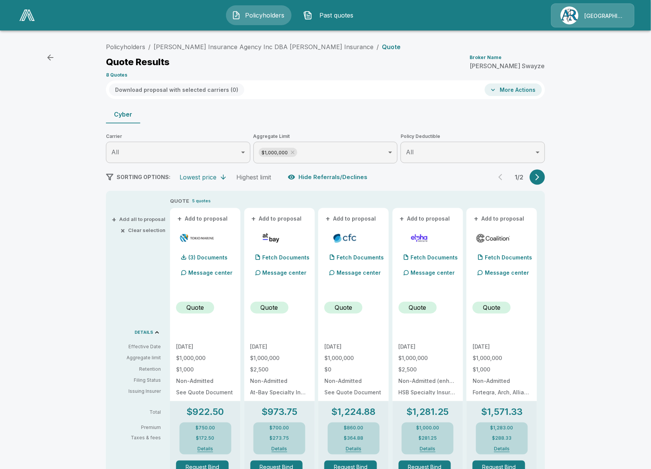
click at [25, 22] on link at bounding box center [26, 15] width 21 height 18
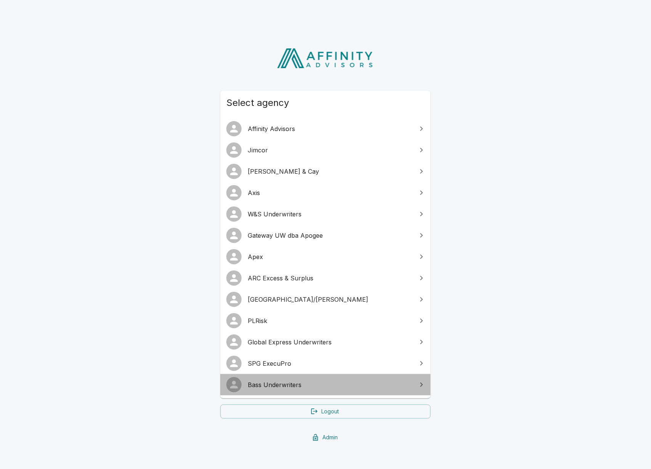
click at [296, 380] on span "Bass Underwriters" at bounding box center [330, 384] width 165 height 9
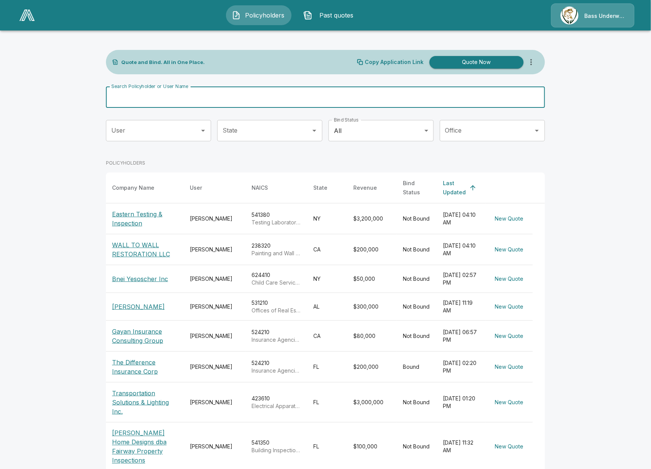
click at [159, 106] on input "Search Policyholder or User Name" at bounding box center [321, 97] width 431 height 21
click at [282, 103] on input "Search Policyholder or User Name" at bounding box center [321, 97] width 431 height 21
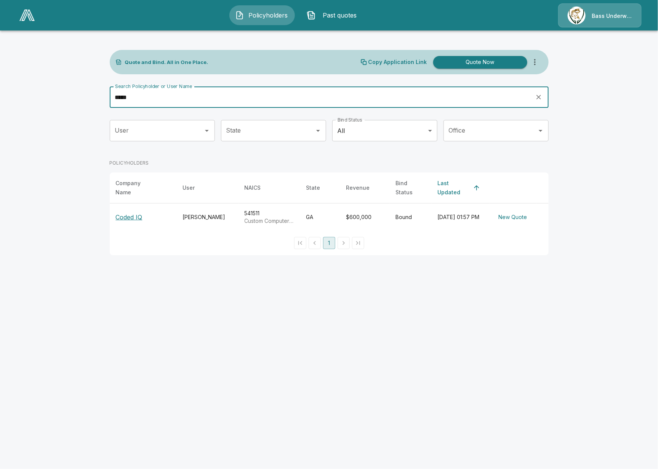
type input "*****"
click at [128, 216] on p "Coded IQ" at bounding box center [129, 217] width 27 height 9
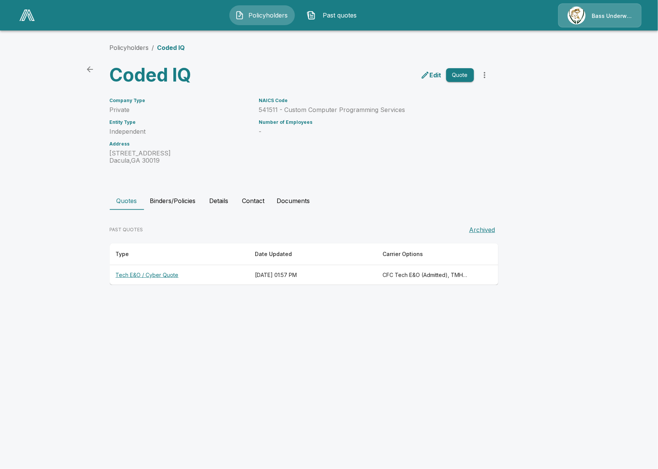
click at [145, 277] on th "Tech E&O / Cyber Quote" at bounding box center [180, 275] width 140 height 20
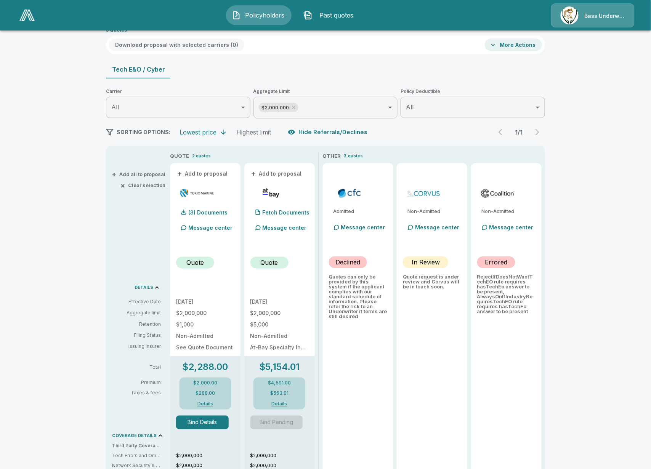
scroll to position [48, 0]
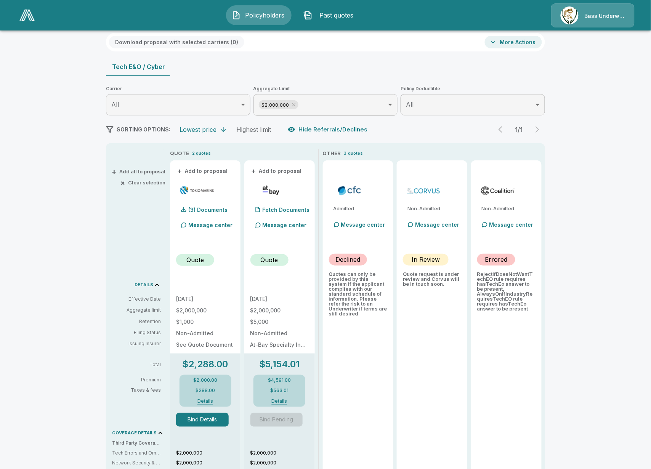
click at [208, 403] on button "Details" at bounding box center [205, 402] width 30 height 5
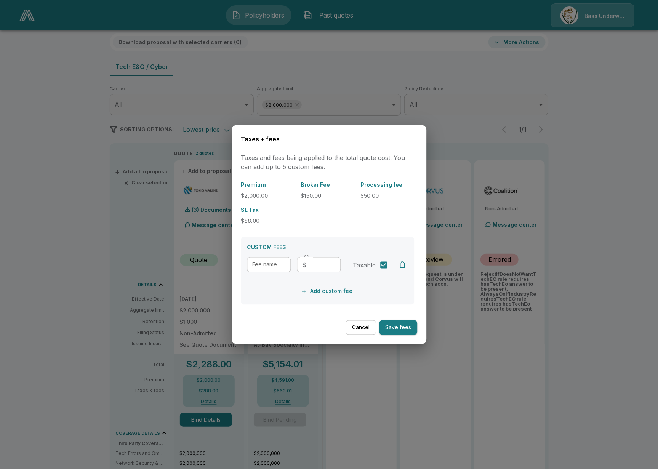
click at [358, 326] on button "Cancel" at bounding box center [361, 327] width 30 height 15
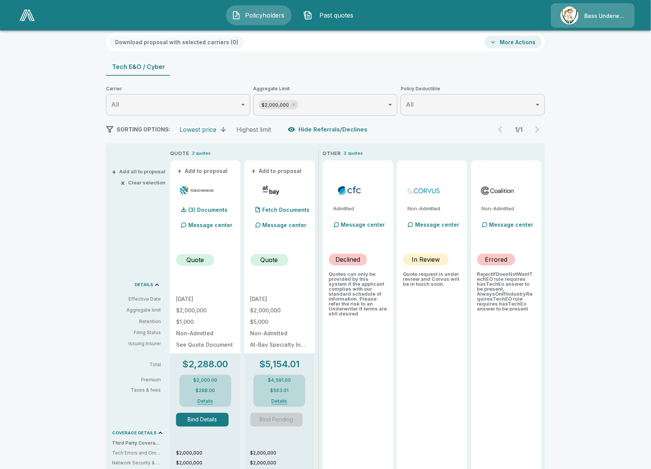
click at [203, 418] on button "Bind Details" at bounding box center [202, 420] width 53 height 14
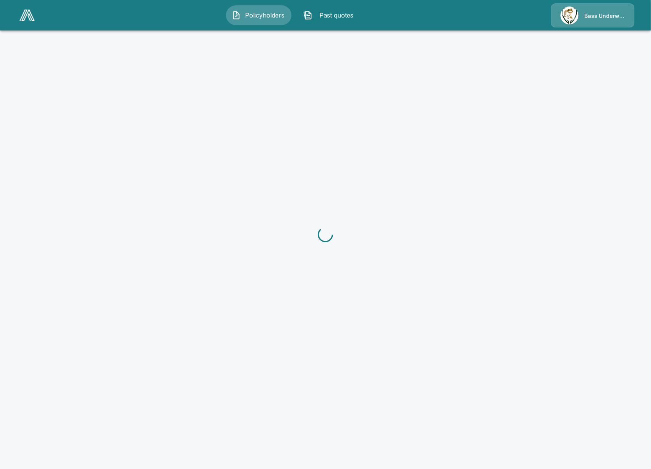
scroll to position [31, 0]
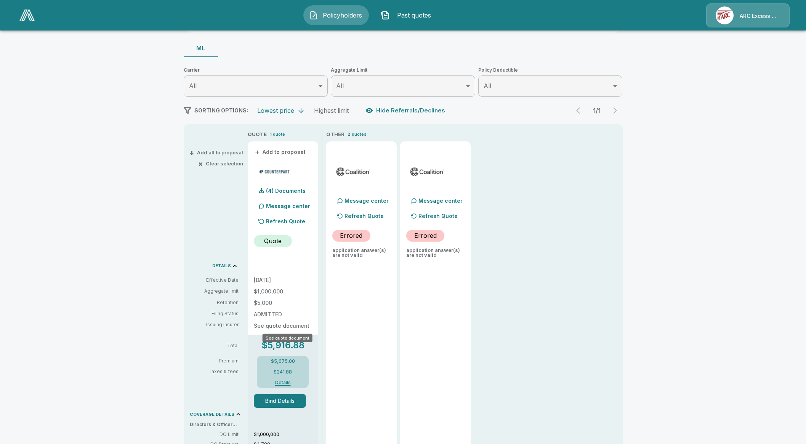
scroll to position [95, 0]
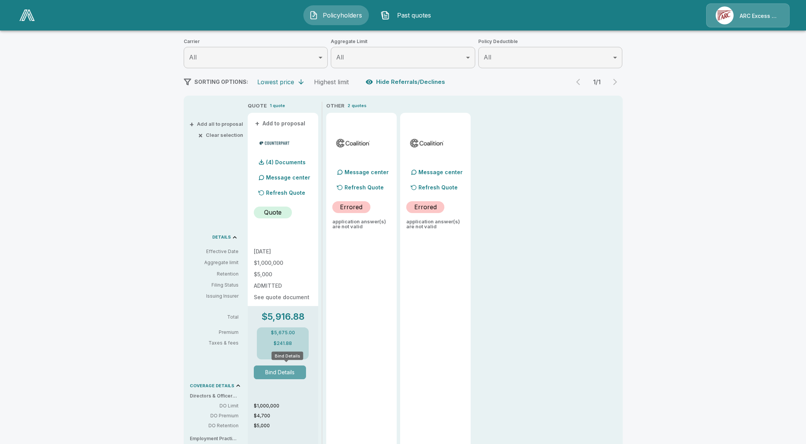
click at [289, 371] on button "Bind Details" at bounding box center [280, 373] width 53 height 14
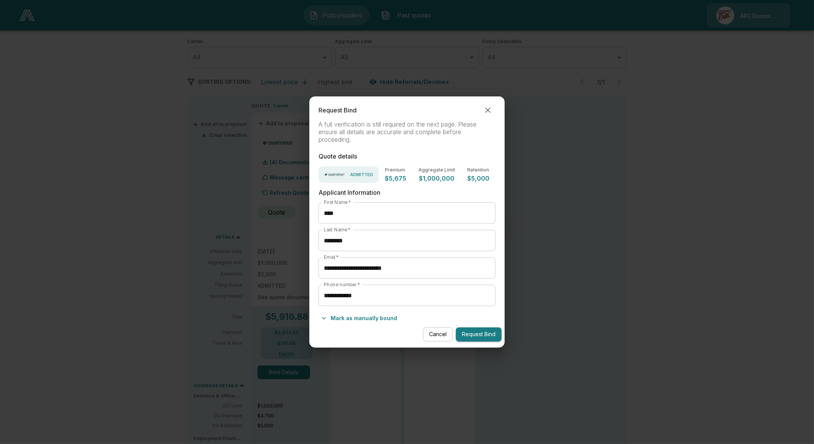
click at [441, 332] on button "Cancel" at bounding box center [438, 334] width 30 height 14
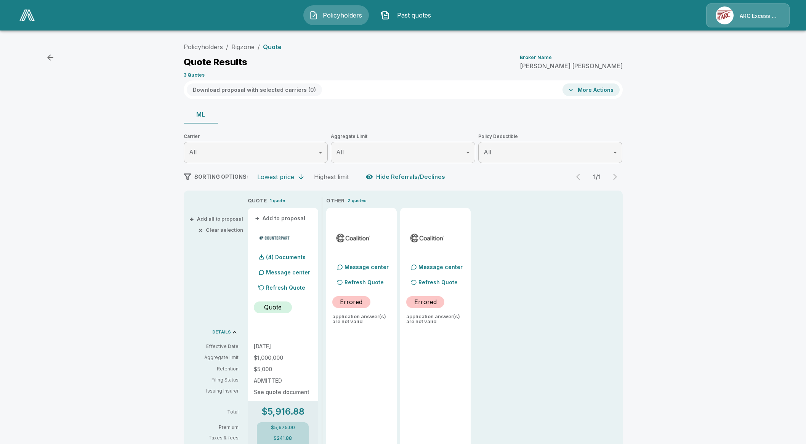
scroll to position [0, 0]
click at [242, 47] on link "Rigzone" at bounding box center [242, 47] width 23 height 8
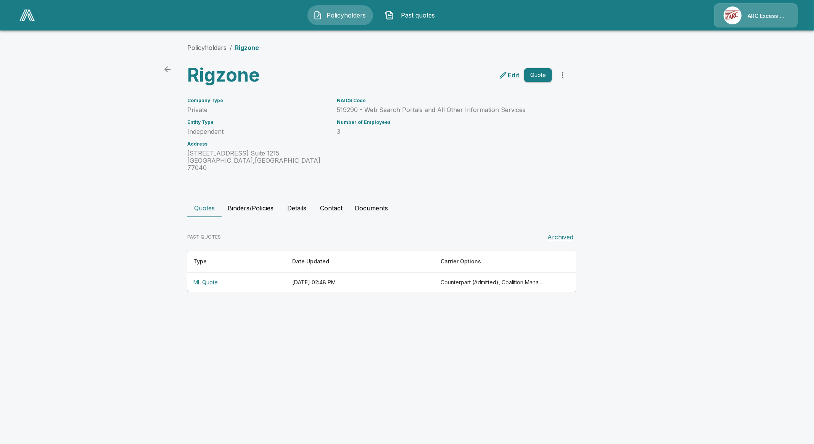
click at [252, 199] on button "Binders/Policies" at bounding box center [250, 208] width 58 height 18
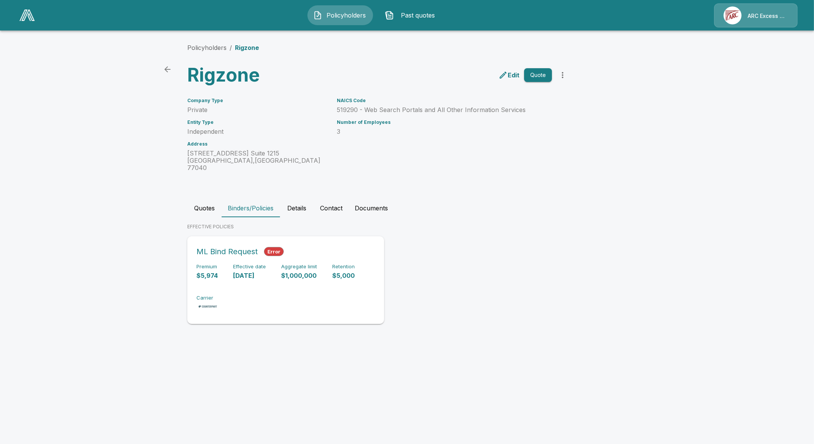
click at [218, 264] on div "Premium $5,974 Effective date [DATE] Aggregate limit $1,000,000 Retention $5,00…" at bounding box center [285, 288] width 178 height 48
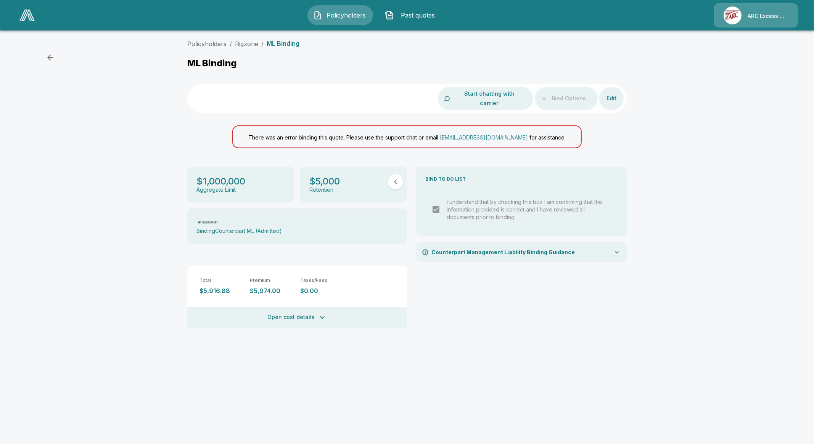
click at [560, 90] on div "Bind Options" at bounding box center [565, 98] width 63 height 23
click at [246, 44] on link "Rigzone" at bounding box center [246, 44] width 23 height 8
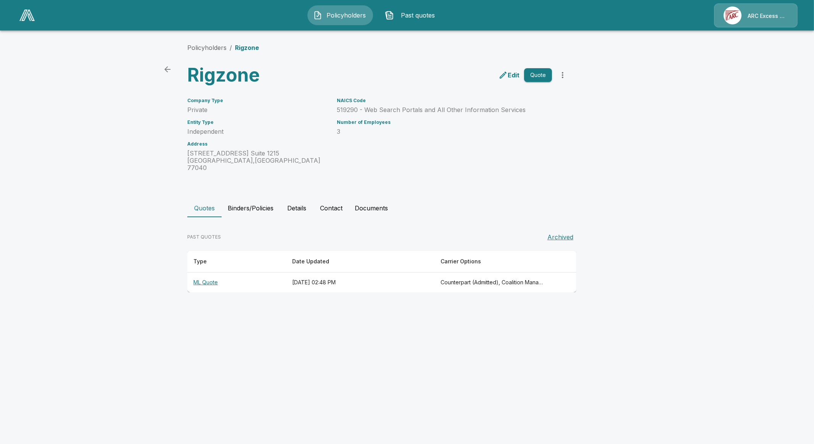
click at [214, 278] on th "ML Quote" at bounding box center [236, 283] width 99 height 20
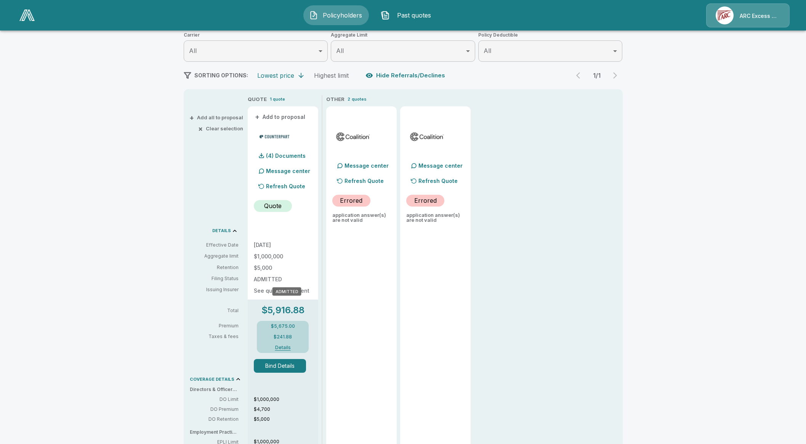
scroll to position [143, 0]
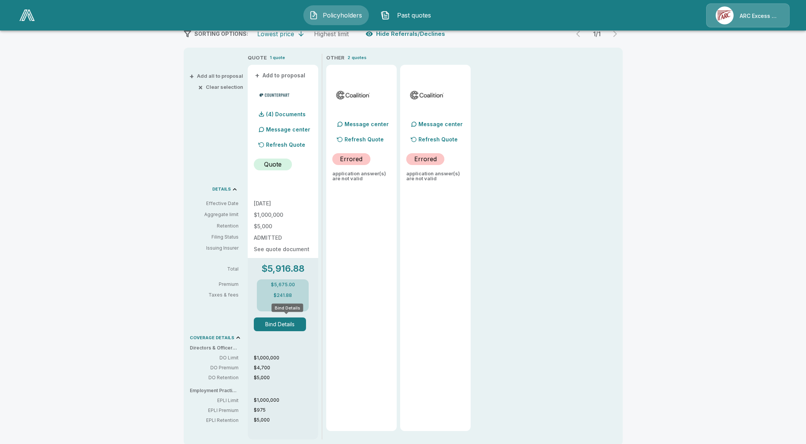
click at [284, 327] on button "Bind Details" at bounding box center [280, 325] width 53 height 14
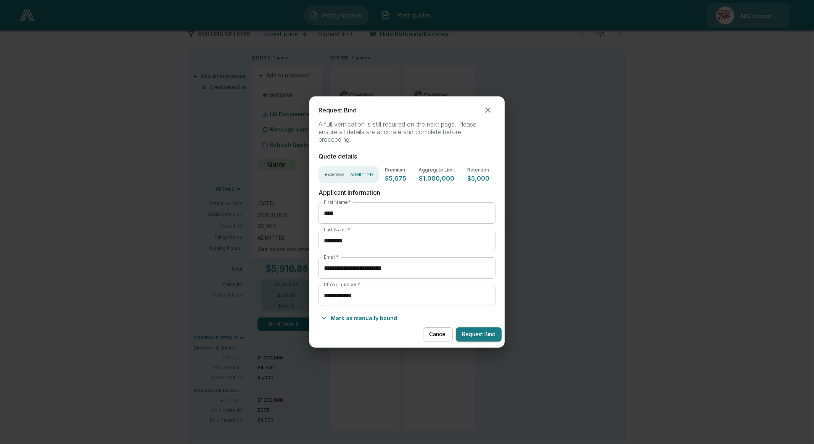
click at [366, 311] on div "**********" at bounding box center [406, 298] width 177 height 27
click at [369, 319] on button "Mark as manually bound" at bounding box center [359, 318] width 82 height 12
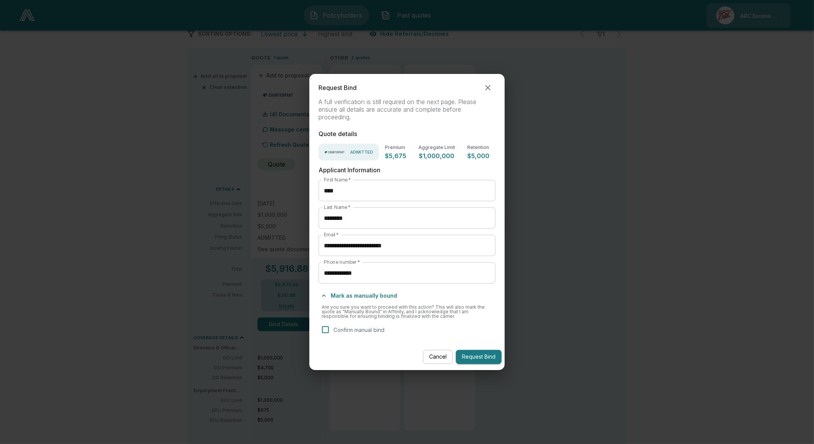
click at [355, 329] on p "Confirm manual bind" at bounding box center [358, 330] width 51 height 8
click at [482, 357] on button "Request Bind" at bounding box center [479, 357] width 46 height 14
click at [488, 359] on button "Request Bind" at bounding box center [479, 357] width 46 height 14
click at [161, 337] on div "**********" at bounding box center [407, 222] width 814 height 444
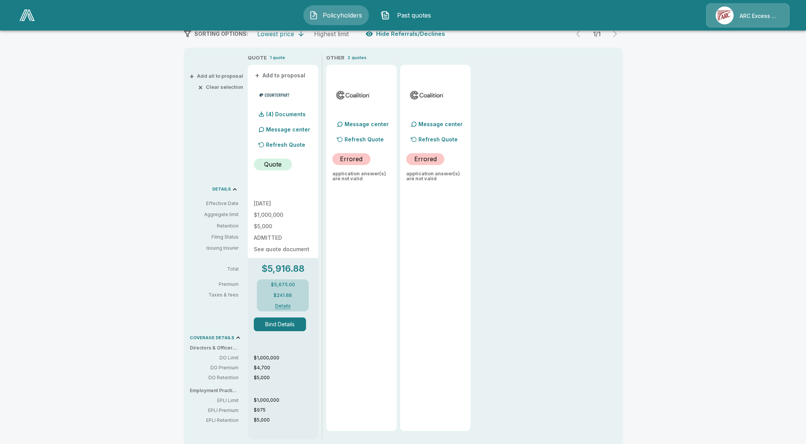
click at [124, 202] on div "Policyholders / Rigzone / Quote Quote Results Broker Name Tyler Edwards 3 Quote…" at bounding box center [403, 190] width 806 height 595
click at [195, 178] on div "+ Add all to proposal × Clear selection DETAILS Effective Date Aggregate limit …" at bounding box center [214, 250] width 61 height 392
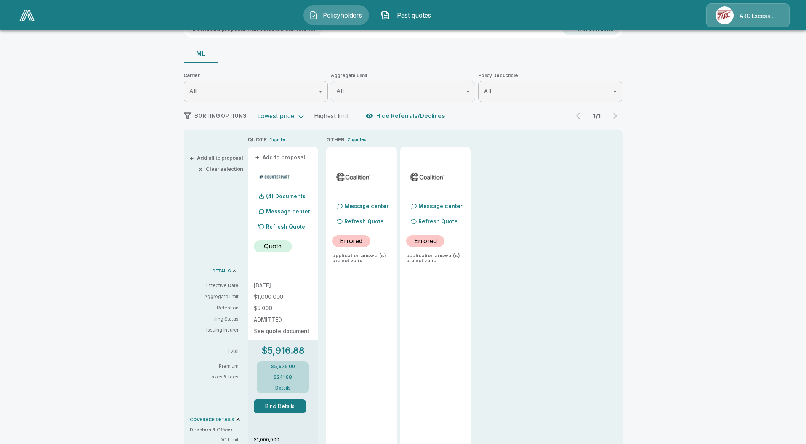
scroll to position [0, 0]
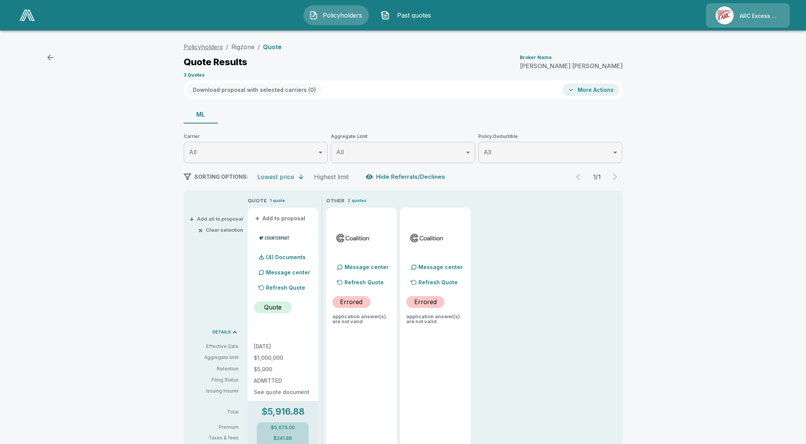
click at [219, 46] on link "Policyholders" at bounding box center [203, 47] width 39 height 8
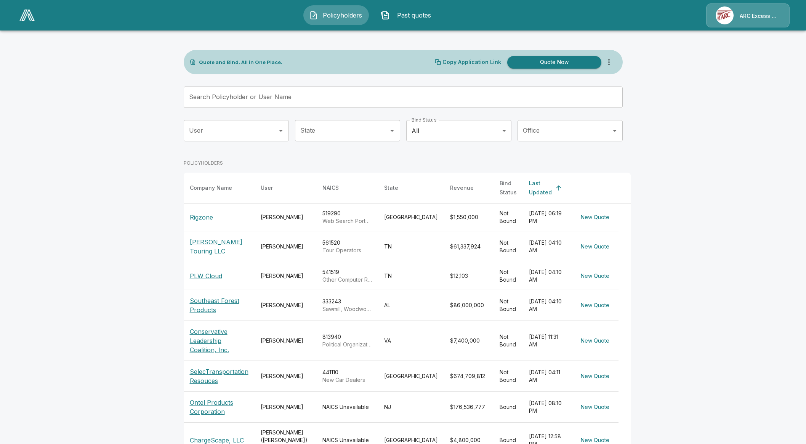
click at [273, 99] on input "Search Policyholder or User Name" at bounding box center [399, 97] width 431 height 21
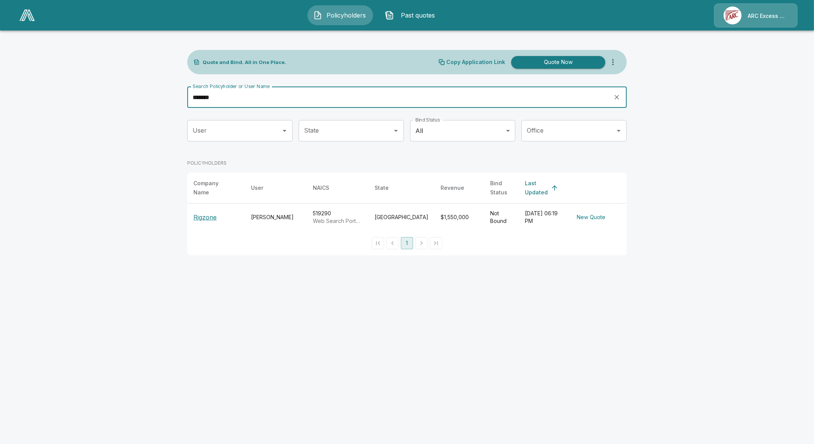
type input "*******"
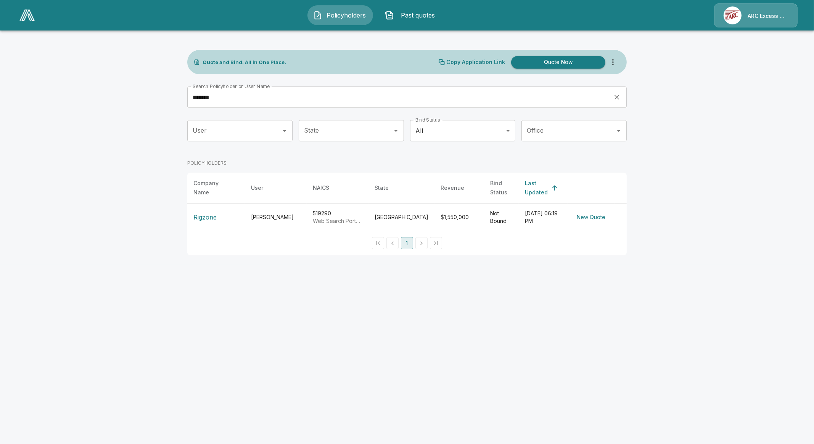
click at [206, 213] on p "Rigzone" at bounding box center [204, 217] width 23 height 9
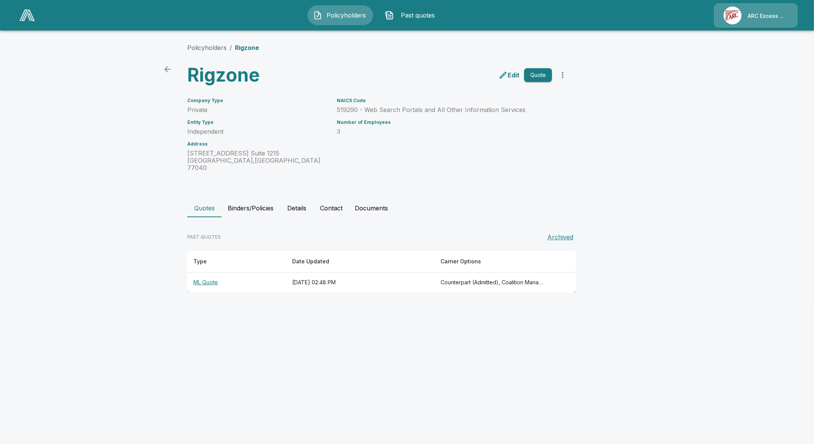
click at [249, 204] on button "Binders/Policies" at bounding box center [250, 208] width 58 height 18
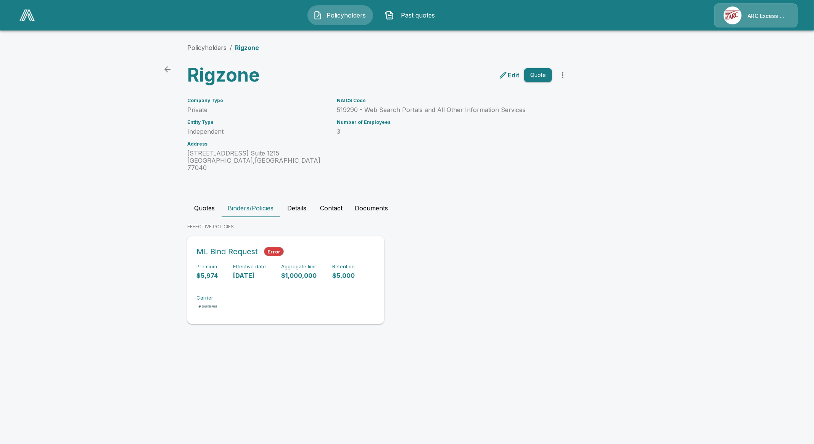
click at [221, 264] on div "Premium $5,974 Effective date [DATE] Aggregate limit $1,000,000 Retention $5,00…" at bounding box center [285, 288] width 178 height 48
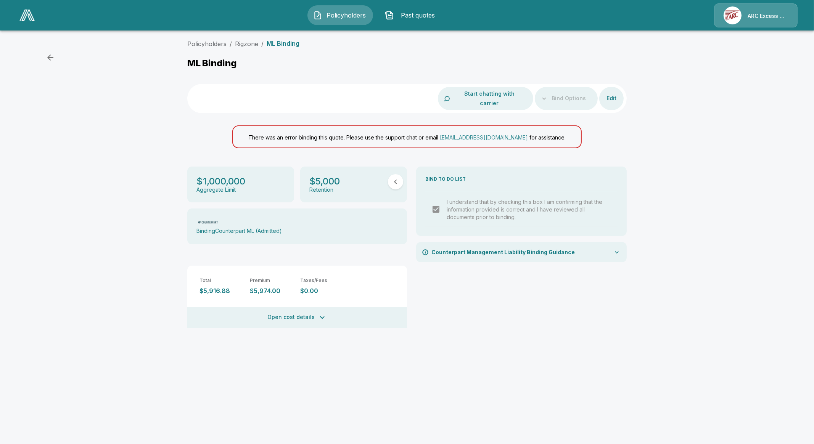
click at [122, 112] on div "Policyholders / Rigzone / ML Binding ML Binding Start chatting with carrier Bin…" at bounding box center [407, 189] width 814 height 307
drag, startPoint x: 280, startPoint y: 286, endPoint x: 254, endPoint y: 284, distance: 26.3
click at [254, 284] on div "Total $5,916.88 Premium $5,974.00 Taxes/Fees $0.00 CRC Broker Fee (Admitted) $1…" at bounding box center [297, 297] width 220 height 63
click at [259, 290] on div "Total $5,916.88 Premium $5,974.00 Taxes/Fees $0.00 CRC Broker Fee (Admitted) $1…" at bounding box center [297, 297] width 220 height 63
drag, startPoint x: 250, startPoint y: 283, endPoint x: 282, endPoint y: 281, distance: 31.7
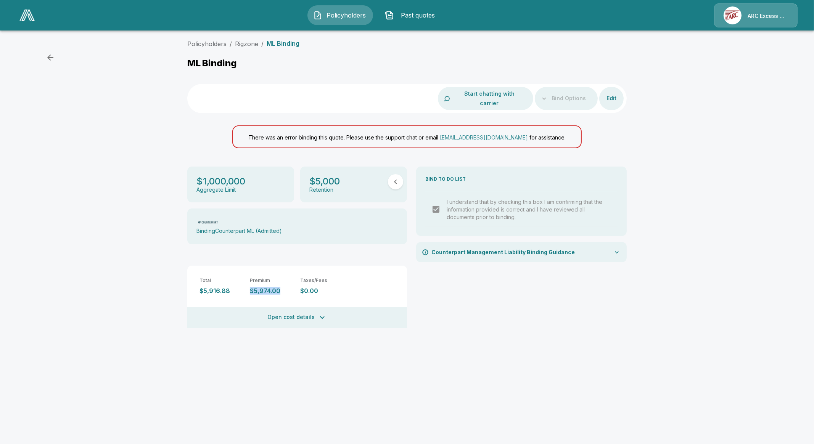
click at [282, 287] on p "$5,974.00" at bounding box center [272, 290] width 44 height 7
copy p "$5,974.00"
click at [298, 311] on button "Open cost details" at bounding box center [297, 317] width 220 height 21
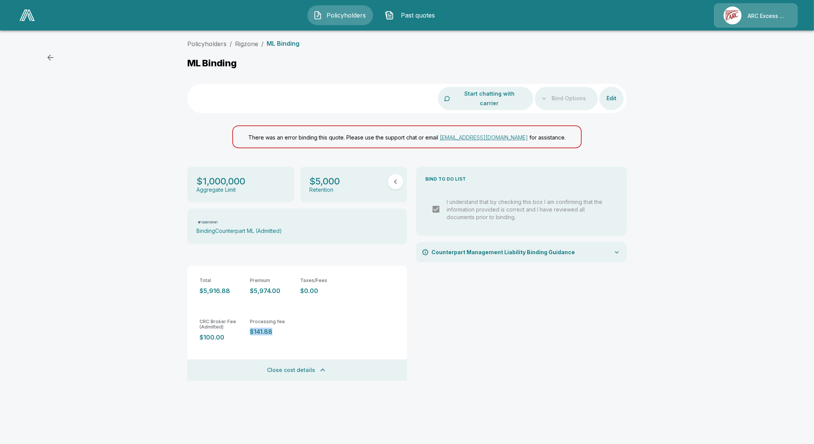
drag, startPoint x: 265, startPoint y: 321, endPoint x: 251, endPoint y: 321, distance: 13.3
click at [251, 328] on p "$141.88" at bounding box center [272, 331] width 44 height 7
copy p "$141.88"
